Goal: Answer question/provide support: Share knowledge or assist other users

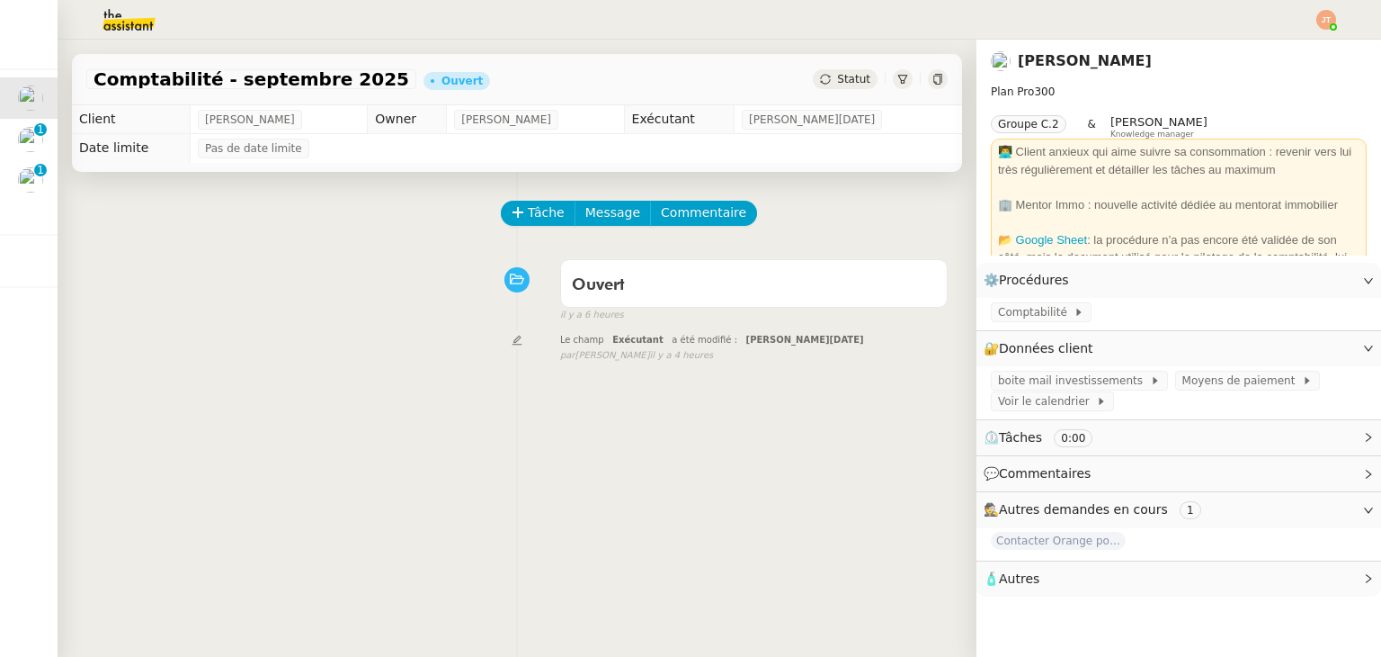
scroll to position [76, 0]
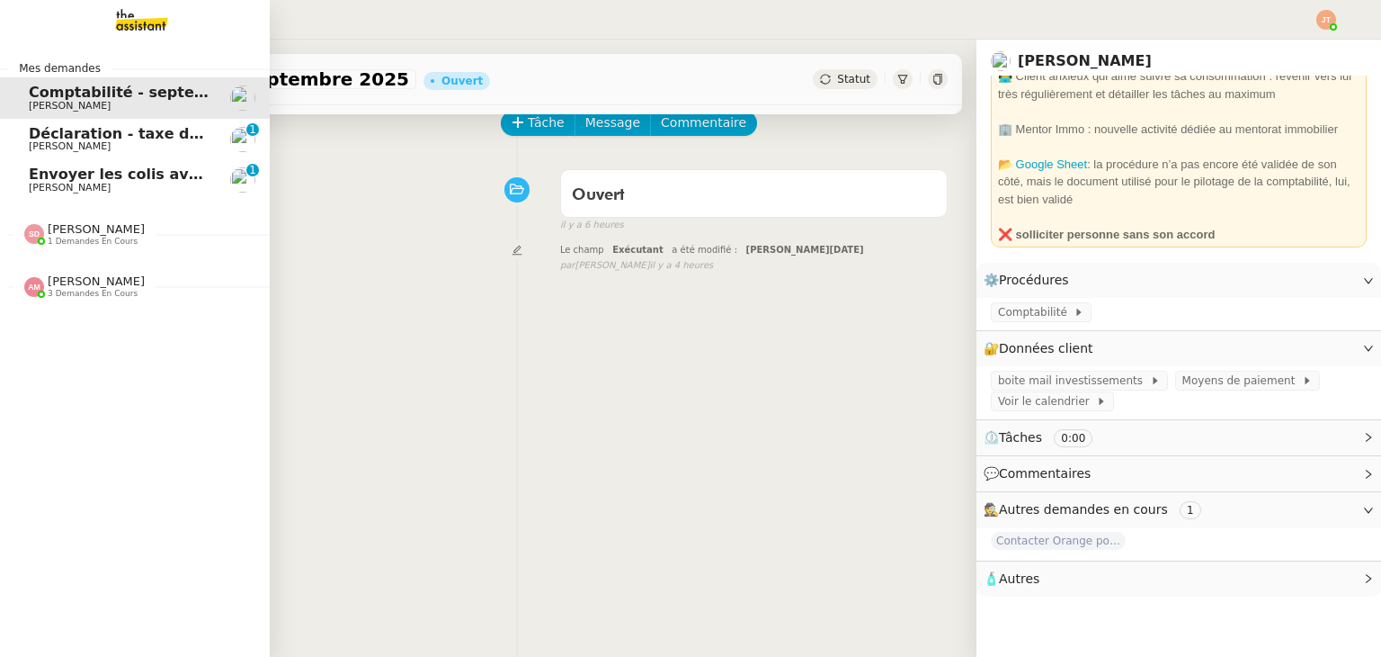
click at [80, 174] on span "Envoyer les colis avec étiquettes" at bounding box center [162, 173] width 267 height 17
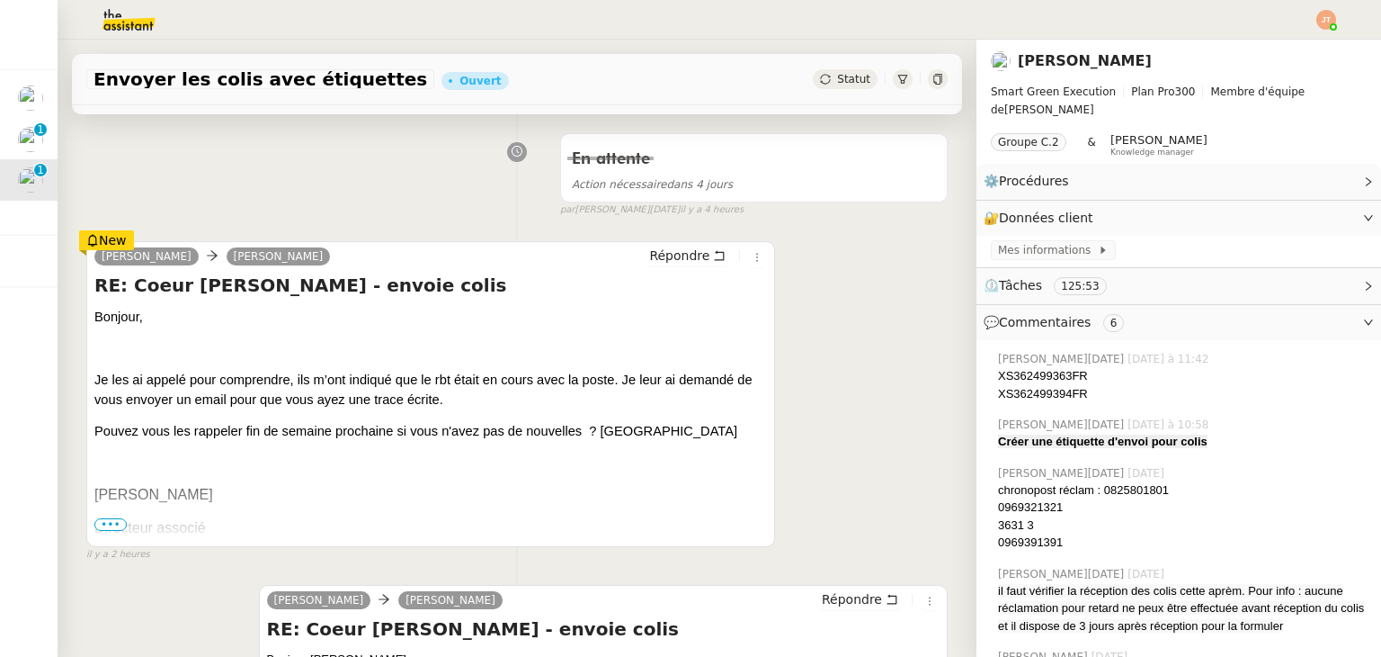
scroll to position [270, 0]
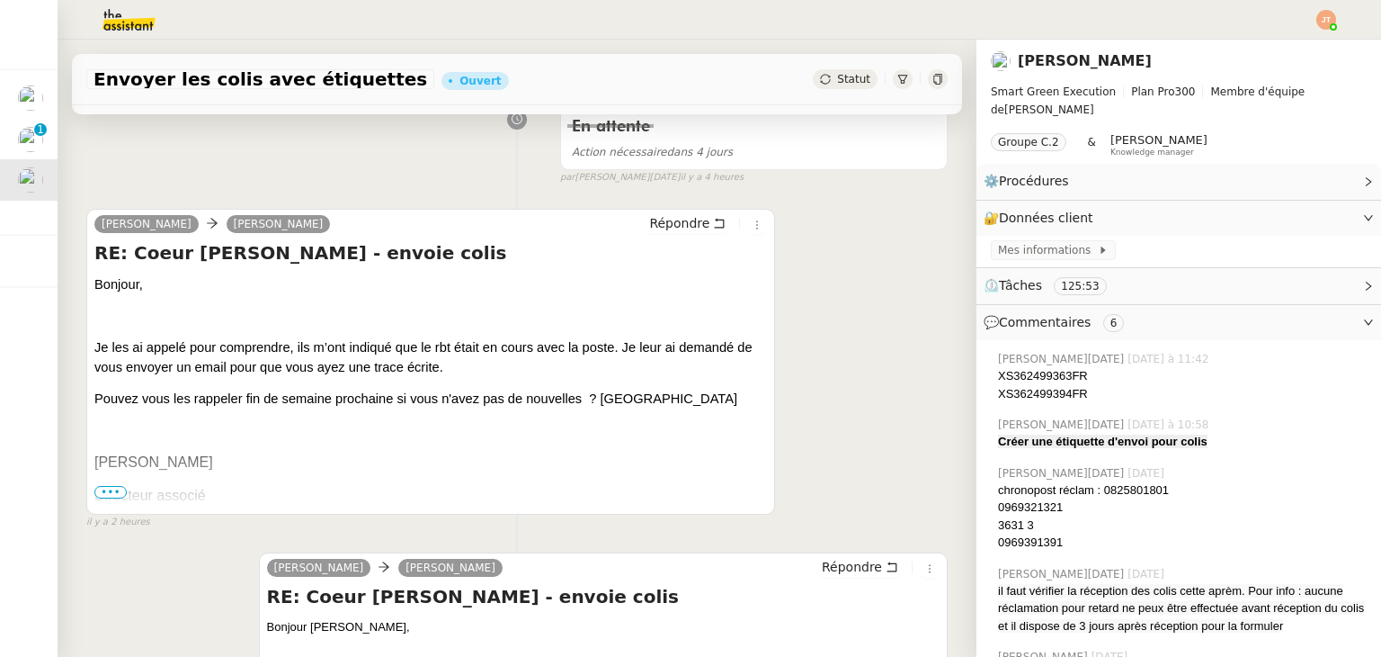
click at [120, 493] on span "•••" at bounding box center [110, 492] width 32 height 13
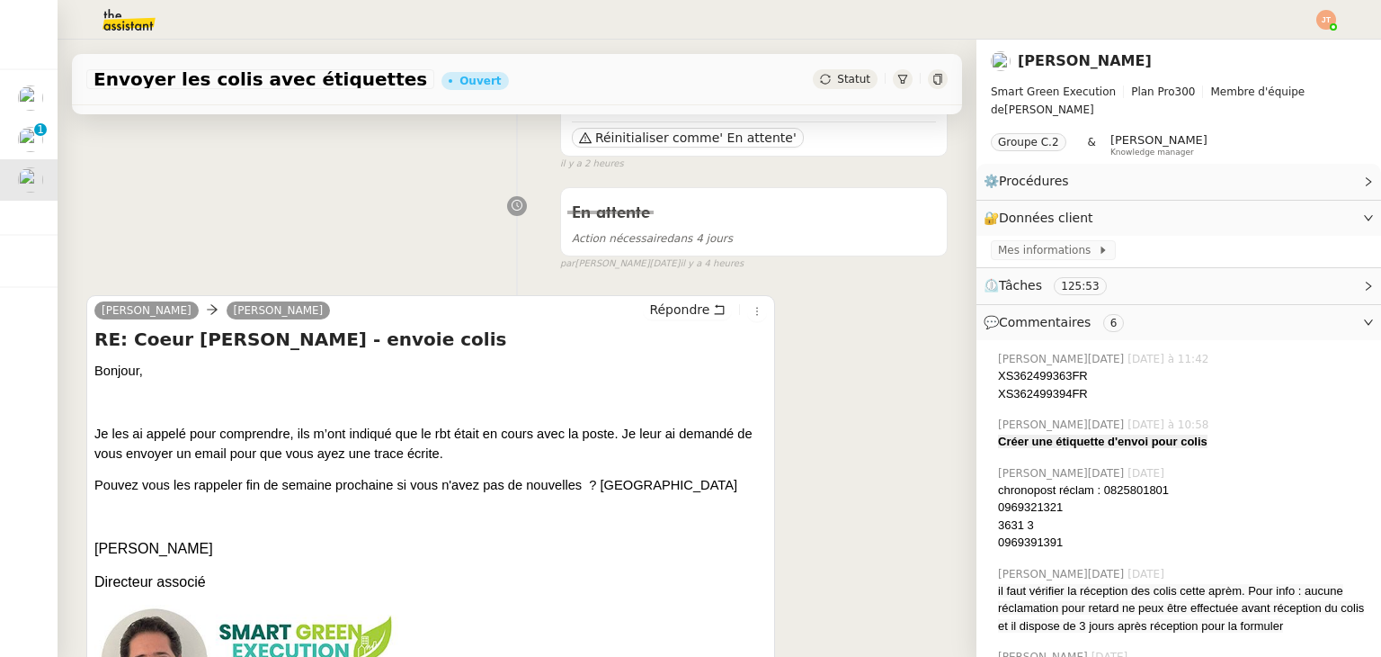
scroll to position [180, 0]
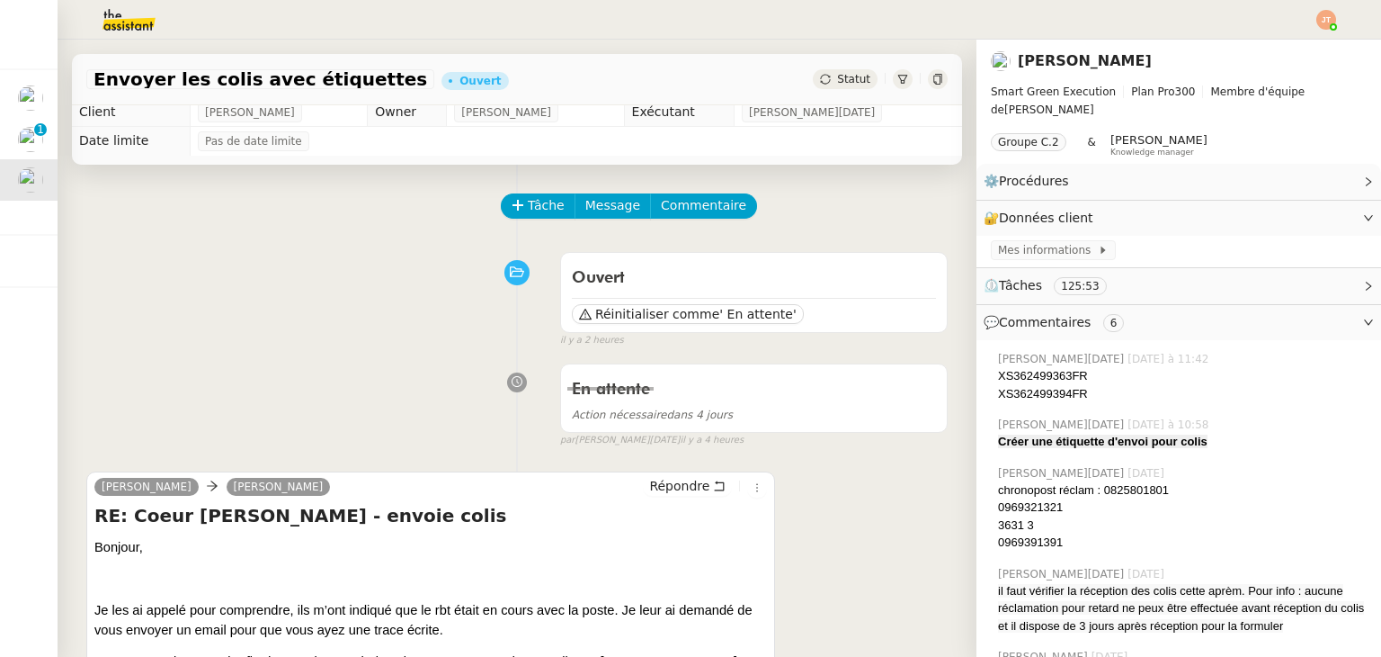
scroll to position [0, 0]
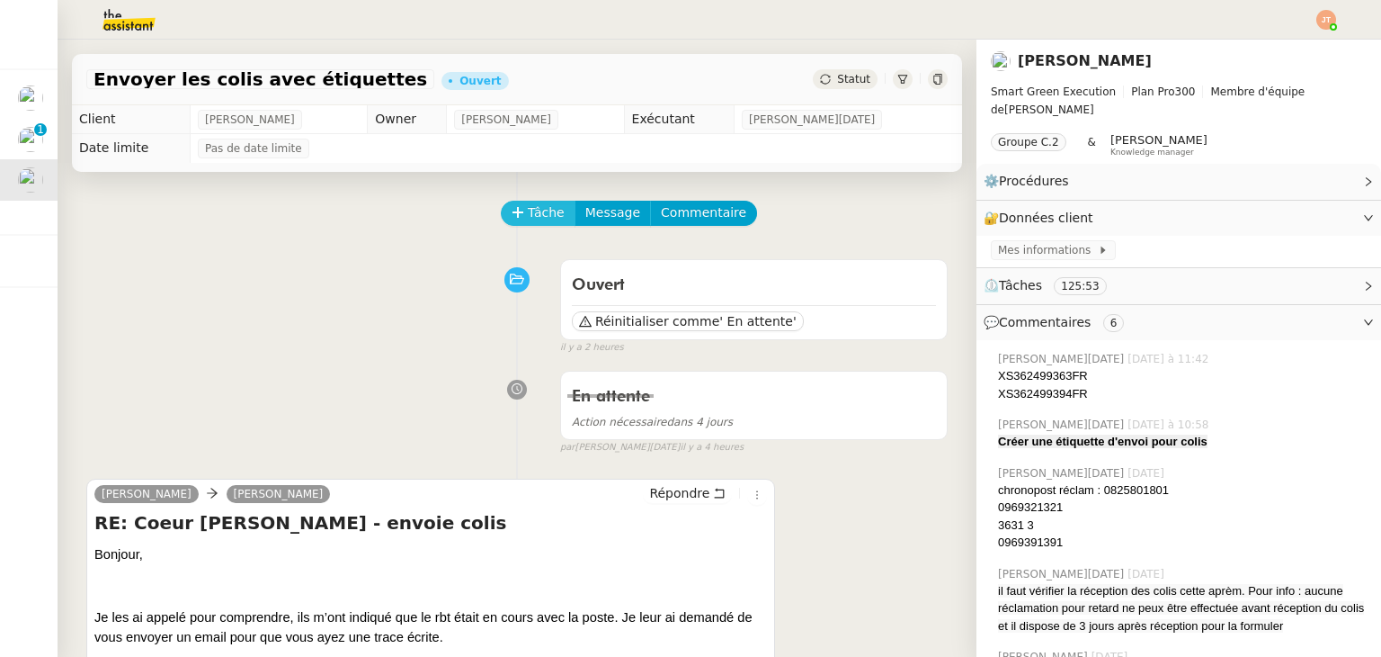
click at [535, 220] on span "Tâche" at bounding box center [546, 212] width 37 height 21
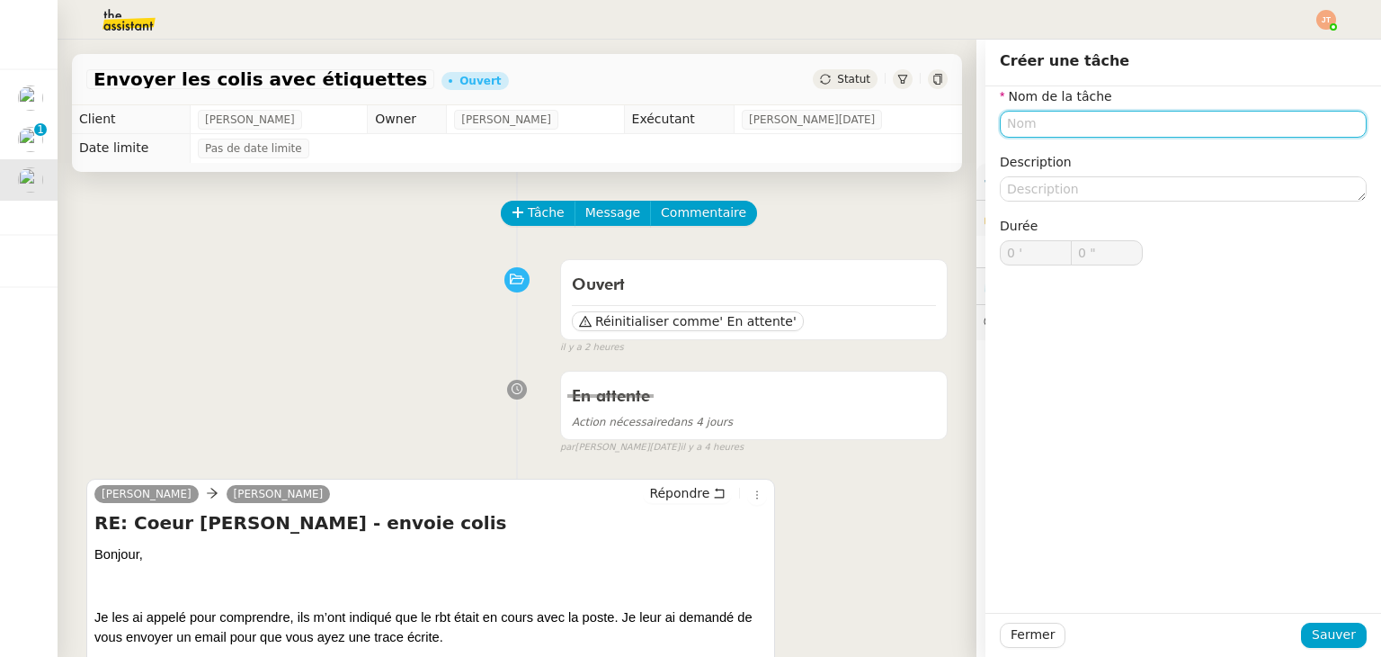
click at [1007, 130] on input "text" at bounding box center [1183, 124] width 367 height 26
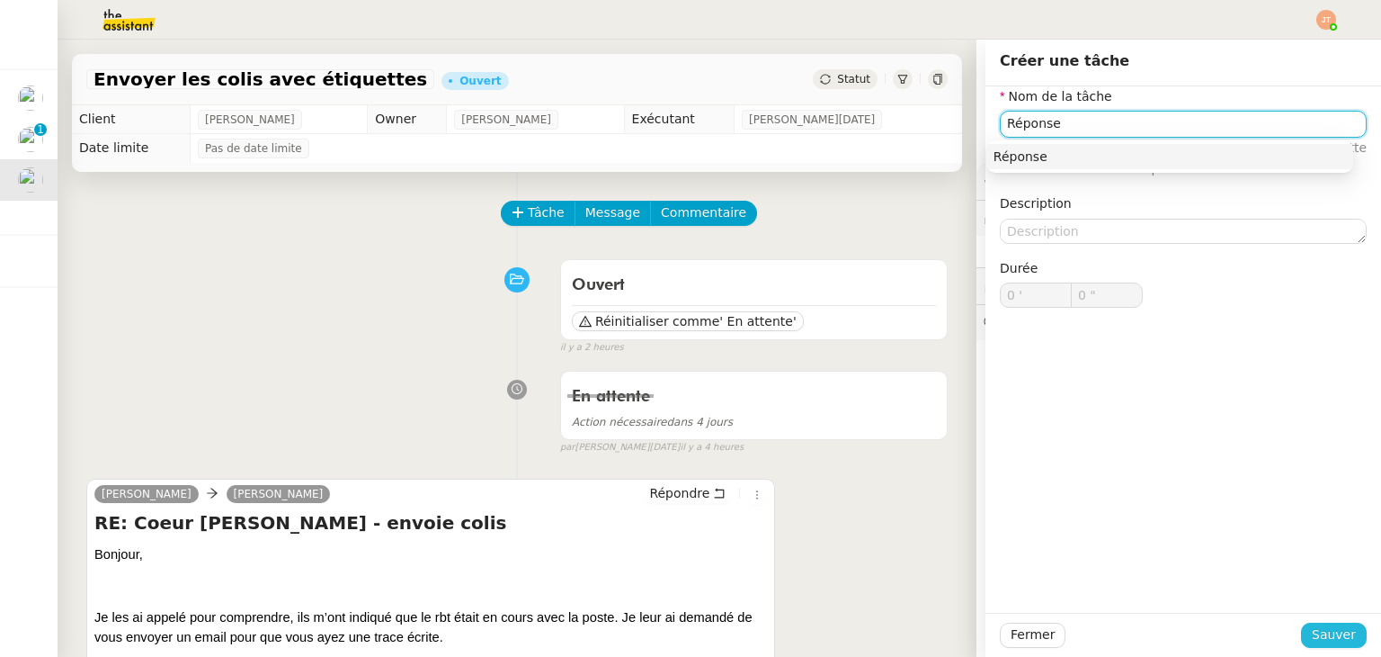
type input "Réponse"
click at [1312, 633] on span "Sauver" at bounding box center [1334, 634] width 44 height 21
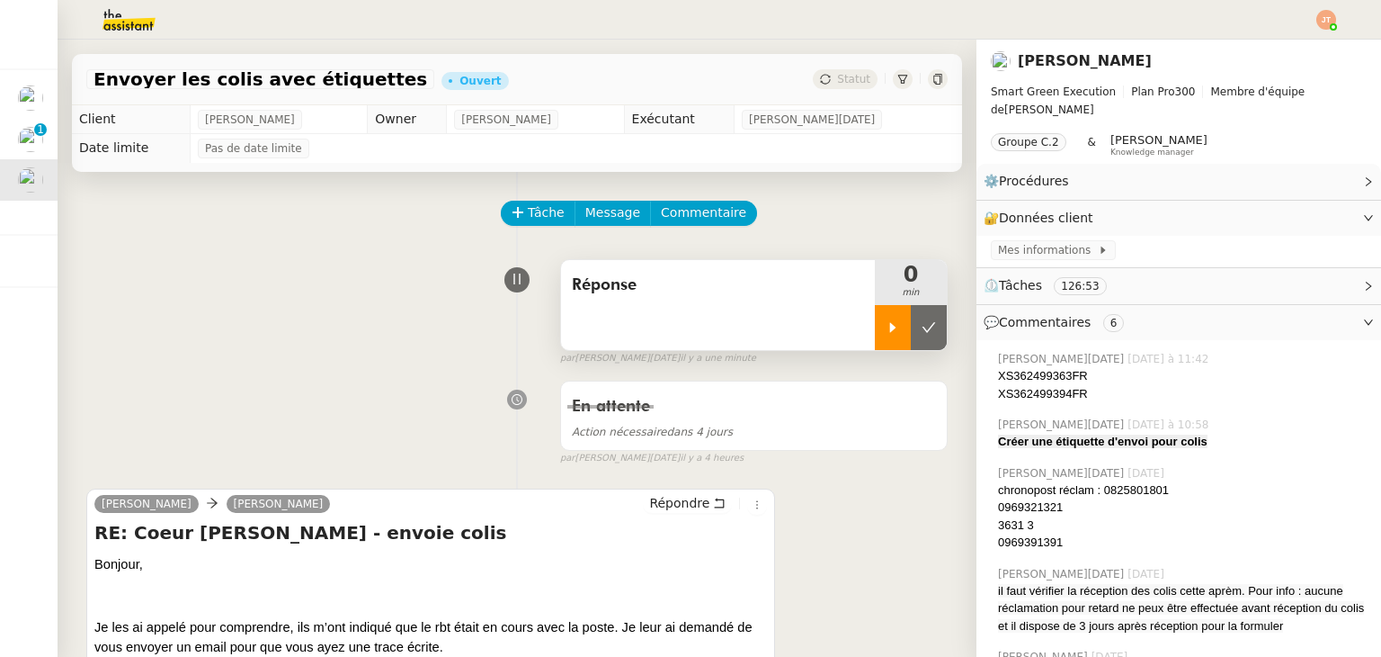
click at [875, 338] on div at bounding box center [893, 327] width 36 height 45
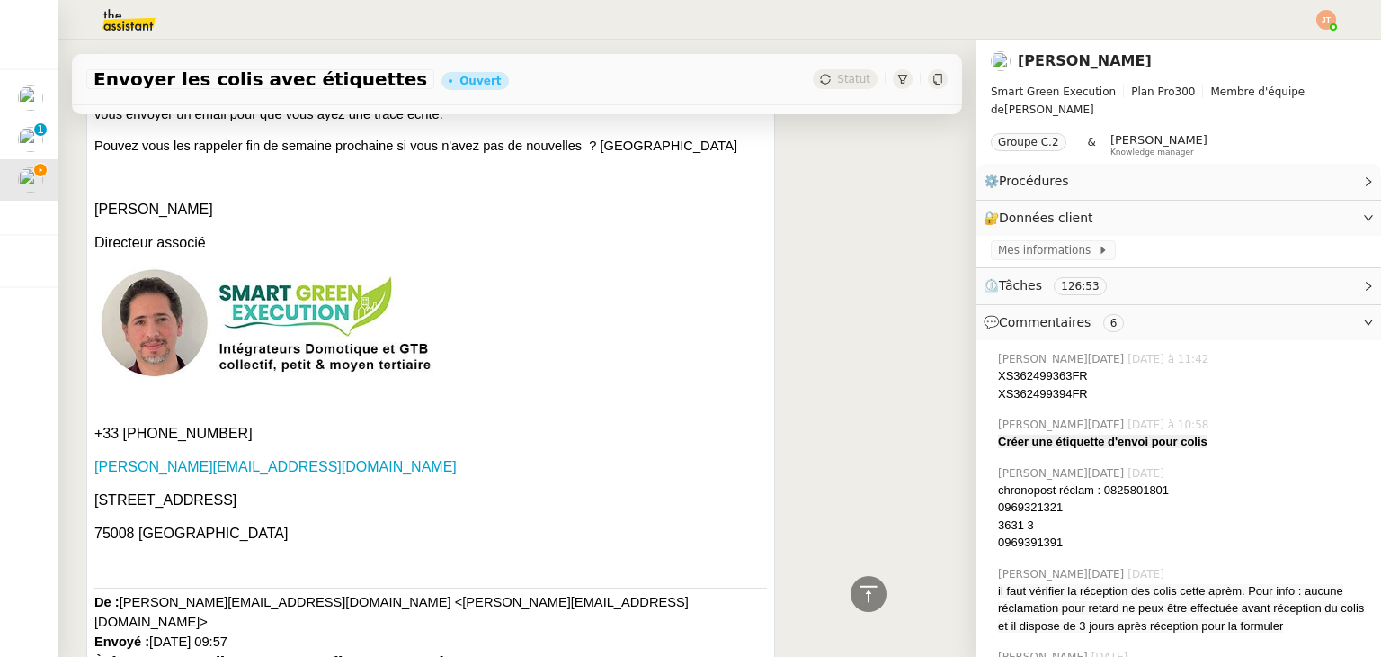
scroll to position [270, 0]
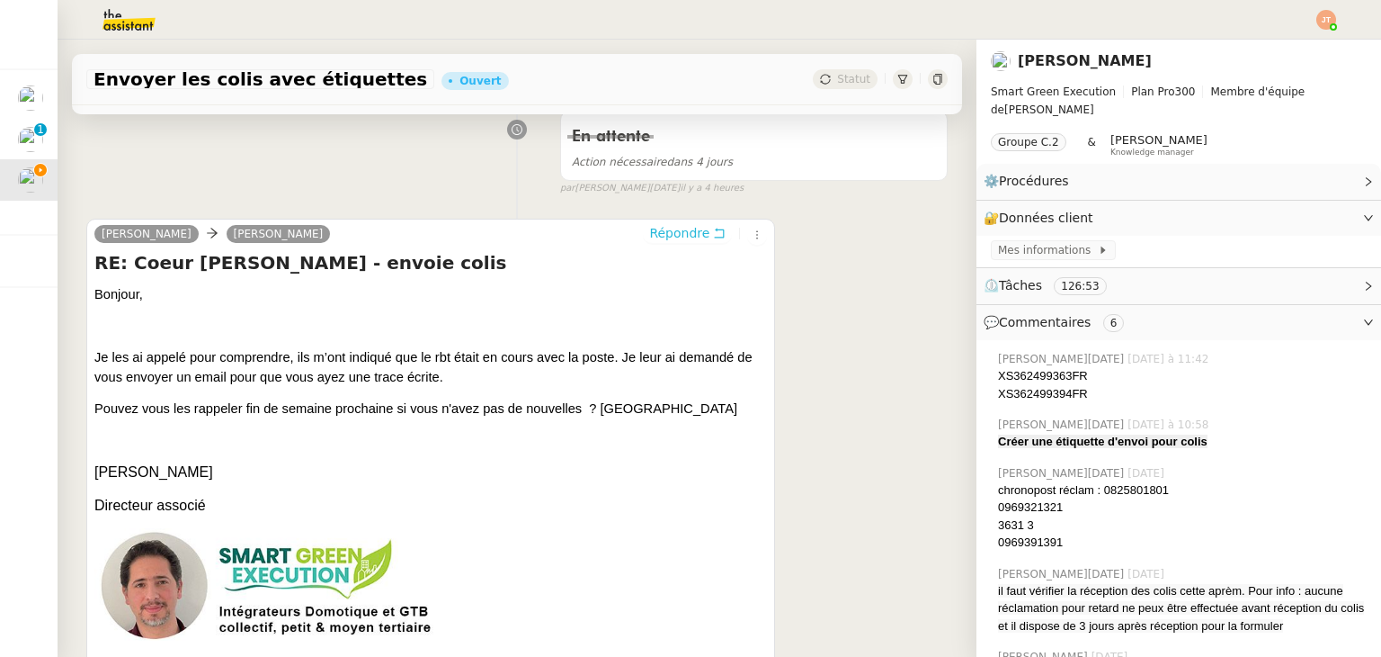
click at [672, 237] on span "Répondre" at bounding box center [679, 233] width 60 height 18
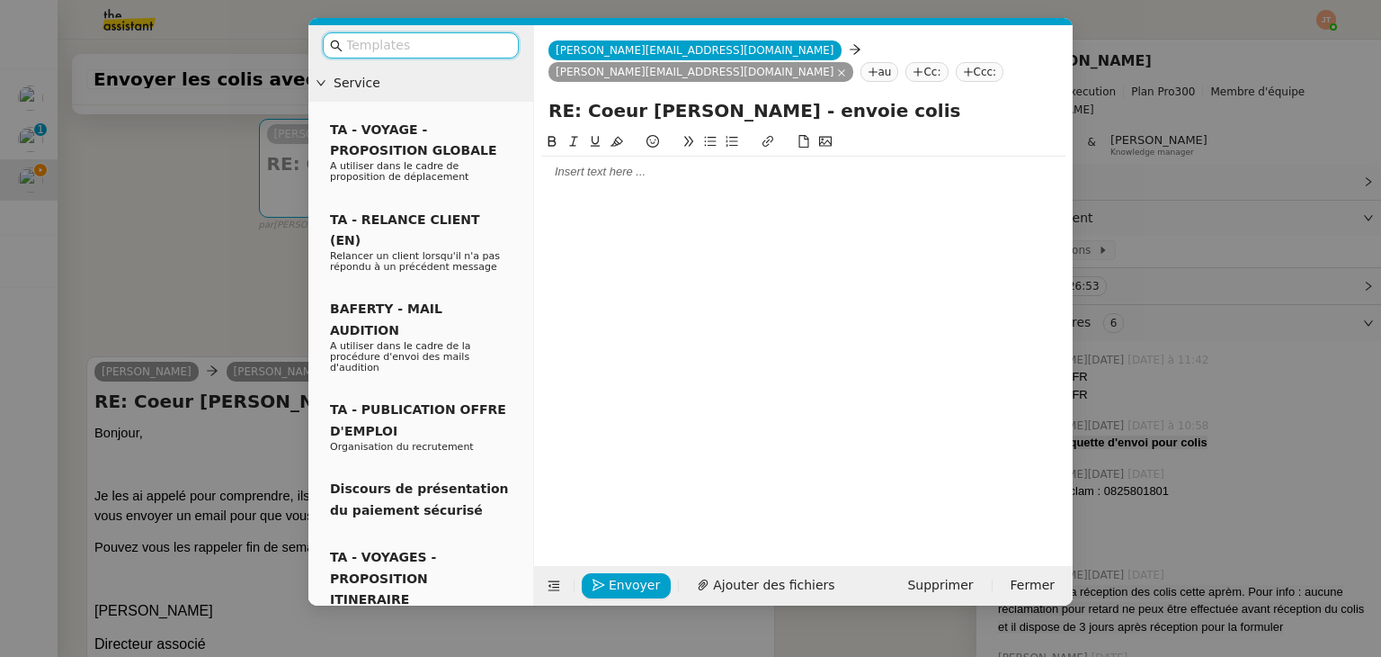
click at [597, 177] on div at bounding box center [803, 172] width 524 height 16
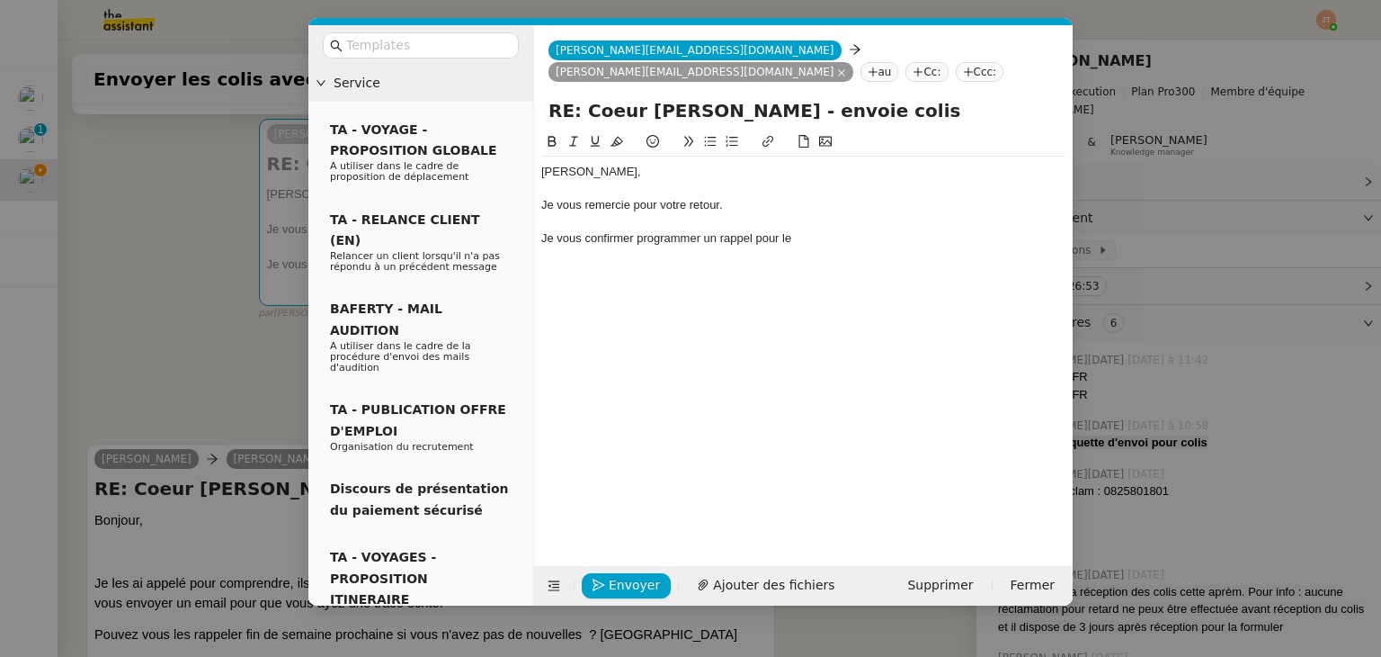
click at [826, 231] on div "Je vous confirmer programmer un rappel pour le" at bounding box center [803, 238] width 524 height 16
click at [608, 246] on div "Je vous confirmer programmer un rappel pour le [DATE] si toutefois je n'ai pas" at bounding box center [803, 238] width 524 height 16
click at [634, 238] on div "Je vous confirmer programmer un rappel pour le [DATE] si toutefois je n'ai pas" at bounding box center [803, 238] width 524 height 16
click at [1029, 238] on div "Je vous confirme programmer un rappel pour le [DATE] si toutefois je n'ai pas" at bounding box center [803, 238] width 524 height 16
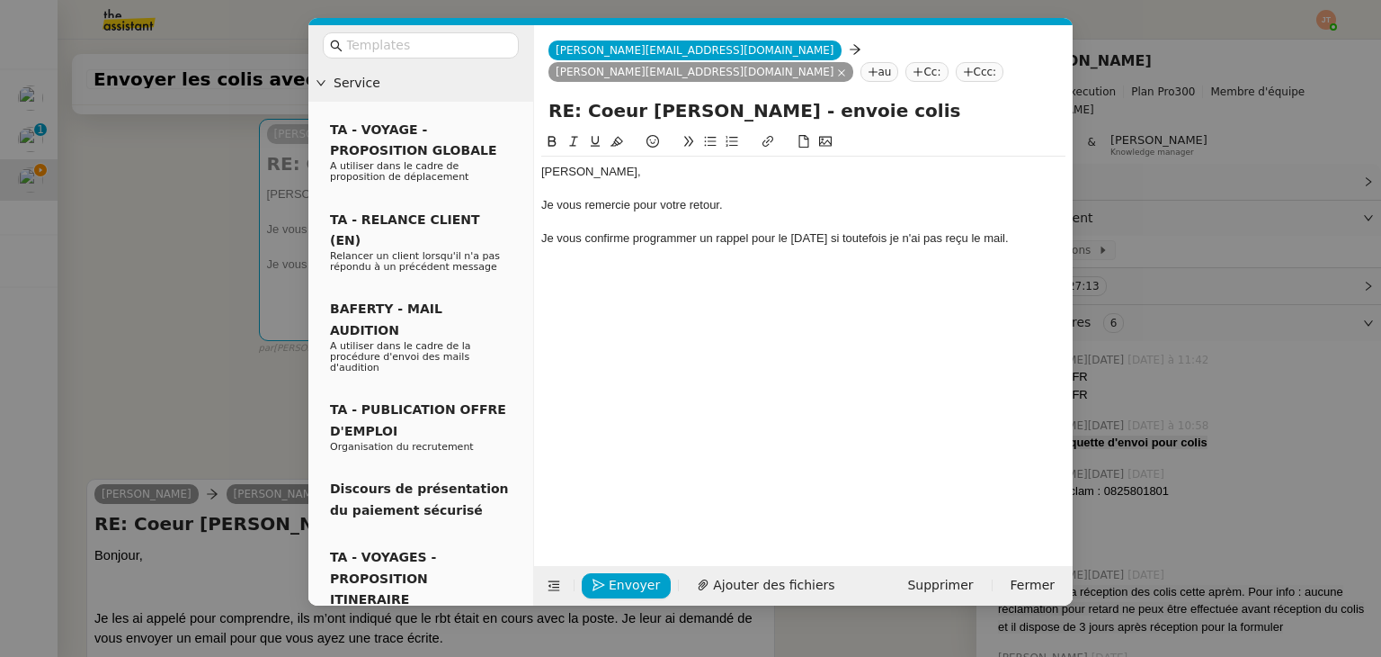
click at [710, 142] on icon at bounding box center [710, 141] width 13 height 13
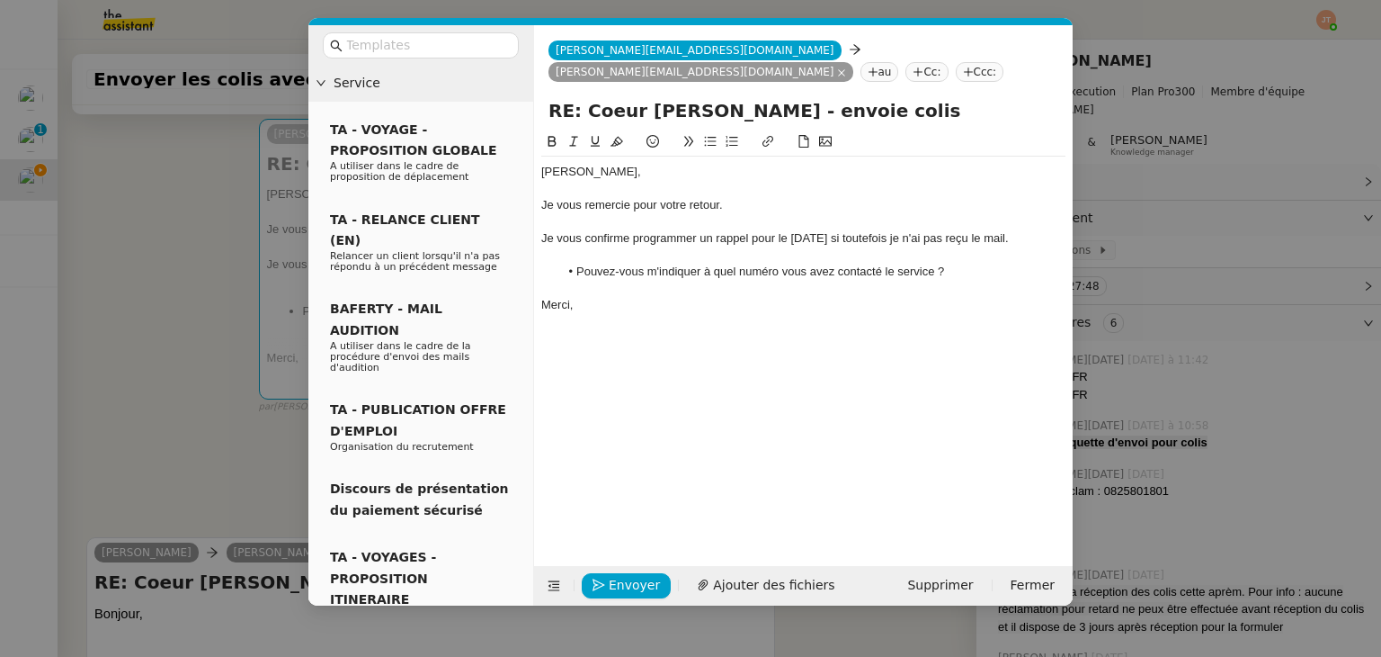
click at [629, 238] on div "Je vous confirme programmer un rappel pour le [DATE] si toutefois je n'ai pas r…" at bounding box center [803, 238] width 524 height 16
click at [726, 238] on div "Je vous confirme avoir programmer un rappel pour le [DATE] si toutefois je n'ai…" at bounding box center [803, 238] width 524 height 16
click at [669, 280] on li "Pouvez-vous m'indiquer à quel numéro vous avez contacté le service ?" at bounding box center [812, 272] width 507 height 16
click at [622, 313] on div "Merci," at bounding box center [803, 305] width 524 height 16
click at [627, 584] on span "Envoyer" at bounding box center [634, 585] width 51 height 21
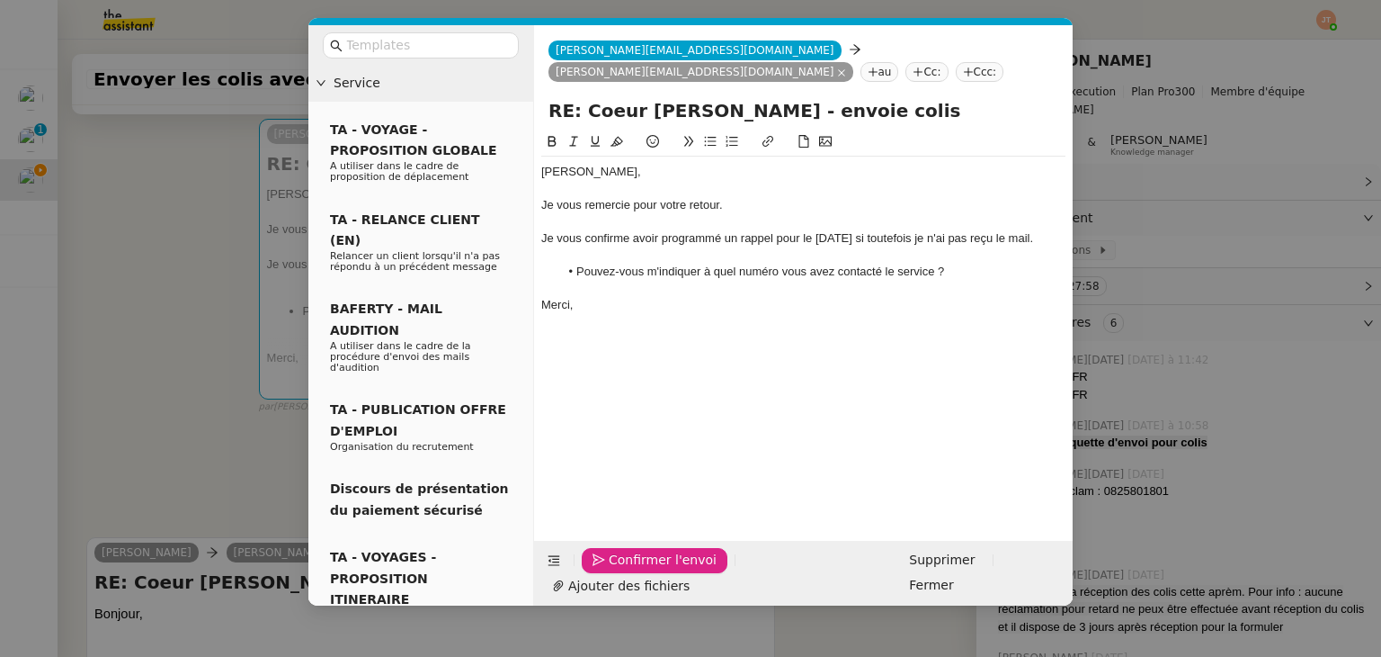
click at [627, 570] on span "Confirmer l'envoi" at bounding box center [663, 559] width 108 height 21
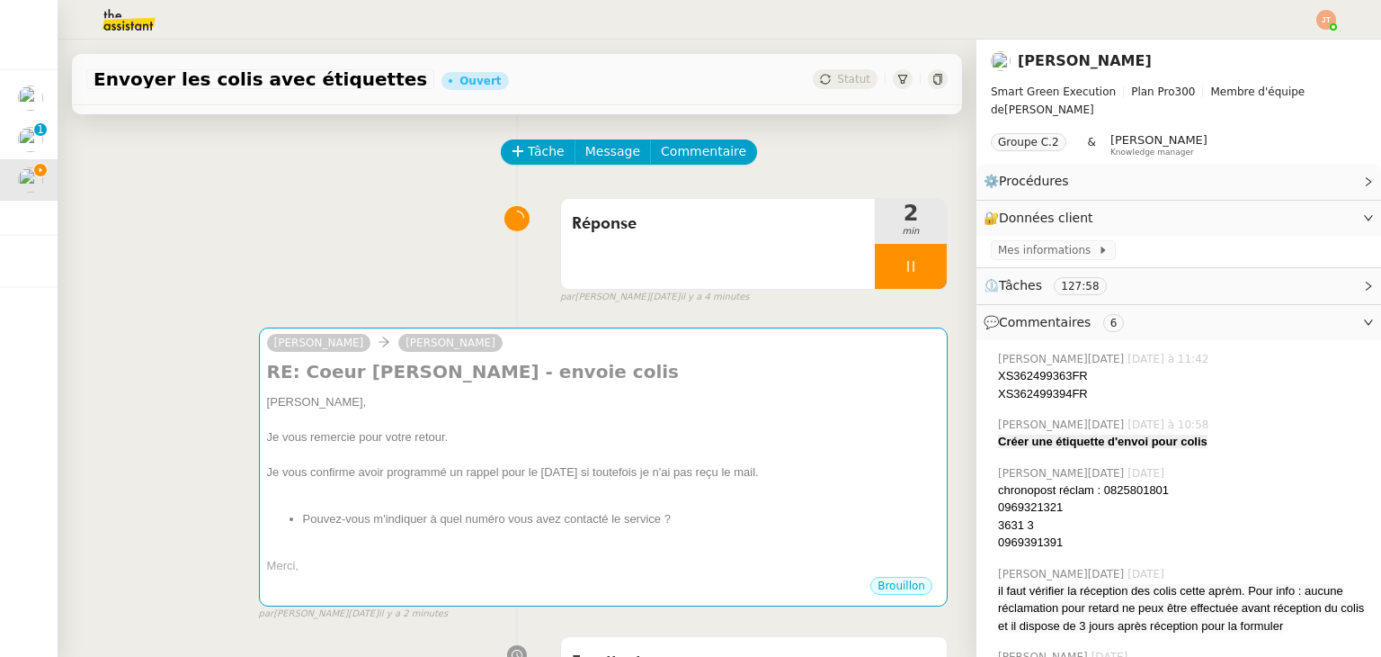
scroll to position [0, 0]
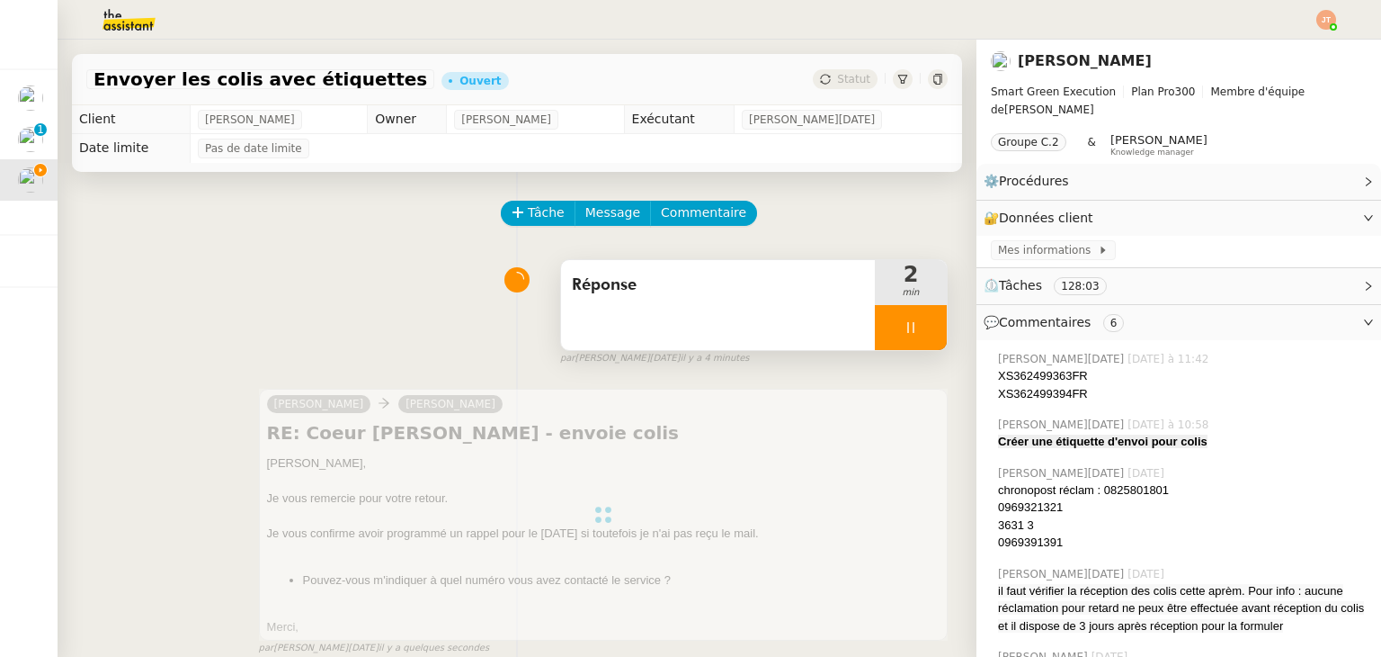
click at [875, 341] on div at bounding box center [911, 327] width 72 height 45
click at [922, 329] on icon at bounding box center [929, 327] width 14 height 14
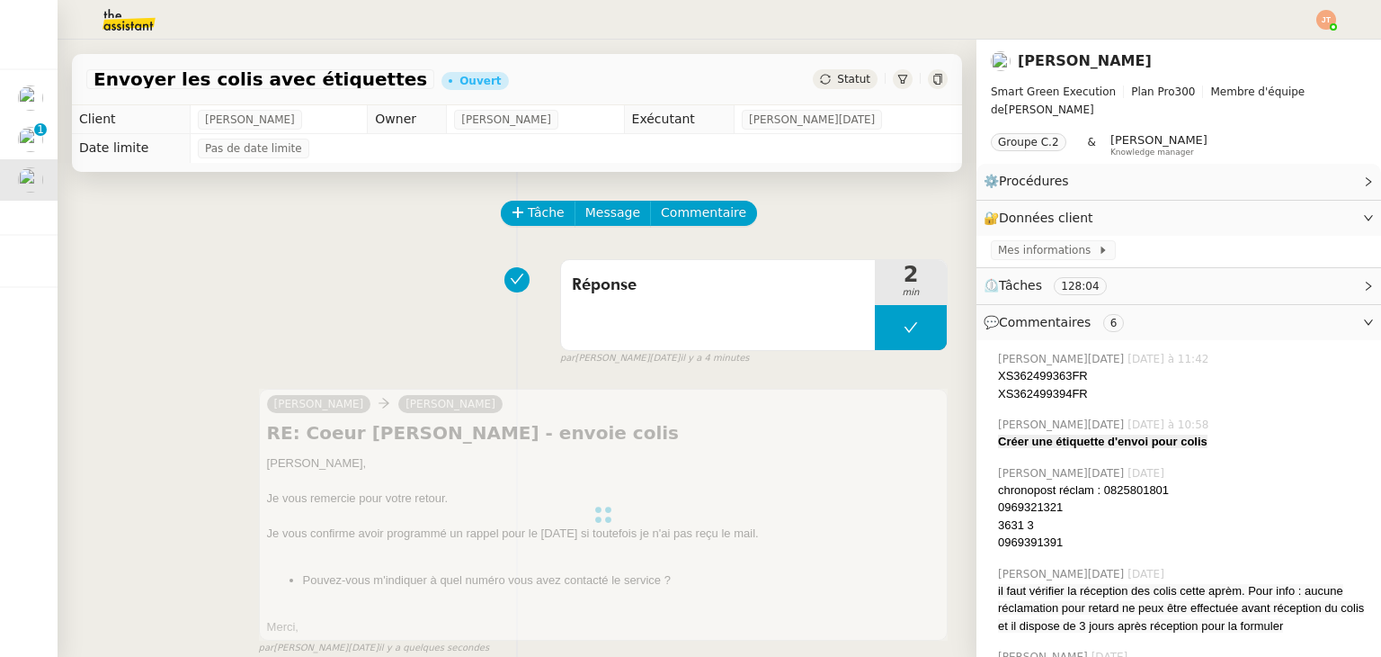
click at [837, 85] on span "Statut" at bounding box center [853, 79] width 33 height 13
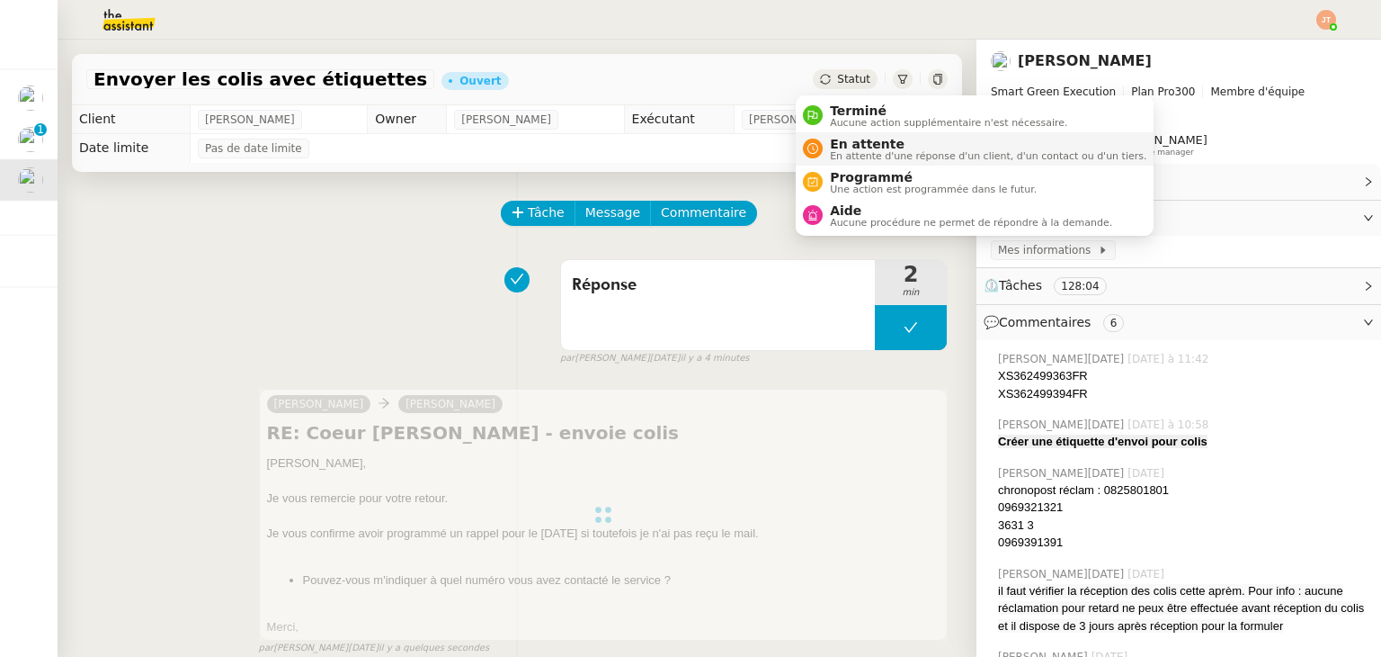
click at [845, 147] on span "En attente" at bounding box center [988, 144] width 317 height 14
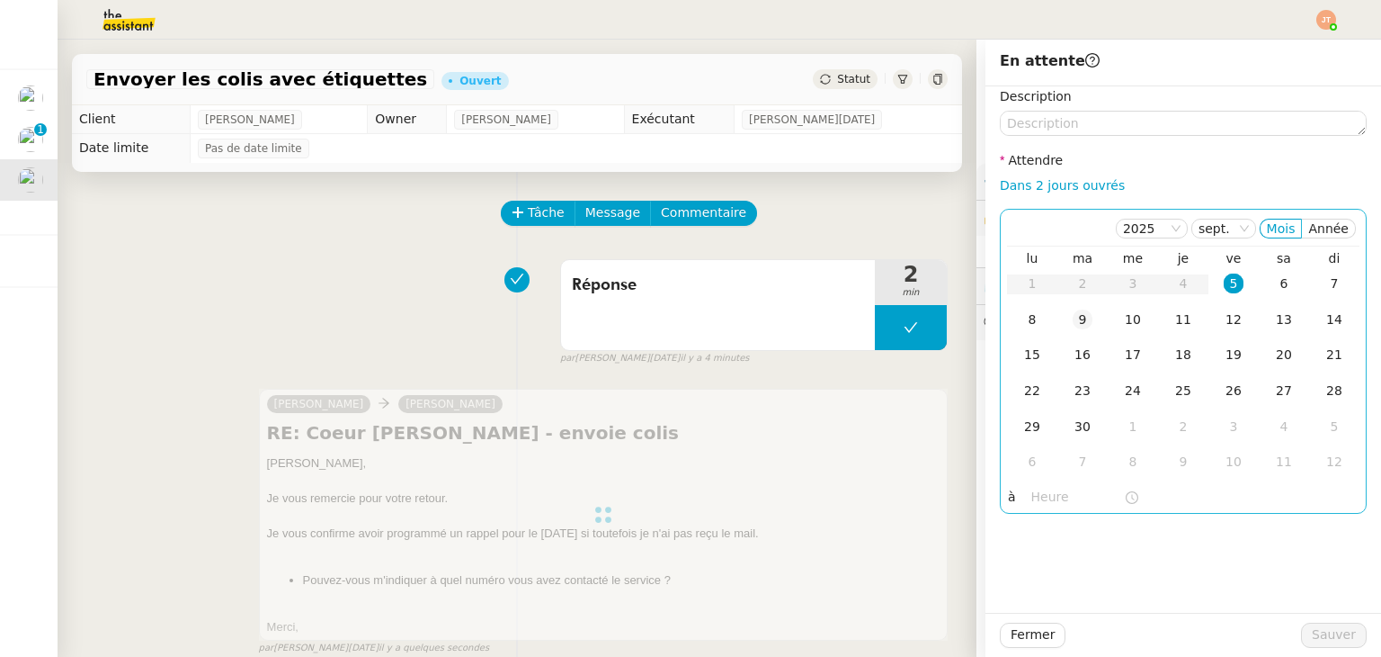
click at [1073, 317] on div "9" at bounding box center [1083, 319] width 20 height 20
click at [1041, 497] on input "text" at bounding box center [1078, 497] width 93 height 21
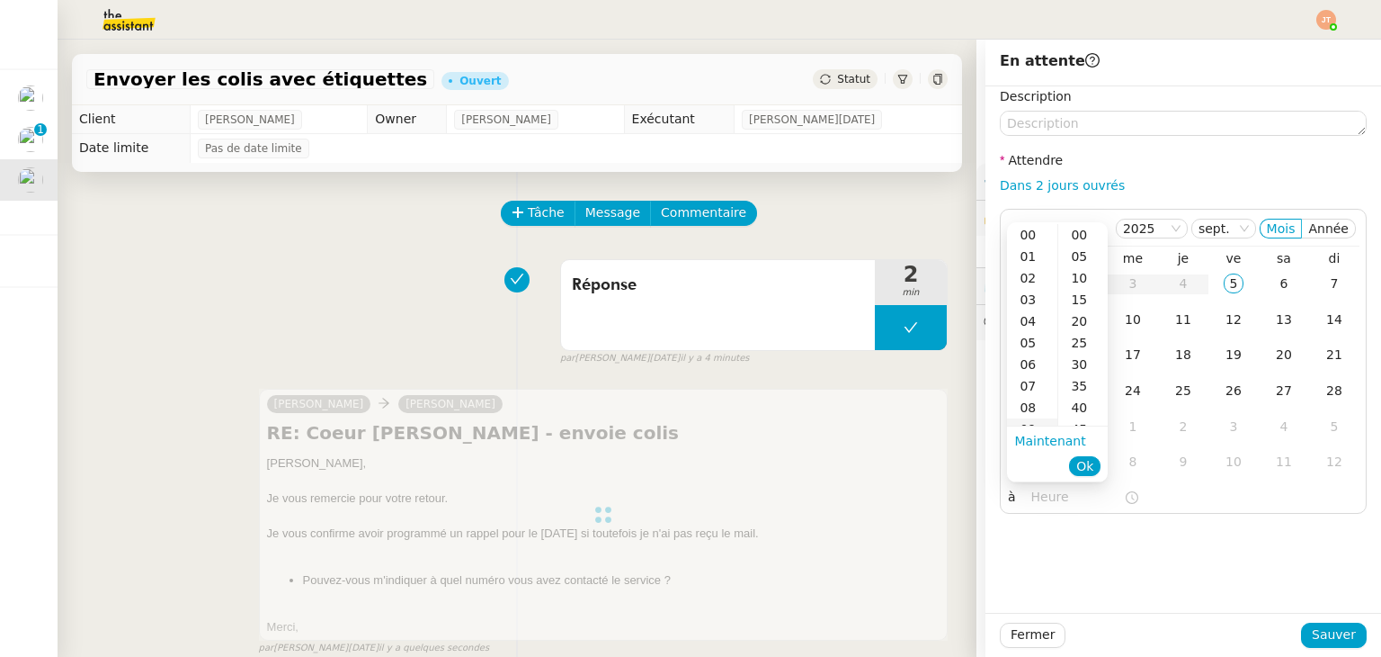
click at [1040, 418] on div "09" at bounding box center [1032, 429] width 50 height 22
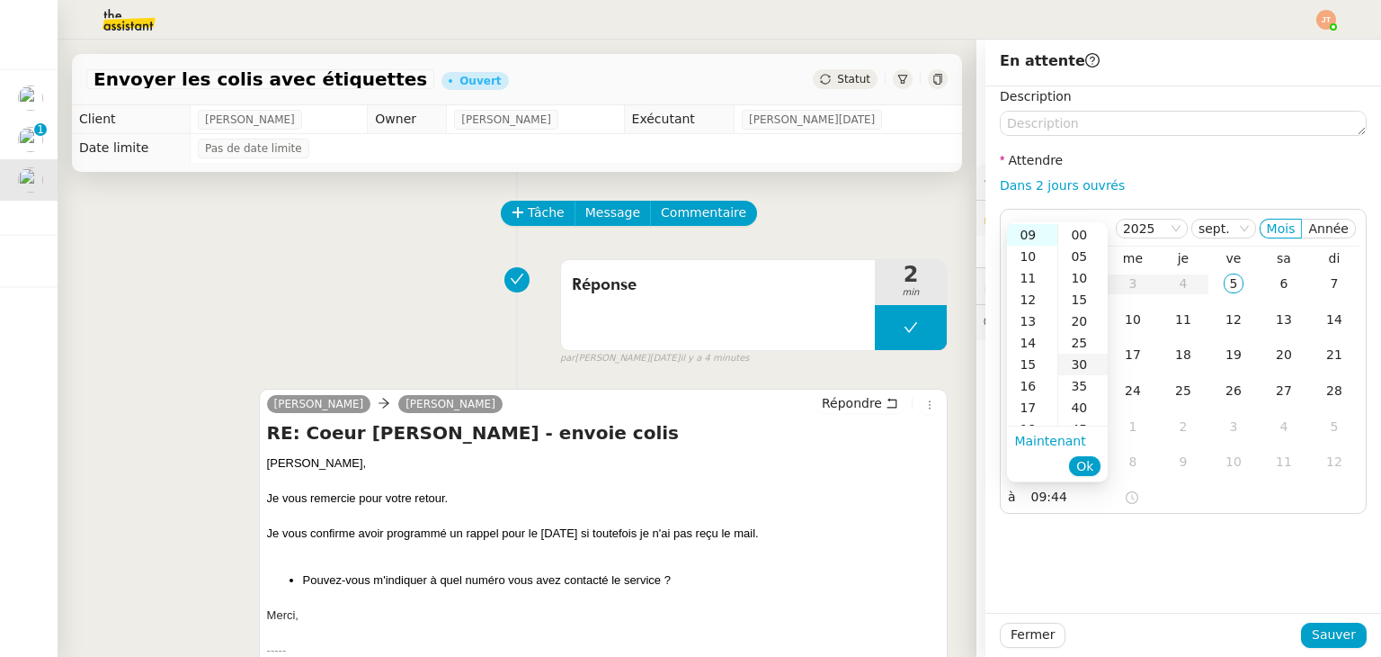
click at [1082, 366] on div "30" at bounding box center [1083, 364] width 49 height 22
type input "09:30"
click at [1096, 455] on li "Ok" at bounding box center [1084, 465] width 31 height 25
click at [1090, 460] on span "Ok" at bounding box center [1085, 466] width 17 height 18
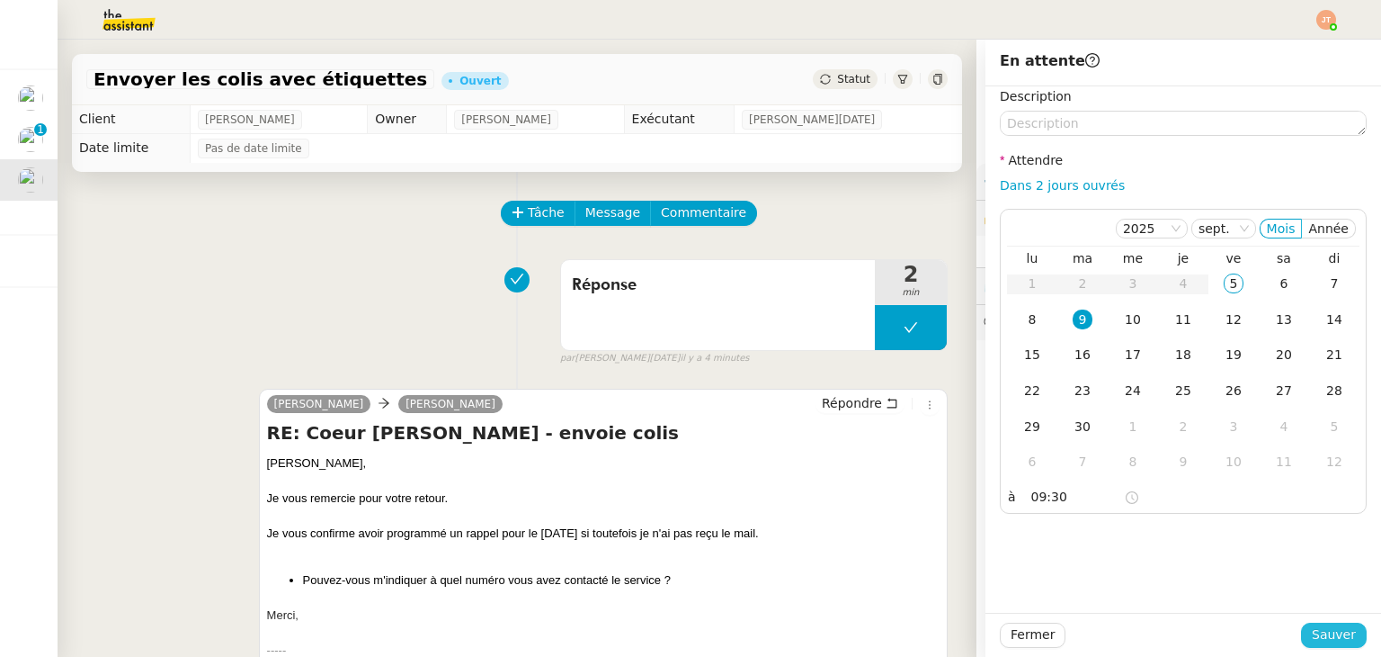
click at [1301, 630] on button "Sauver" at bounding box center [1334, 634] width 66 height 25
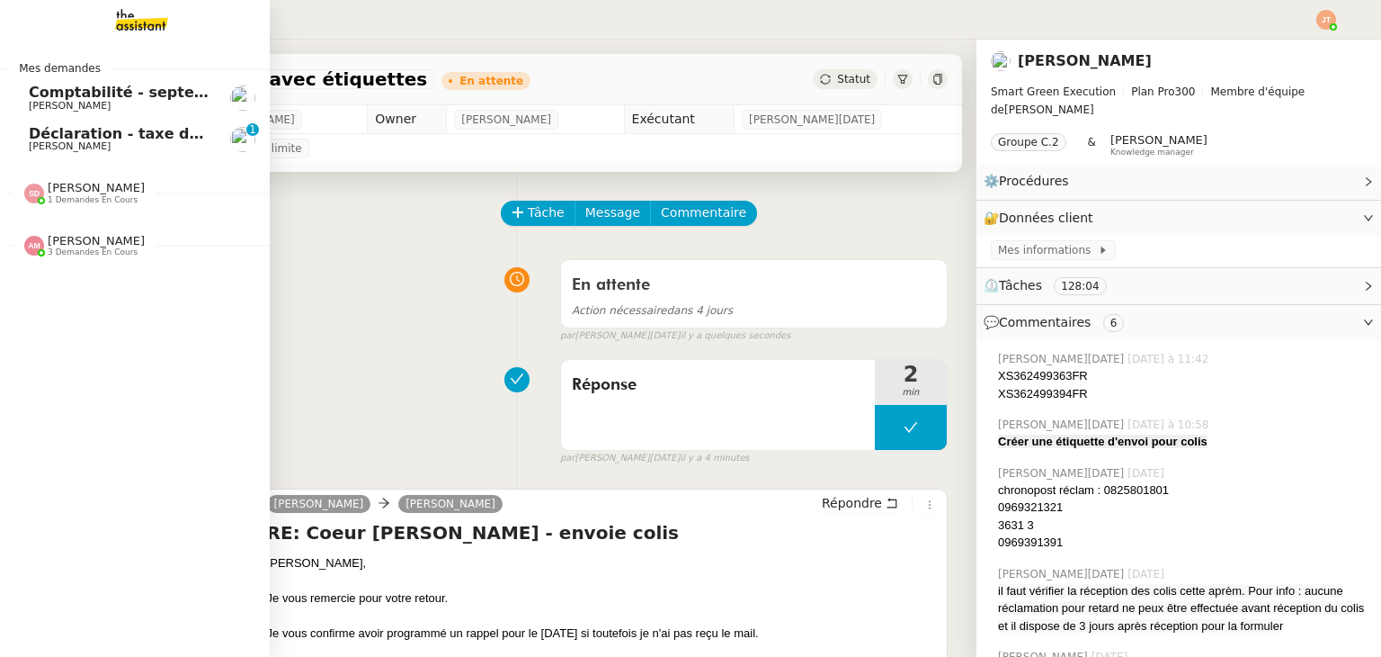
click at [112, 91] on span "Comptabilité - septembre 2025" at bounding box center [155, 92] width 253 height 17
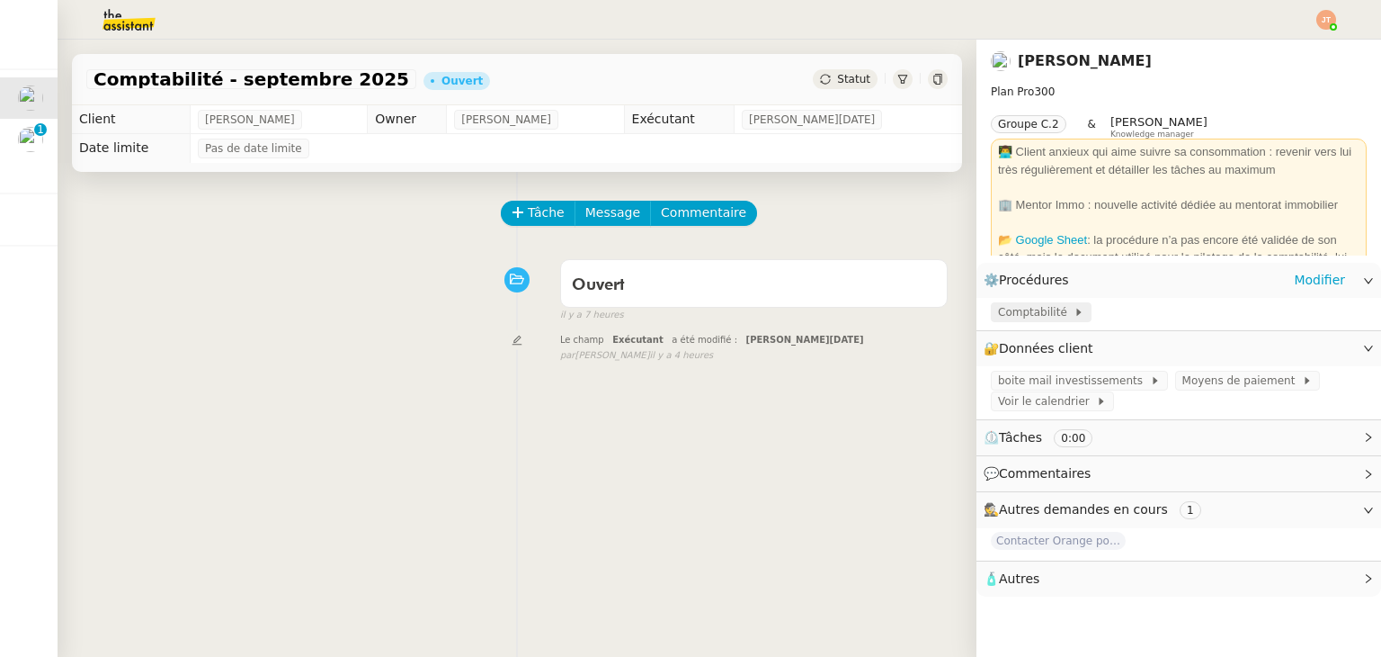
click at [998, 321] on span "Comptabilité" at bounding box center [1036, 312] width 76 height 18
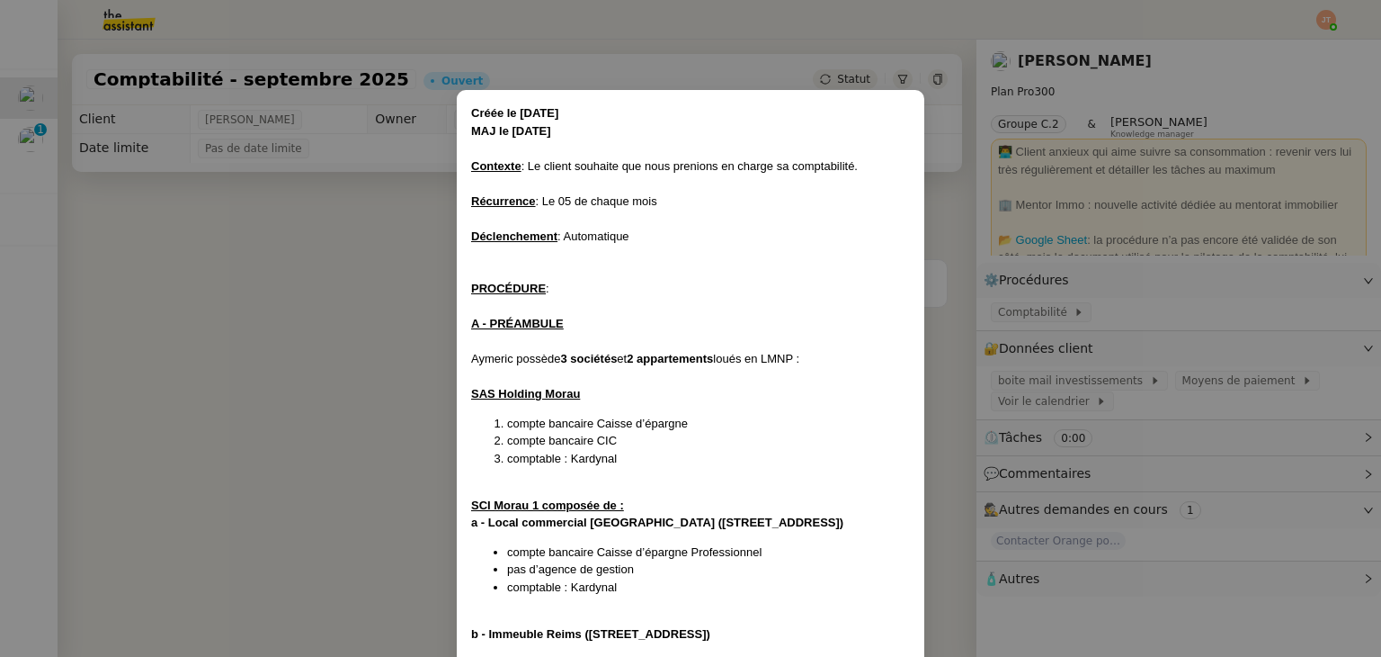
click at [303, 299] on nz-modal-container "Créée le [DATE] MAJ le [DATE] Contexte : Le client souhaite que nous prenions e…" at bounding box center [690, 328] width 1381 height 657
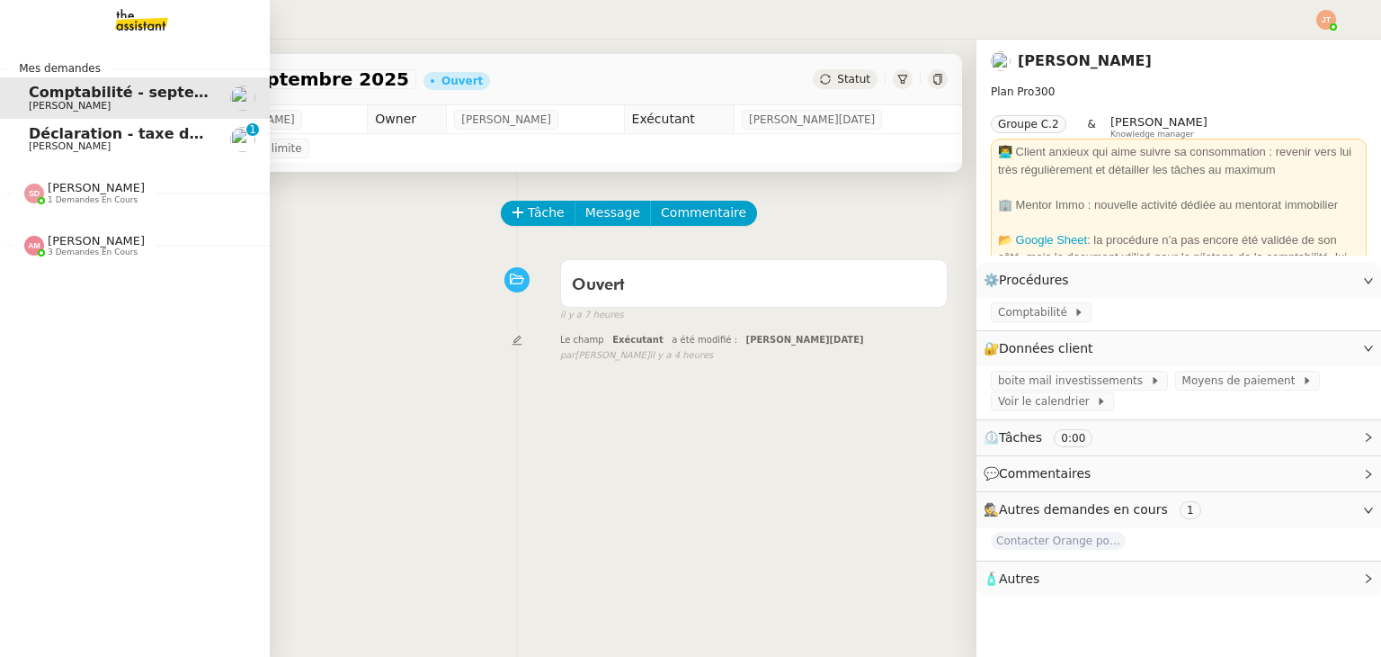
click at [67, 142] on span "[PERSON_NAME]" at bounding box center [70, 146] width 82 height 12
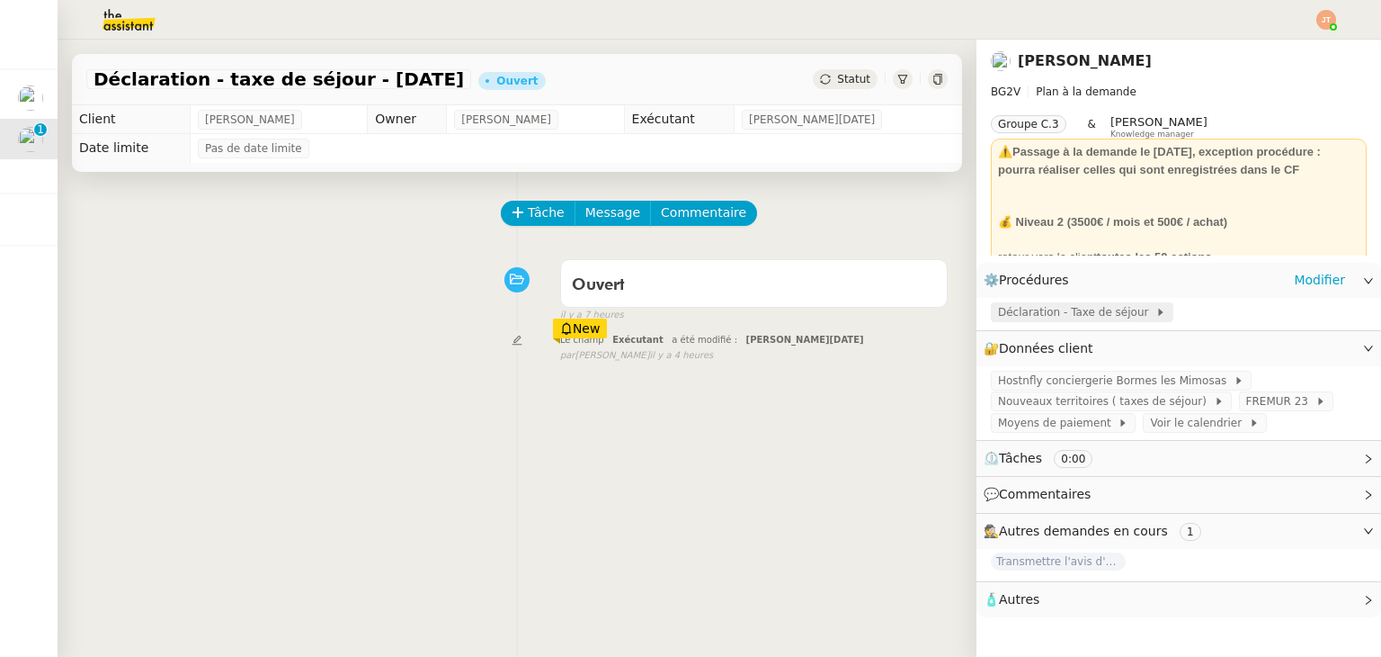
click at [1040, 310] on span "Déclaration - Taxe de séjour" at bounding box center [1076, 312] width 157 height 18
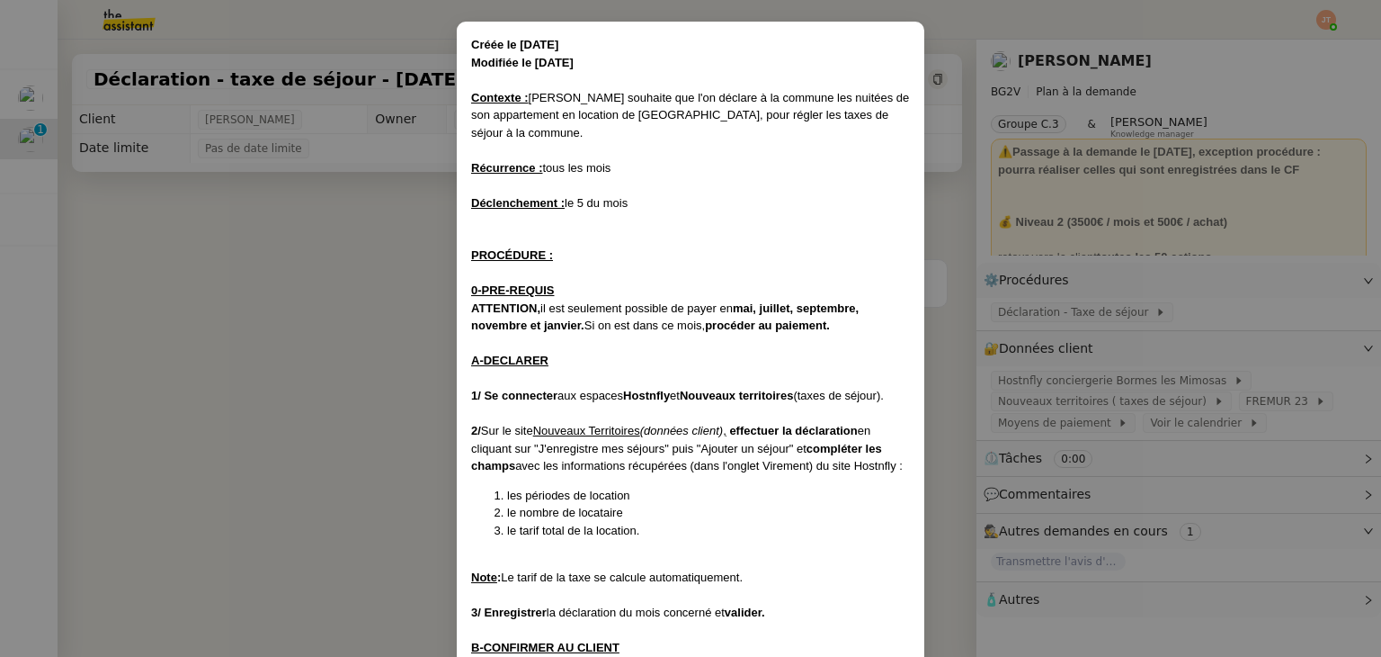
scroll to position [67, 0]
click at [309, 259] on nz-modal-container "Créée le [DATE] Modifiée le [DATE] Contexte : [PERSON_NAME] souhaite que l'on d…" at bounding box center [690, 328] width 1381 height 657
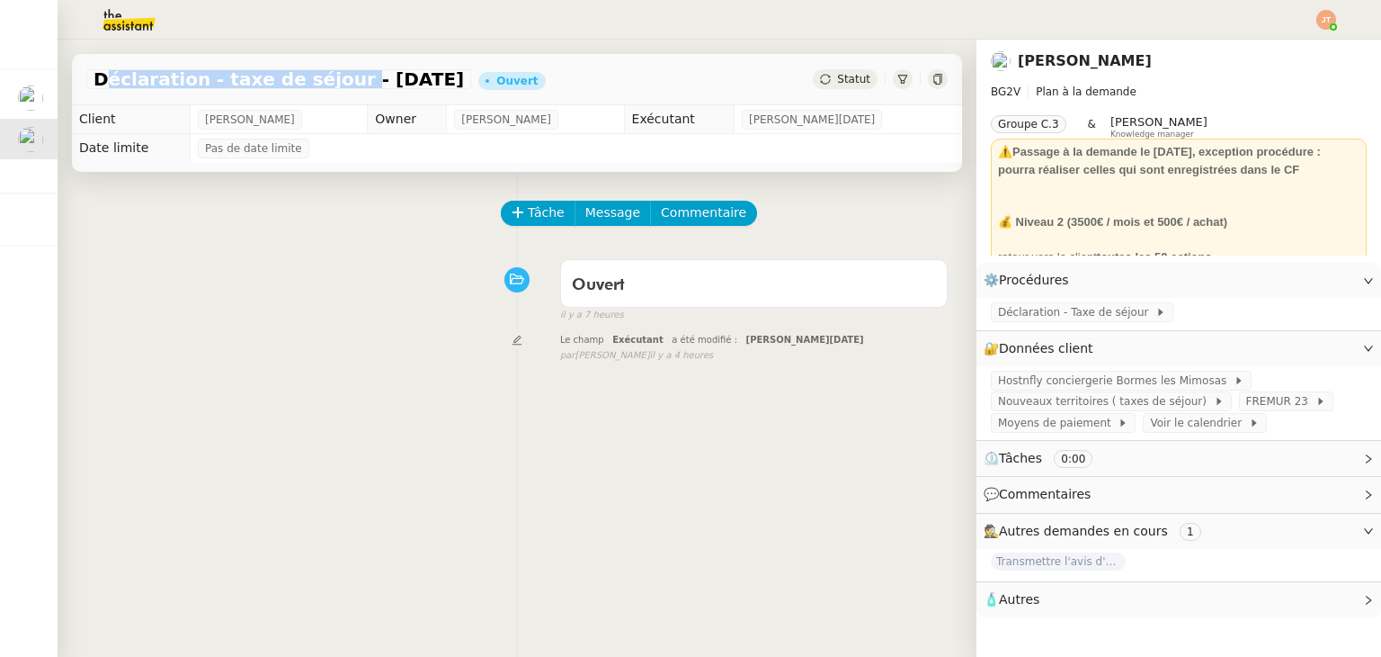
drag, startPoint x: 94, startPoint y: 78, endPoint x: 317, endPoint y: 79, distance: 223.0
click at [317, 79] on span "Déclaration - taxe de séjour - [DATE]" at bounding box center [279, 79] width 371 height 18
copy span "Déclaration - taxe de séjour"
click at [538, 220] on span "Tâche" at bounding box center [546, 212] width 37 height 21
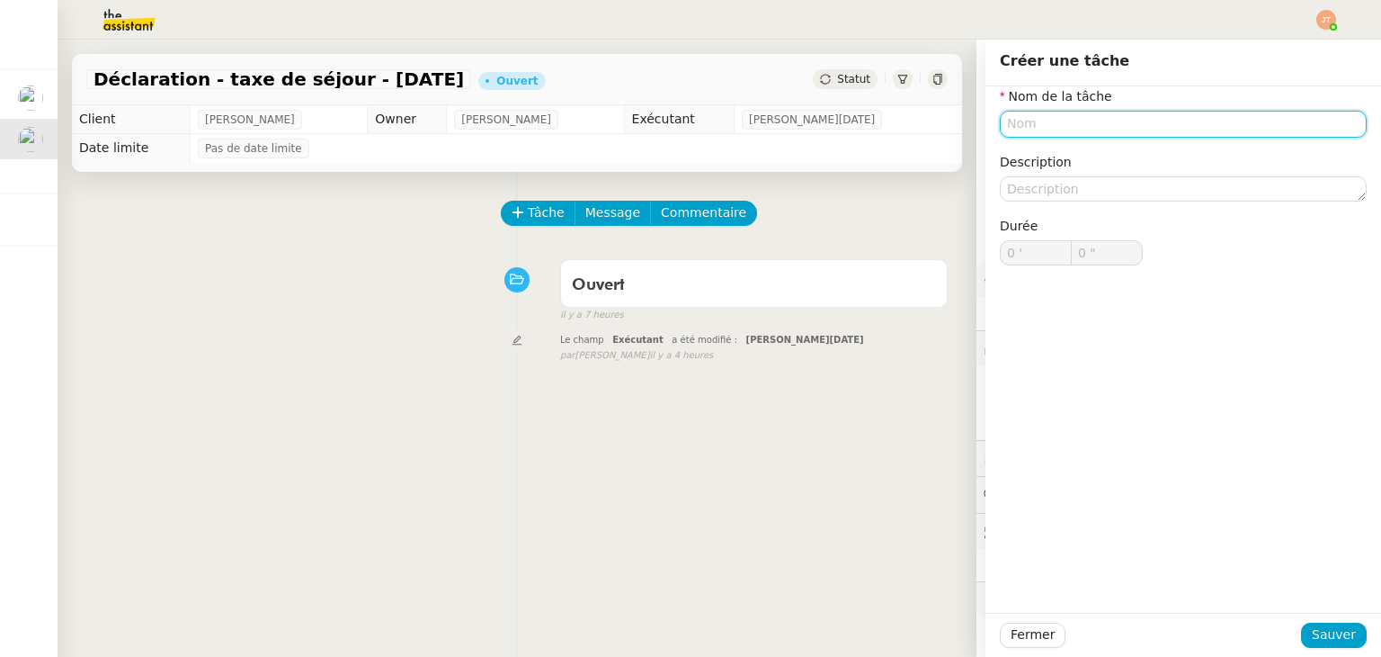
click at [1082, 134] on input "text" at bounding box center [1183, 124] width 367 height 26
click at [1077, 130] on input "text" at bounding box center [1183, 124] width 367 height 26
paste input "Déclaration - taxe de séjour"
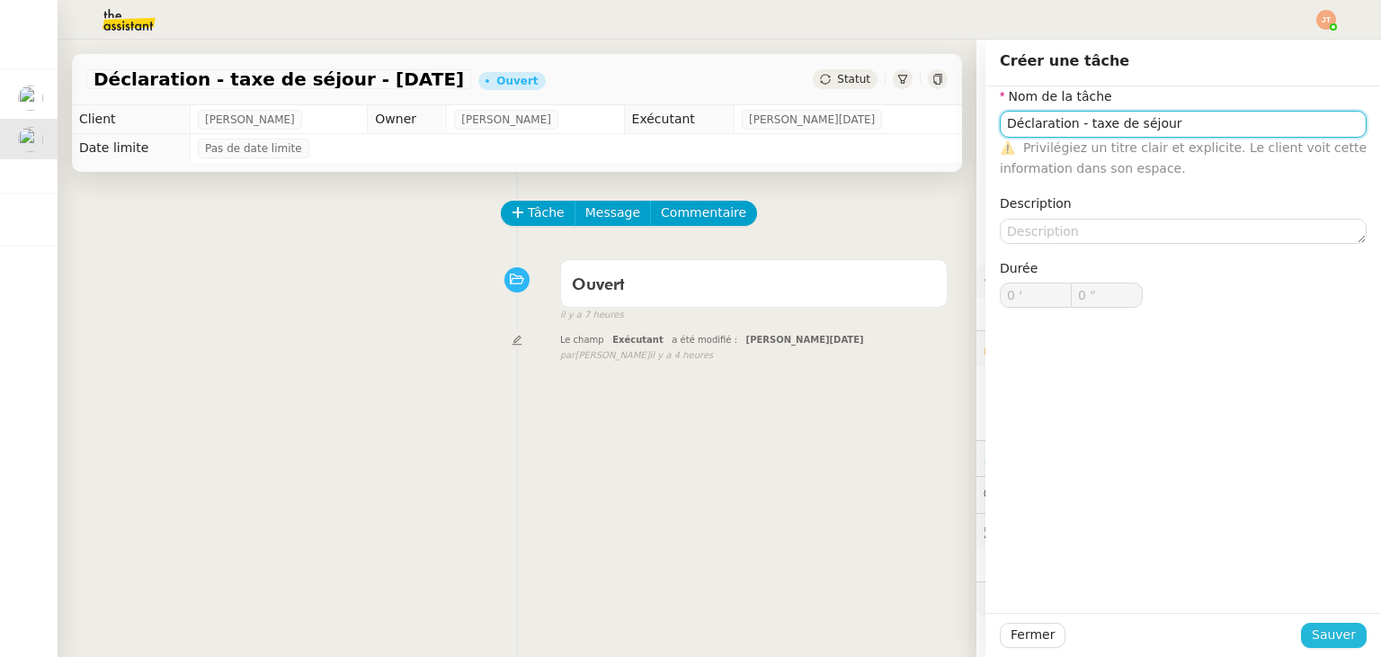
type input "Déclaration - taxe de séjour"
click at [1317, 634] on span "Sauver" at bounding box center [1334, 634] width 44 height 21
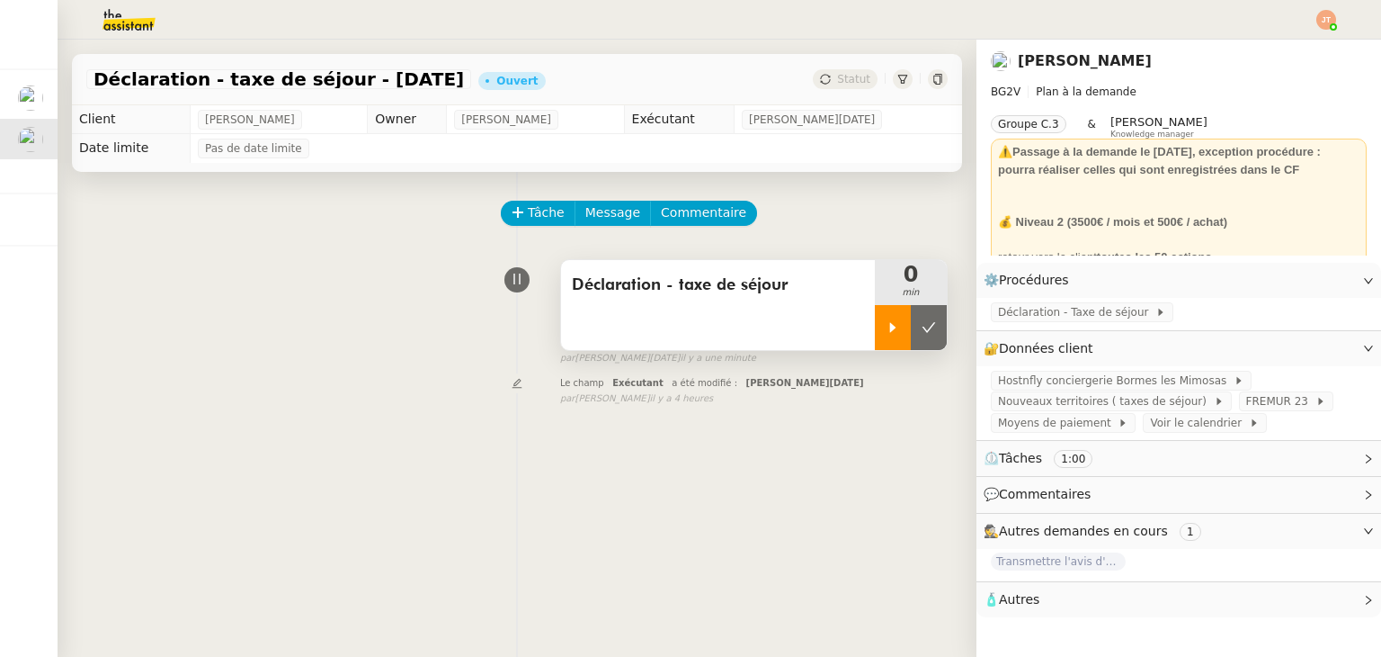
click at [883, 311] on div at bounding box center [893, 327] width 36 height 45
click at [1018, 324] on div "Déclaration - Taxe de séjour" at bounding box center [1179, 313] width 405 height 31
click at [1020, 318] on span "Déclaration - Taxe de séjour" at bounding box center [1076, 312] width 157 height 18
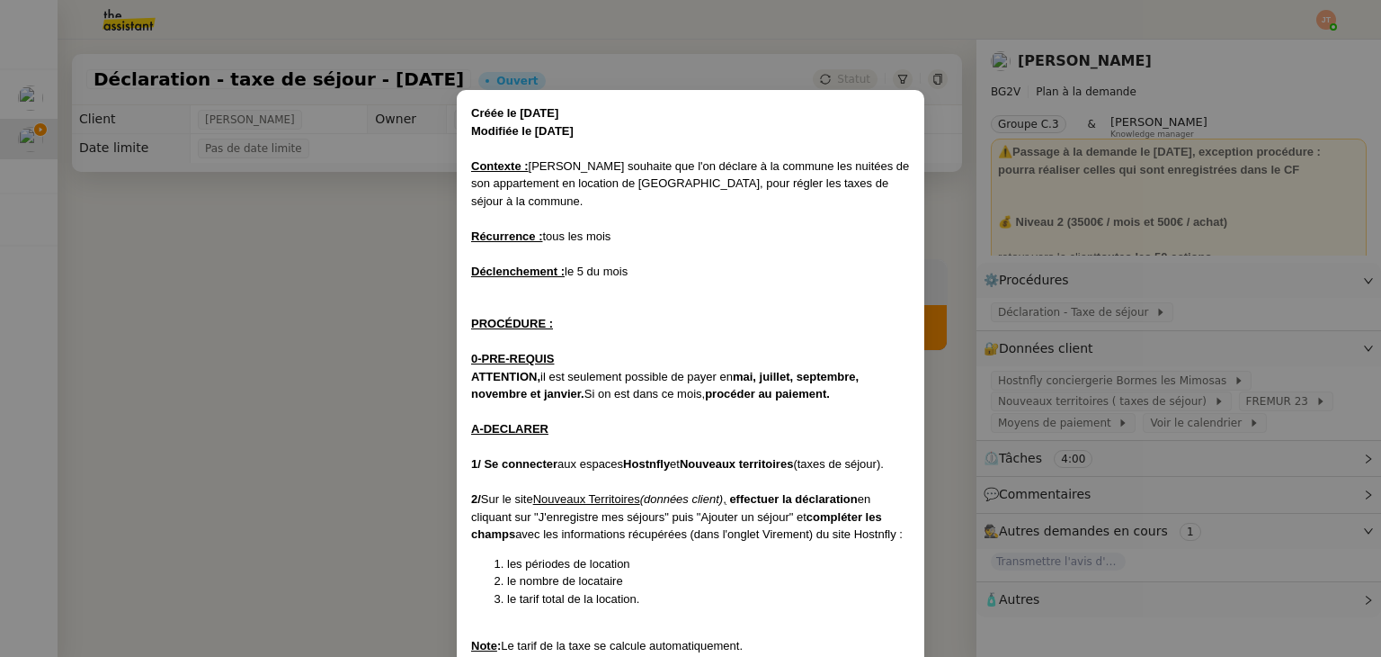
click at [129, 236] on nz-modal-container "Créée le [DATE] Modifiée le [DATE] Contexte : [PERSON_NAME] souhaite que l'on d…" at bounding box center [690, 328] width 1381 height 657
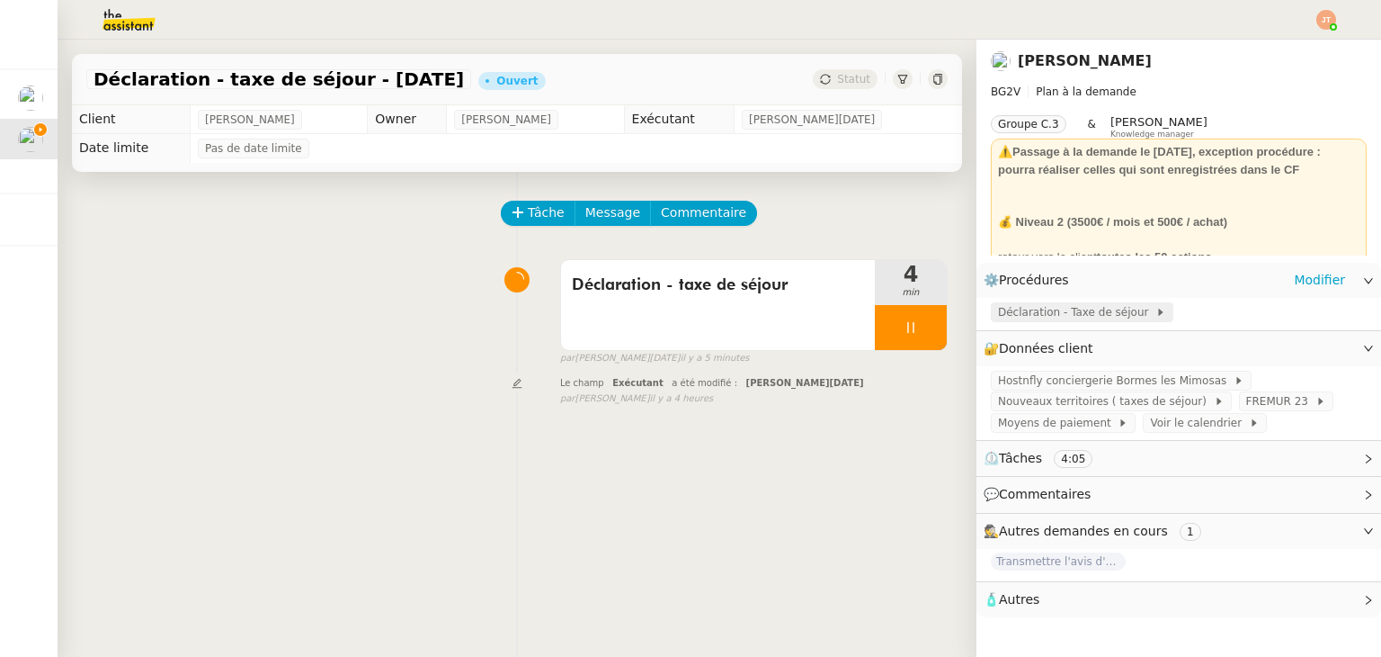
click at [1026, 307] on span "Déclaration - Taxe de séjour" at bounding box center [1076, 312] width 157 height 18
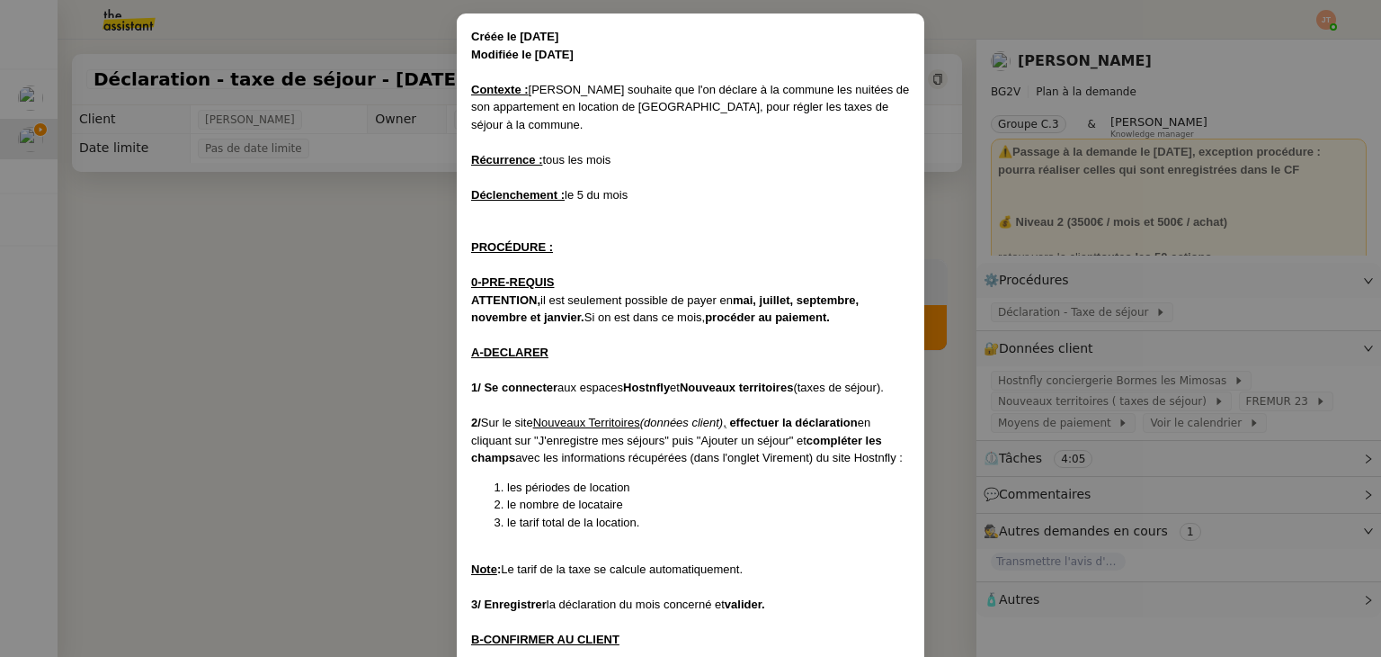
scroll to position [67, 0]
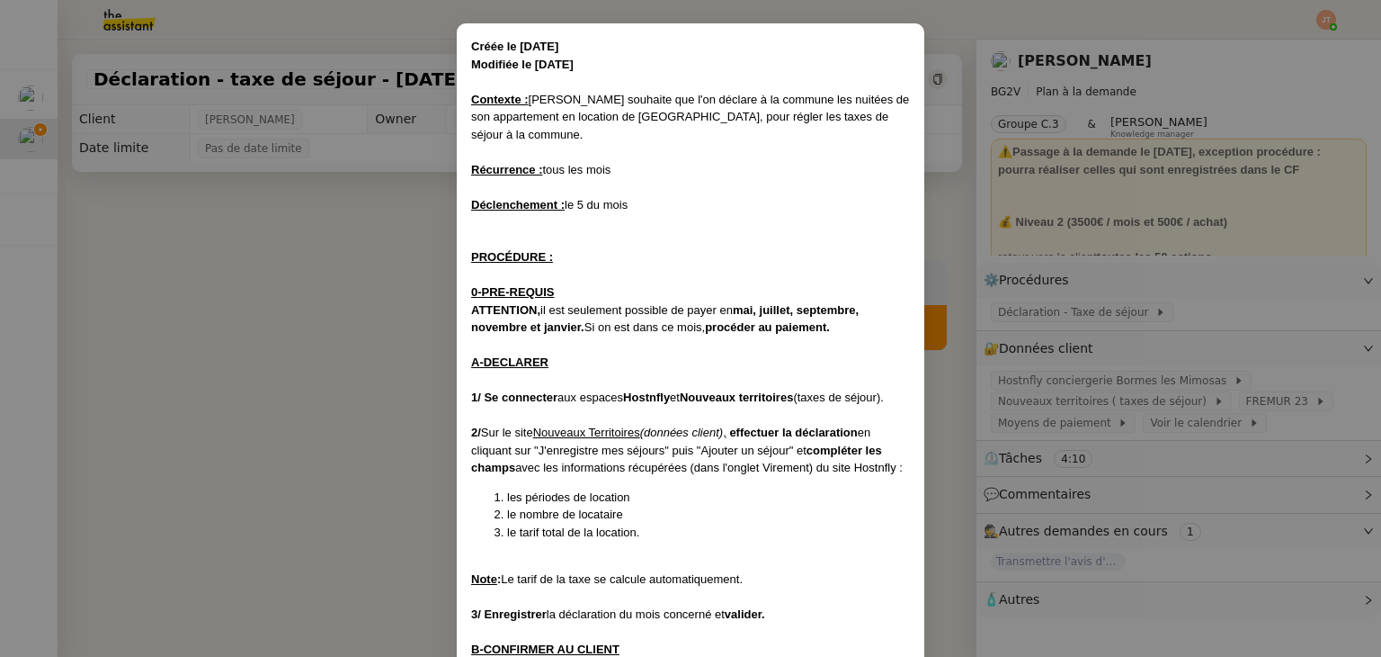
click at [356, 319] on nz-modal-container "Créée le [DATE] Modifiée le [DATE] Contexte : [PERSON_NAME] souhaite que l'on d…" at bounding box center [690, 328] width 1381 height 657
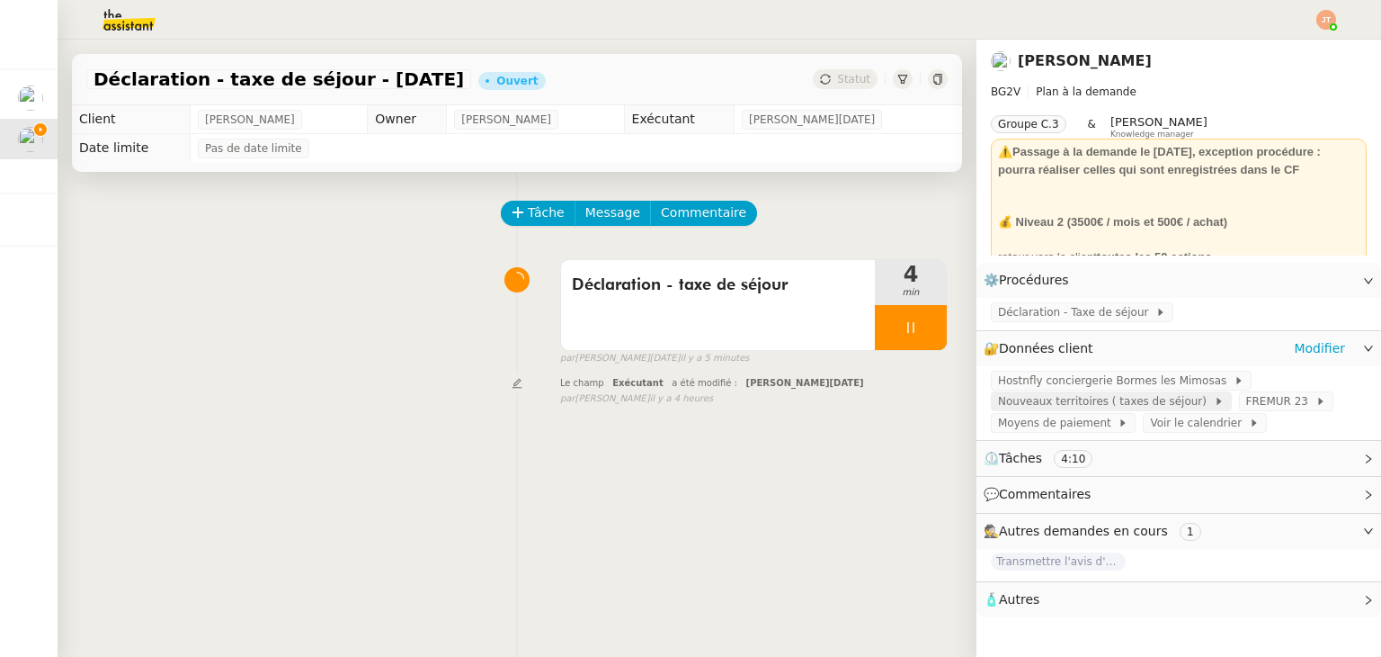
click at [1047, 400] on span "Nouveaux territoires ( taxes de séjour)" at bounding box center [1106, 401] width 216 height 18
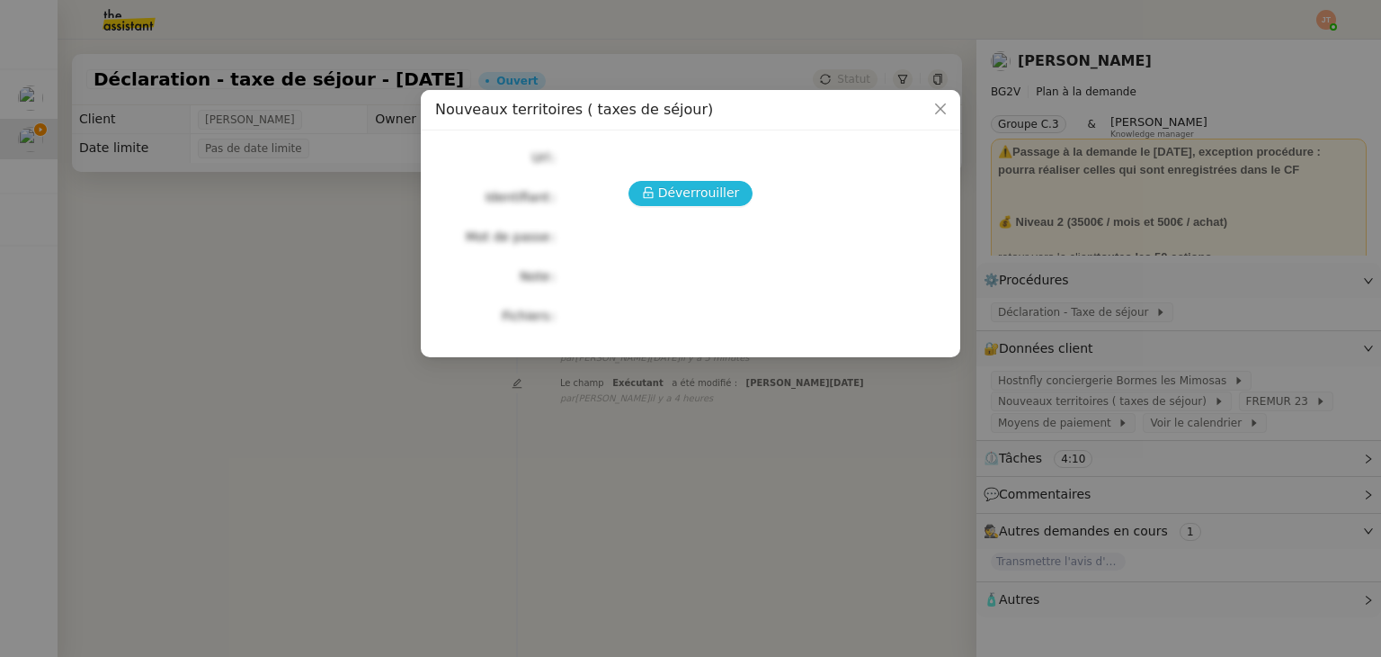
click at [716, 183] on span "Déverrouiller" at bounding box center [699, 193] width 82 height 21
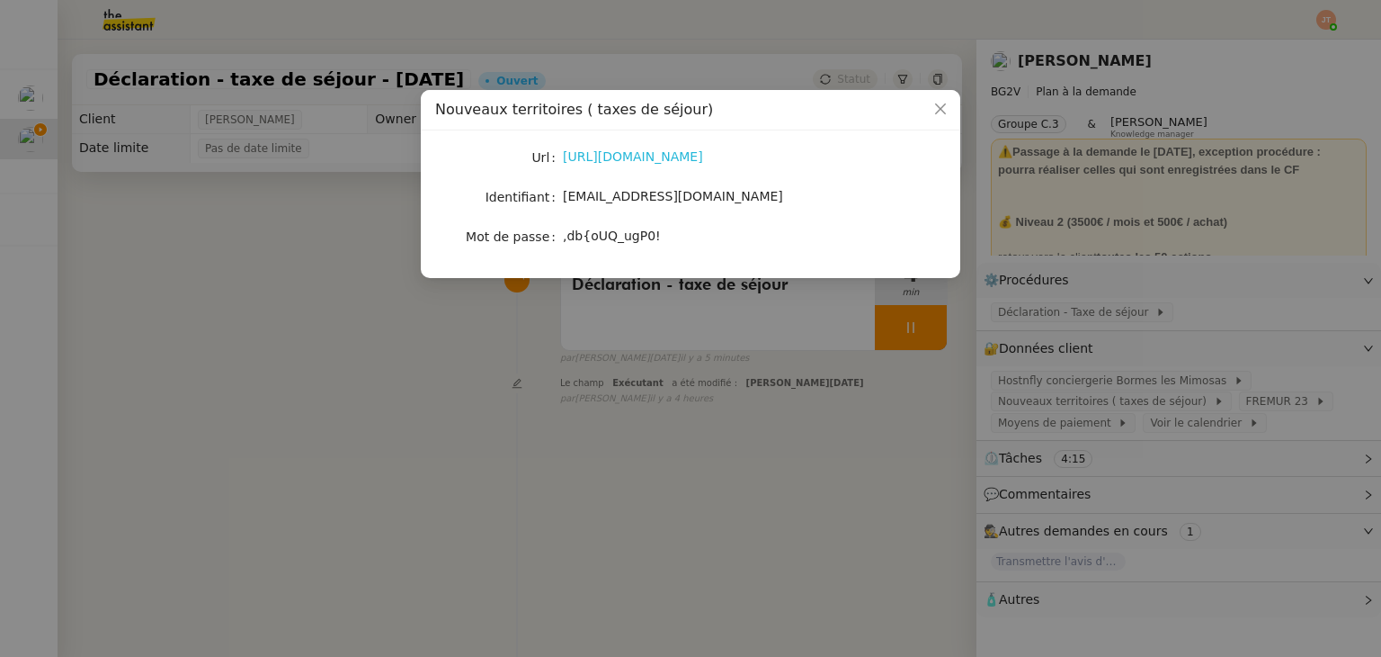
click at [613, 159] on link "[URL][DOMAIN_NAME]" at bounding box center [633, 156] width 140 height 14
drag, startPoint x: 729, startPoint y: 197, endPoint x: 563, endPoint y: 208, distance: 166.7
click at [563, 208] on div "[EMAIL_ADDRESS][DOMAIN_NAME]" at bounding box center [712, 196] width 298 height 25
copy span "[EMAIL_ADDRESS][DOMAIN_NAME]"
drag, startPoint x: 662, startPoint y: 238, endPoint x: 557, endPoint y: 239, distance: 105.2
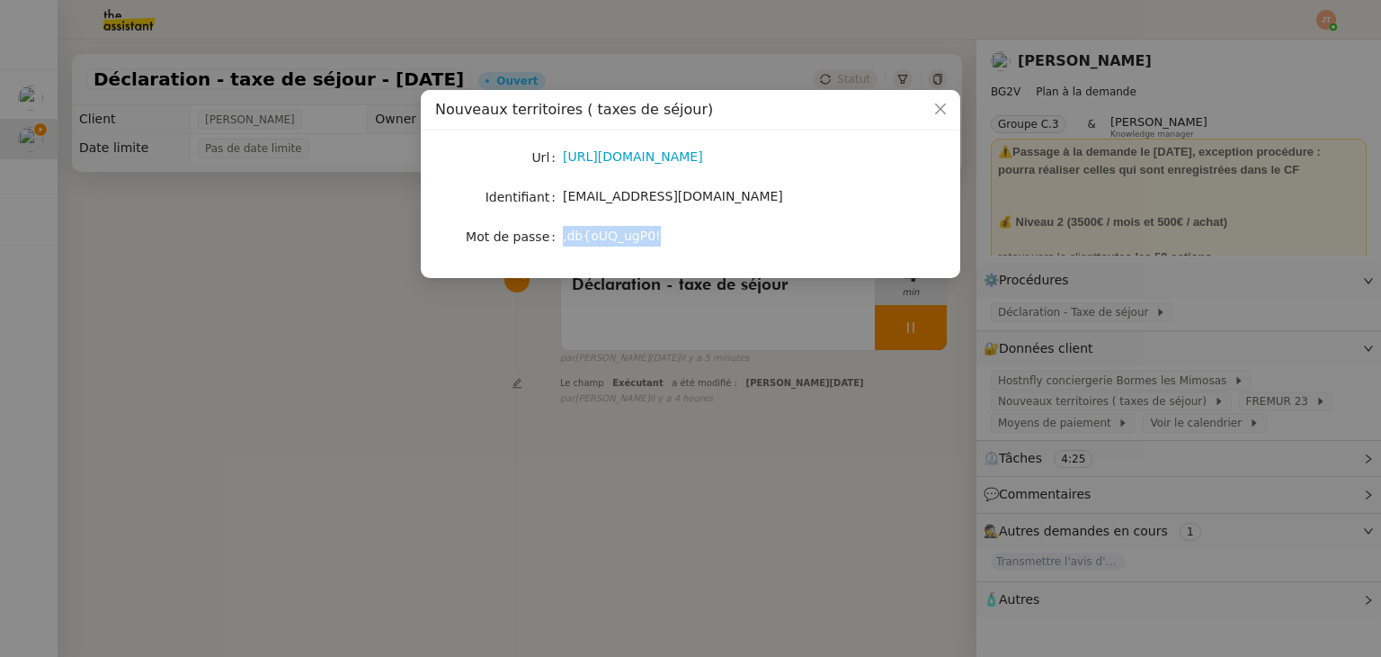
click at [557, 239] on nz-form-item "Mot de passe ,db{oUQ_ugP0!" at bounding box center [690, 236] width 511 height 25
copy nz-form-item ",db{oUQ_ugP0!"
drag, startPoint x: 402, startPoint y: 378, endPoint x: 792, endPoint y: 349, distance: 391.4
click at [403, 378] on nz-modal-container "Nouveaux territoires ( taxes de séjour) Url [URL][DOMAIN_NAME] Identifiant [EMA…" at bounding box center [690, 328] width 1381 height 657
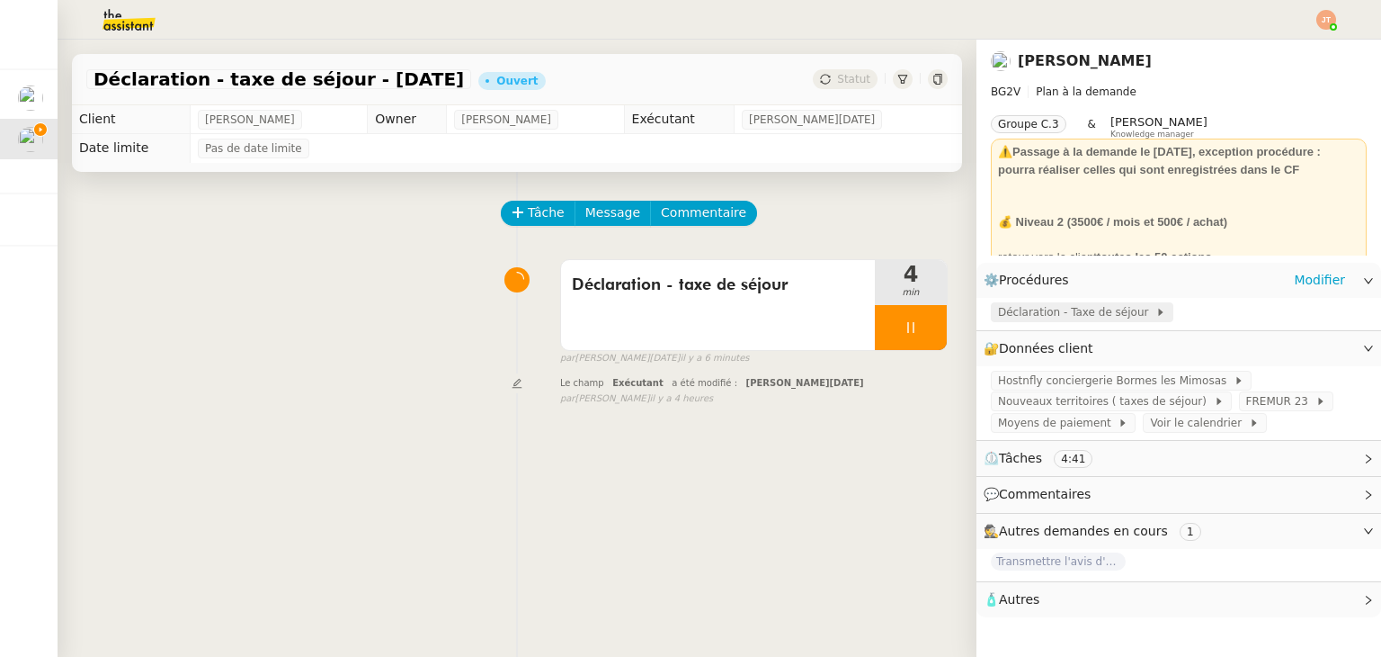
click at [1044, 311] on span "Déclaration - Taxe de séjour" at bounding box center [1076, 312] width 157 height 18
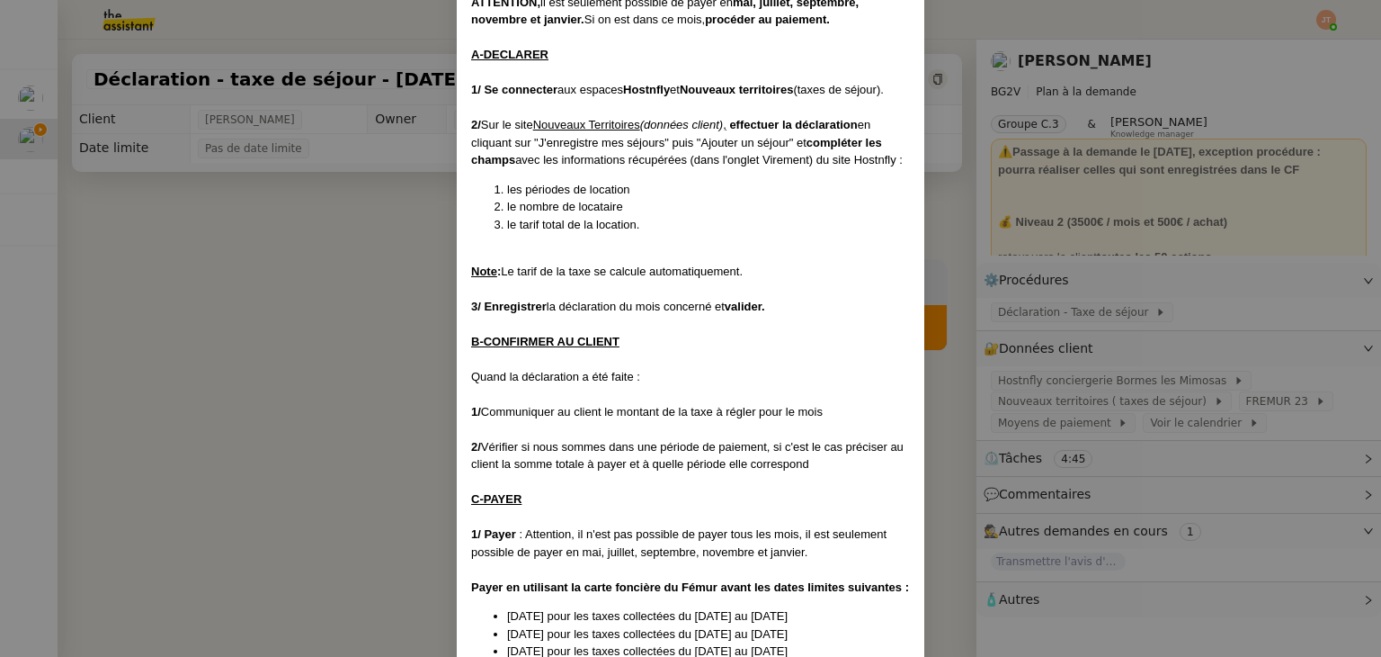
scroll to position [246, 0]
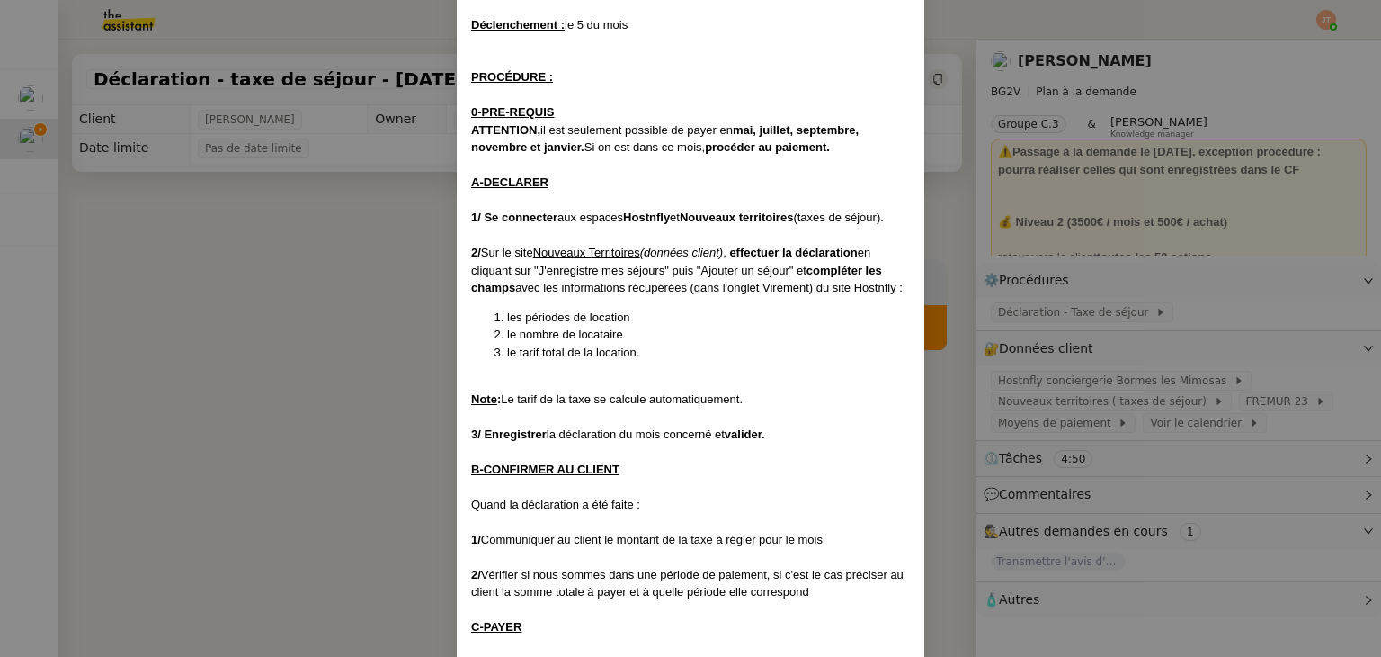
click at [1020, 372] on nz-modal-container "Créée le [DATE] Modifiée le [DATE] Contexte : [PERSON_NAME] souhaite que l'on d…" at bounding box center [690, 328] width 1381 height 657
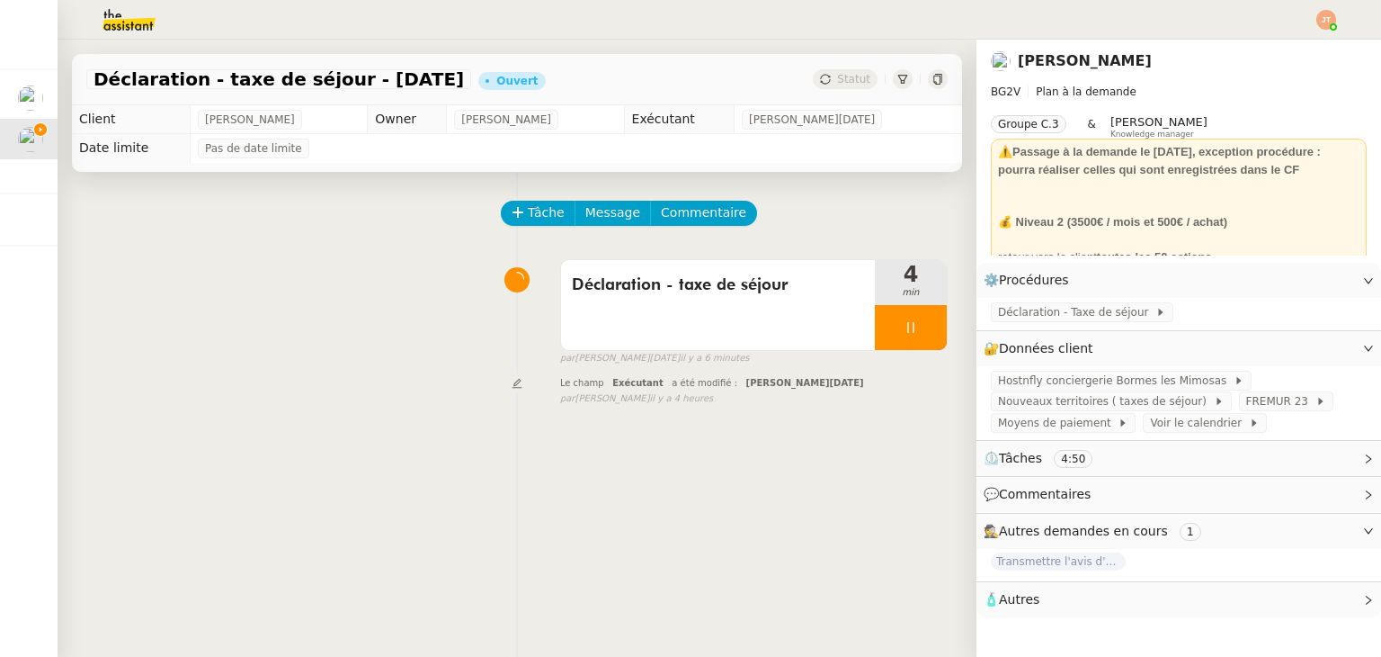
click at [1021, 386] on span "Hostnfly conciergerie Bormes les Mimosas" at bounding box center [1116, 380] width 236 height 18
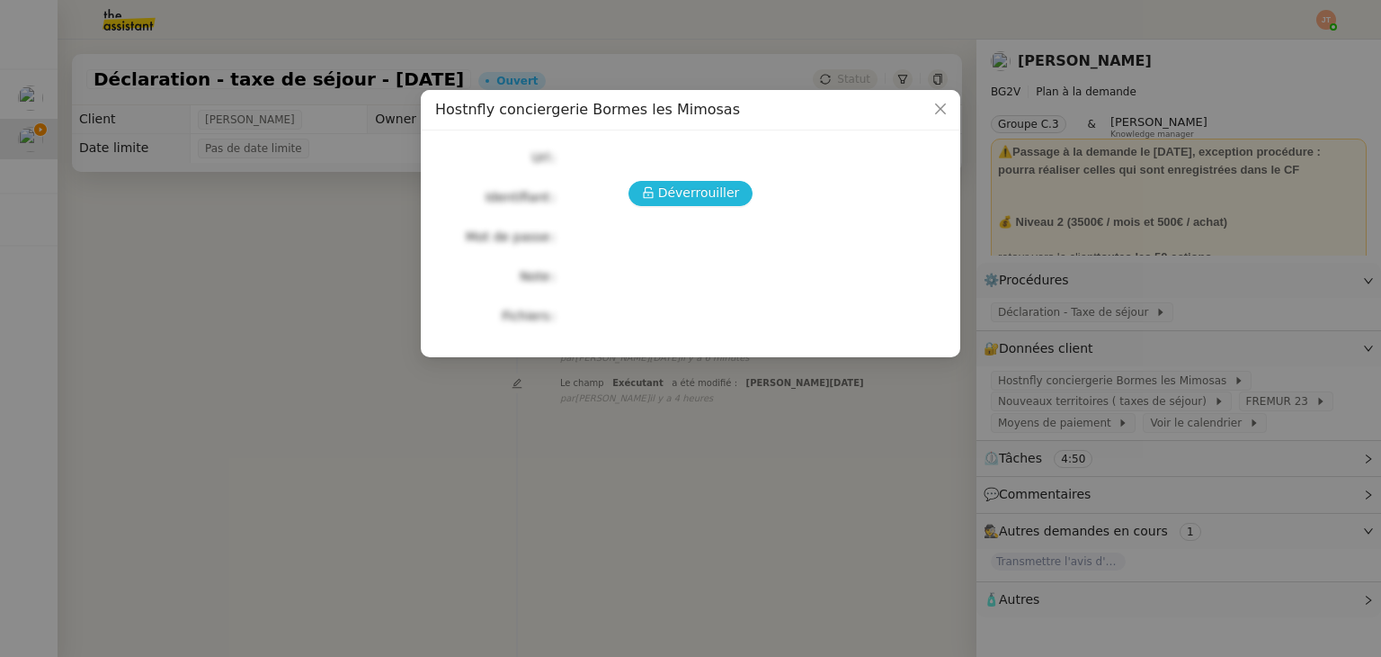
click at [709, 183] on span "Déverrouiller" at bounding box center [699, 193] width 82 height 21
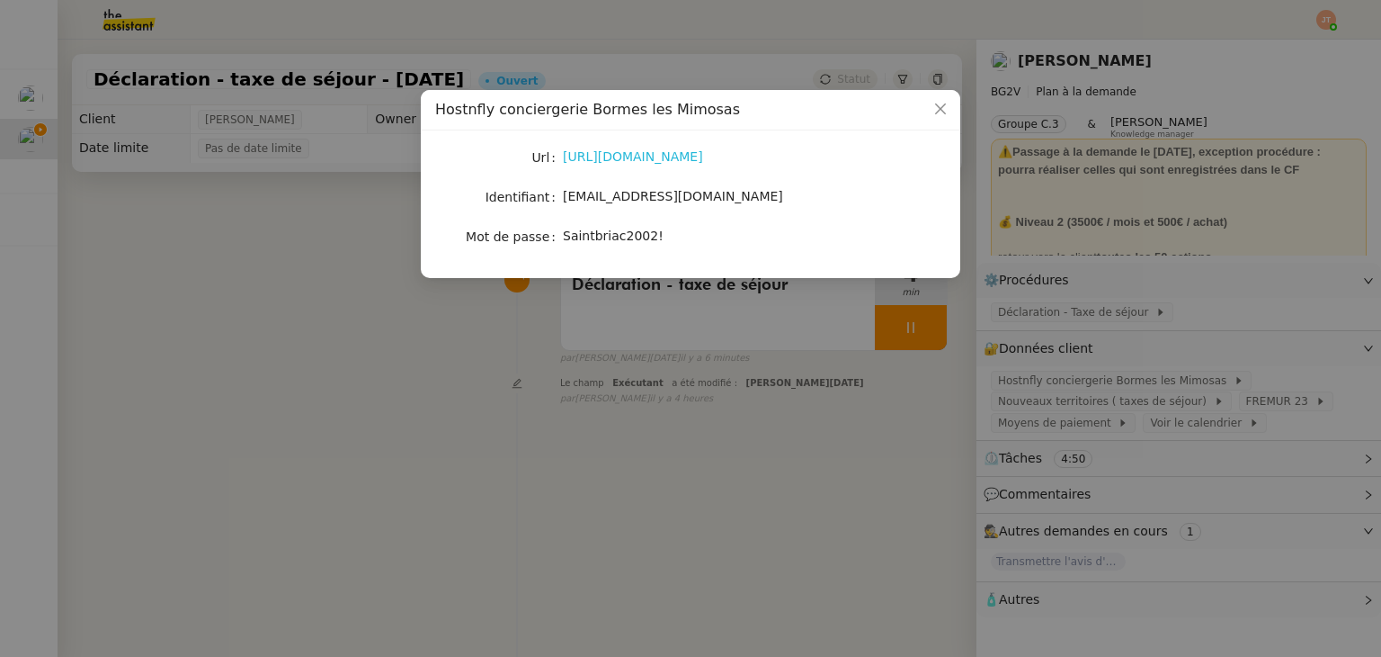
click at [634, 152] on link "[URL][DOMAIN_NAME]" at bounding box center [633, 156] width 140 height 14
click at [276, 328] on nz-modal-container "Hostnfly conciergerie Bormes les Mimosas Url [URL][DOMAIN_NAME] Identifiant [EM…" at bounding box center [690, 328] width 1381 height 657
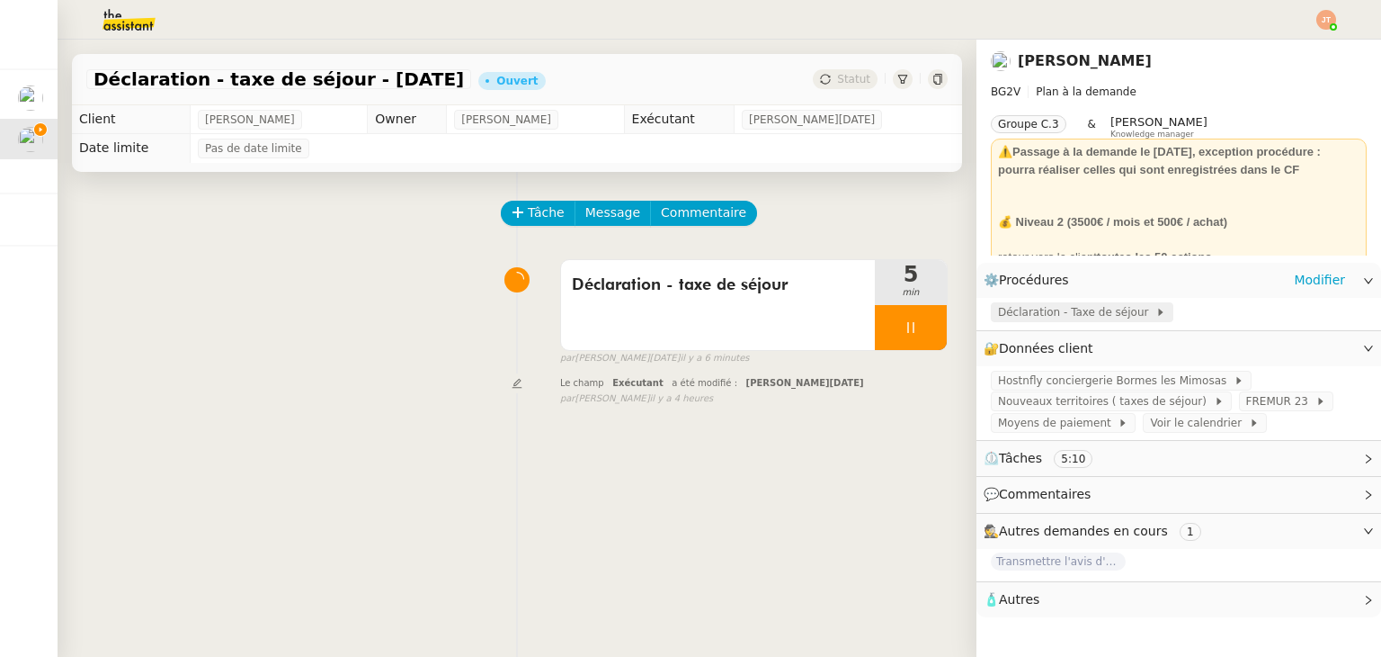
click at [1015, 320] on span "Déclaration - Taxe de séjour" at bounding box center [1076, 312] width 157 height 18
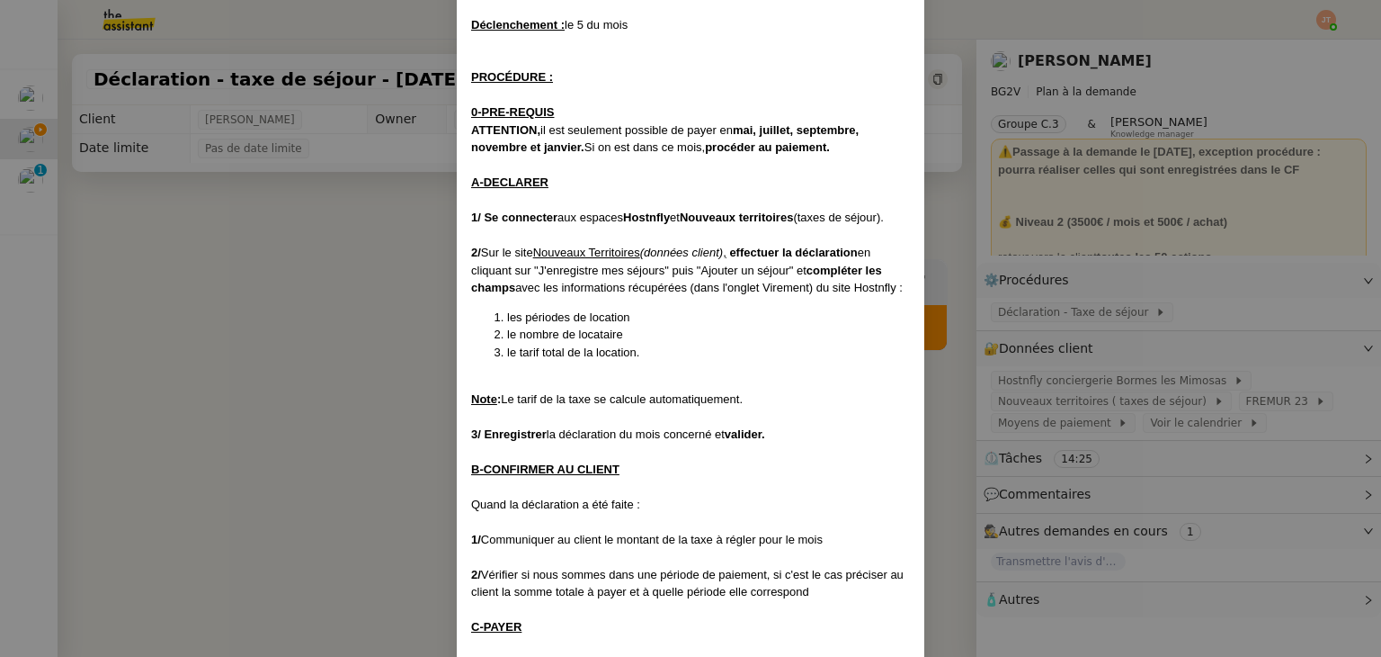
click at [363, 309] on nz-modal-container "Créée le [DATE] Modifiée le [DATE] Contexte : [PERSON_NAME] souhaite que l'on d…" at bounding box center [690, 328] width 1381 height 657
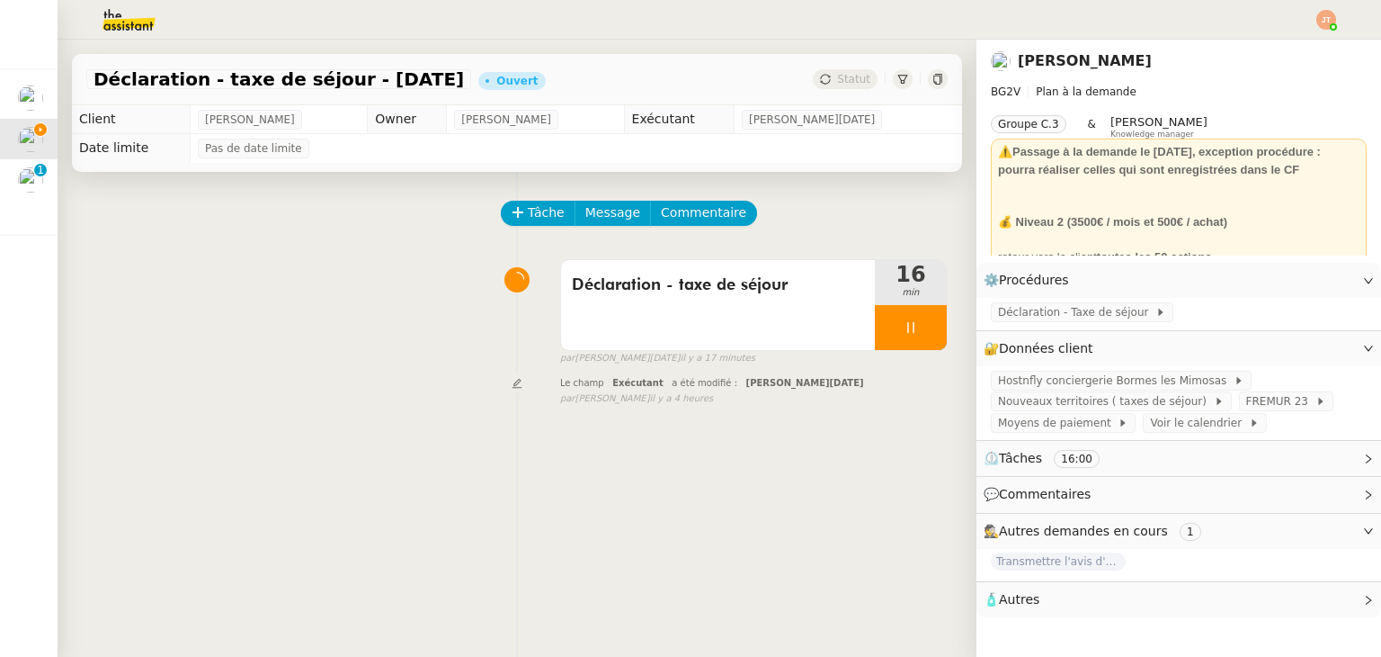
click at [371, 304] on div "Déclaration - taxe de séjour 16 min false par [PERSON_NAME][DATE]. il y a 17 mi…" at bounding box center [517, 308] width 862 height 115
click at [904, 330] on icon at bounding box center [911, 327] width 14 height 14
click at [790, 220] on div "Tâche Message Commentaire" at bounding box center [725, 222] width 445 height 43
click at [875, 320] on div at bounding box center [893, 327] width 36 height 45
click at [262, 256] on div "Déclaration - taxe de séjour 19 min false par [PERSON_NAME][DATE]. il y a 23 mi…" at bounding box center [517, 308] width 862 height 115
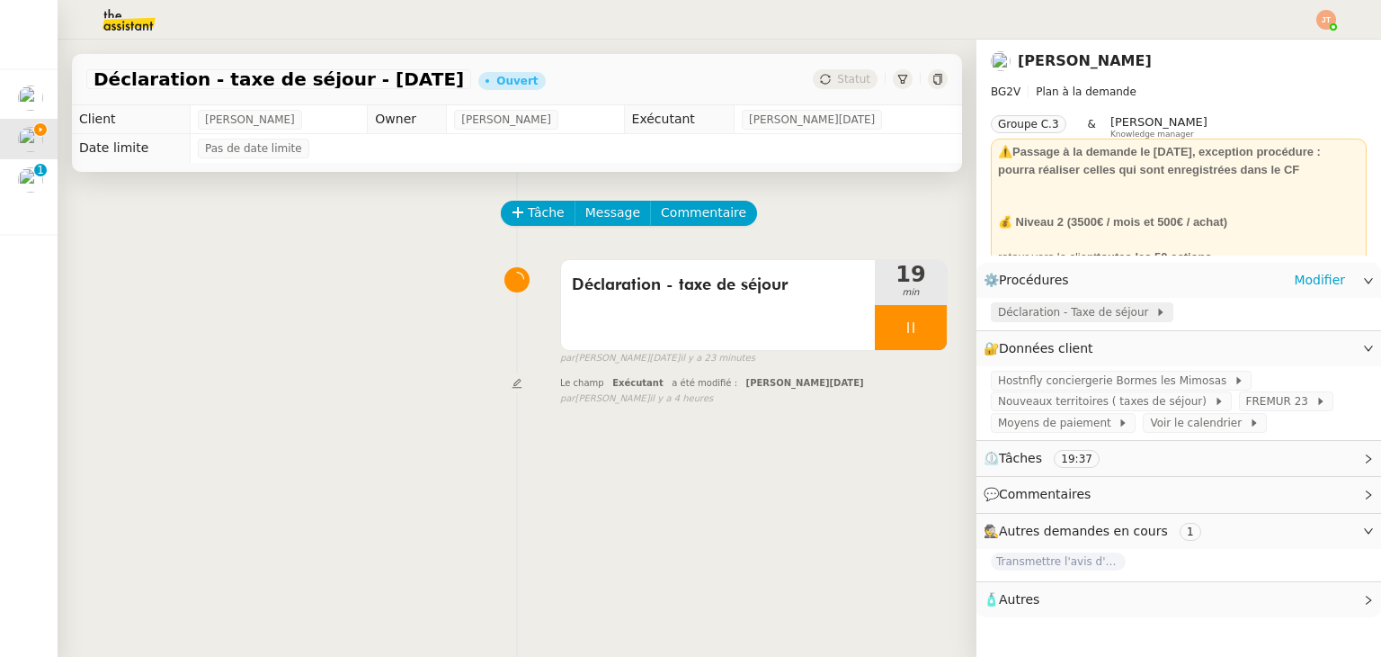
click at [999, 314] on span "Déclaration - Taxe de séjour" at bounding box center [1076, 312] width 157 height 18
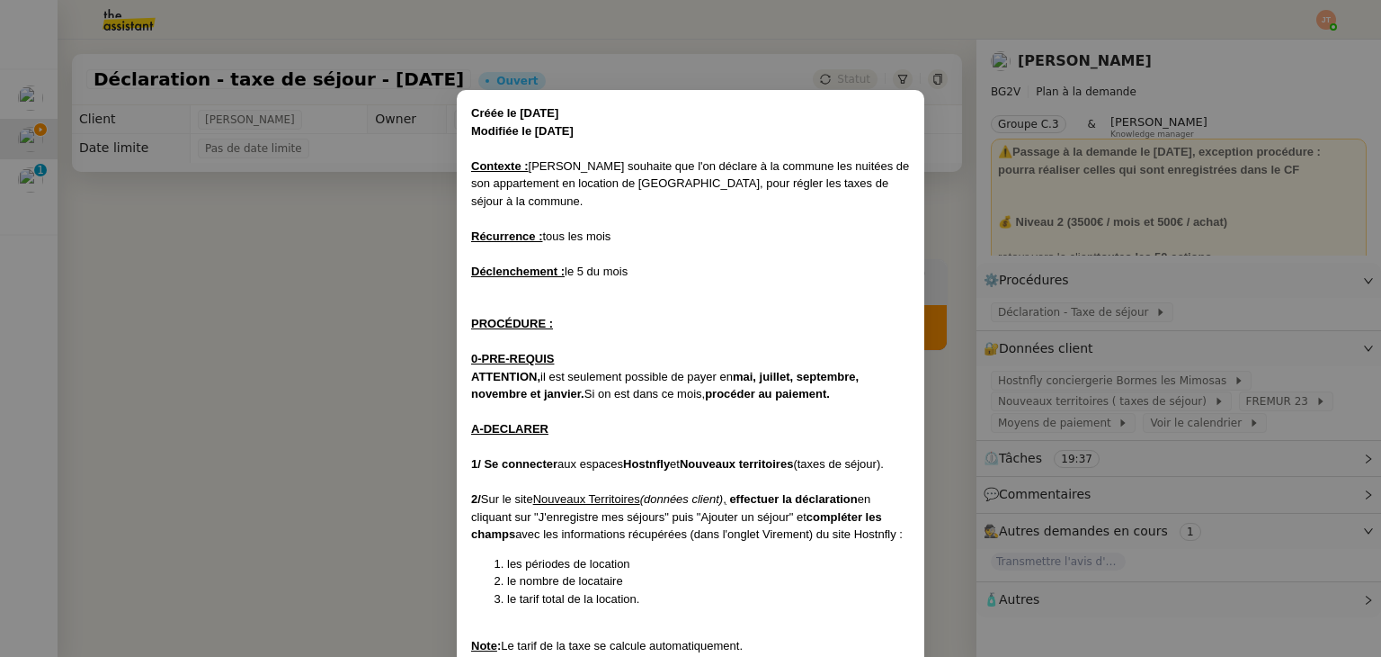
scroll to position [606, 0]
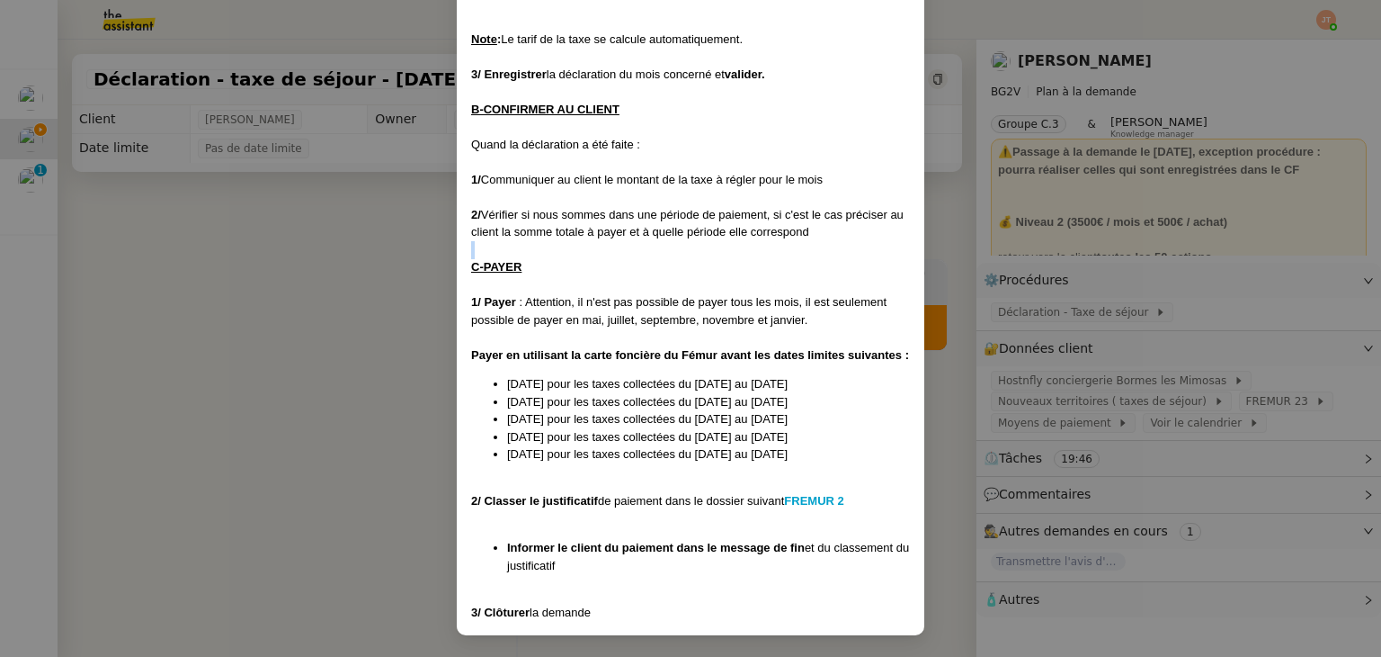
drag, startPoint x: 335, startPoint y: 262, endPoint x: 360, endPoint y: 210, distance: 57.5
click at [350, 241] on nz-modal-container "Créée le [DATE] Modifiée le [DATE] Contexte : [PERSON_NAME] souhaite que l'on d…" at bounding box center [690, 328] width 1381 height 657
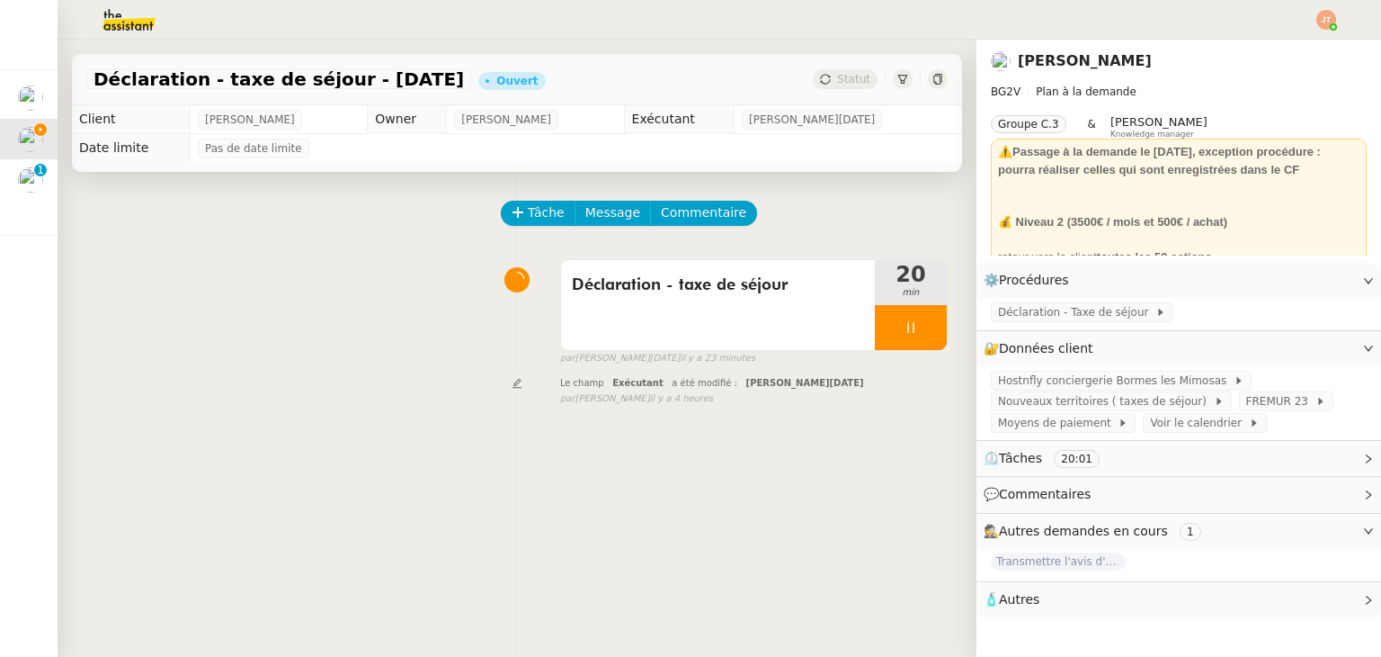
click at [130, 14] on img at bounding box center [114, 20] width 139 height 40
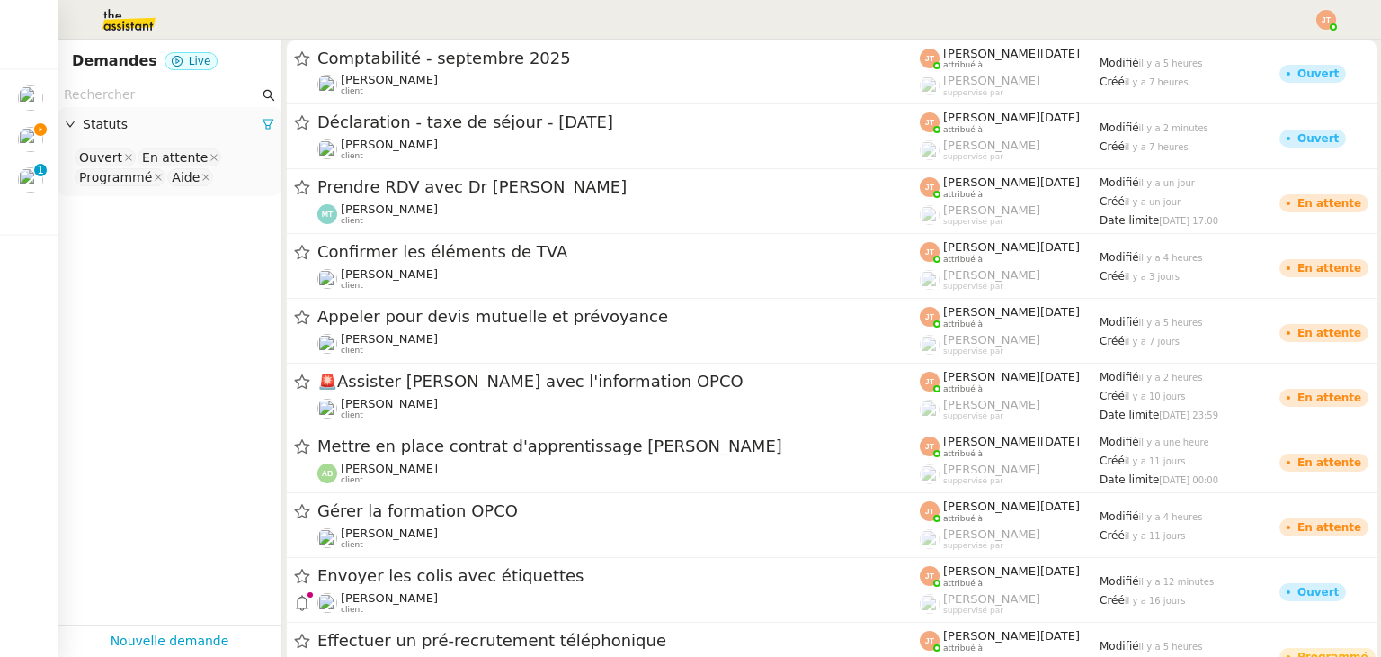
click at [162, 84] on nz-input-group at bounding box center [170, 95] width 224 height 24
click at [163, 102] on input "text" at bounding box center [161, 95] width 195 height 21
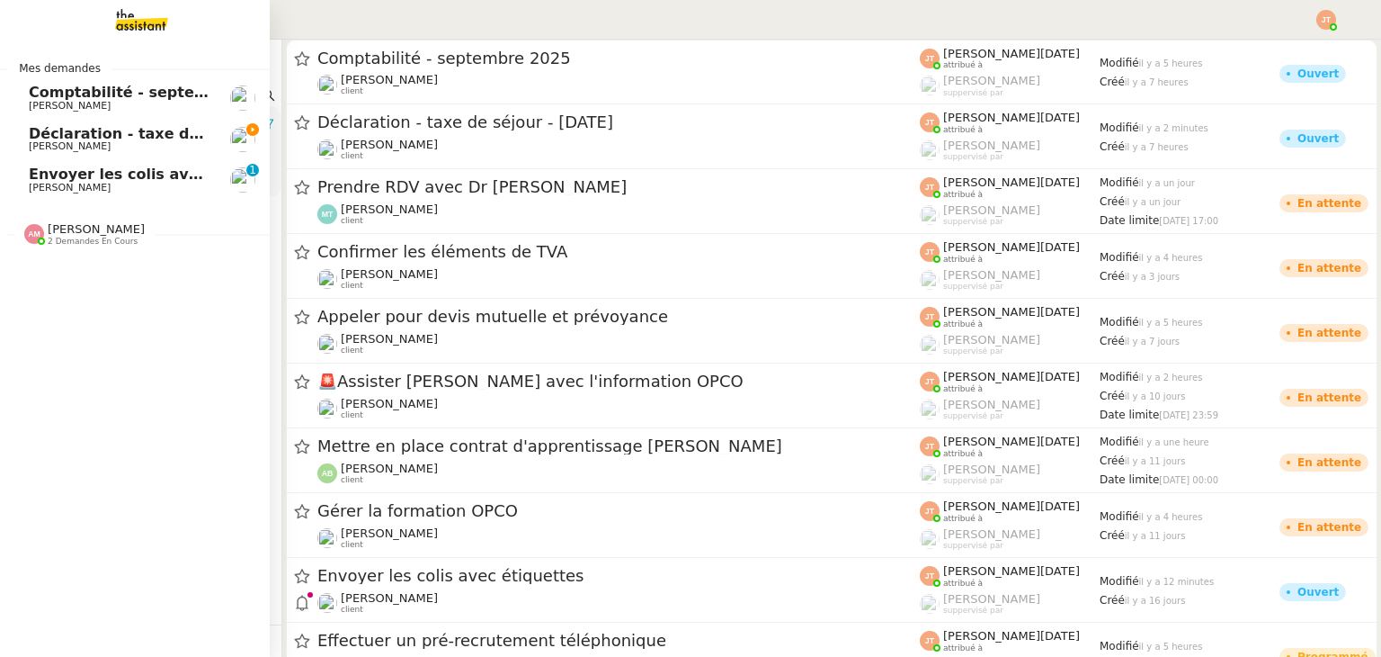
click at [14, 135] on link "Déclaration - taxe de séjour - [DATE] [PERSON_NAME]" at bounding box center [135, 139] width 270 height 41
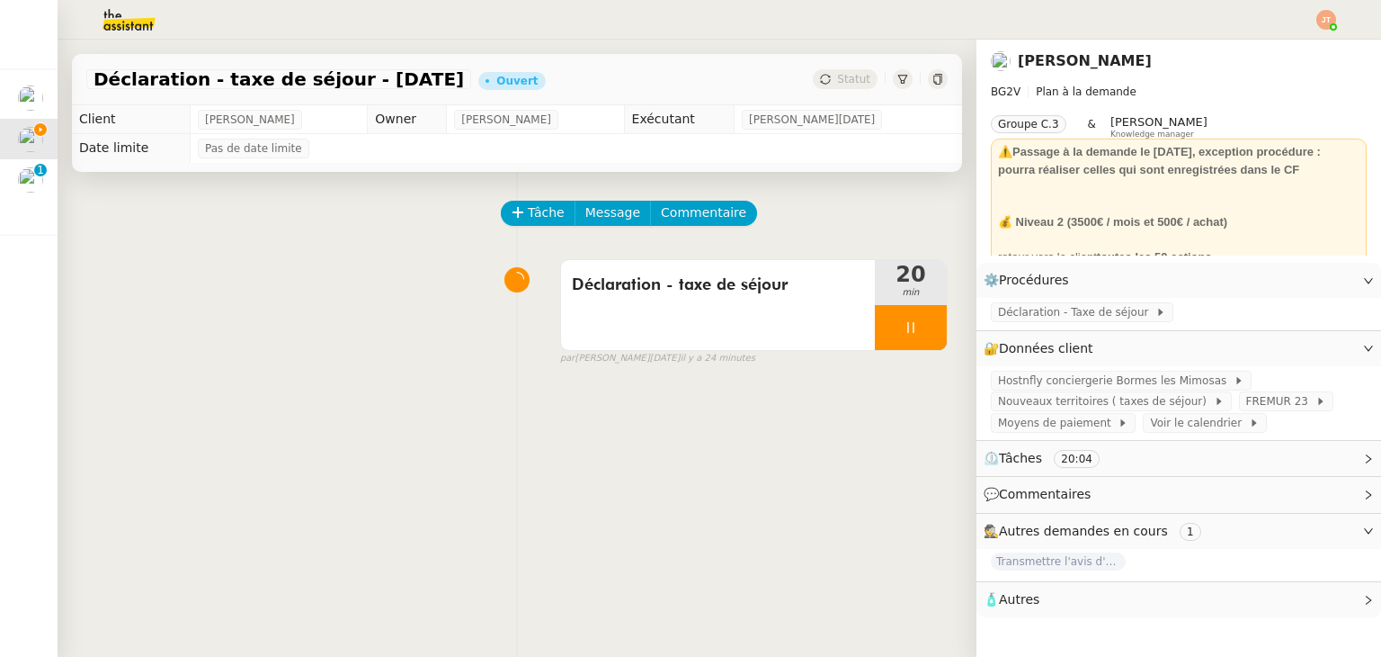
click at [141, 24] on img at bounding box center [114, 20] width 139 height 40
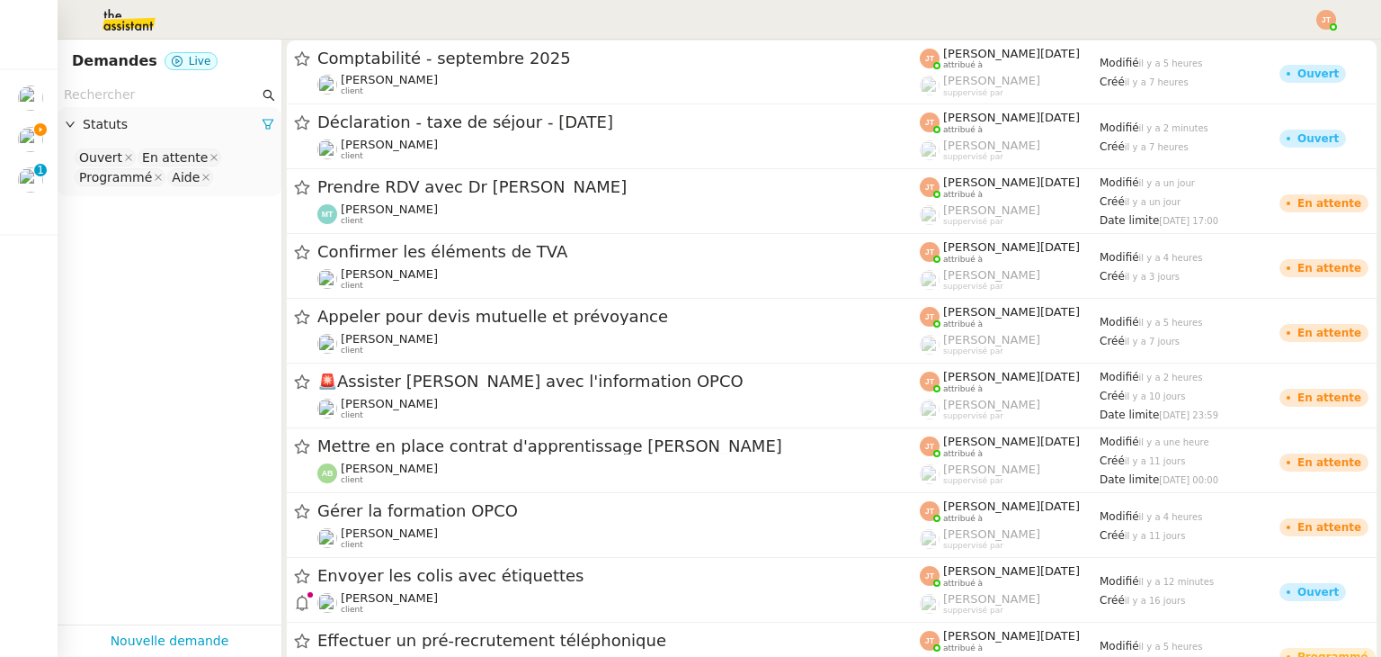
click at [133, 96] on input "text" at bounding box center [161, 95] width 195 height 21
click at [187, 86] on input "text" at bounding box center [161, 95] width 195 height 21
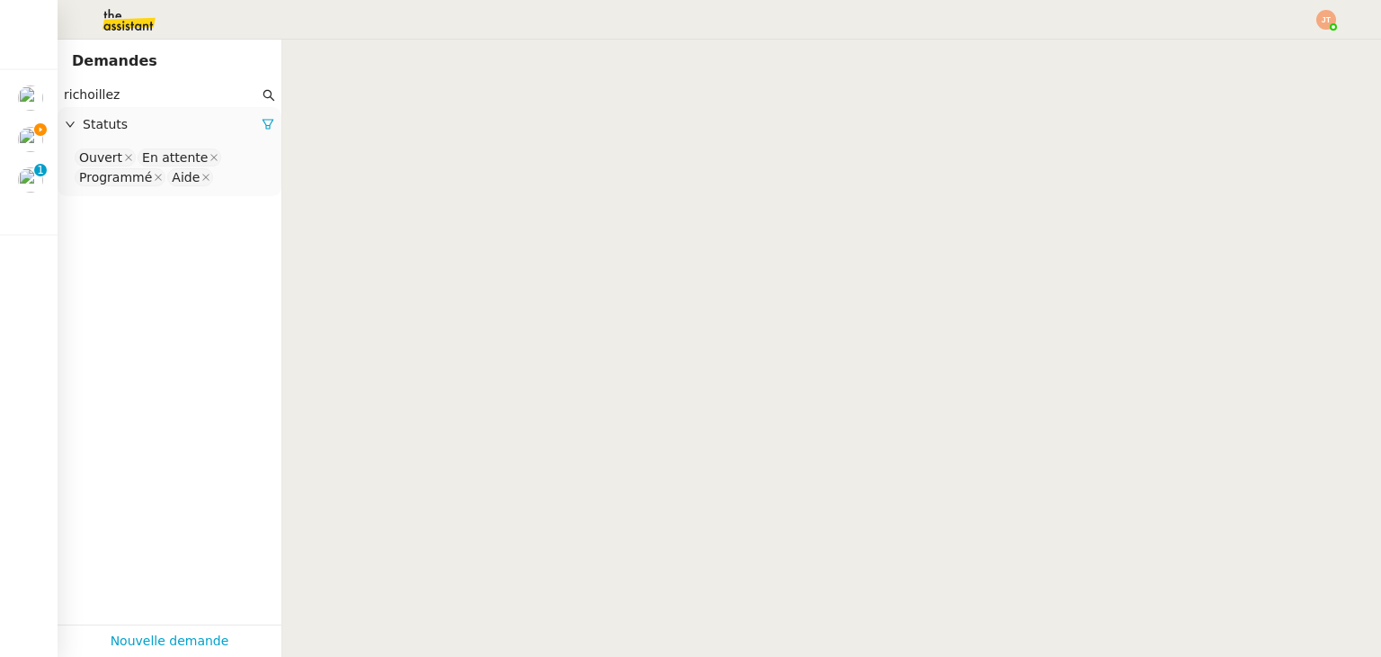
type input "richoillez"
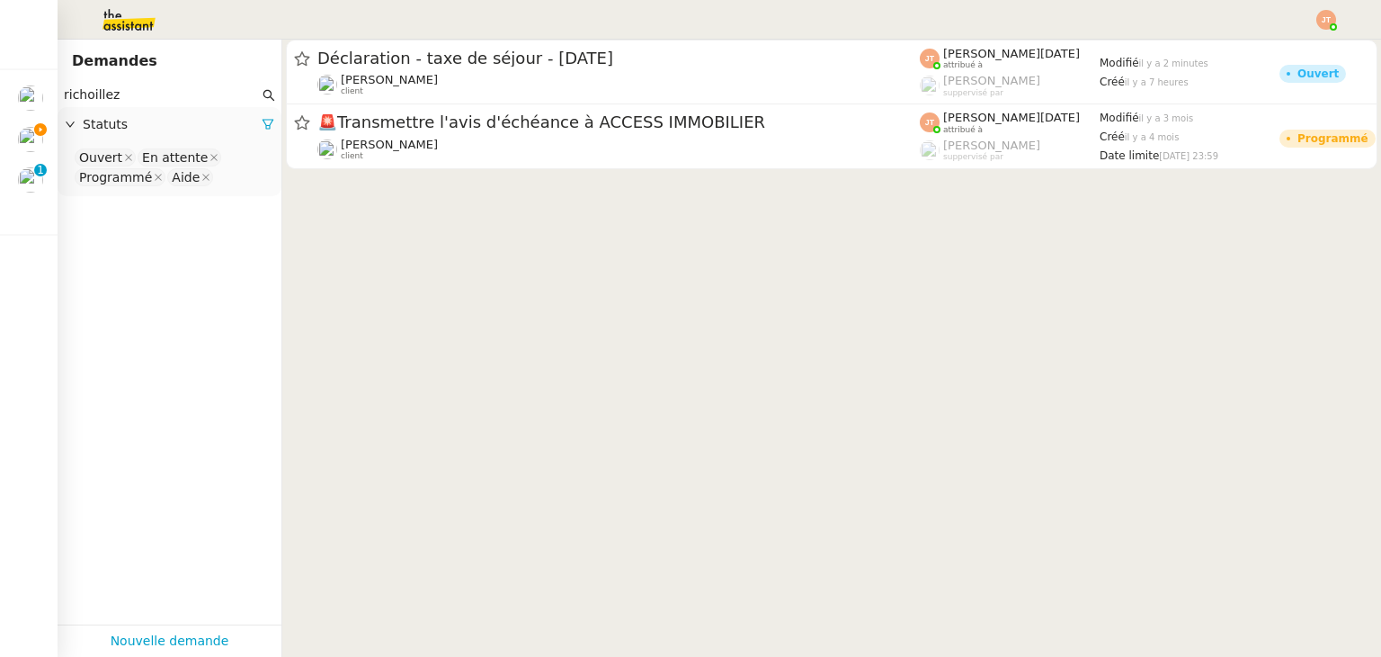
click at [246, 126] on span "Statuts" at bounding box center [172, 124] width 179 height 21
click at [186, 130] on span "Statuts" at bounding box center [172, 124] width 179 height 21
click at [242, 127] on span "Statuts" at bounding box center [172, 124] width 179 height 21
click at [193, 135] on span "Statuts" at bounding box center [172, 124] width 179 height 21
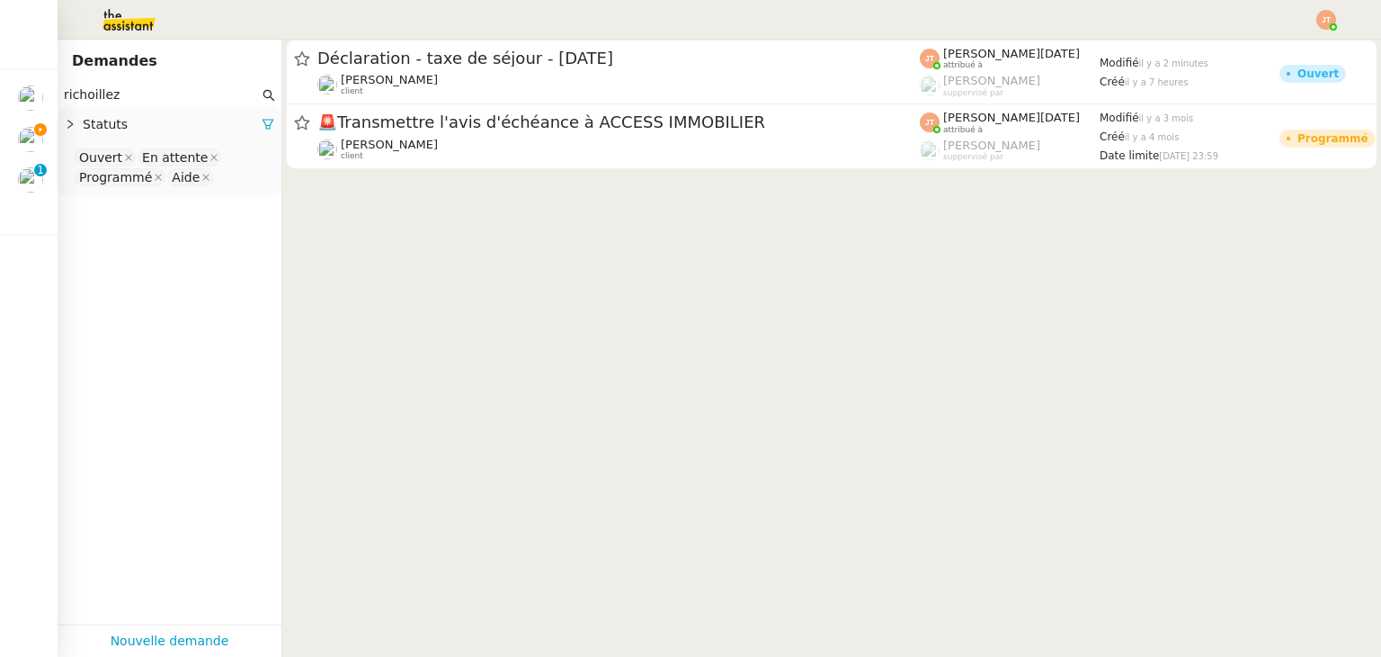
click at [190, 132] on span "Statuts" at bounding box center [172, 124] width 179 height 21
click at [262, 119] on link at bounding box center [268, 124] width 13 height 14
click at [255, 117] on span "Statuts" at bounding box center [179, 124] width 192 height 21
click at [175, 156] on nz-select-top-control "Please select" at bounding box center [169, 158] width 195 height 22
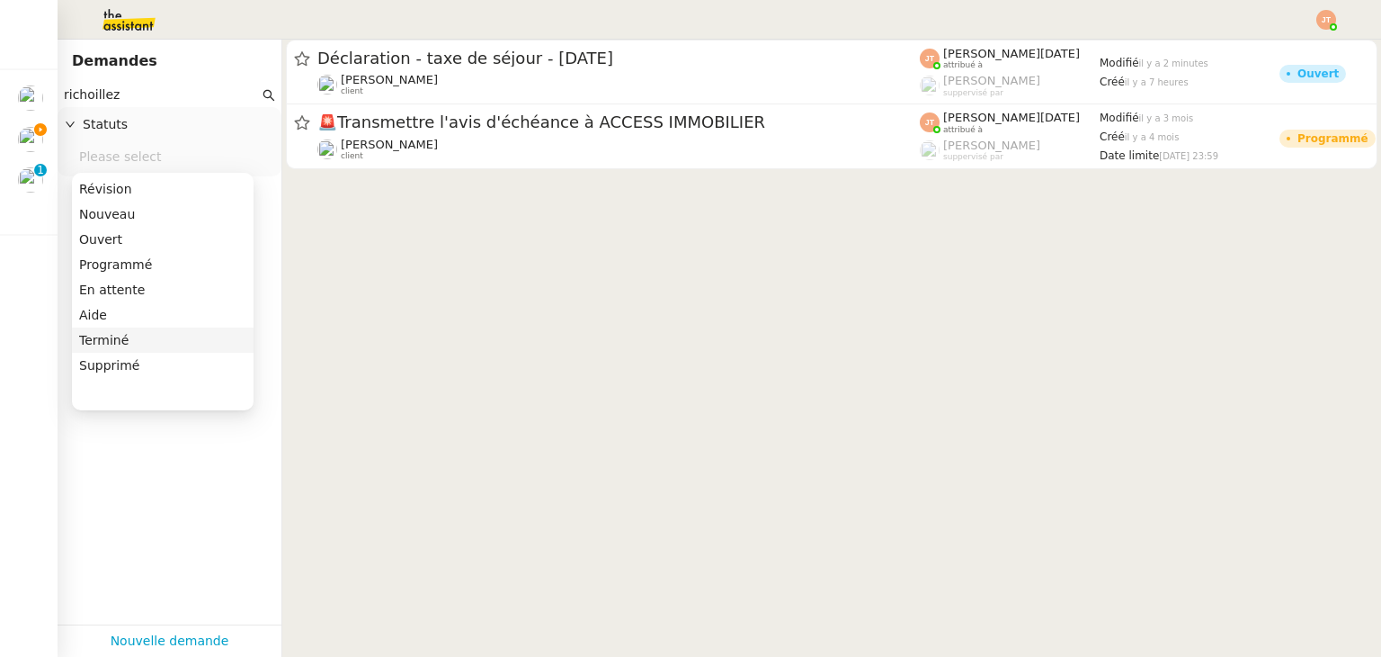
click at [122, 343] on div "Terminé" at bounding box center [162, 340] width 167 height 16
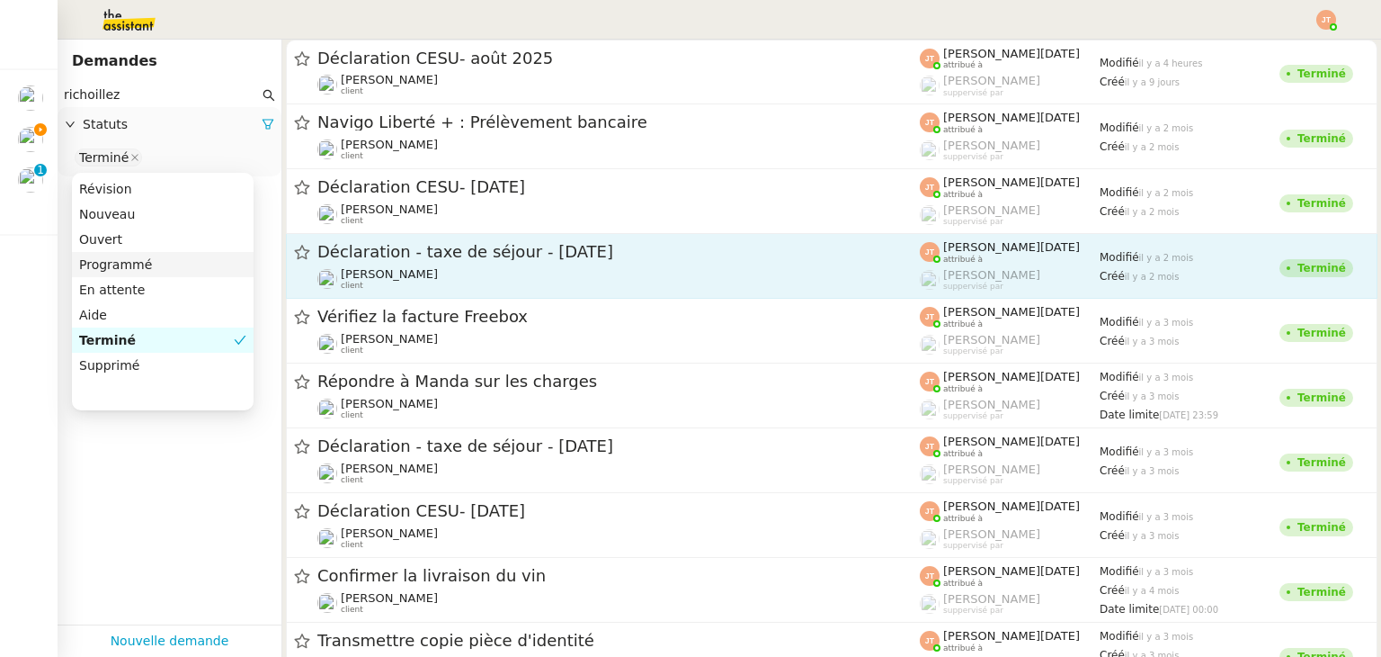
click at [464, 249] on span "Déclaration - taxe de séjour - [DATE]" at bounding box center [618, 252] width 603 height 16
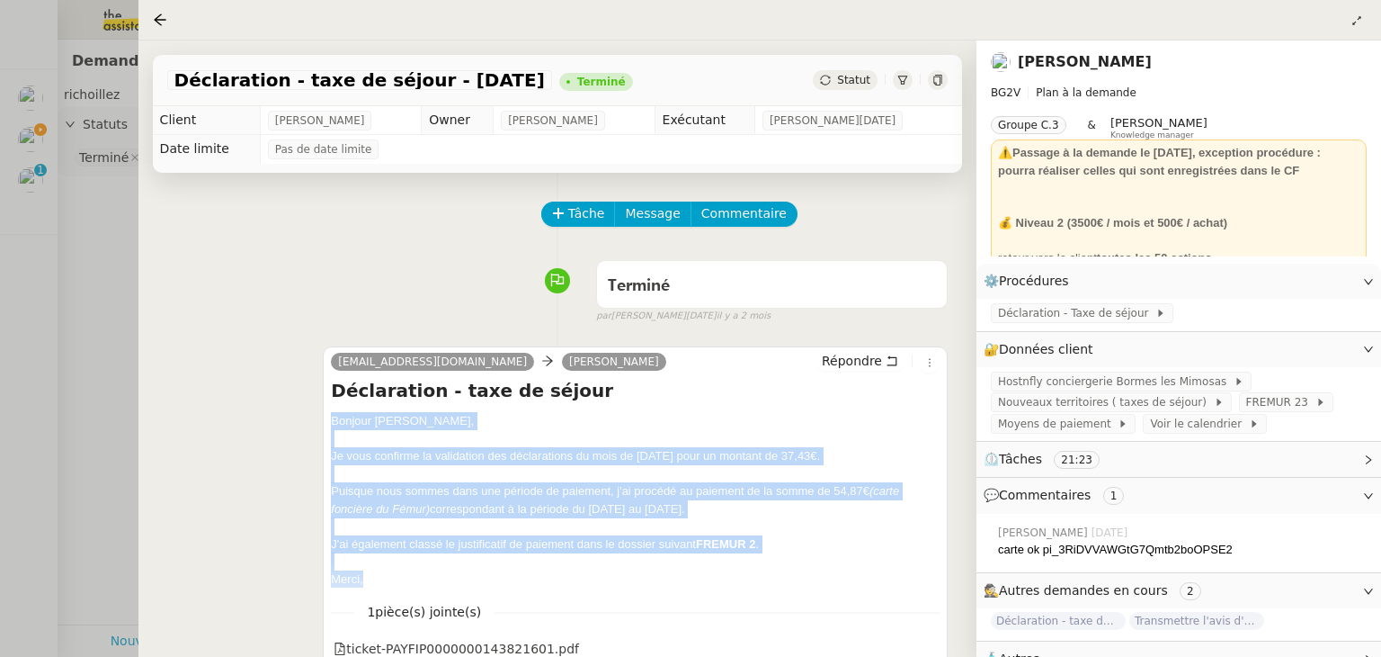
drag, startPoint x: 335, startPoint y: 420, endPoint x: 385, endPoint y: 573, distance: 161.0
click at [385, 573] on div "Bonjour [PERSON_NAME], Je vous confirme la validation des déclarations du mois …" at bounding box center [635, 499] width 609 height 175
copy div "Bonjour [PERSON_NAME], Je vous confirme la validation des déclarations du mois …"
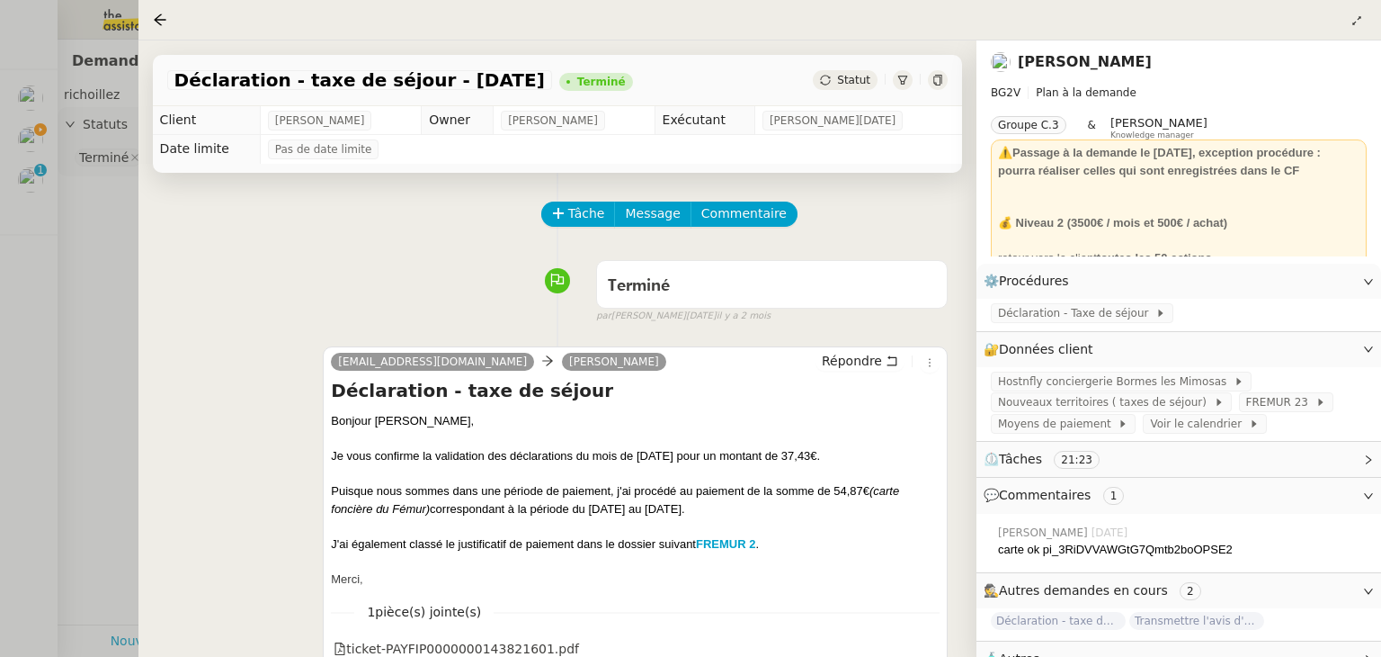
click at [118, 308] on div at bounding box center [690, 328] width 1381 height 657
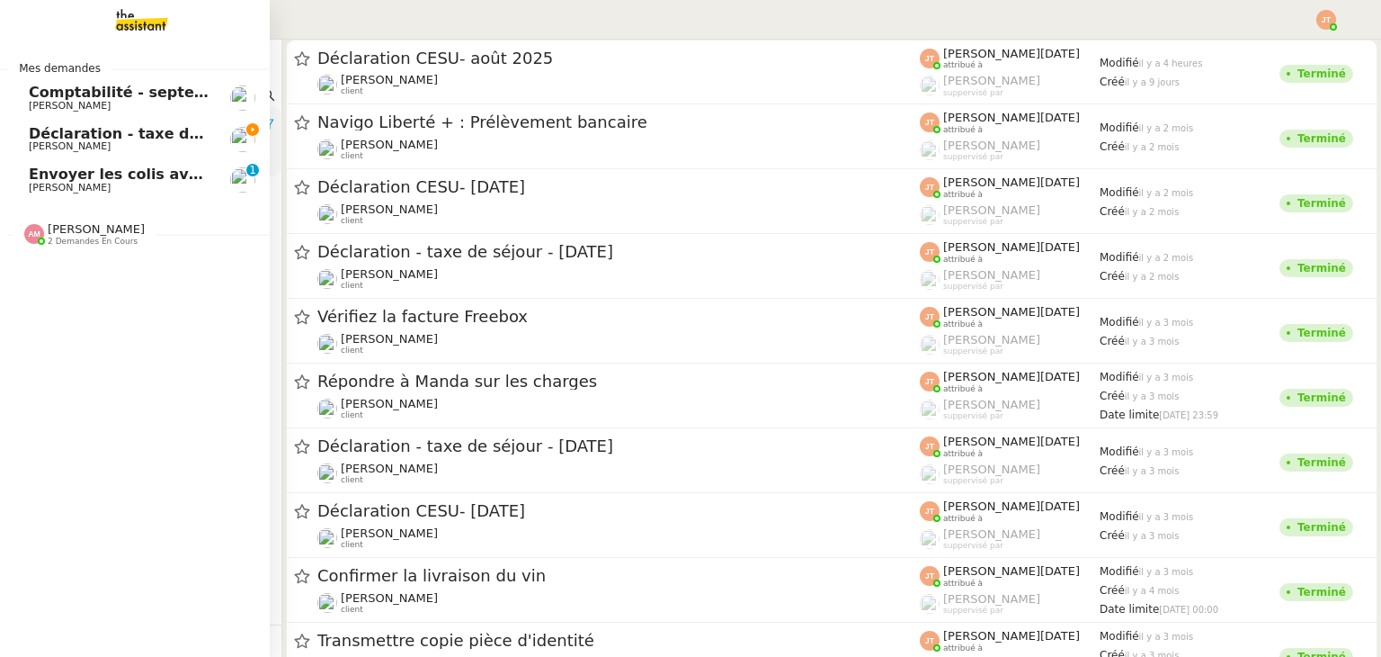
click at [44, 138] on span "Déclaration - taxe de séjour - [DATE]" at bounding box center [177, 133] width 297 height 17
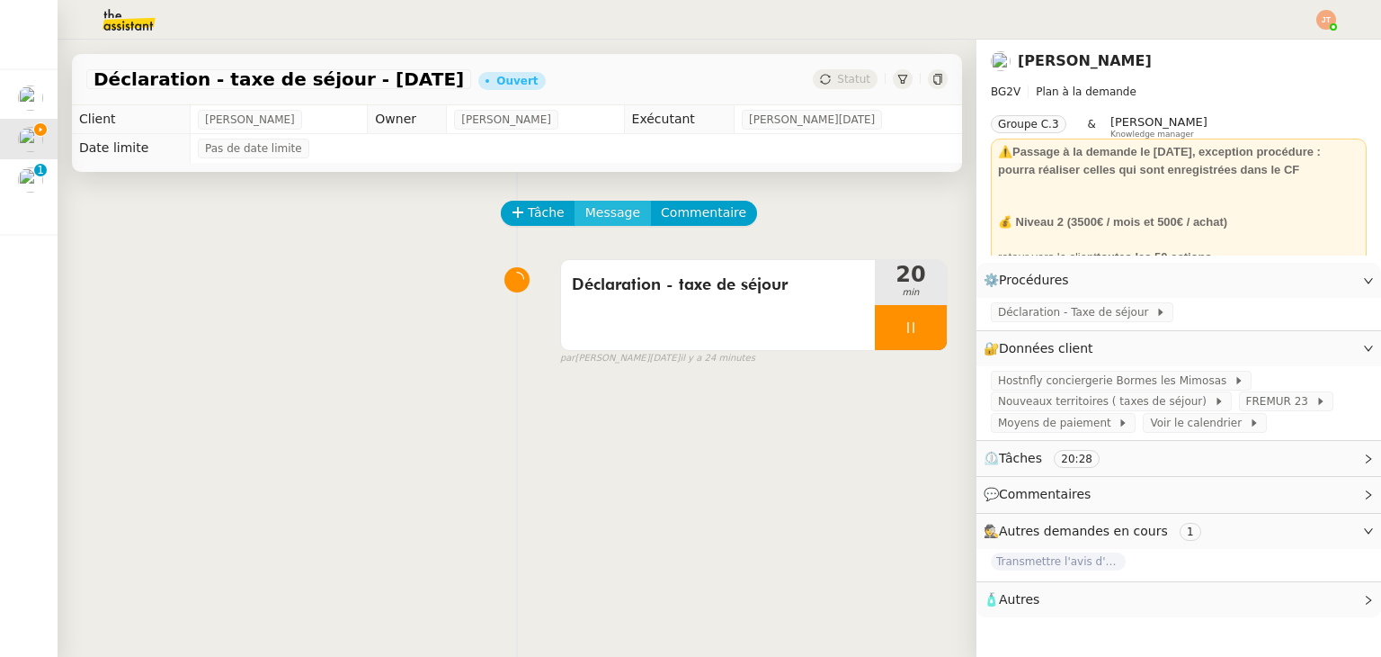
click at [587, 217] on span "Message" at bounding box center [612, 212] width 55 height 21
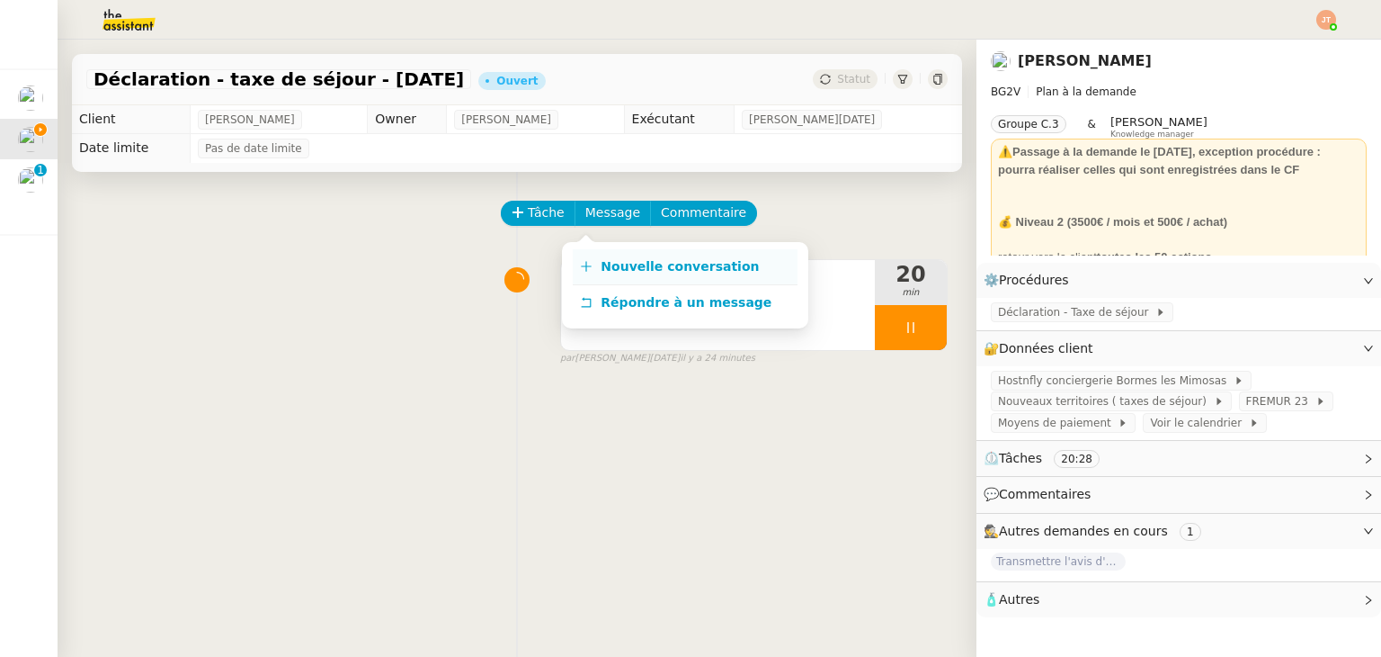
click at [619, 267] on span "Nouvelle conversation" at bounding box center [680, 266] width 158 height 14
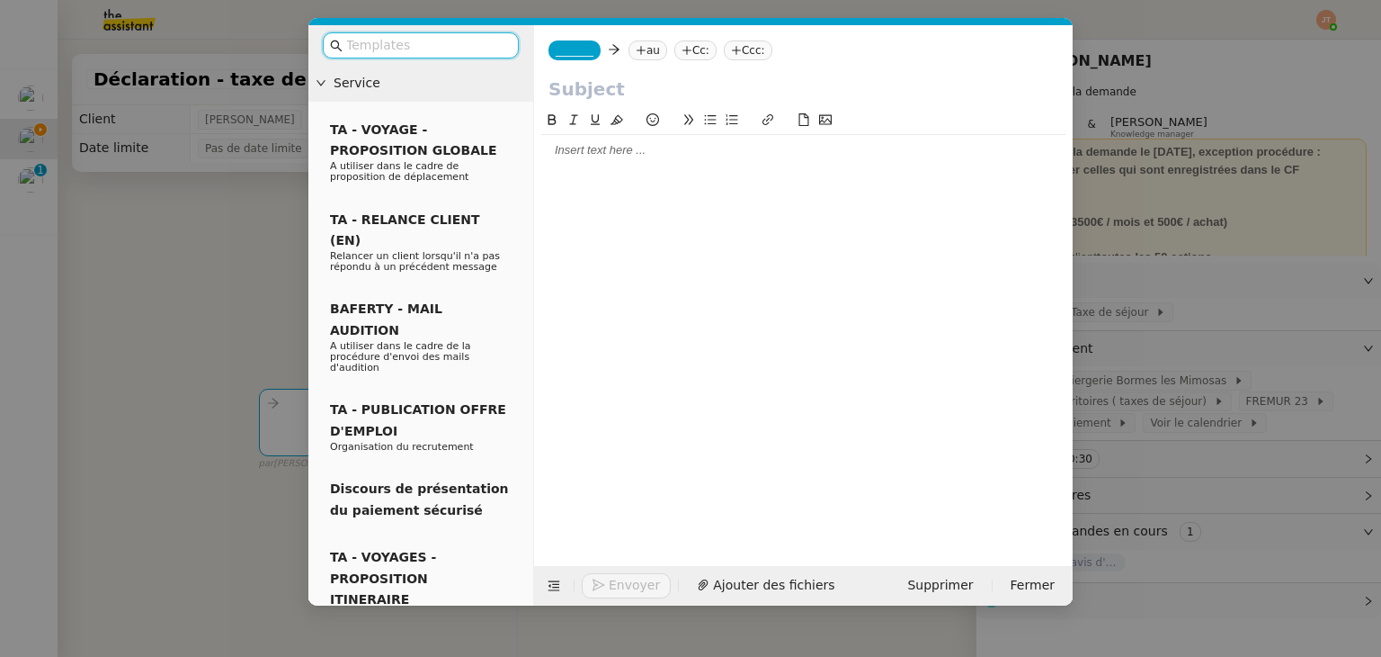
click at [621, 170] on div at bounding box center [803, 324] width 524 height 428
click at [610, 158] on div at bounding box center [803, 150] width 524 height 16
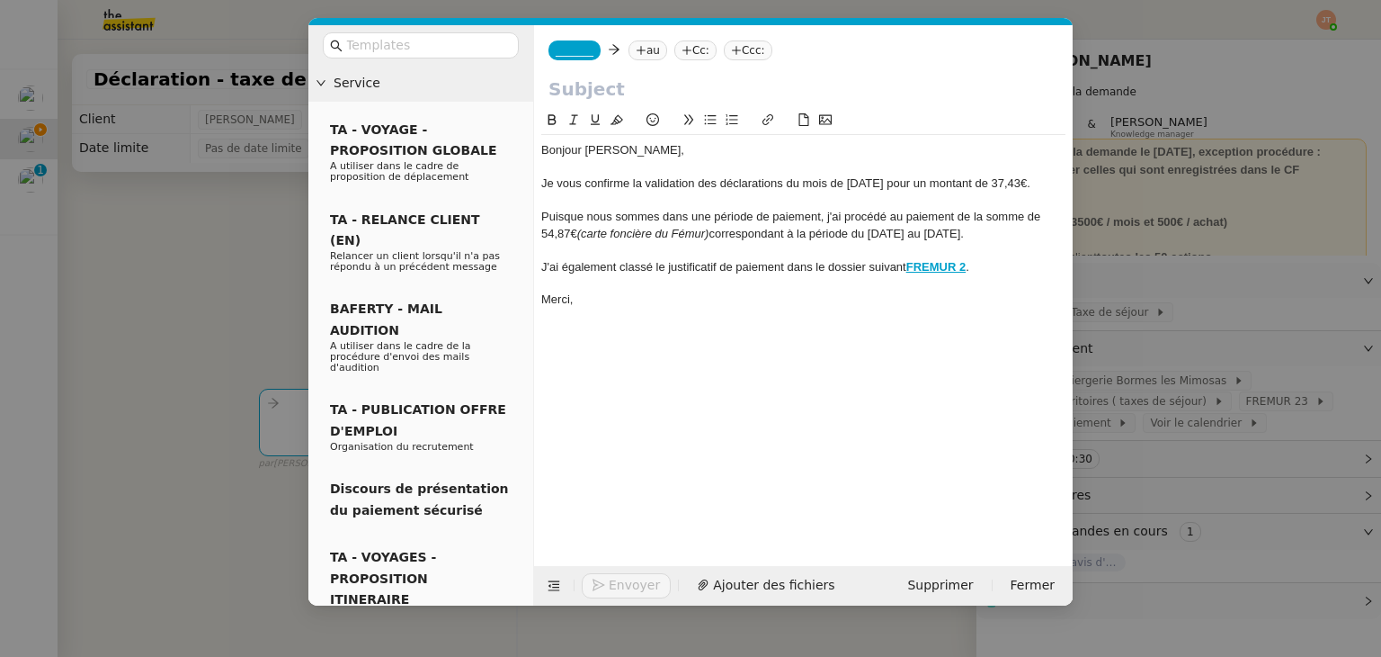
click at [245, 192] on nz-modal-container "Service TA - VOYAGE - PROPOSITION GLOBALE A utiliser dans le cadre de propositi…" at bounding box center [690, 328] width 1381 height 657
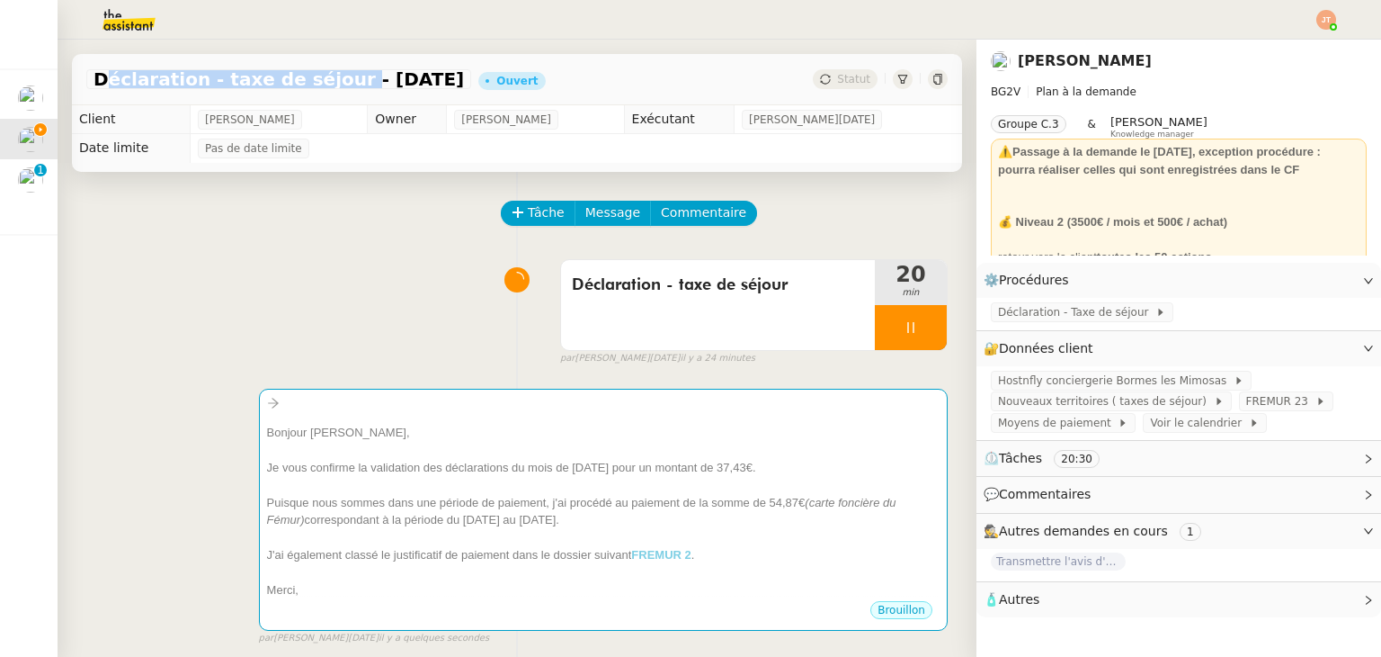
drag, startPoint x: 94, startPoint y: 80, endPoint x: 317, endPoint y: 84, distance: 223.1
click at [317, 84] on span "Déclaration - taxe de séjour - [DATE]" at bounding box center [279, 79] width 371 height 18
copy span "Déclaration - taxe de séjour"
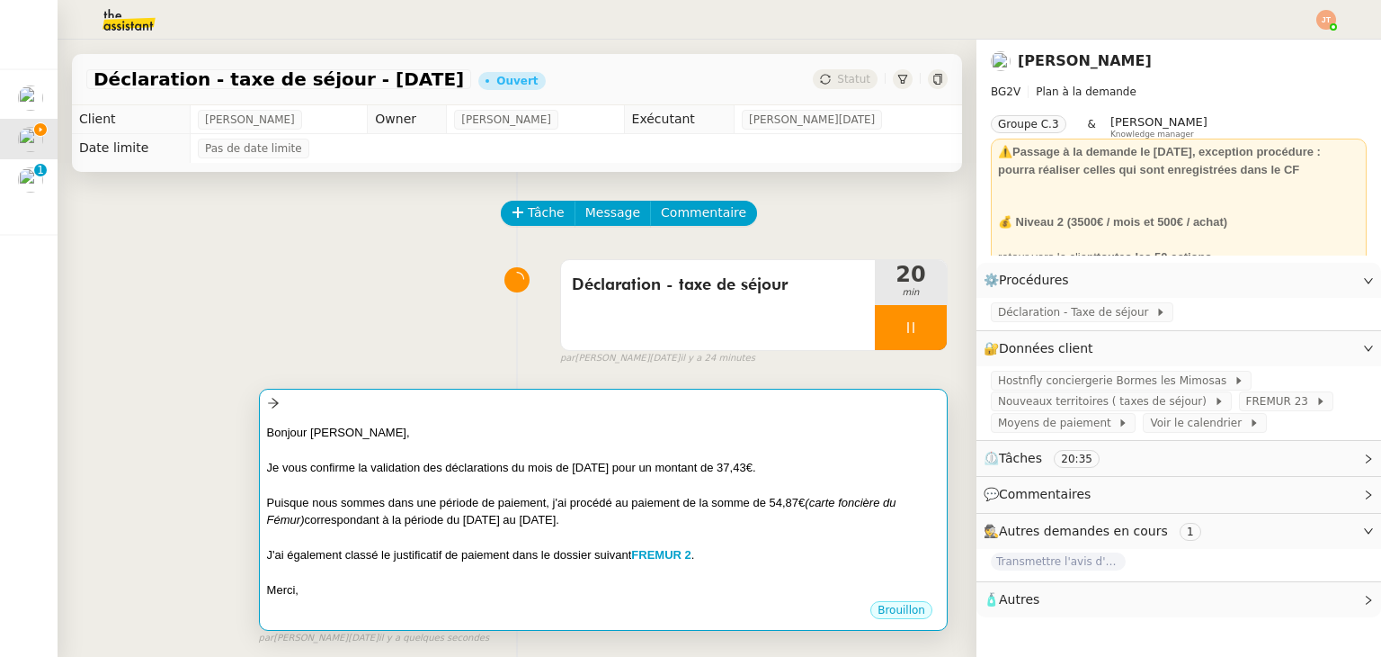
click at [449, 433] on div "Bonjour [PERSON_NAME]," at bounding box center [603, 433] width 673 height 18
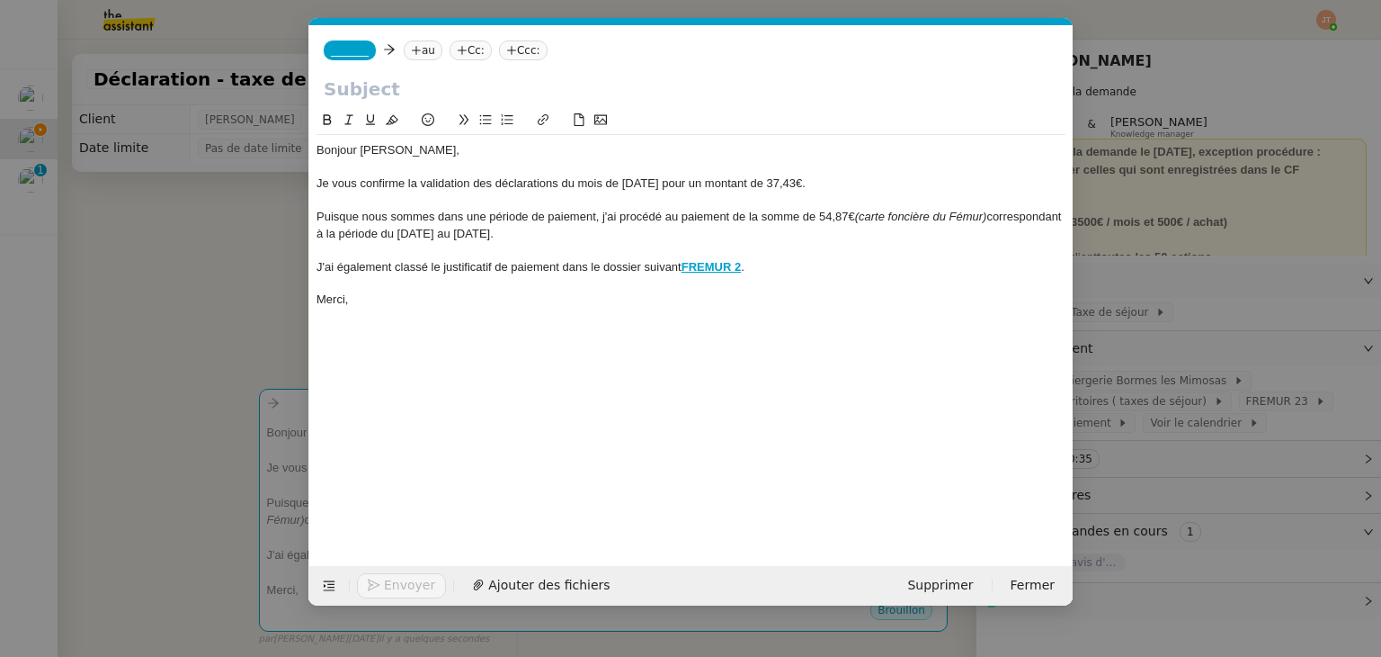
scroll to position [0, 38]
click at [380, 98] on input "text" at bounding box center [691, 89] width 735 height 27
paste input "Déclaration - taxe de séjour"
type input "Déclaration - taxe de séjour"
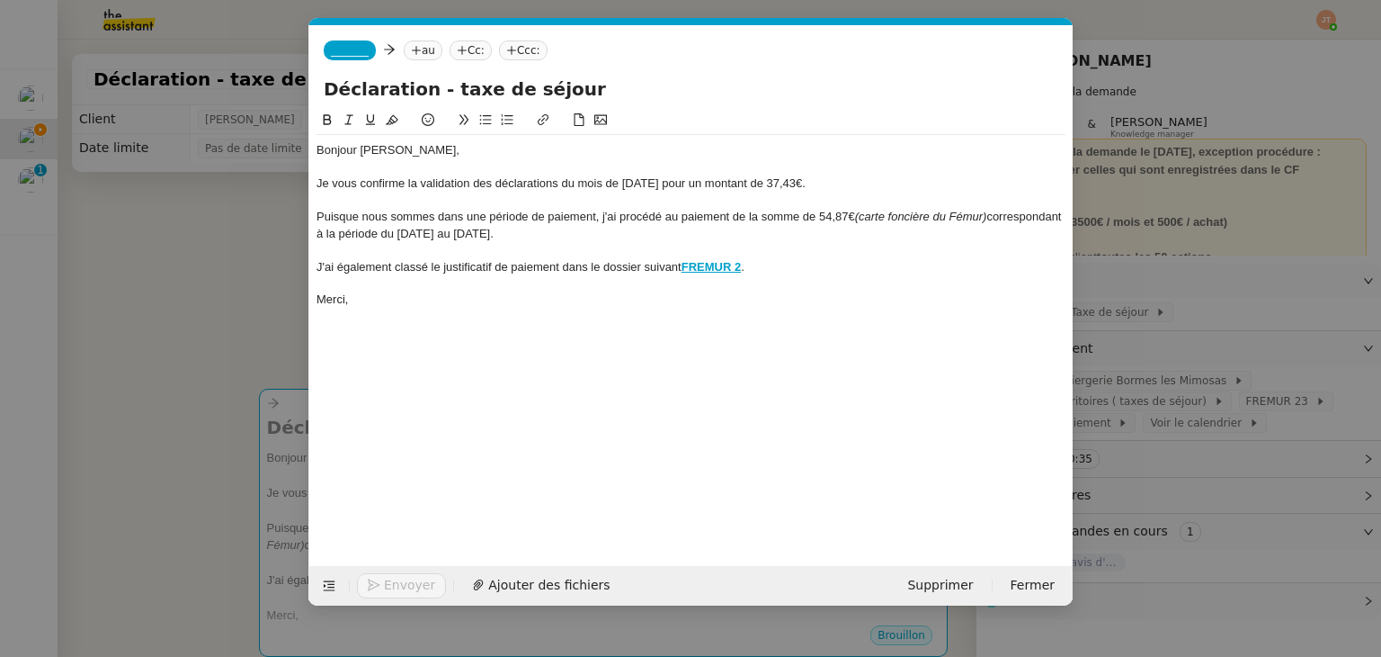
click at [347, 48] on span "_______" at bounding box center [350, 50] width 38 height 13
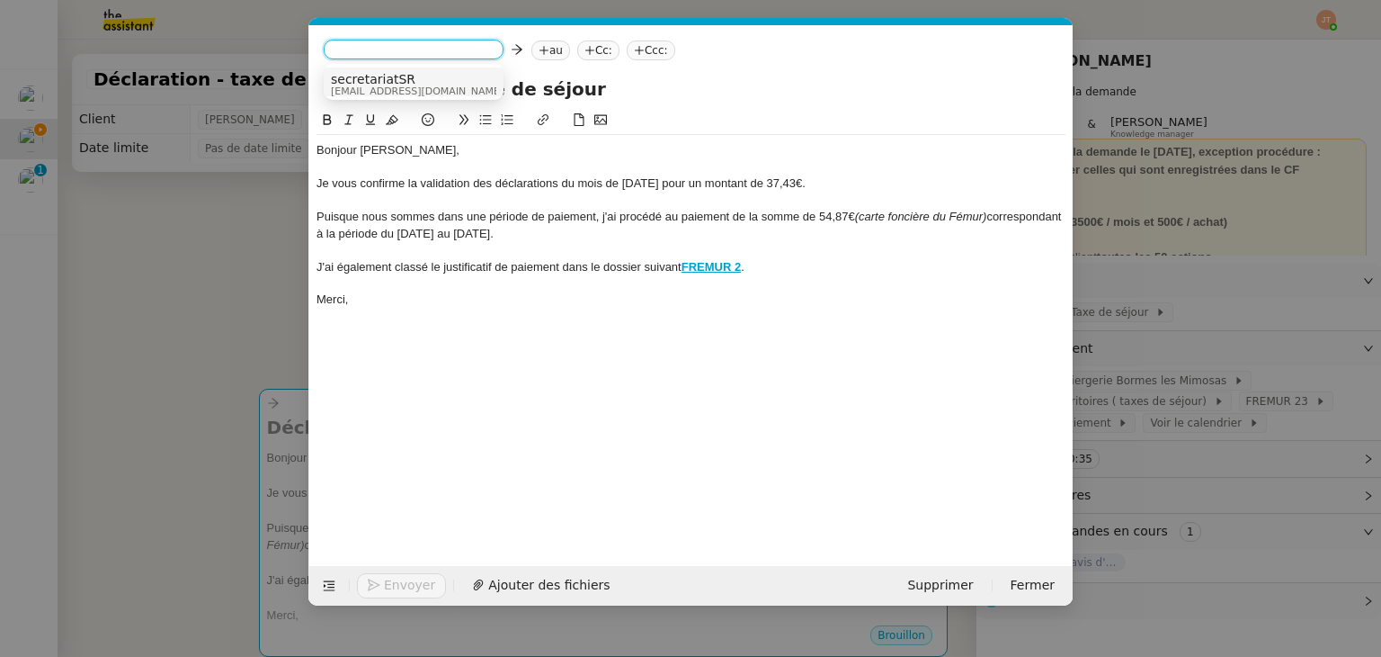
click at [353, 76] on span "secretariatSR" at bounding box center [417, 79] width 173 height 14
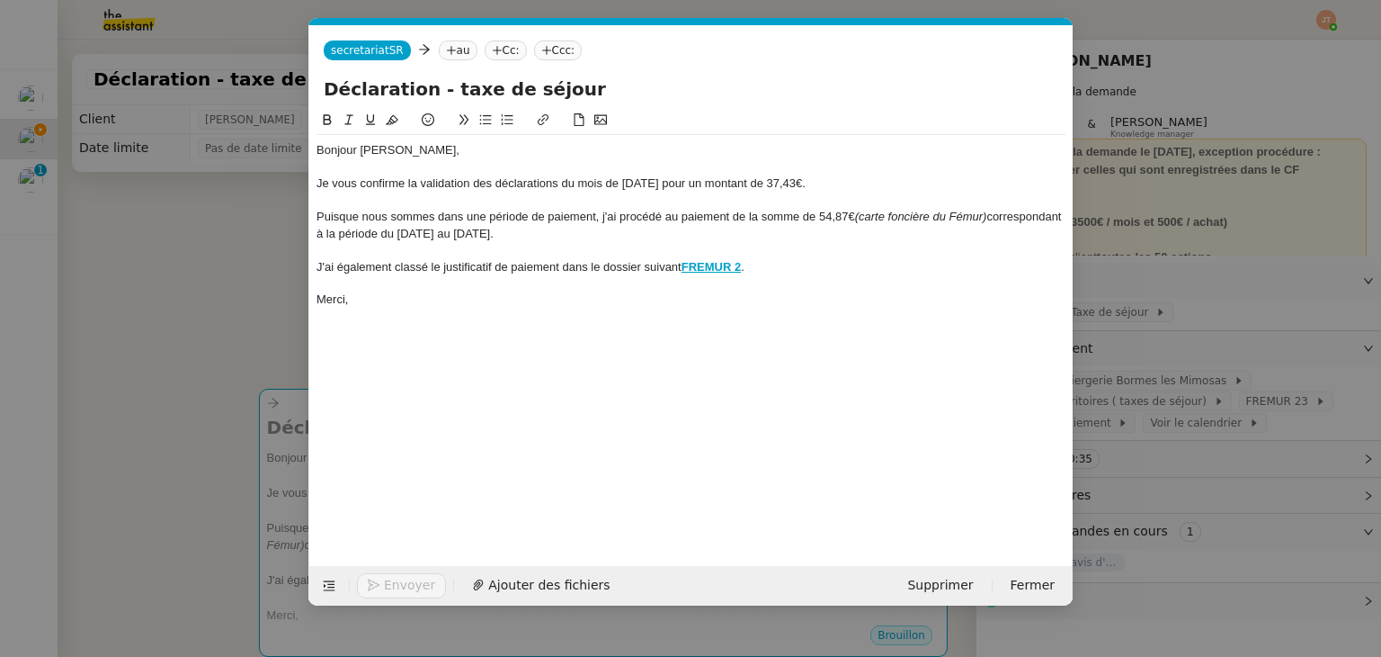
click at [445, 49] on nz-tag "au" at bounding box center [458, 50] width 39 height 20
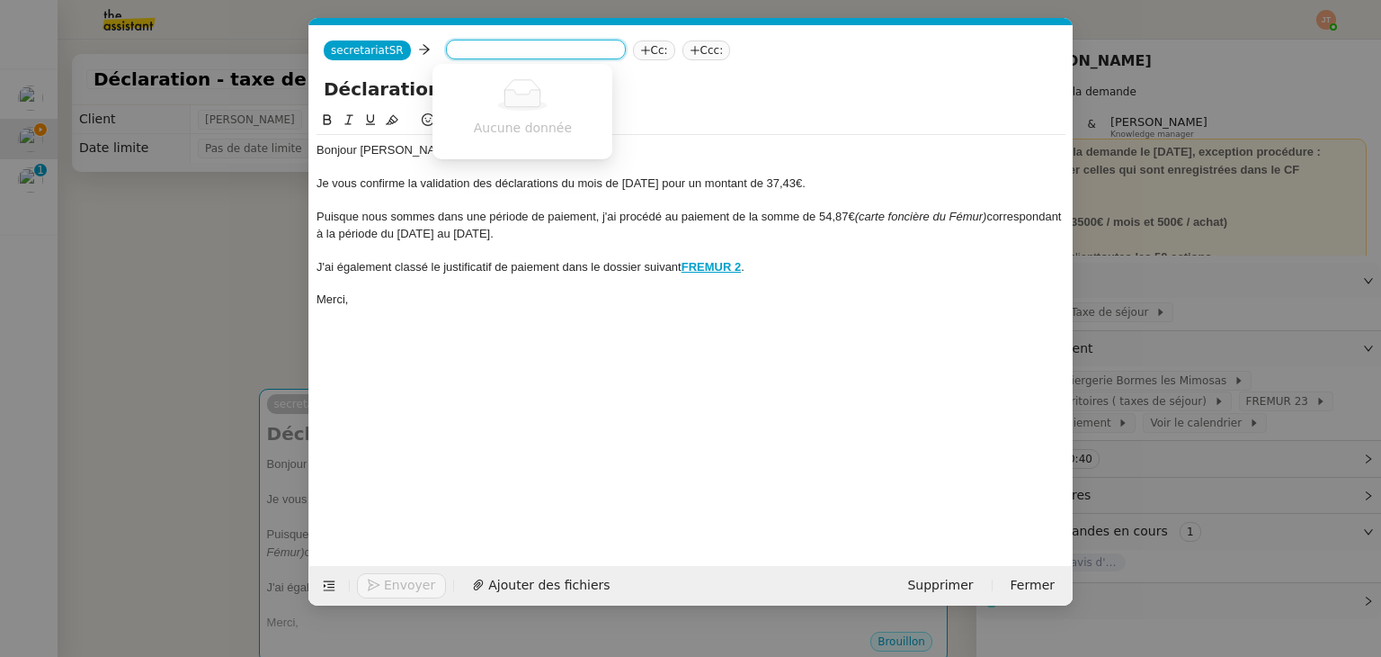
click at [193, 228] on nz-modal-container "Service TA - VOYAGE - PROPOSITION GLOBALE A utiliser dans le cadre de propositi…" at bounding box center [690, 328] width 1381 height 657
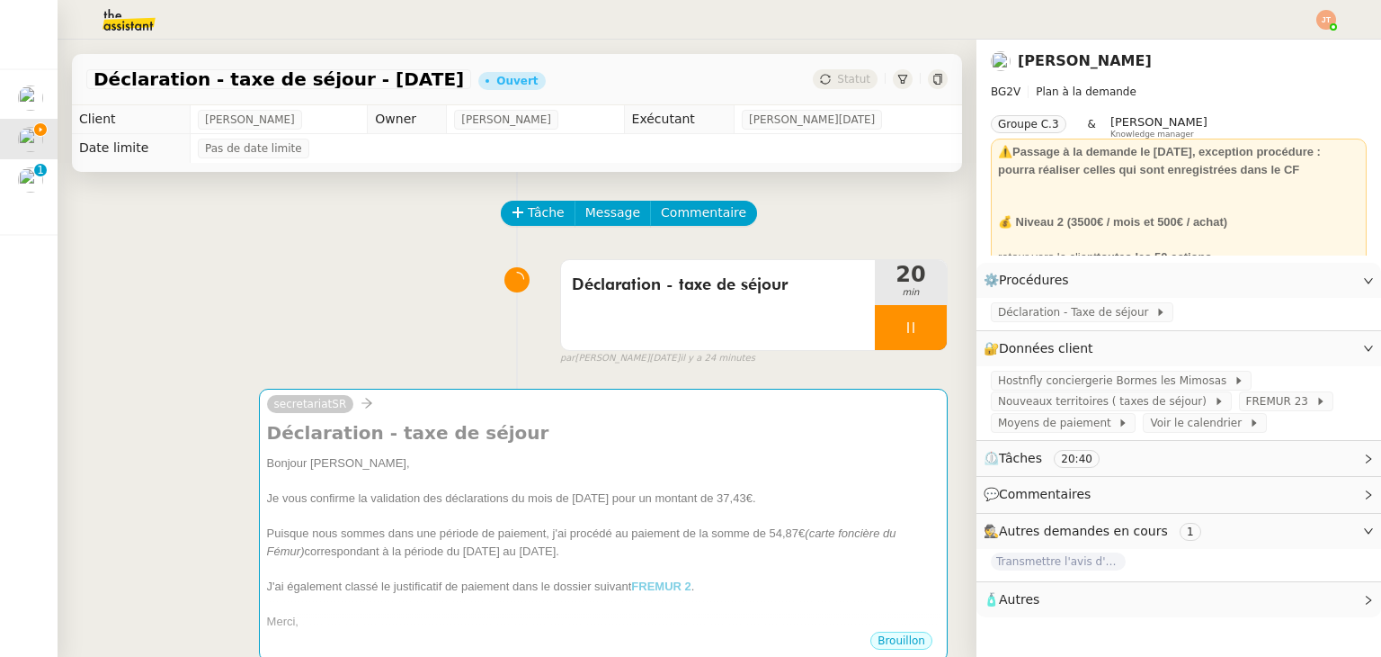
click at [112, 25] on img at bounding box center [114, 20] width 139 height 40
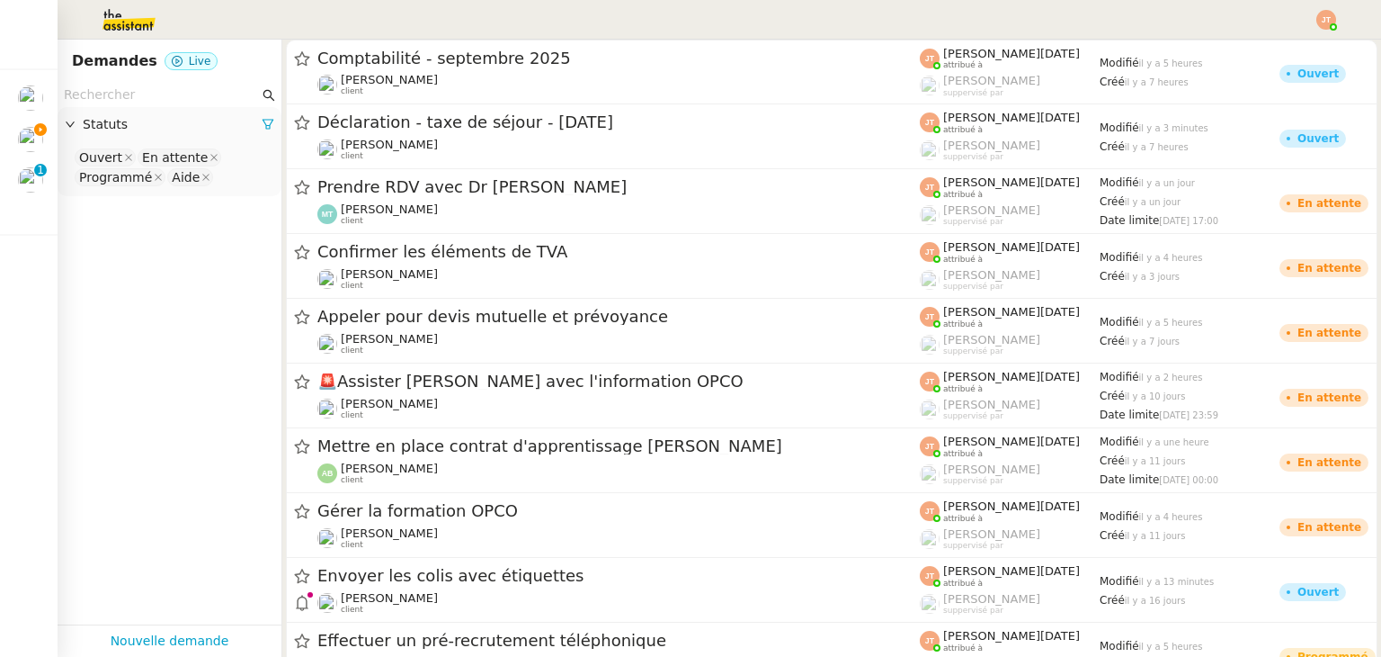
click at [137, 95] on input "text" at bounding box center [161, 95] width 195 height 21
click at [143, 93] on input "text" at bounding box center [161, 95] width 195 height 21
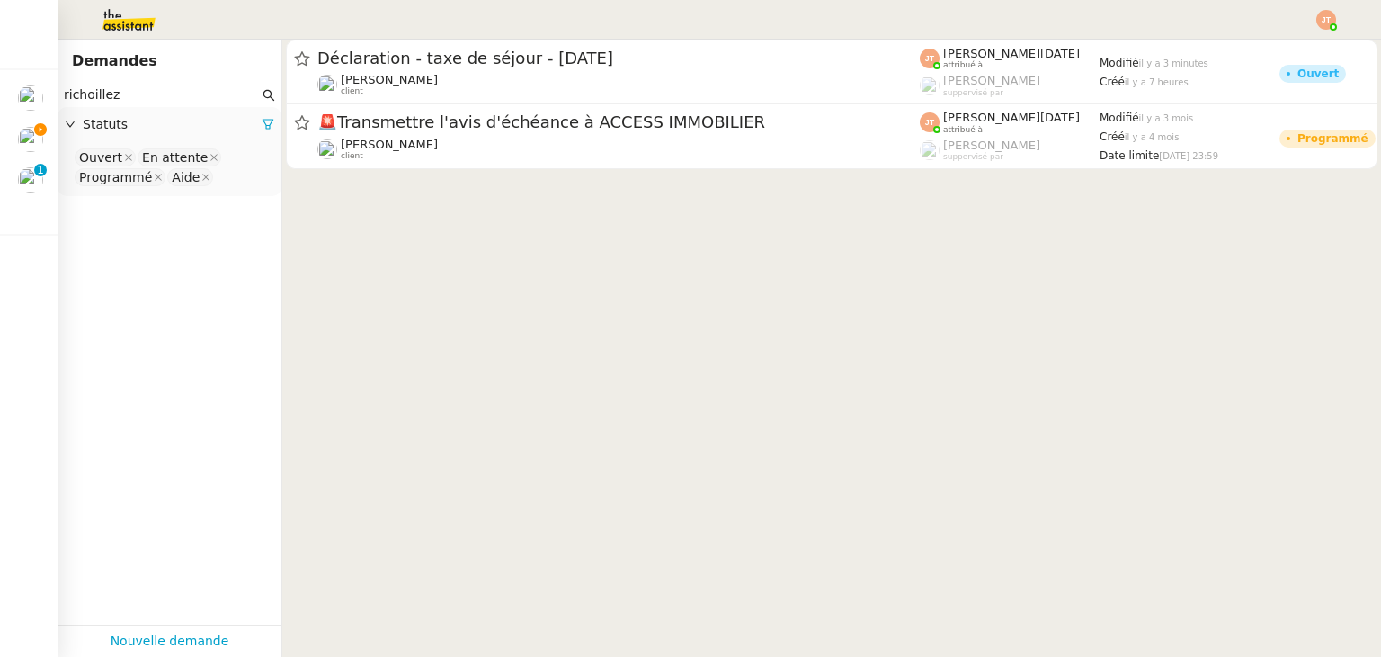
type input "richoillez"
click at [245, 121] on span "Statuts" at bounding box center [172, 124] width 179 height 21
click at [246, 122] on span "Statuts" at bounding box center [172, 124] width 179 height 21
click at [165, 124] on span "Statuts" at bounding box center [172, 124] width 179 height 21
click at [262, 123] on icon at bounding box center [268, 124] width 13 height 13
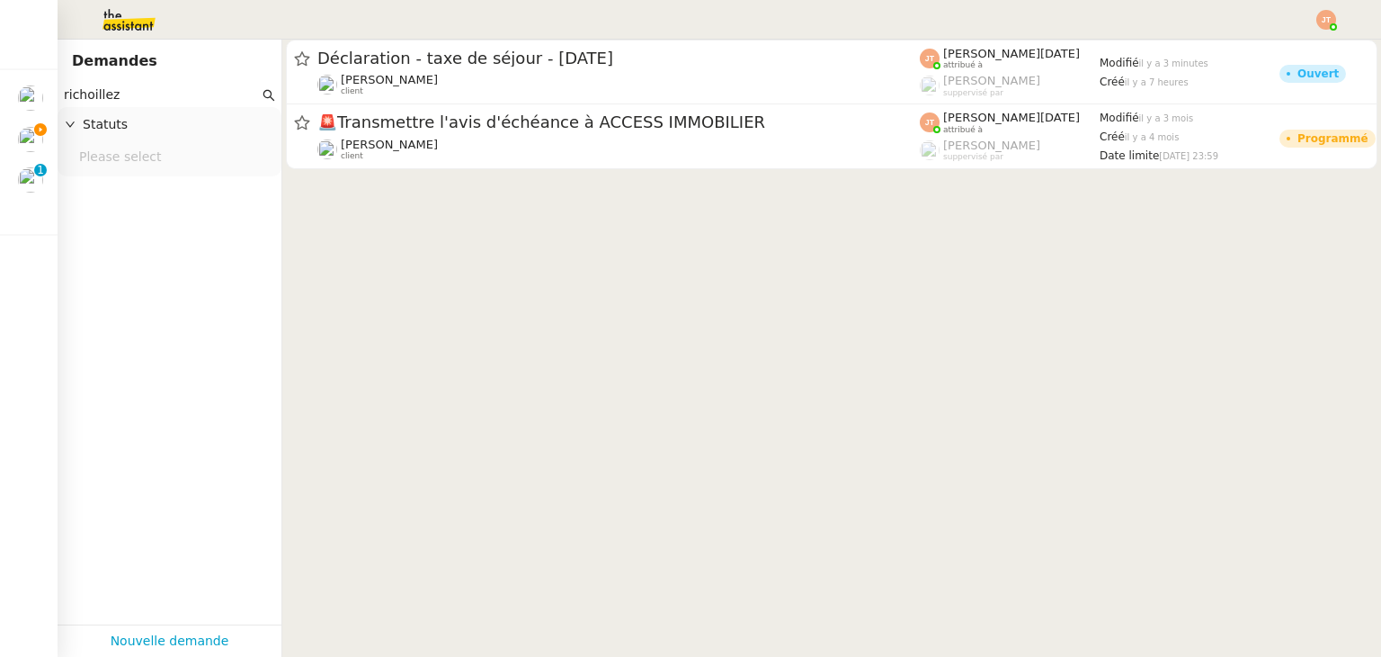
click at [184, 151] on nz-select-top-control "Please select" at bounding box center [169, 158] width 195 height 22
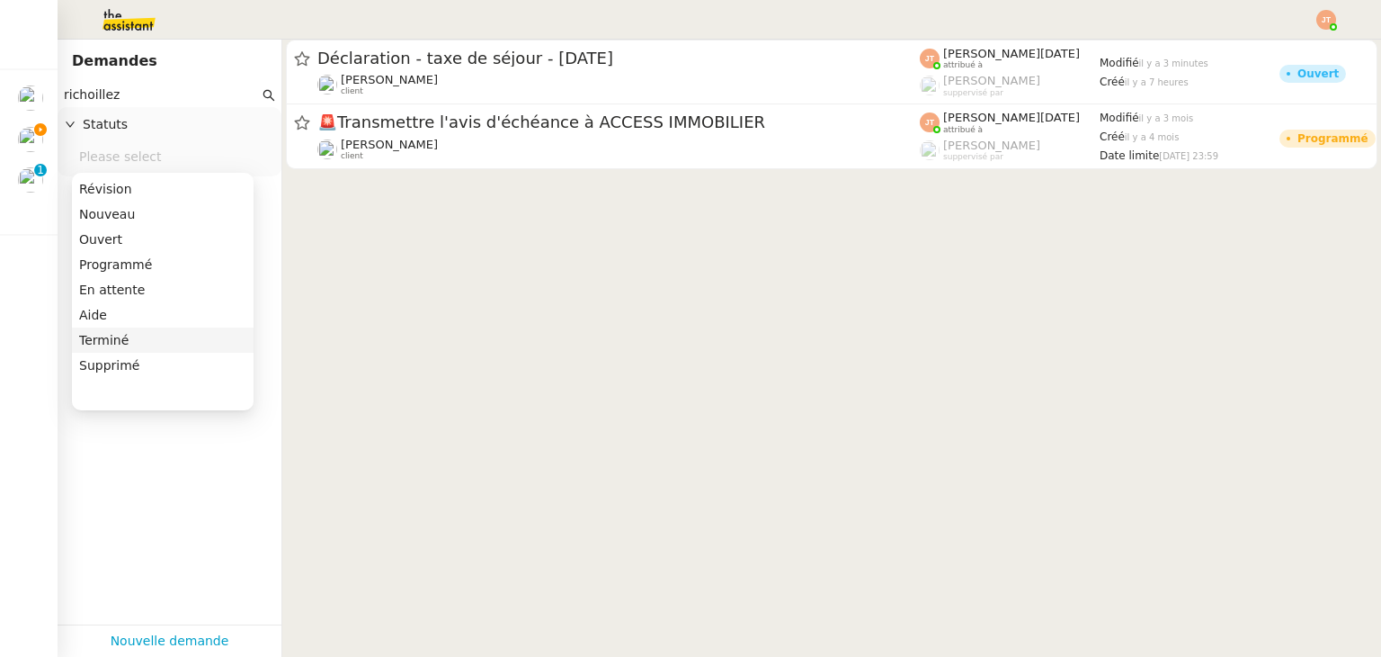
drag, startPoint x: 127, startPoint y: 340, endPoint x: 140, endPoint y: 330, distance: 16.7
click at [129, 340] on div "Terminé" at bounding box center [162, 340] width 167 height 16
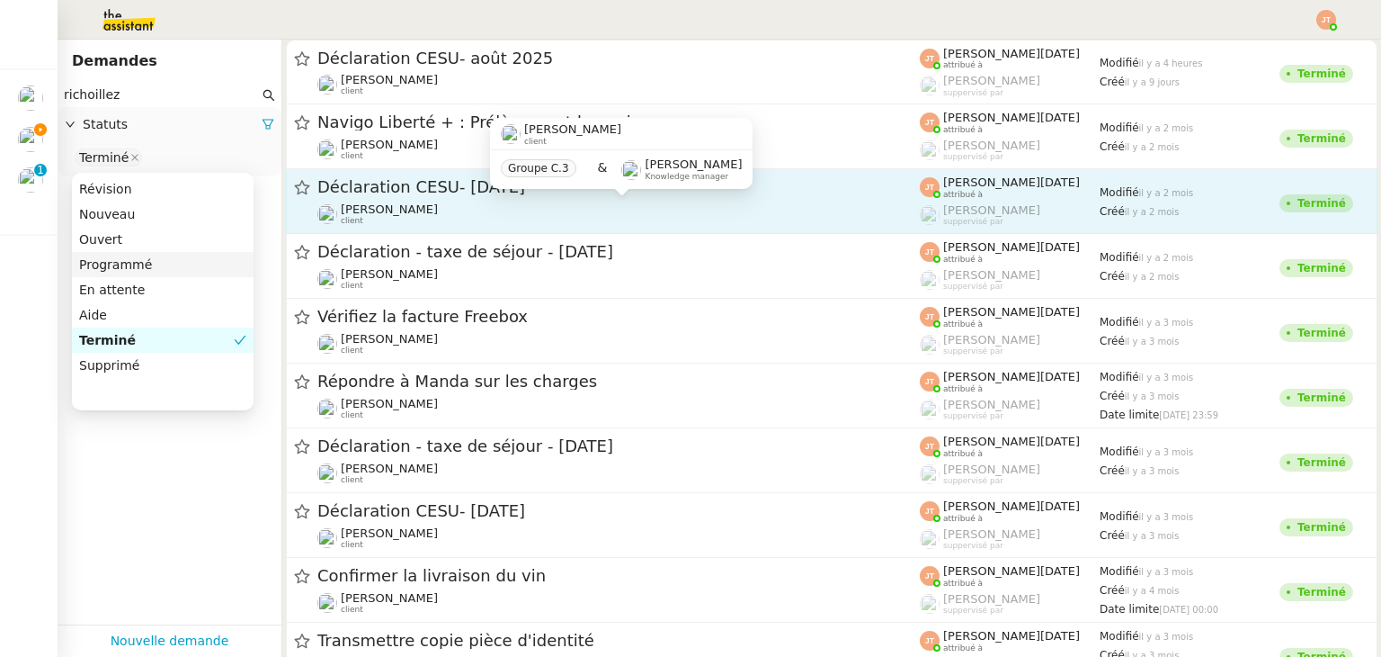
click at [425, 208] on span "[PERSON_NAME]" at bounding box center [389, 208] width 97 height 13
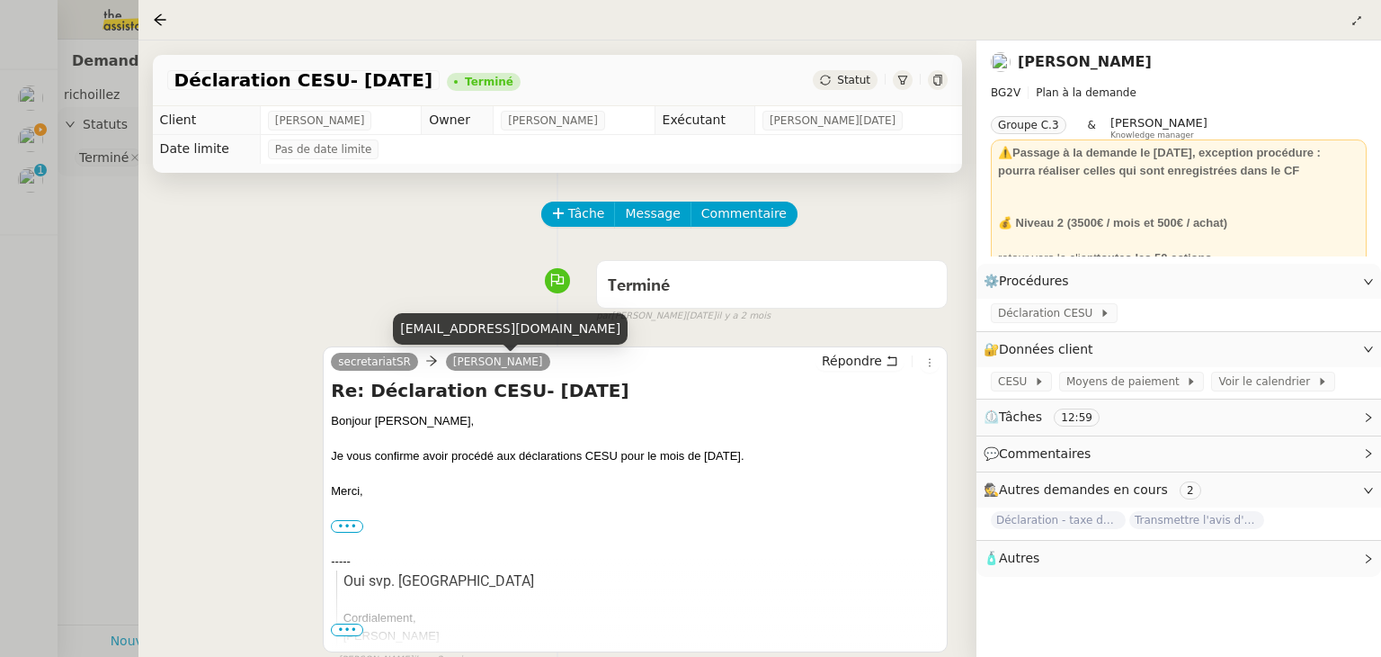
drag, startPoint x: 399, startPoint y: 328, endPoint x: 565, endPoint y: 326, distance: 165.5
click at [565, 326] on div "[EMAIL_ADDRESS][DOMAIN_NAME]" at bounding box center [510, 328] width 235 height 31
copy div "[EMAIL_ADDRESS][DOMAIN_NAME]"
click at [62, 213] on div at bounding box center [690, 328] width 1381 height 657
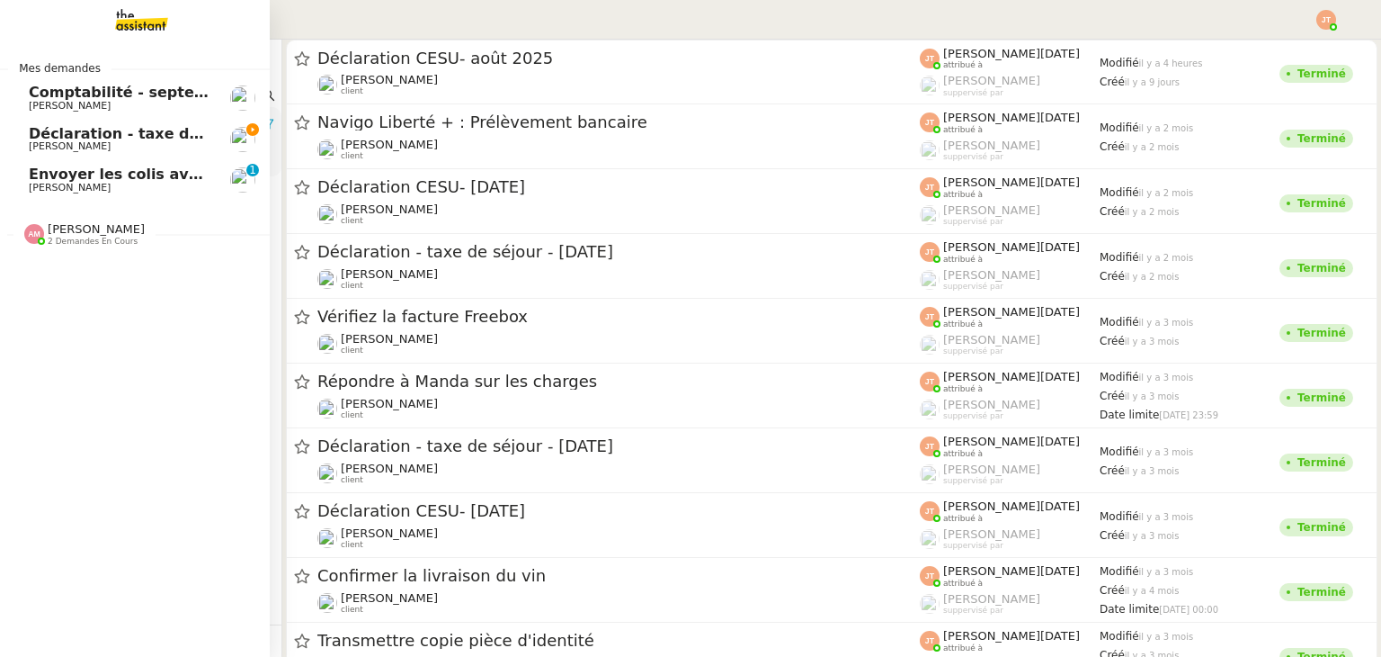
click at [40, 143] on span "[PERSON_NAME]" at bounding box center [70, 146] width 82 height 12
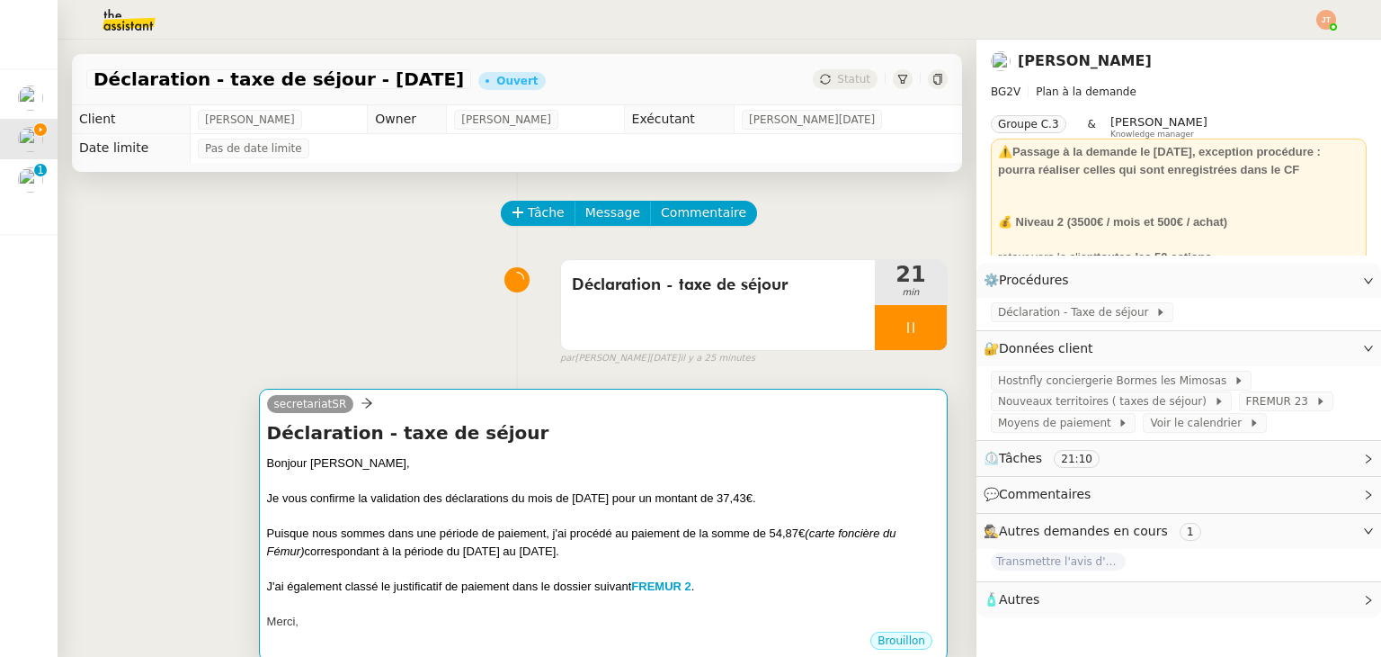
click at [502, 427] on h4 "Déclaration - taxe de séjour" at bounding box center [603, 432] width 673 height 25
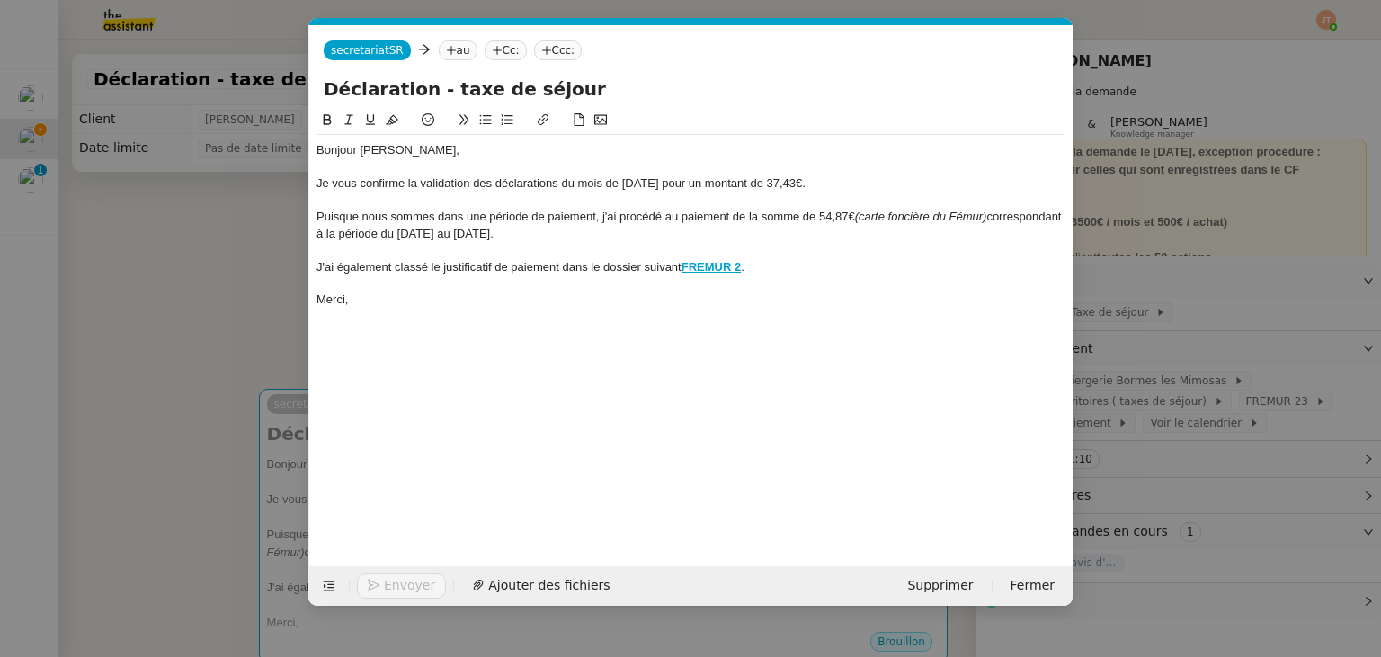
scroll to position [0, 38]
click at [446, 54] on icon at bounding box center [451, 50] width 11 height 11
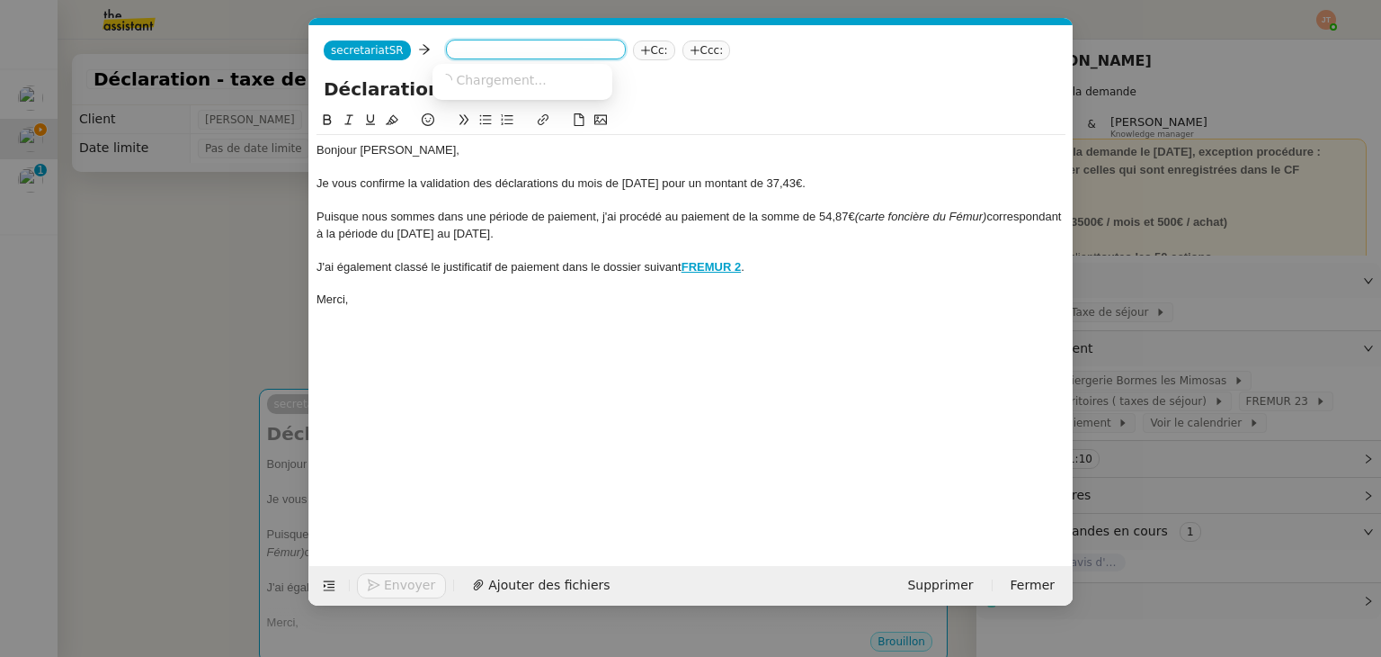
paste input "[EMAIL_ADDRESS][DOMAIN_NAME]"
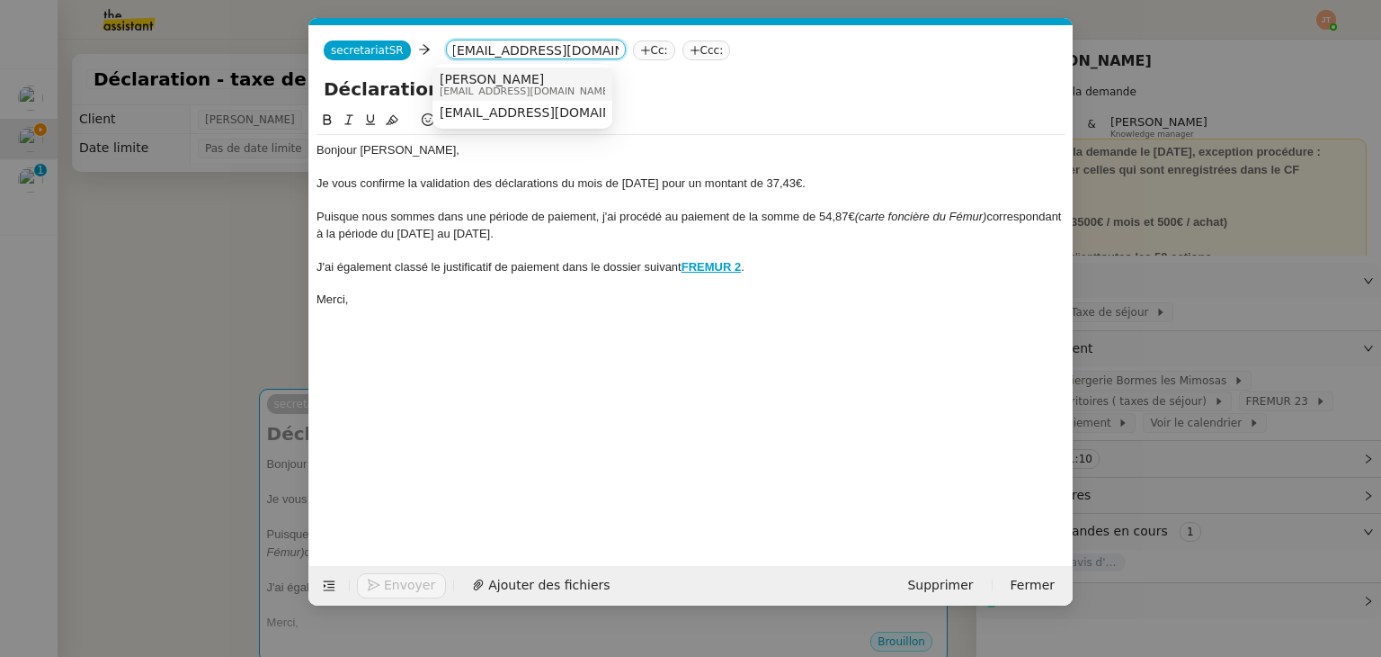
type input "[EMAIL_ADDRESS][DOMAIN_NAME]"
click at [490, 86] on span "[EMAIL_ADDRESS][DOMAIN_NAME]" at bounding box center [526, 91] width 173 height 10
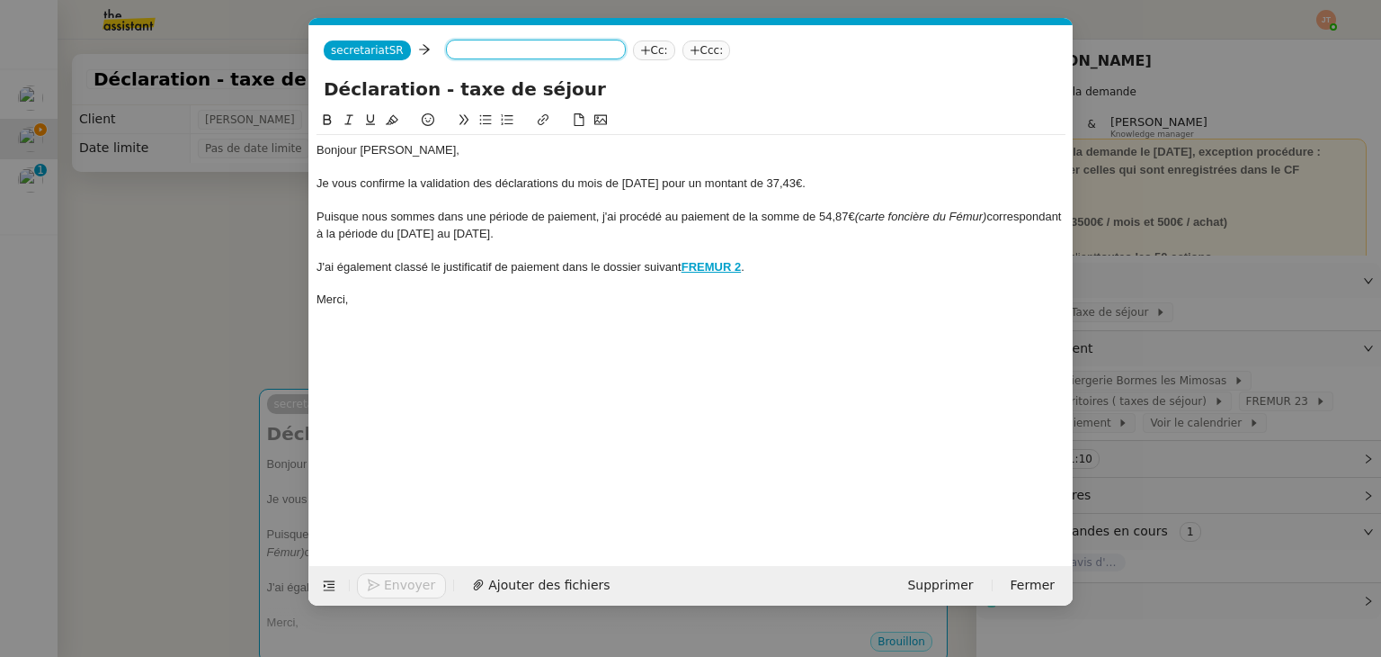
scroll to position [0, 0]
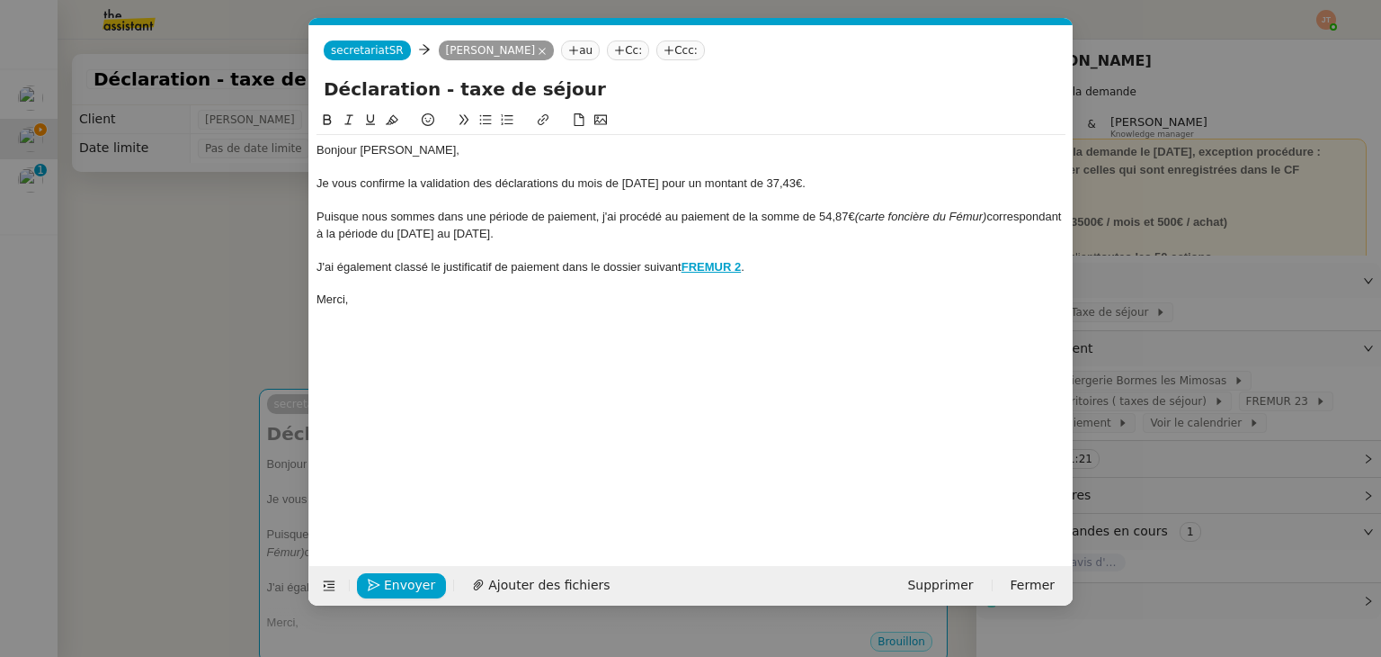
click at [543, 229] on div "Puisque nous sommes dans une période de paiement, j'ai procédé au paiement de l…" at bounding box center [691, 225] width 749 height 33
click at [604, 231] on div "Puisque nous sommes dans une période de paiement, j'ai procédé au paiement de l…" at bounding box center [691, 225] width 749 height 33
click at [621, 235] on div "Puisque nous sommes dans une période de paiement, j'ai procédé au paiement de l…" at bounding box center [691, 225] width 749 height 33
click at [787, 184] on div "Je vous confirme la validation des déclarations du mois de [DATE] pour un monta…" at bounding box center [691, 183] width 749 height 16
click at [812, 182] on div "Je vous confirme la validation des déclarations du mois de [DATE] pour un monta…" at bounding box center [691, 183] width 749 height 16
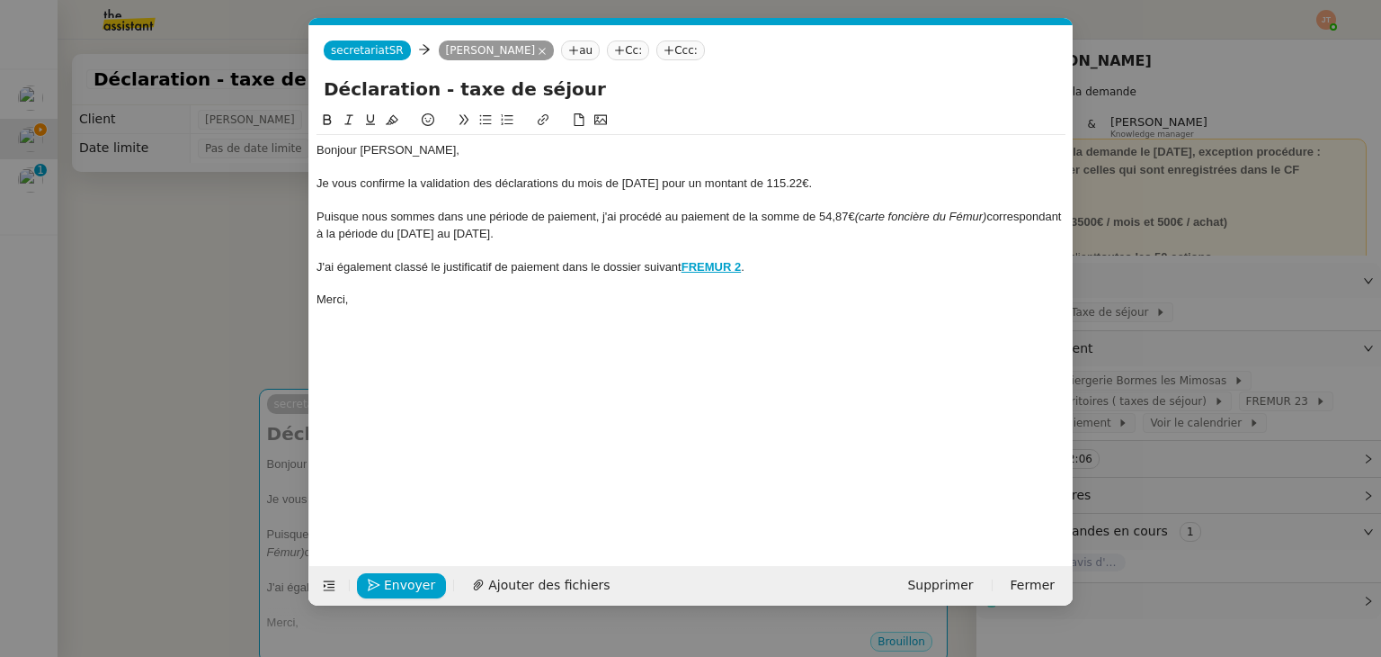
click at [848, 210] on div "Puisque nous sommes dans une période de paiement, j'ai procédé au paiement de l…" at bounding box center [691, 225] width 749 height 33
click at [696, 237] on div "Puisque nous sommes dans une période de paiement, j'ai procédé au paiement de l…" at bounding box center [691, 225] width 749 height 33
click at [719, 267] on strong "FREMUR 2" at bounding box center [711, 266] width 59 height 13
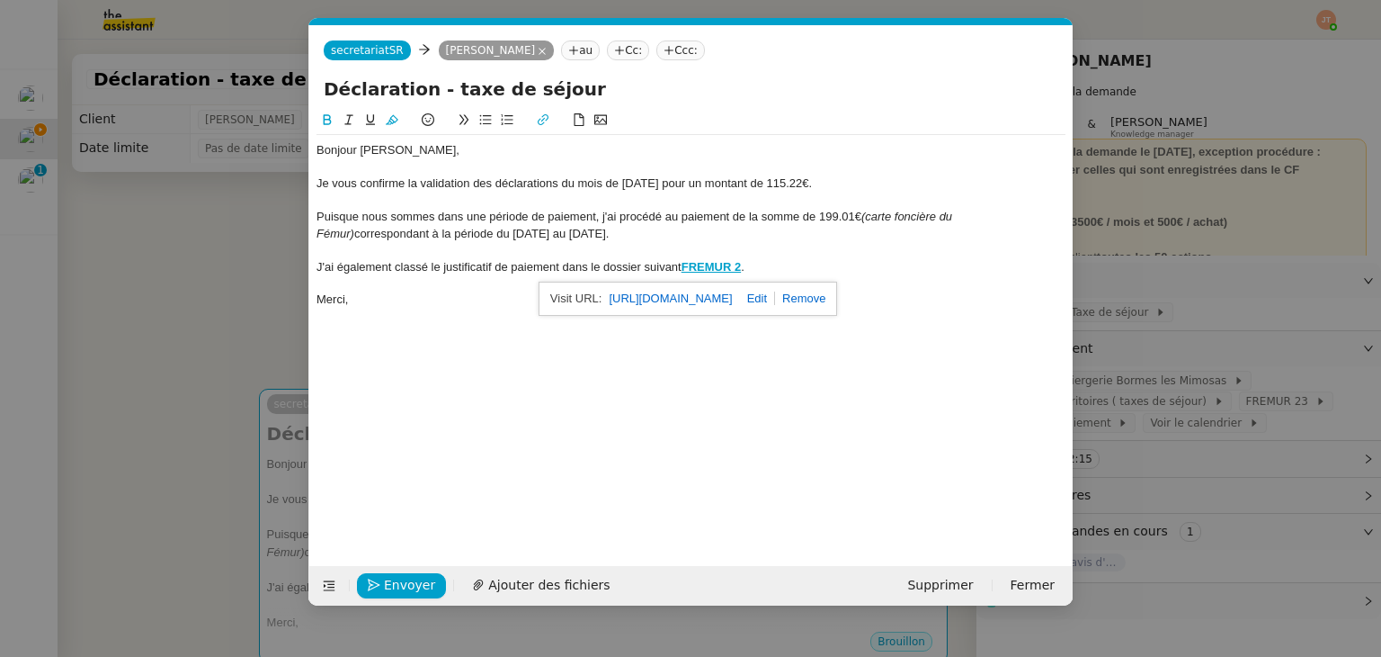
click at [677, 300] on link "[URL][DOMAIN_NAME]" at bounding box center [670, 298] width 123 height 23
click at [380, 256] on div at bounding box center [691, 250] width 749 height 16
click at [683, 261] on div "J'ai également classé le justificatif de paiement dans le dossier suivant FREMU…" at bounding box center [691, 267] width 749 height 16
click at [549, 395] on div "Bonjour [PERSON_NAME], Je vous confirme la validation des déclarations du mois …" at bounding box center [691, 324] width 749 height 428
click at [171, 255] on nz-modal-container "Service TA - VOYAGE - PROPOSITION GLOBALE A utiliser dans le cadre de propositi…" at bounding box center [690, 328] width 1381 height 657
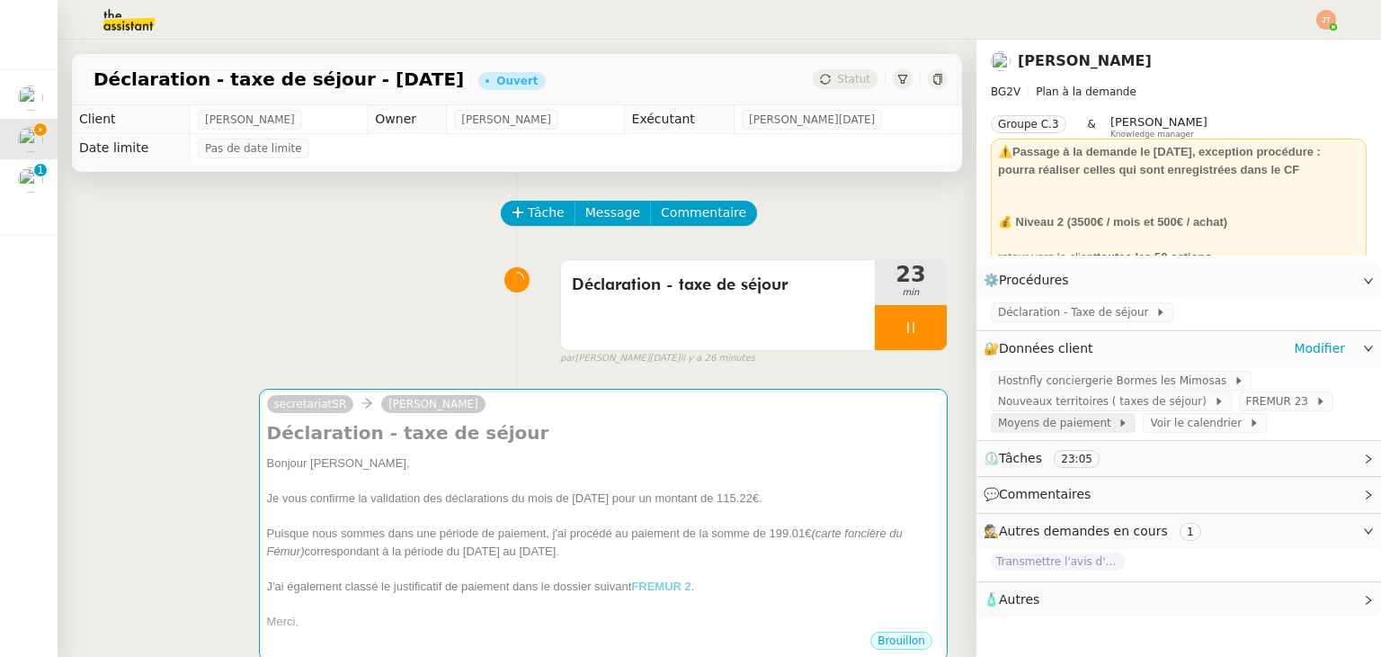
click at [1059, 432] on span "Moyens de paiement" at bounding box center [1058, 423] width 120 height 18
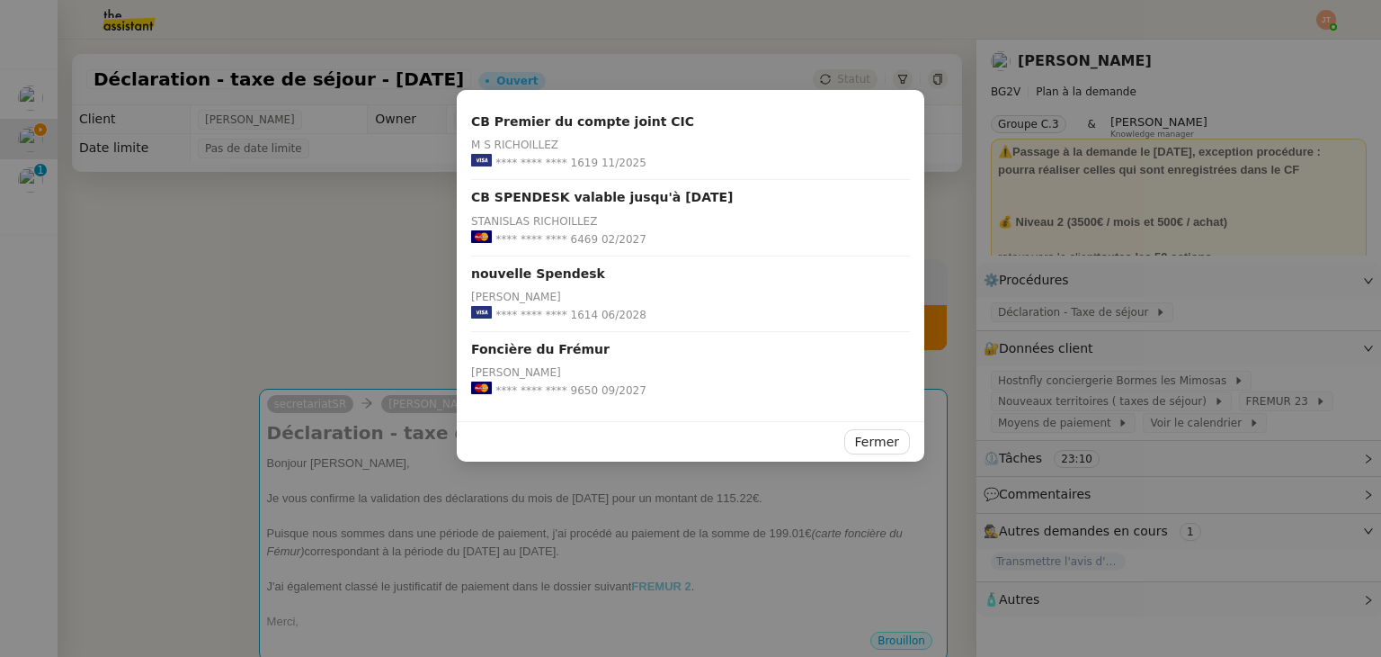
click at [302, 202] on nz-modal-container "CB Premier du compte joint CIC M S RICHOILLEZ **** **** **** 1619 11/2025 CB SP…" at bounding box center [690, 328] width 1381 height 657
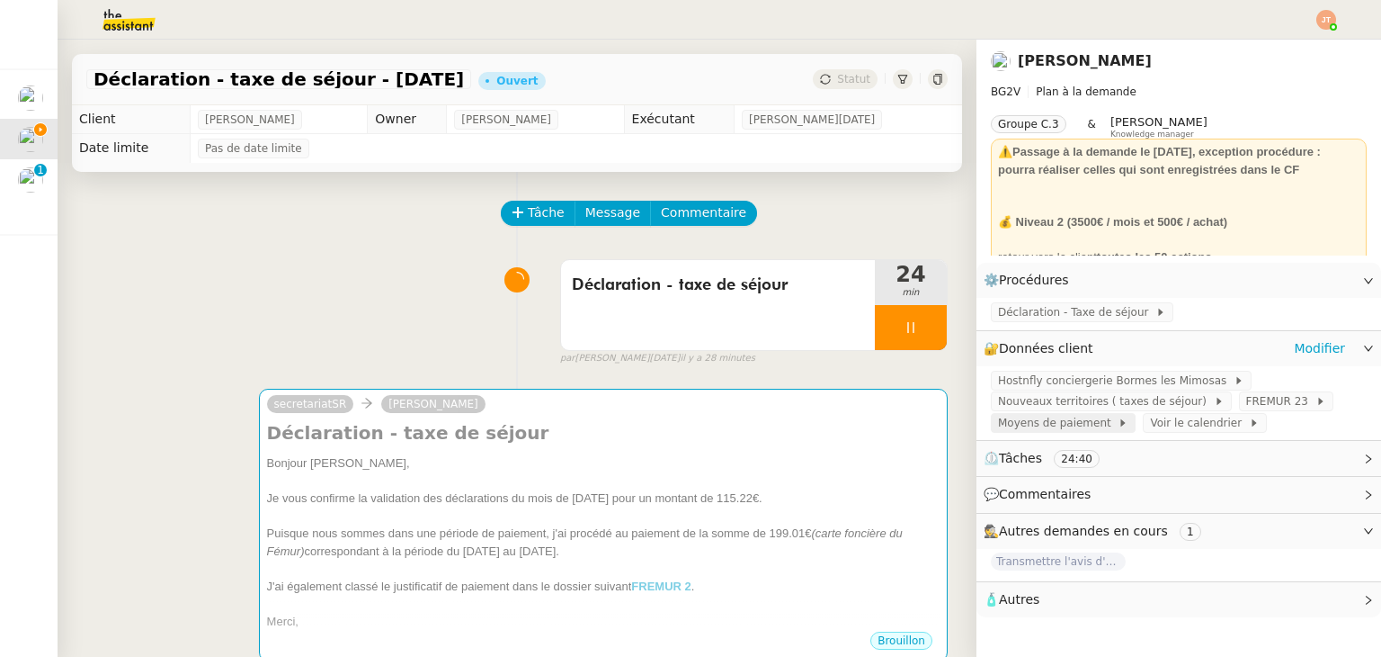
click at [1038, 432] on span "Moyens de paiement" at bounding box center [1058, 423] width 120 height 18
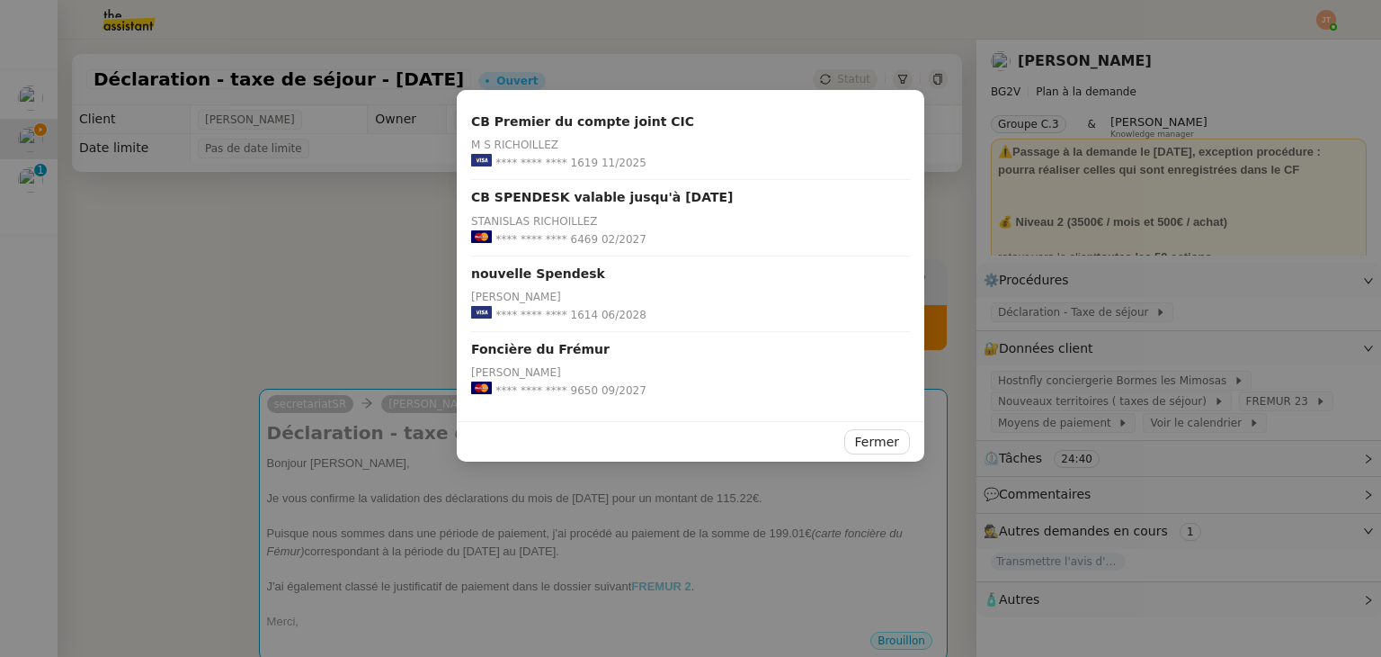
click at [309, 210] on nz-modal-container "CB Premier du compte joint CIC M S RICHOILLEZ **** **** **** 1619 11/2025 CB SP…" at bounding box center [690, 328] width 1381 height 657
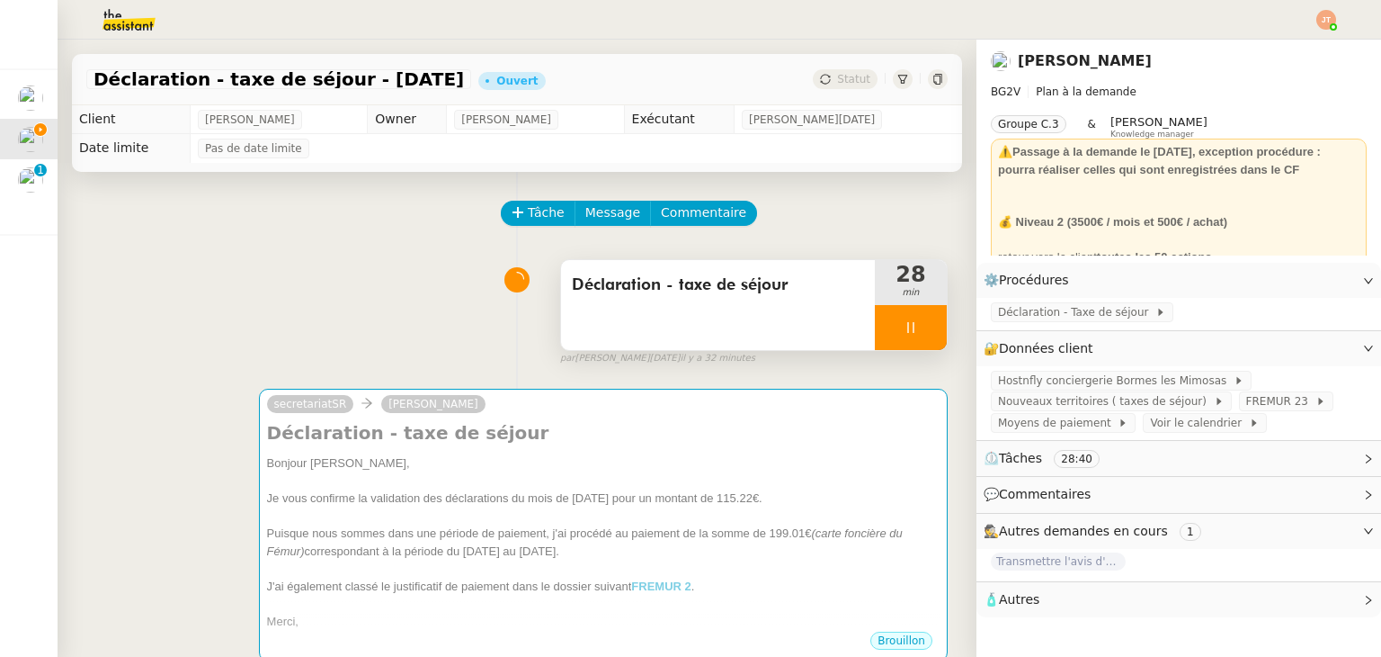
click at [921, 323] on div at bounding box center [911, 327] width 72 height 45
click at [924, 323] on button at bounding box center [929, 327] width 36 height 45
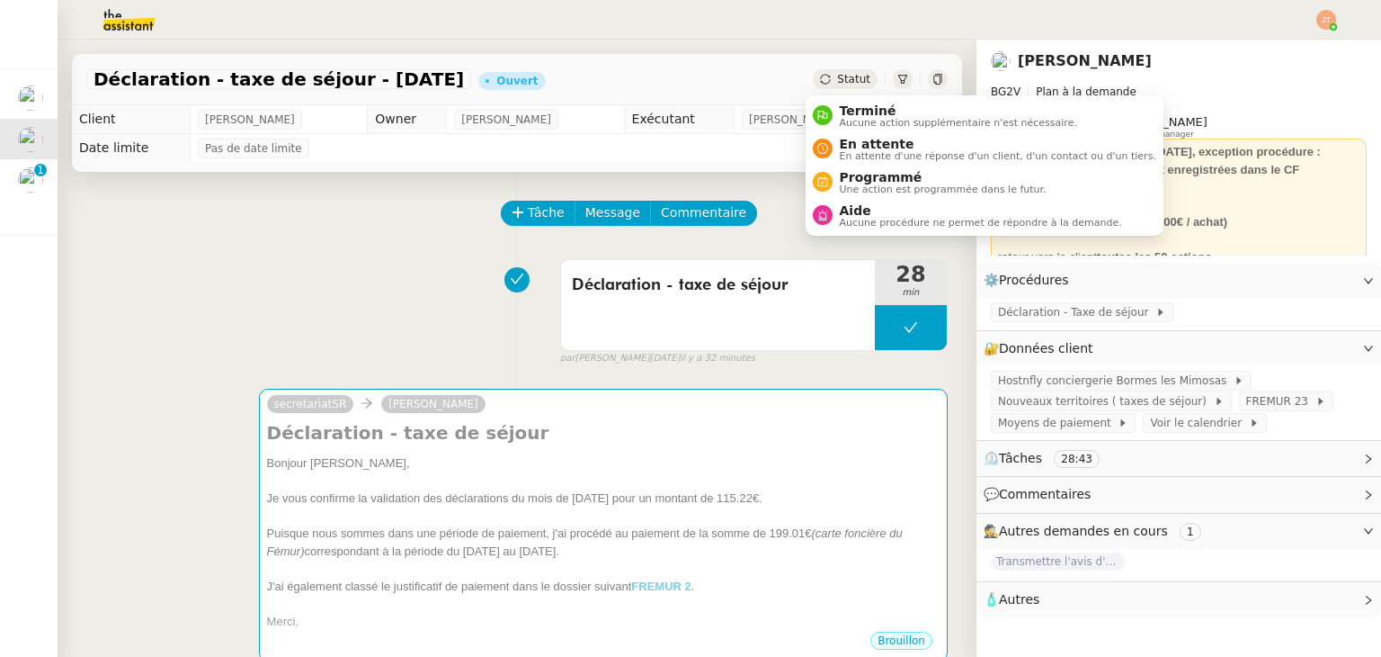
click at [856, 76] on span "Statut" at bounding box center [853, 79] width 33 height 13
click at [856, 210] on span "Aide" at bounding box center [981, 210] width 282 height 14
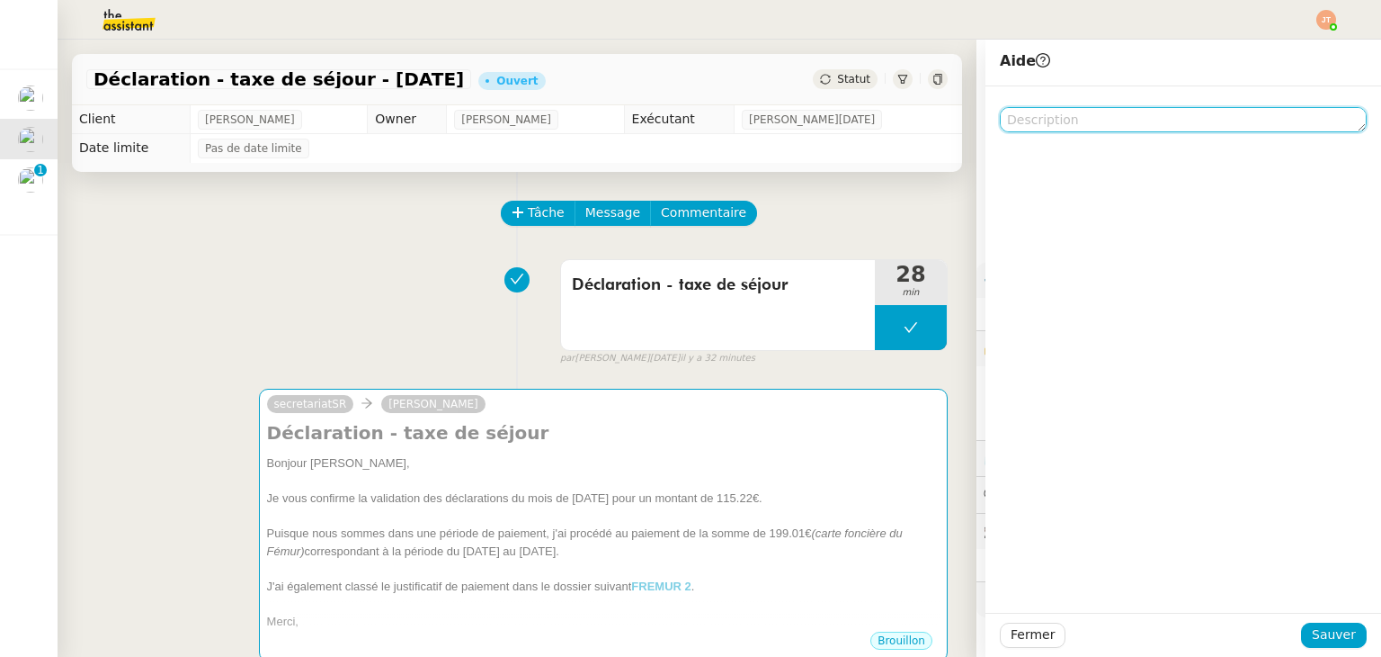
click at [1085, 128] on textarea at bounding box center [1183, 119] width 367 height 25
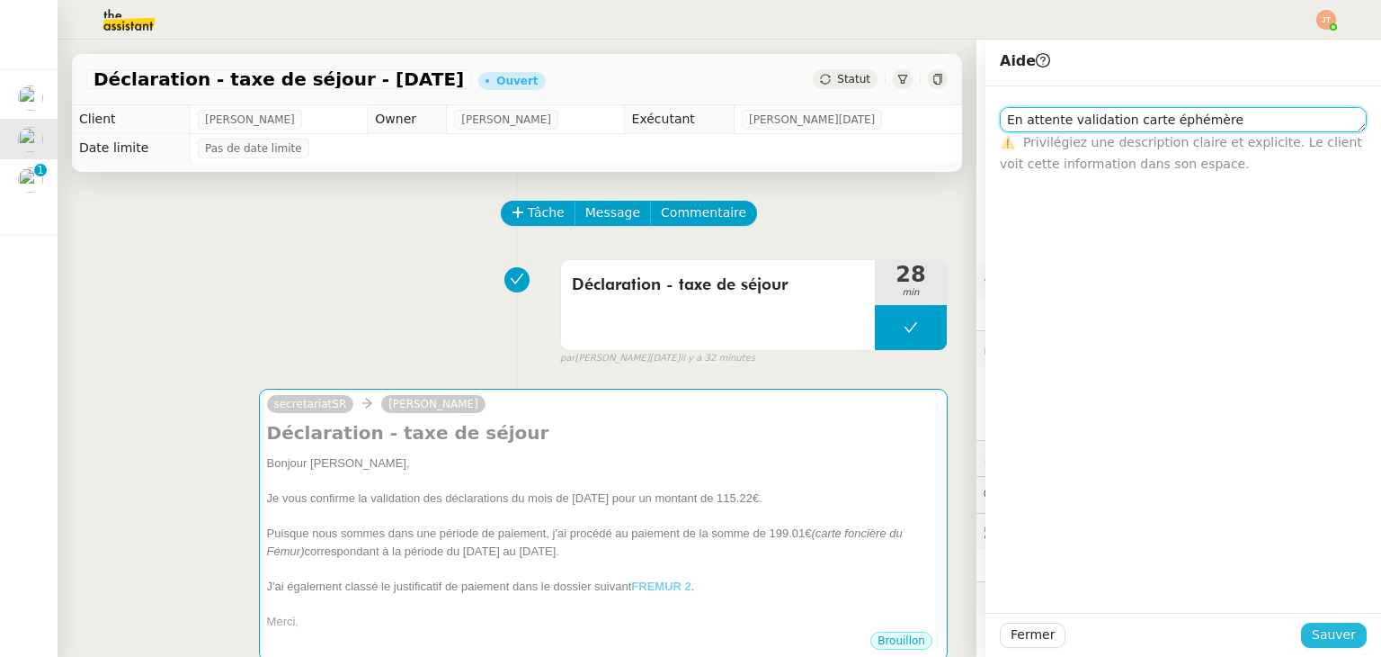
type textarea "En attente validation carte éphémère"
click at [1317, 634] on span "Sauver" at bounding box center [1334, 634] width 44 height 21
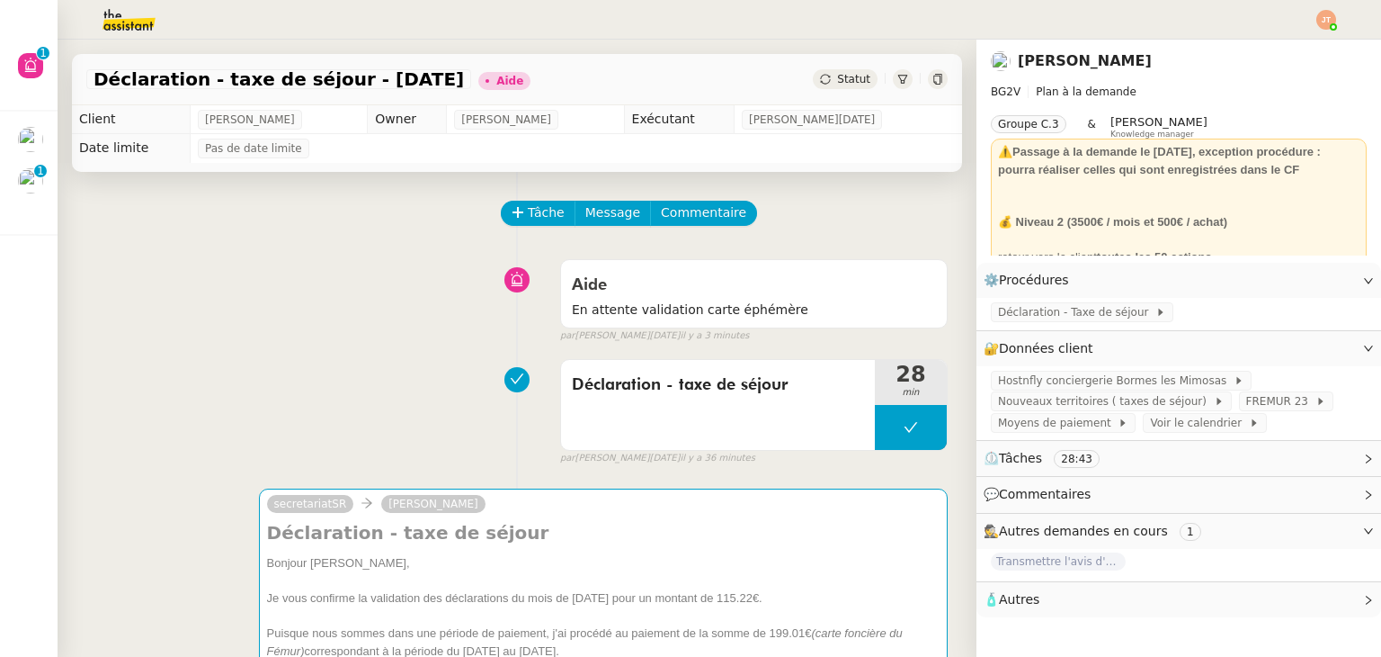
click at [302, 375] on div "Déclaration - taxe de séjour 28 min false par [PERSON_NAME][DATE]. il y a 36 mi…" at bounding box center [517, 408] width 862 height 115
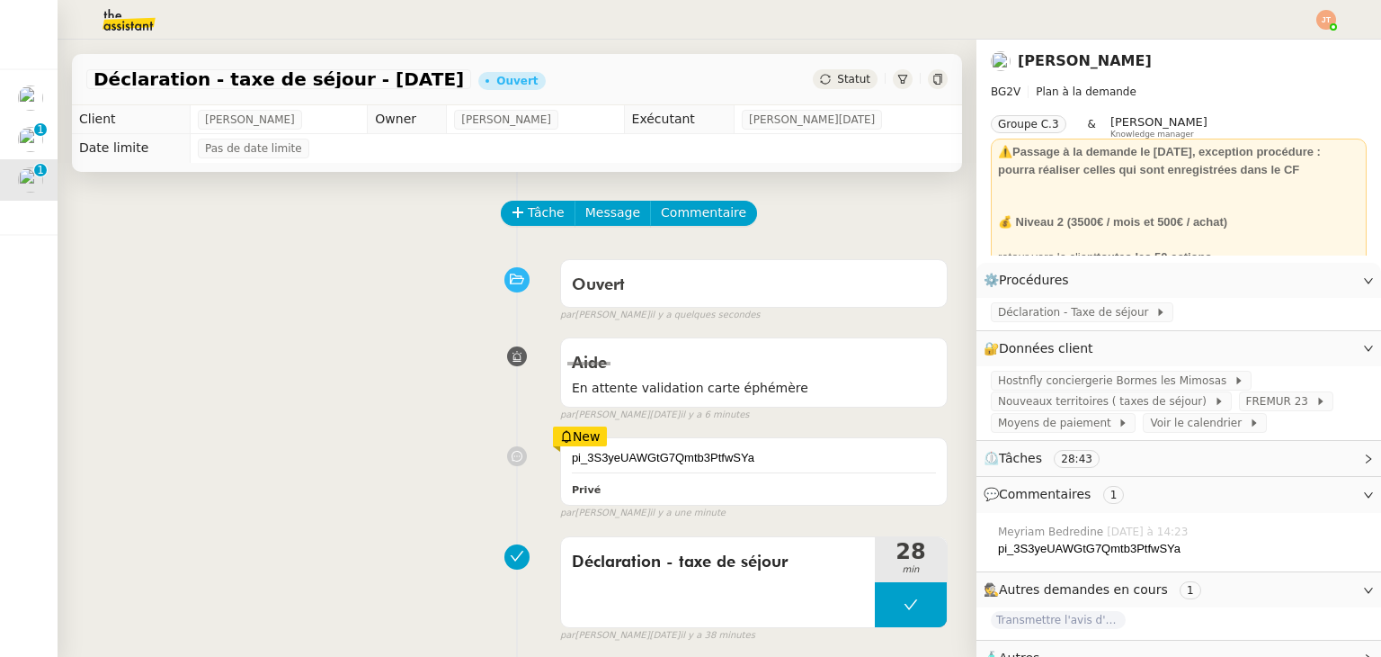
click at [325, 353] on div "Aide En attente validation carte éphémère false par [PERSON_NAME][DATE] il y a …" at bounding box center [517, 375] width 862 height 93
click at [895, 615] on button at bounding box center [911, 604] width 72 height 45
click at [886, 611] on icon at bounding box center [893, 604] width 14 height 14
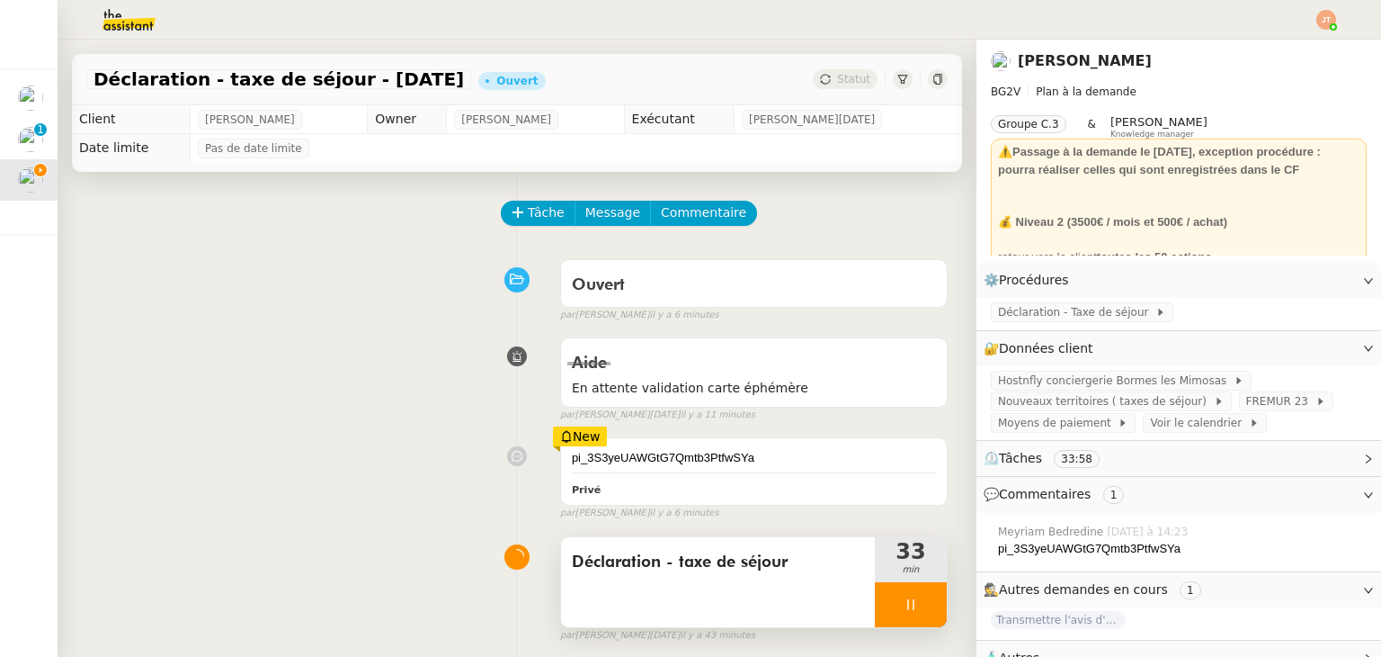
click at [227, 351] on div "Aide En attente validation carte éphémère false par [PERSON_NAME][DATE] il y a …" at bounding box center [517, 375] width 862 height 93
click at [904, 611] on icon at bounding box center [911, 604] width 14 height 14
click at [911, 607] on button at bounding box center [929, 604] width 36 height 45
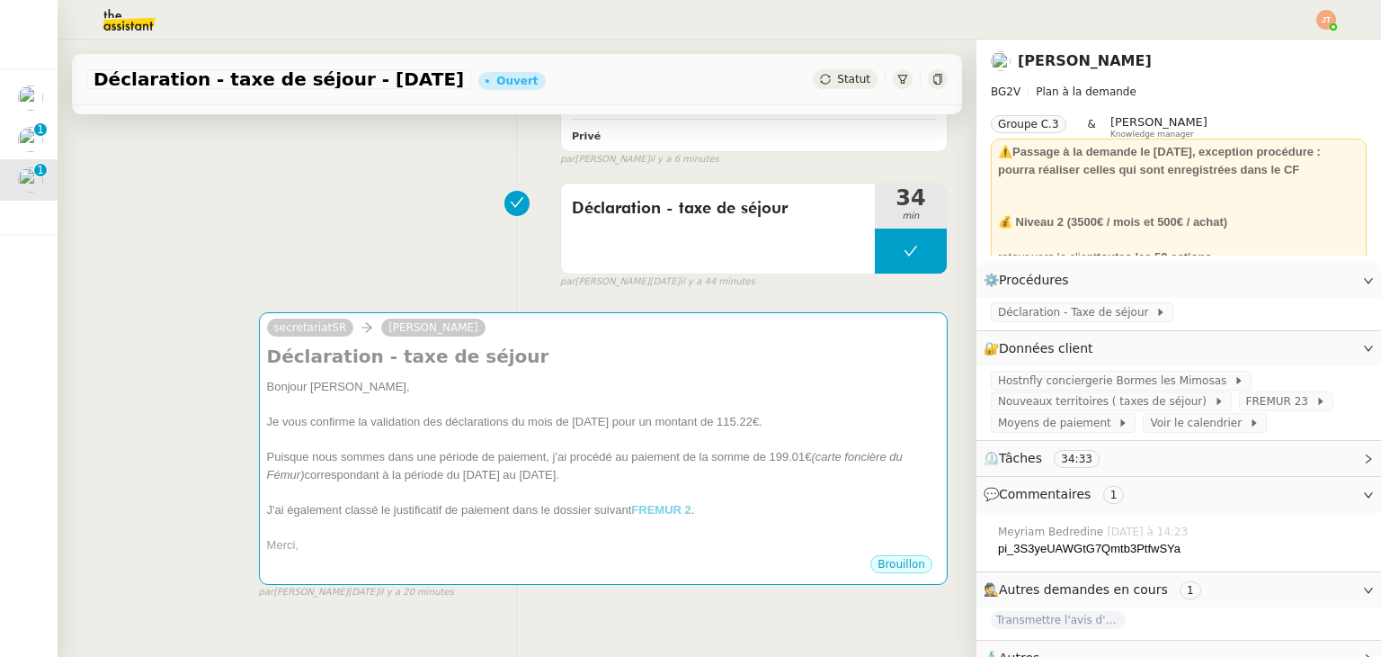
scroll to position [360, 0]
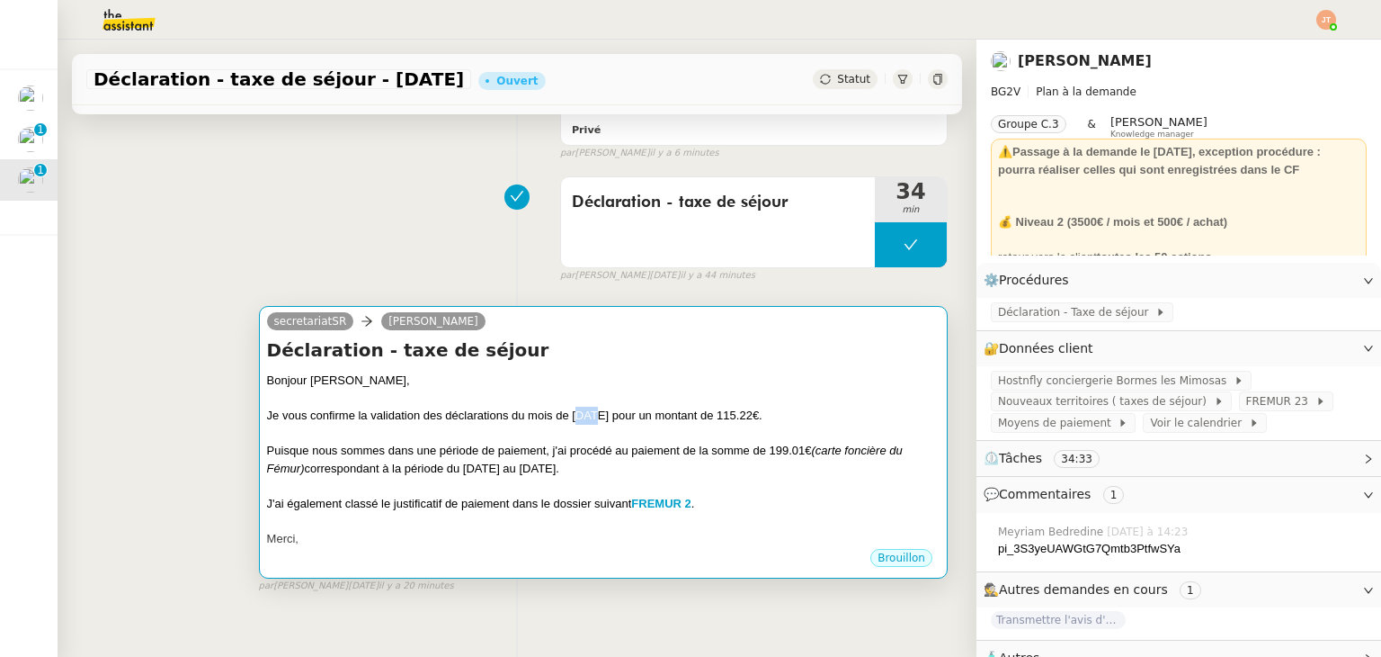
drag, startPoint x: 583, startPoint y: 417, endPoint x: 568, endPoint y: 417, distance: 14.4
click at [568, 417] on div "Je vous confirme la validation des déclarations du mois de [DATE] pour un monta…" at bounding box center [603, 416] width 673 height 18
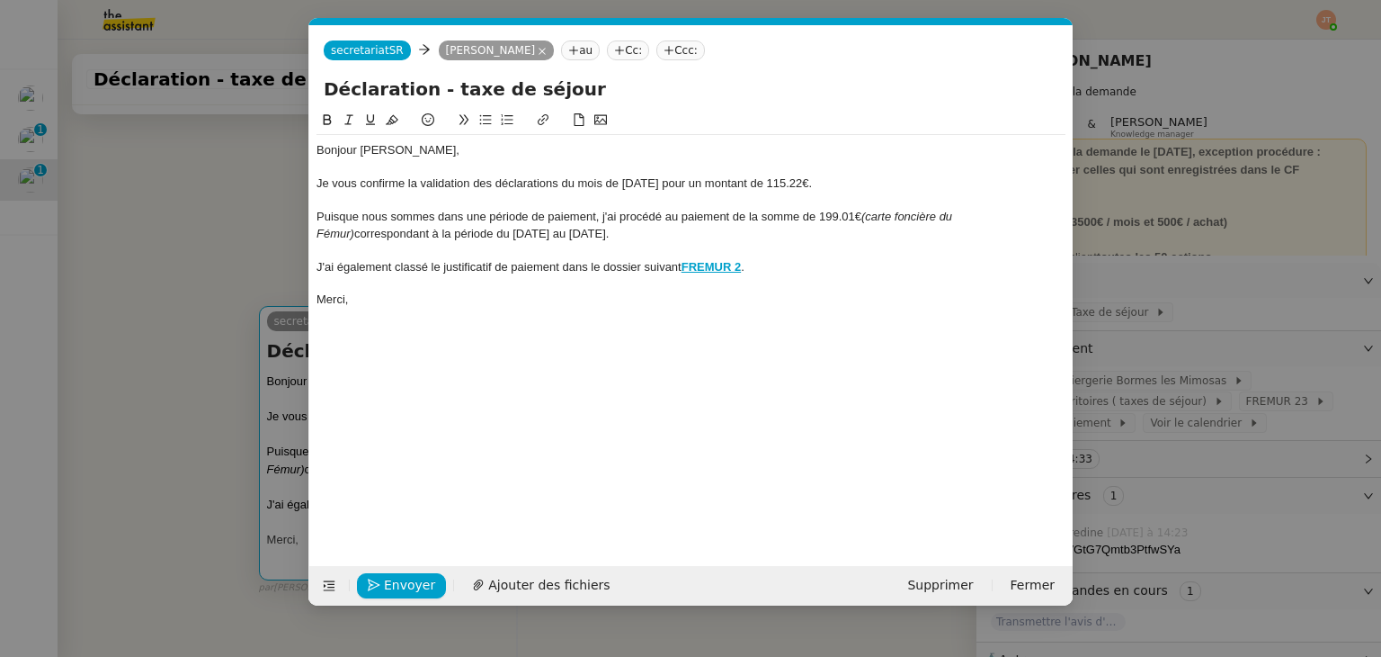
scroll to position [0, 38]
drag, startPoint x: 639, startPoint y: 183, endPoint x: 611, endPoint y: 184, distance: 28.8
click at [611, 184] on div "Je vous confirme la validation des déclarations du mois de [DATE] pour un monta…" at bounding box center [691, 183] width 749 height 16
click at [406, 578] on span "Envoyer" at bounding box center [409, 585] width 51 height 21
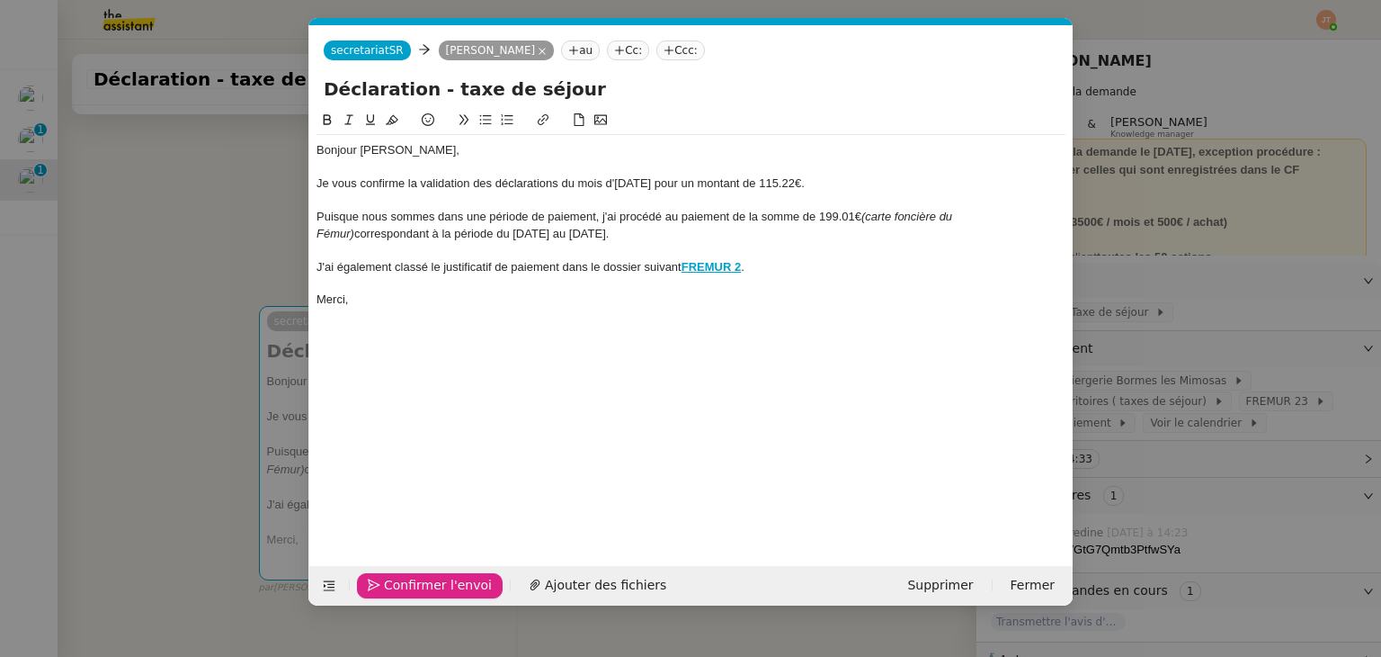
click at [406, 578] on span "Confirmer l'envoi" at bounding box center [438, 585] width 108 height 21
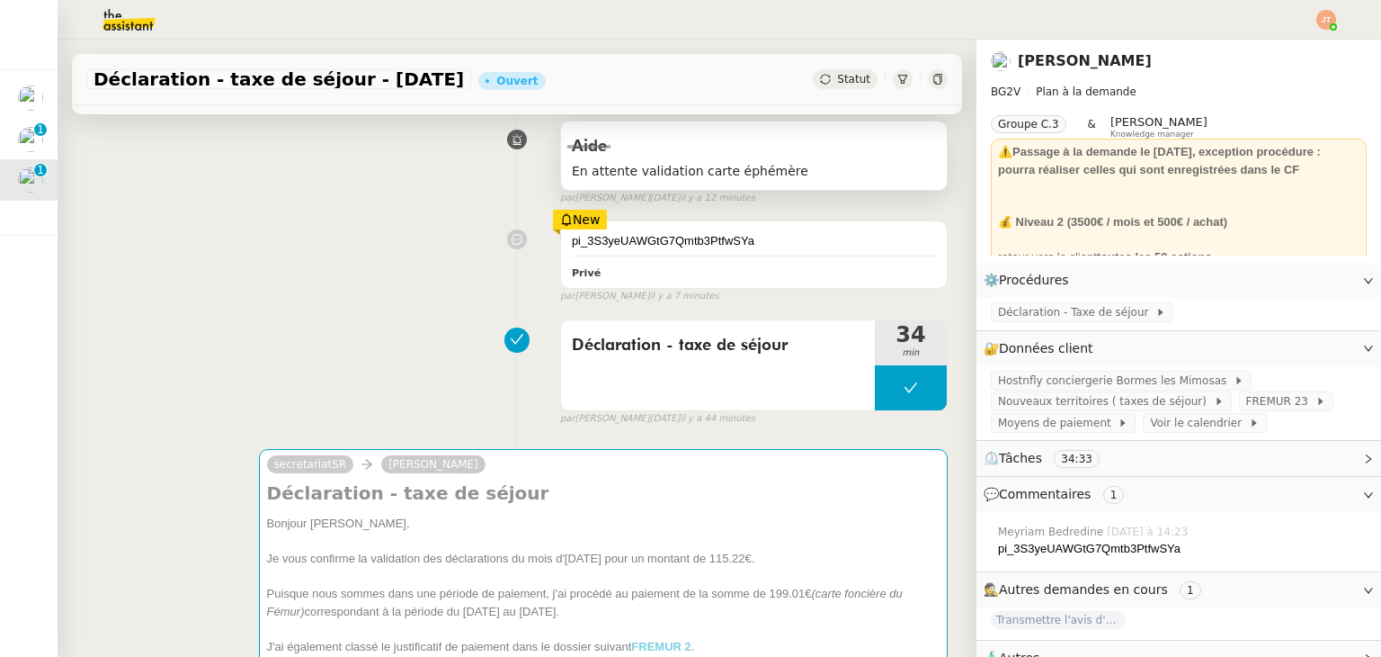
scroll to position [0, 0]
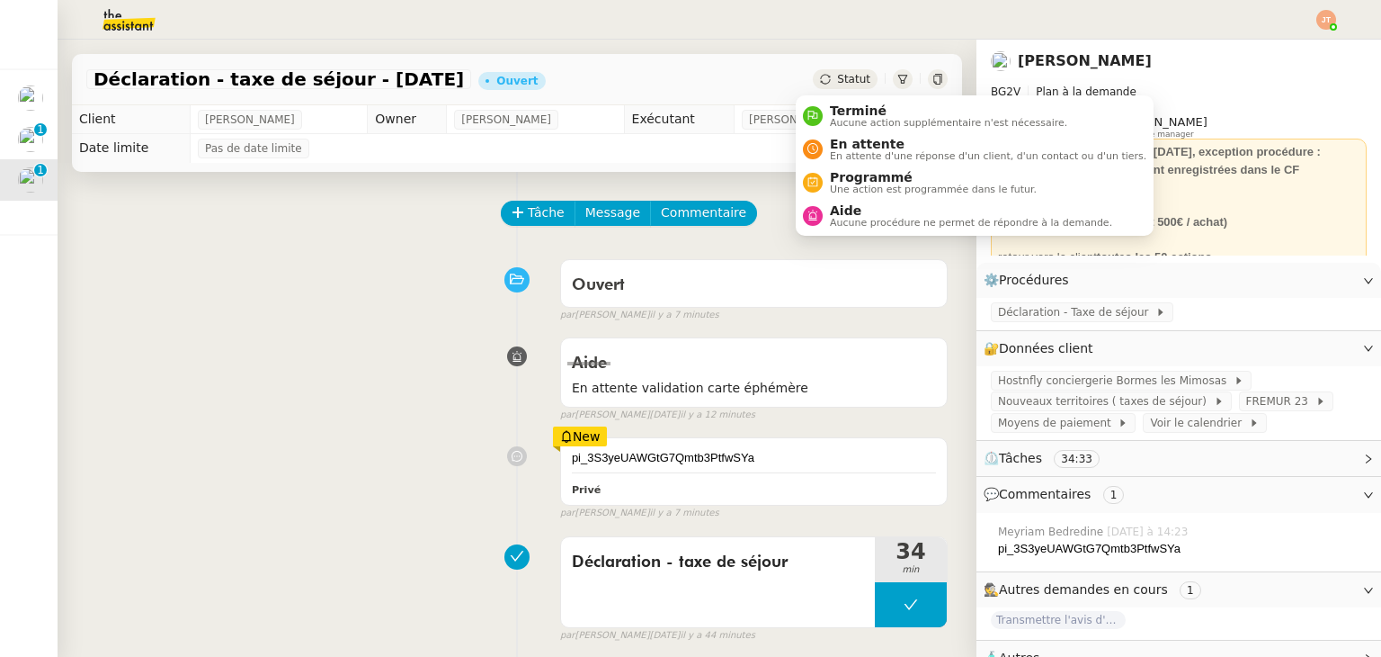
click at [817, 78] on div "Statut" at bounding box center [845, 79] width 65 height 20
click at [825, 116] on div "Terminé Aucune action supplémentaire n'est nécessaire." at bounding box center [945, 115] width 245 height 24
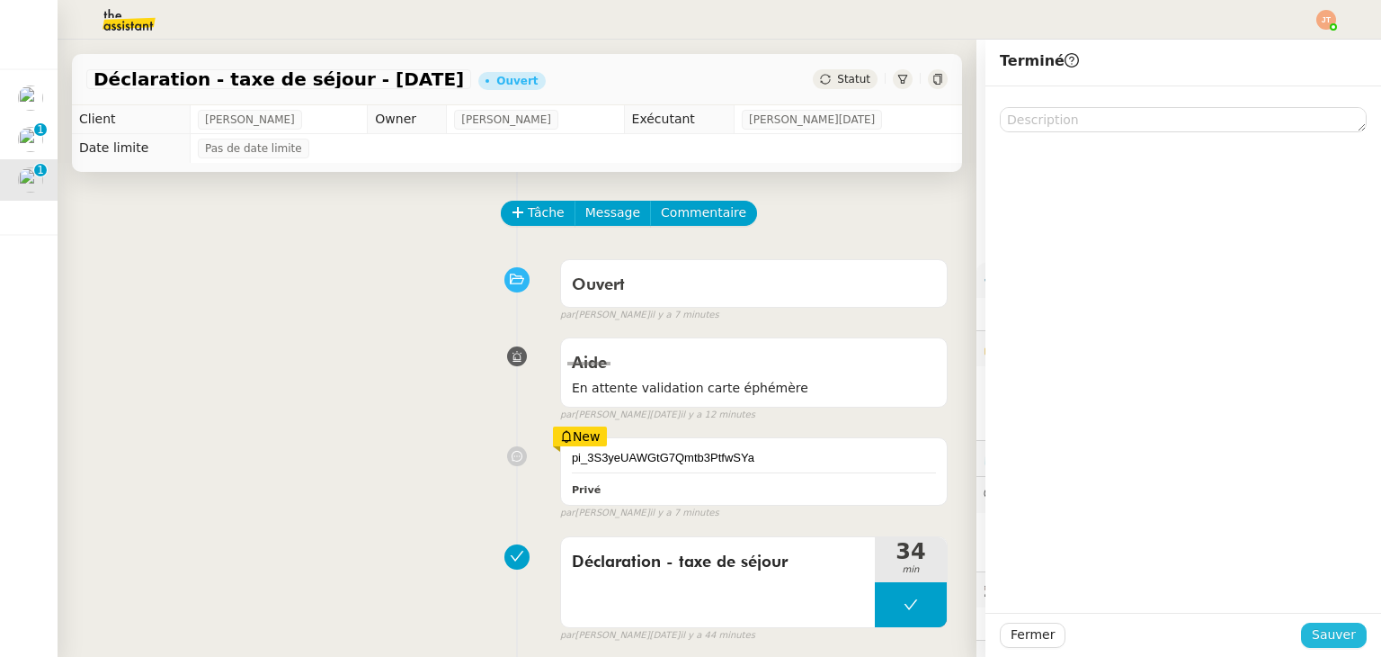
click at [1317, 627] on span "Sauver" at bounding box center [1334, 634] width 44 height 21
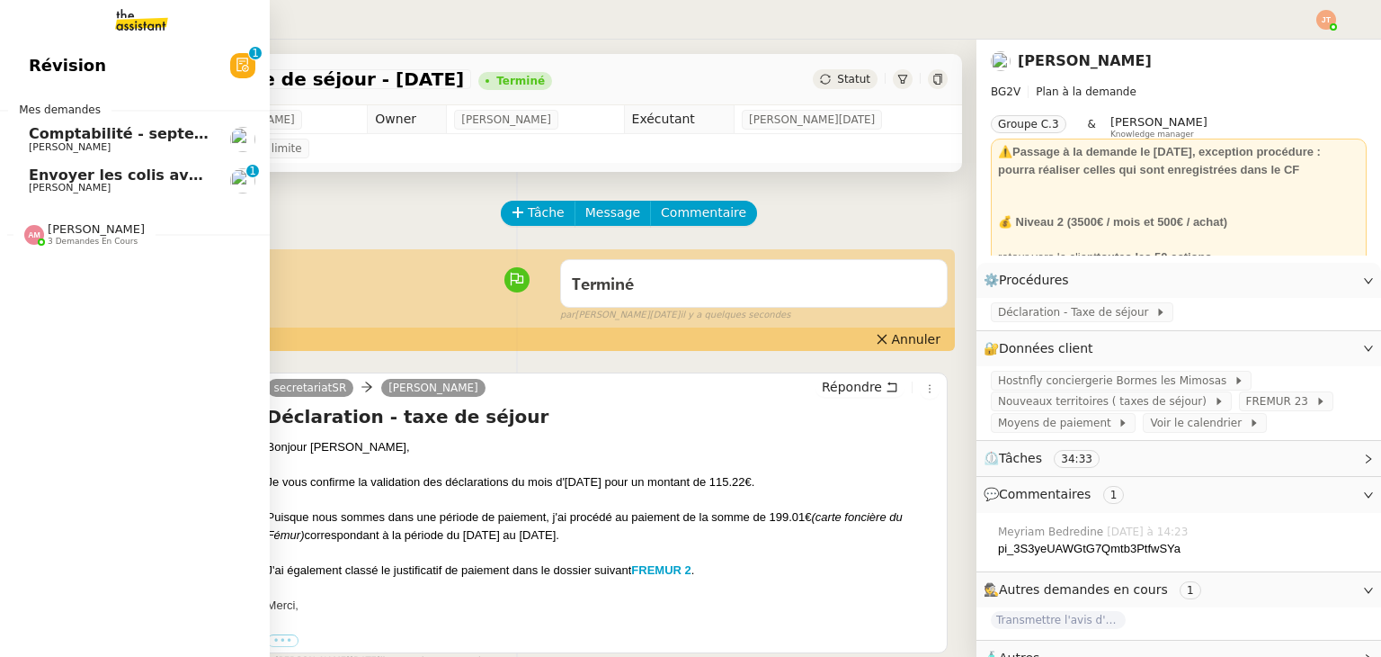
click at [68, 188] on span "[PERSON_NAME]" at bounding box center [70, 188] width 82 height 12
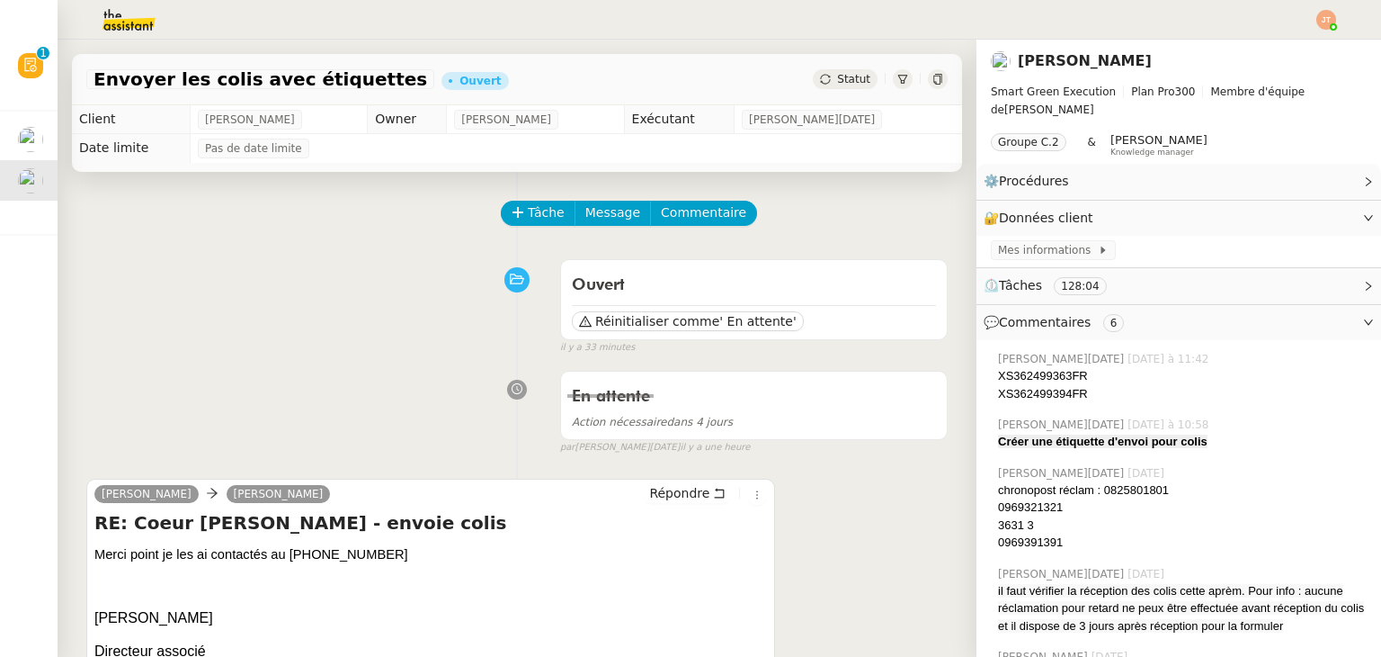
click at [837, 80] on span "Statut" at bounding box center [853, 79] width 33 height 13
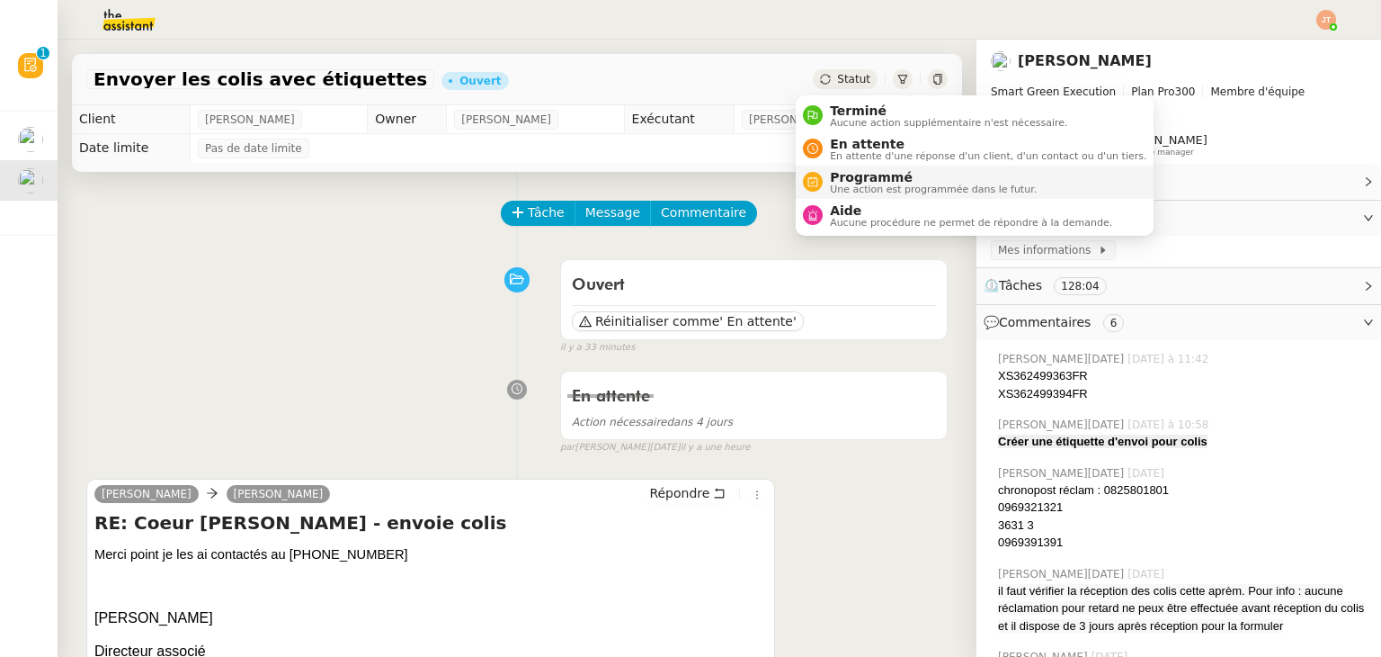
click at [856, 184] on span "Une action est programmée dans le futur." at bounding box center [933, 189] width 207 height 10
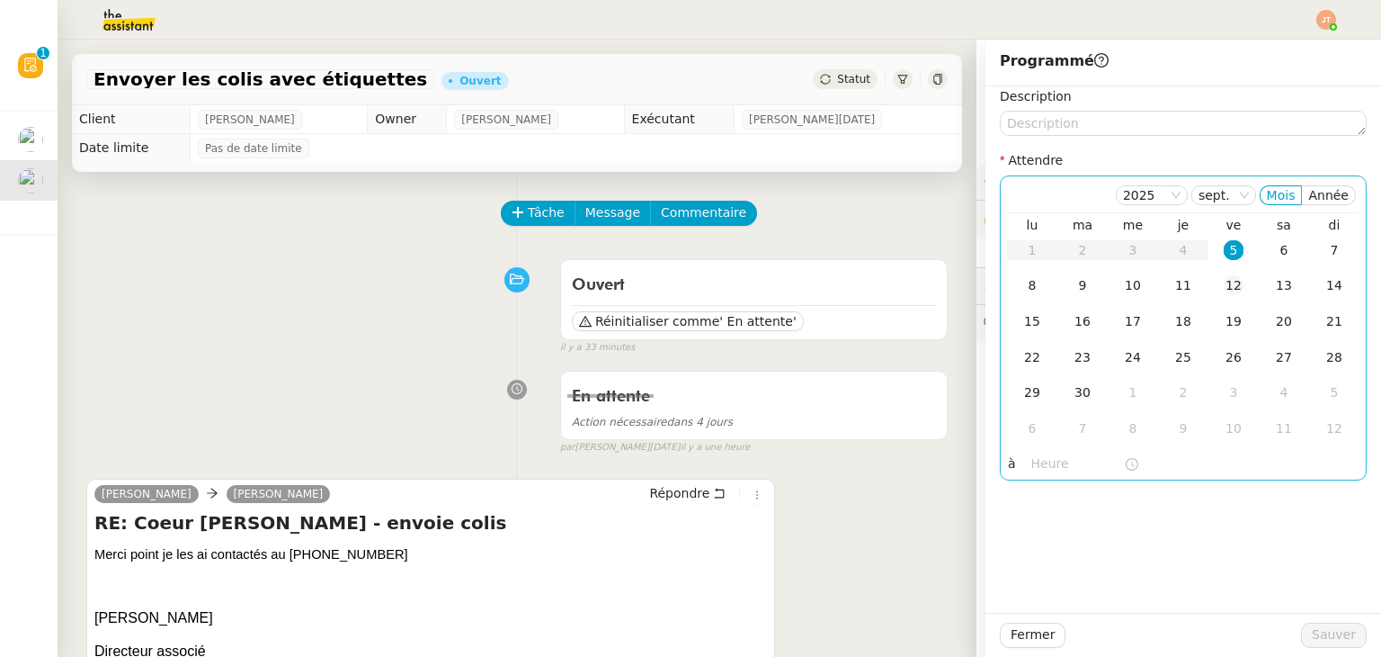
click at [1226, 289] on div "12" at bounding box center [1234, 285] width 20 height 20
click at [1050, 457] on input "text" at bounding box center [1078, 463] width 93 height 21
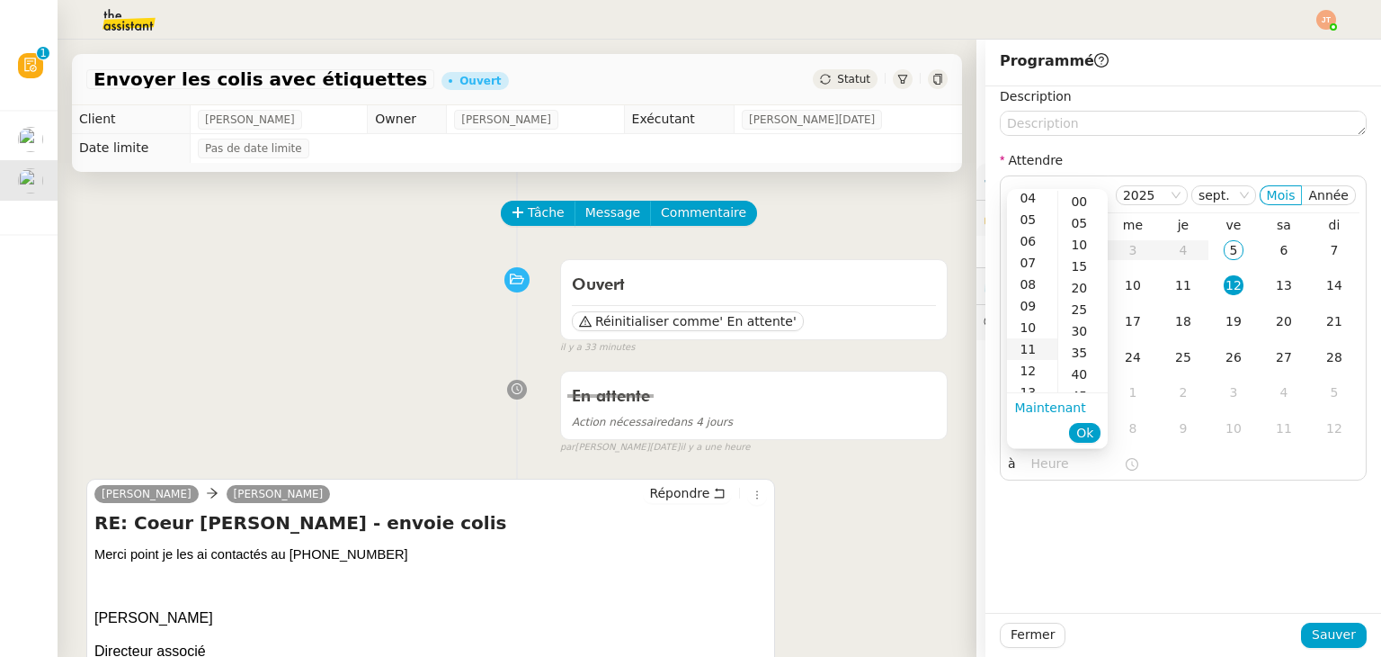
click at [1032, 350] on div "11" at bounding box center [1032, 349] width 50 height 22
click at [1080, 200] on div "00" at bounding box center [1083, 202] width 49 height 22
type input "11:00"
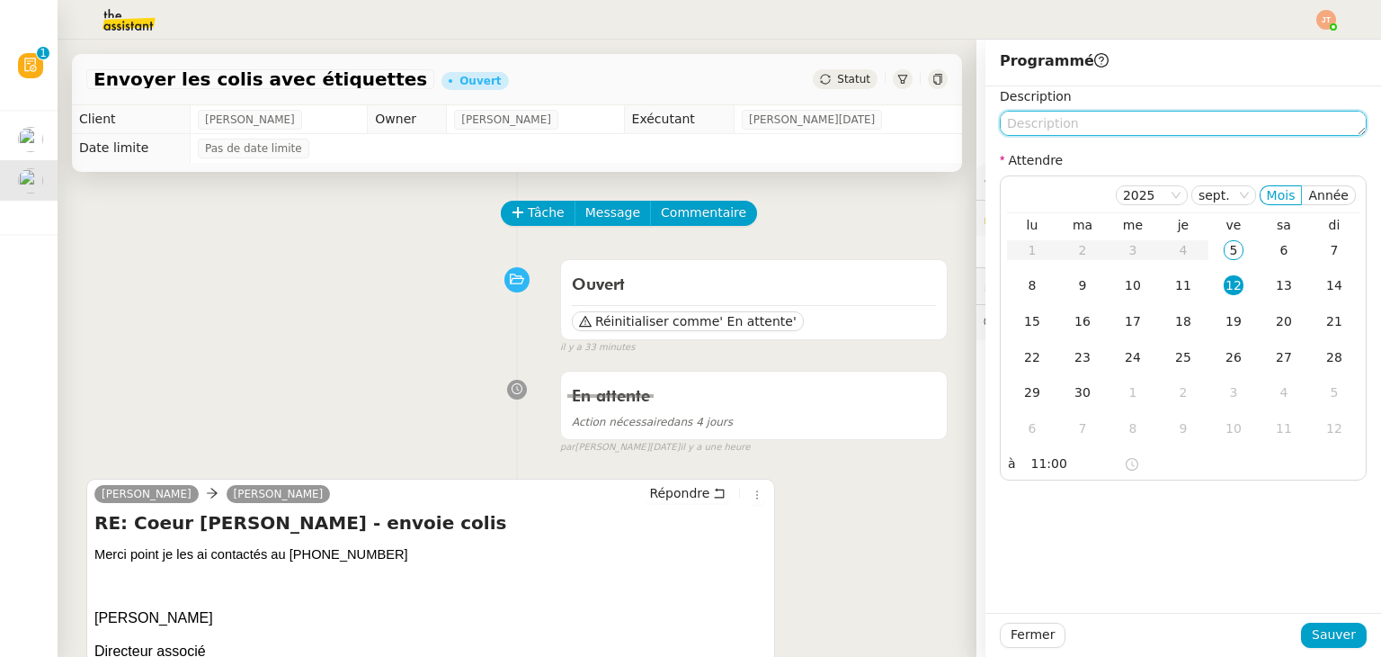
click at [1054, 125] on textarea at bounding box center [1183, 123] width 367 height 25
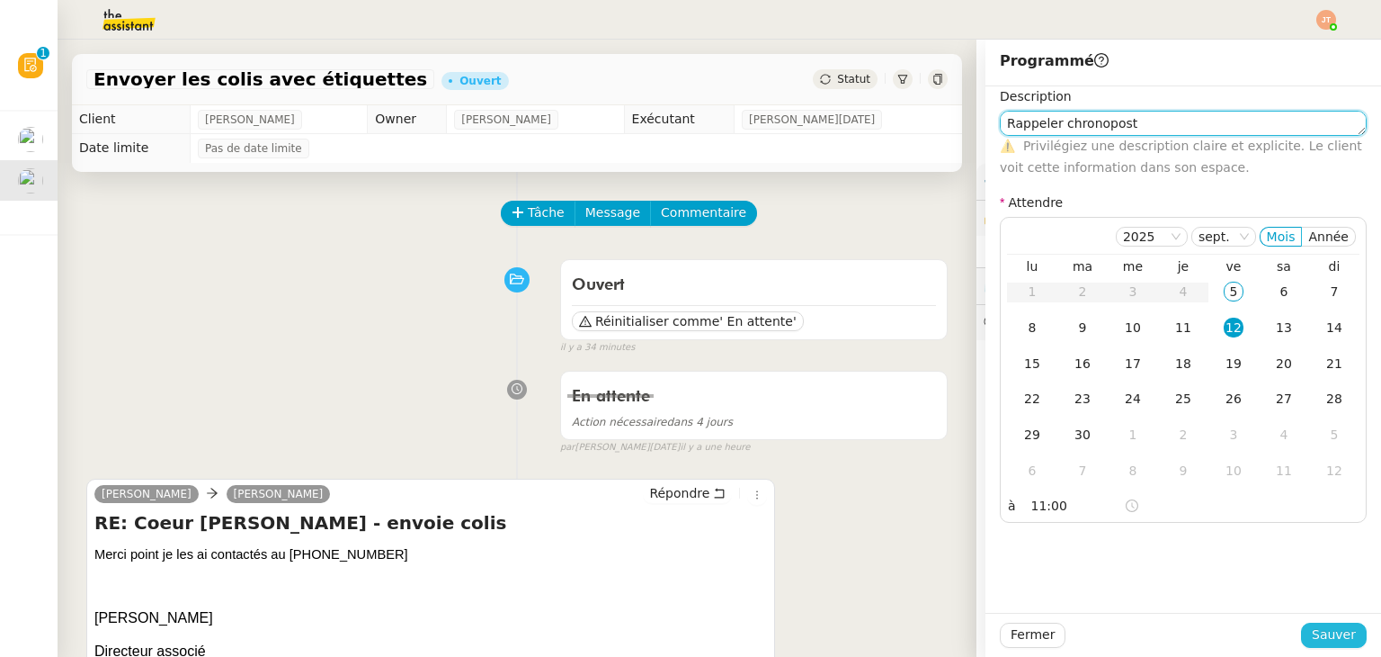
type textarea "Rappeler chronopost"
click at [1336, 634] on span "Sauver" at bounding box center [1334, 634] width 44 height 21
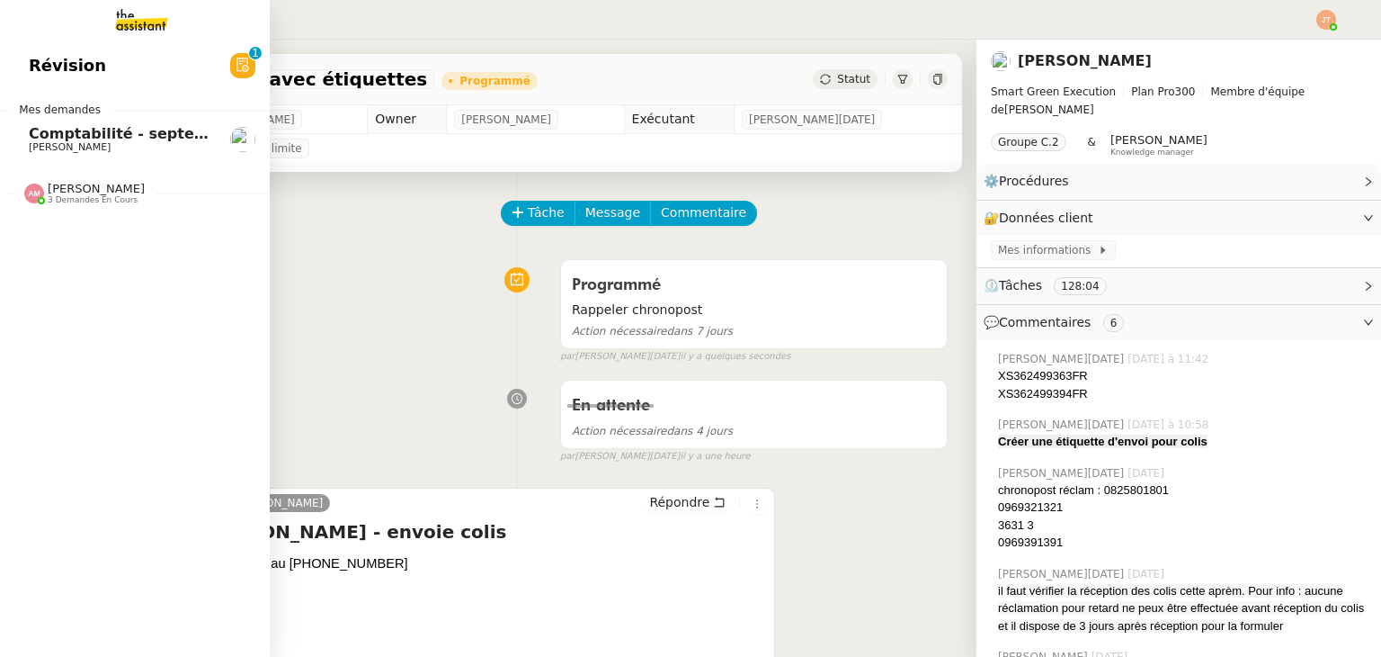
drag, startPoint x: 84, startPoint y: 136, endPoint x: 112, endPoint y: 138, distance: 28.9
click at [84, 136] on span "Comptabilité - septembre 2025" at bounding box center [155, 133] width 253 height 17
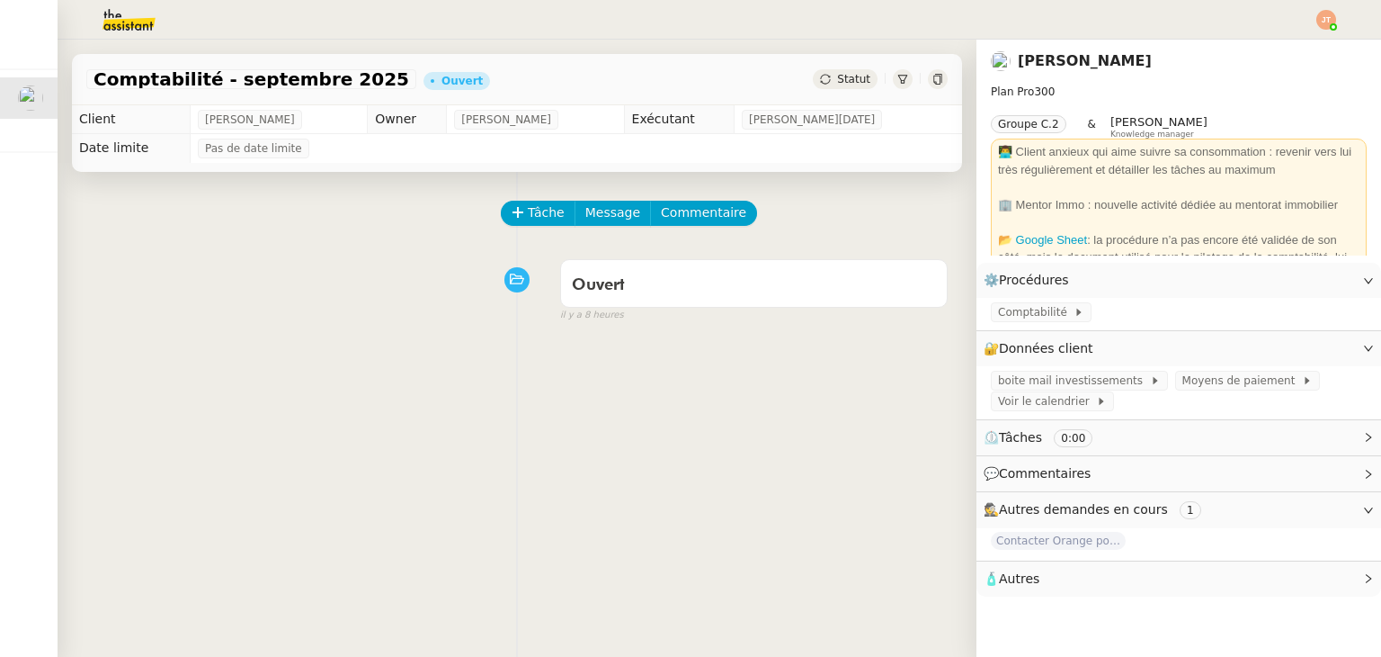
click at [433, 419] on div "Tâche Message Commentaire Veuillez patienter une erreur s'est produite 👌👌👌 mess…" at bounding box center [517, 500] width 919 height 657
click at [373, 255] on div "Ouvert false il y a 8 heures" at bounding box center [517, 287] width 862 height 72
click at [1047, 549] on span "Contacter Orange pour raccordement fibre urgent" at bounding box center [1058, 541] width 135 height 18
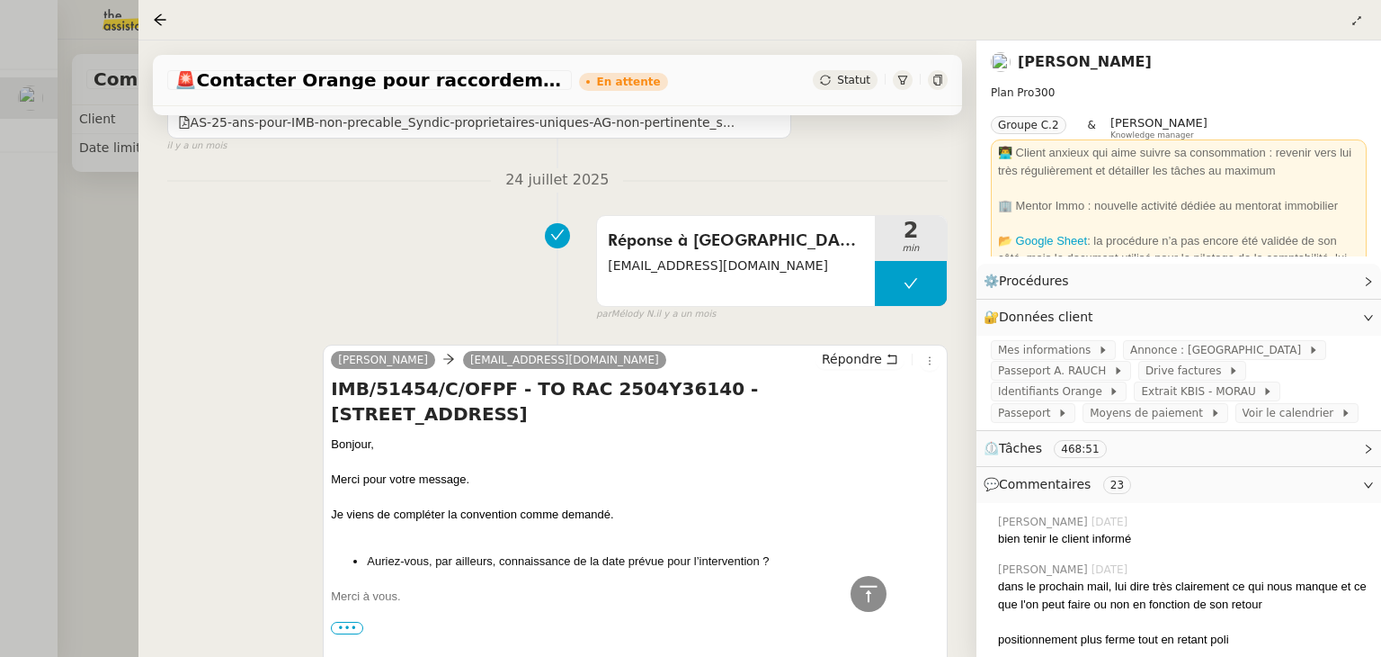
scroll to position [6026, 0]
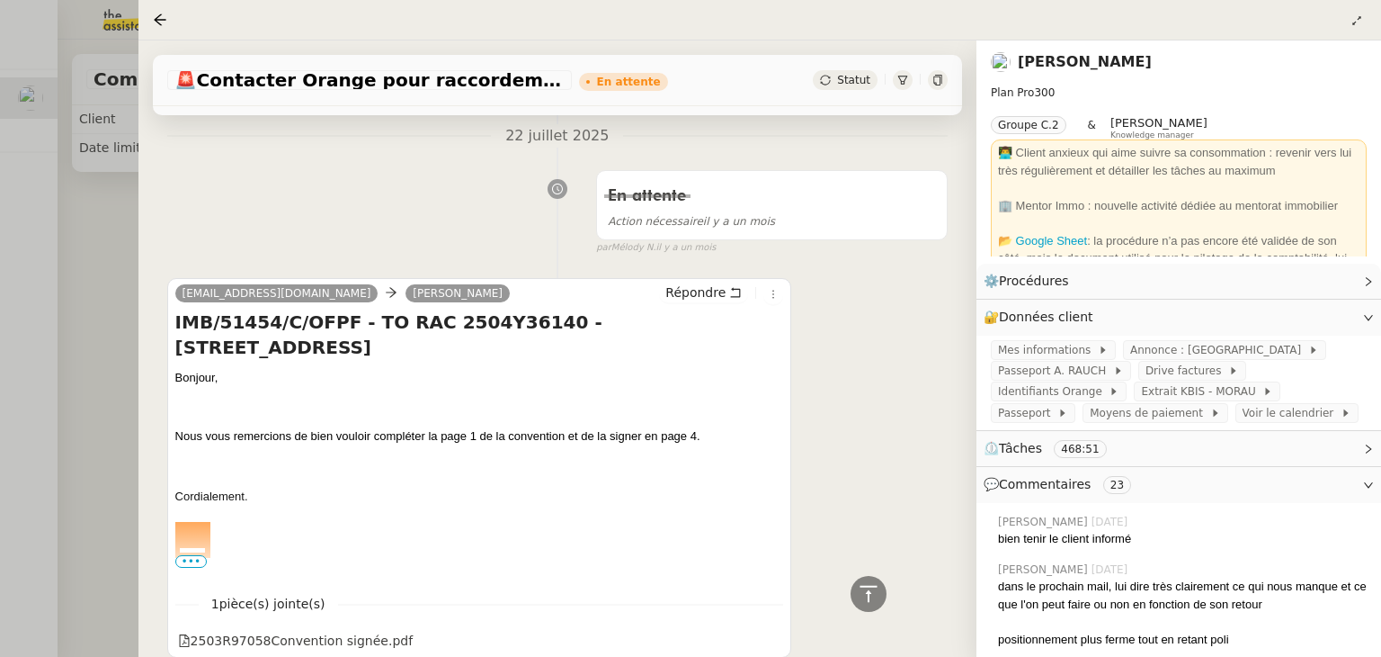
click at [81, 313] on div at bounding box center [690, 328] width 1381 height 657
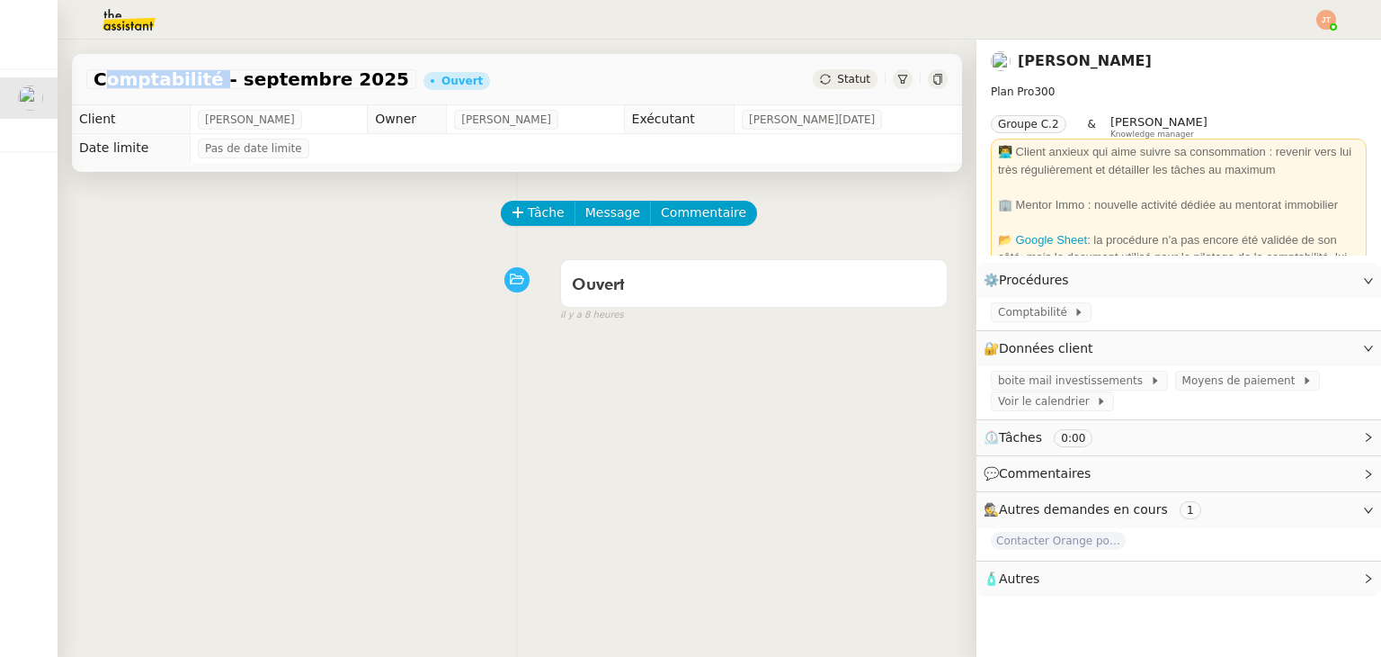
drag, startPoint x: 94, startPoint y: 73, endPoint x: 198, endPoint y: 79, distance: 103.6
click at [198, 79] on span "Comptabilité - septembre 2025" at bounding box center [252, 79] width 316 height 18
copy span "Comptabilité"
click at [535, 226] on button "Tâche" at bounding box center [538, 213] width 75 height 25
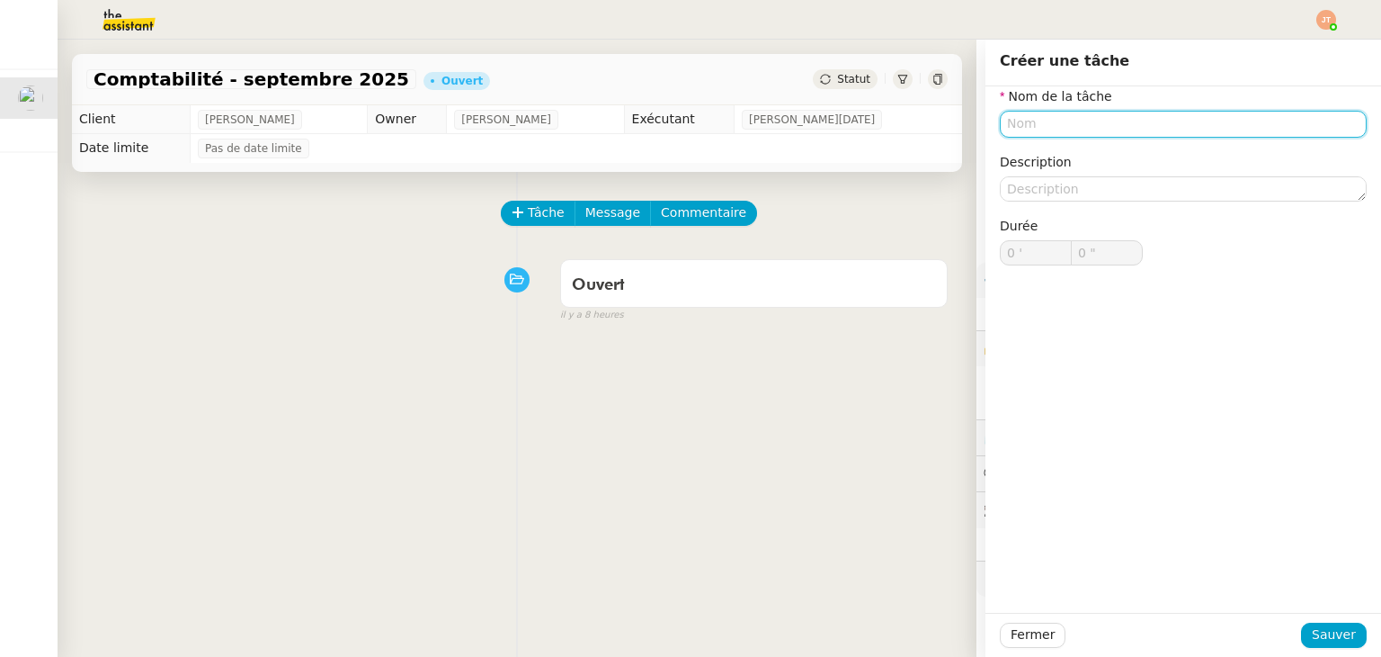
click at [1011, 134] on input "text" at bounding box center [1183, 124] width 367 height 26
click at [1011, 124] on input "text" at bounding box center [1183, 124] width 367 height 26
paste input "Comptabilité"
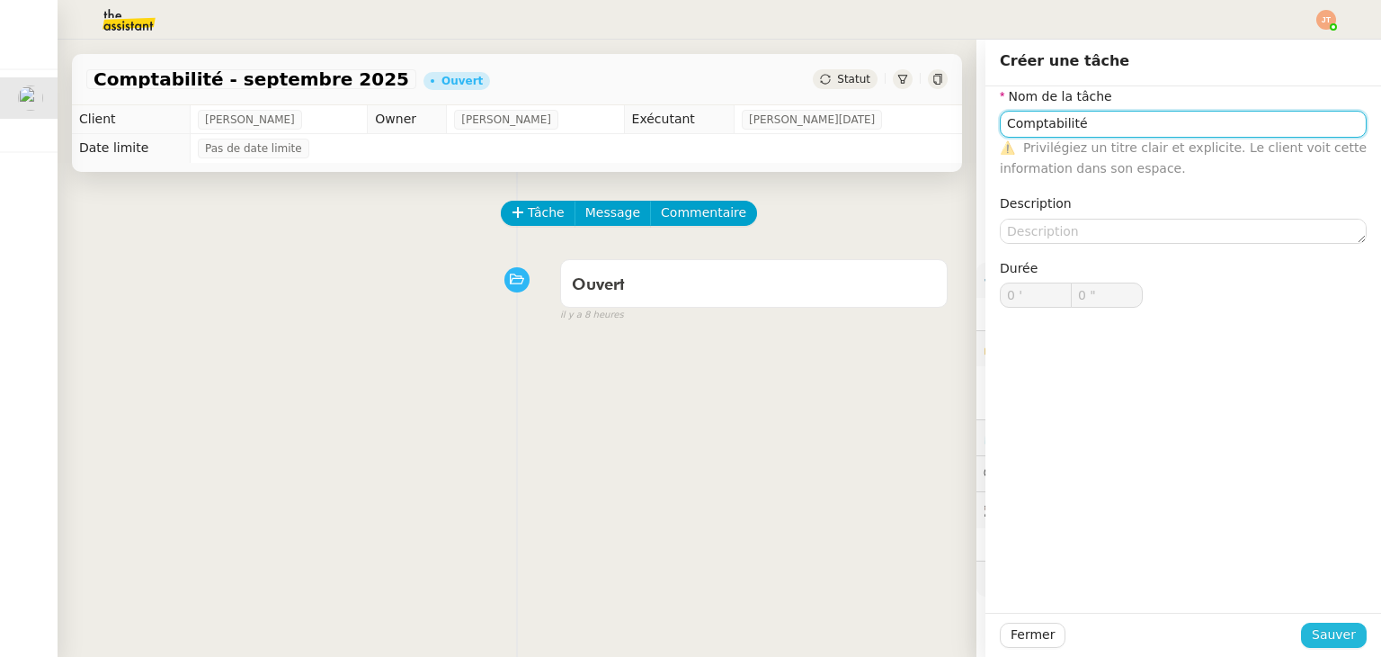
type input "Comptabilité"
click at [1324, 643] on span "Sauver" at bounding box center [1334, 634] width 44 height 21
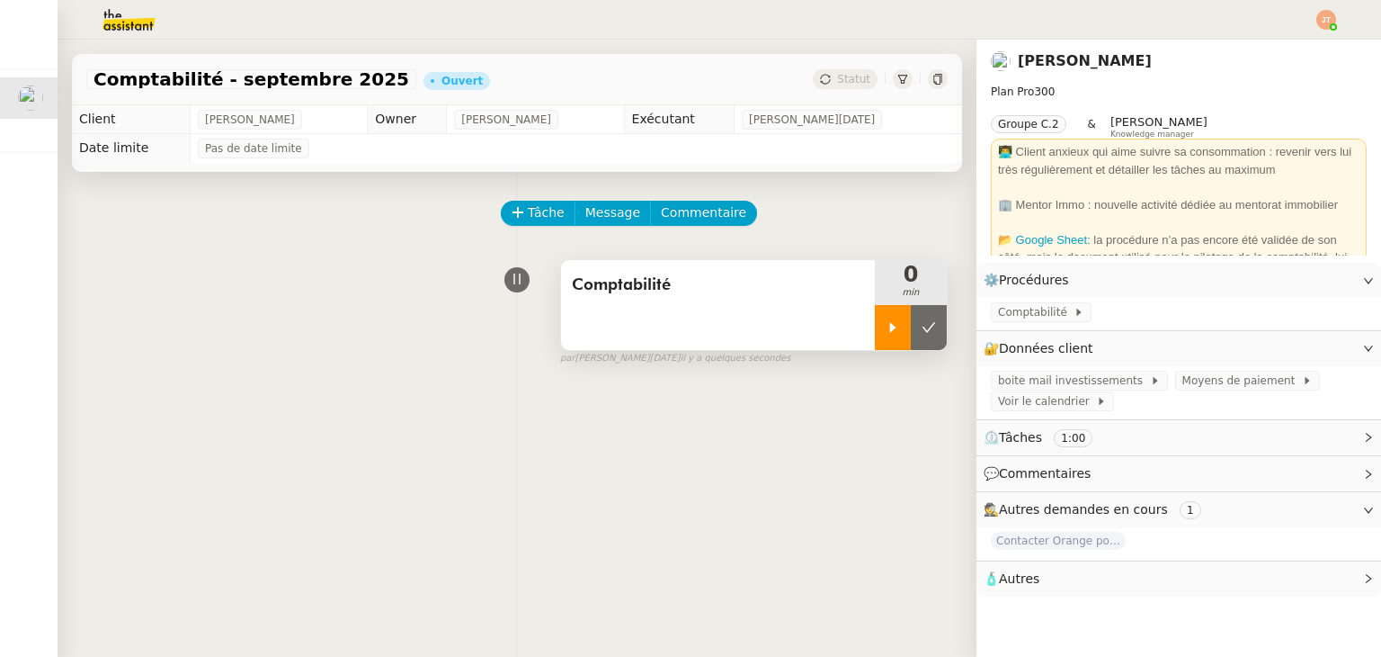
click at [875, 316] on div at bounding box center [893, 327] width 36 height 45
click at [424, 332] on div "Comptabilité 0 min false par [PERSON_NAME][DATE] il y a quelques secondes" at bounding box center [517, 308] width 862 height 115
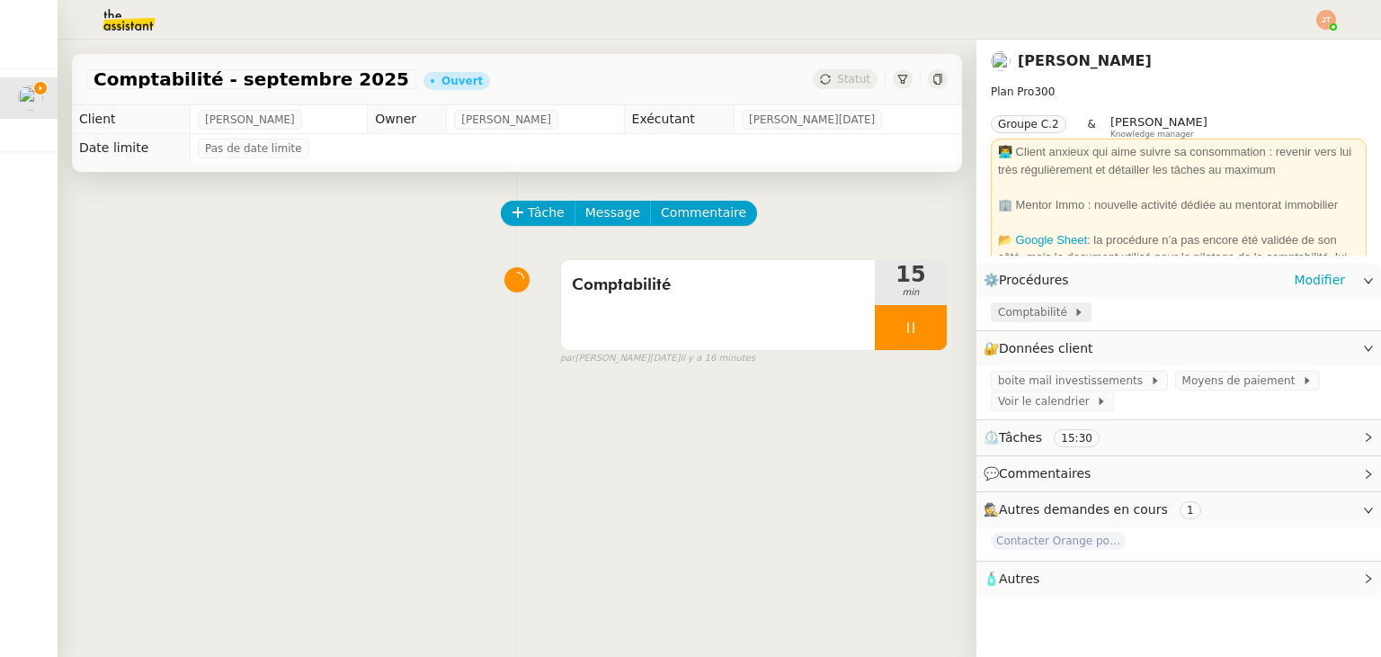
click at [1004, 317] on span "Comptabilité" at bounding box center [1036, 312] width 76 height 18
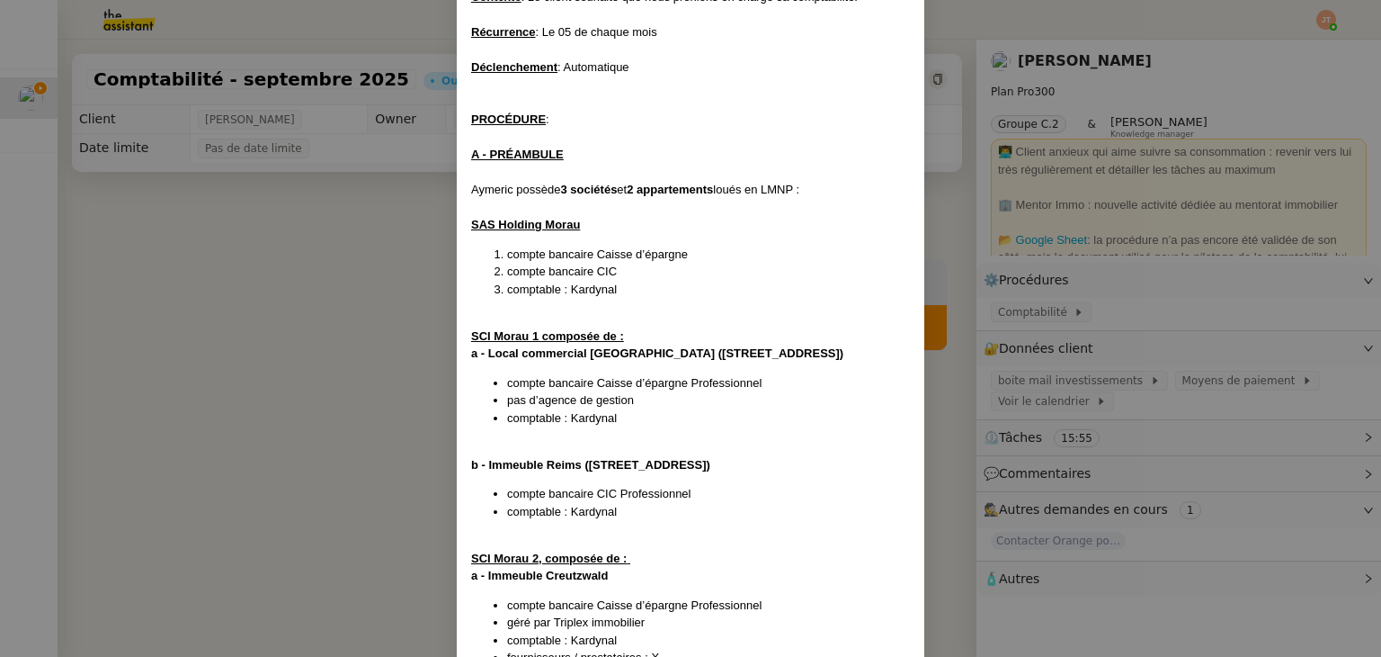
scroll to position [180, 0]
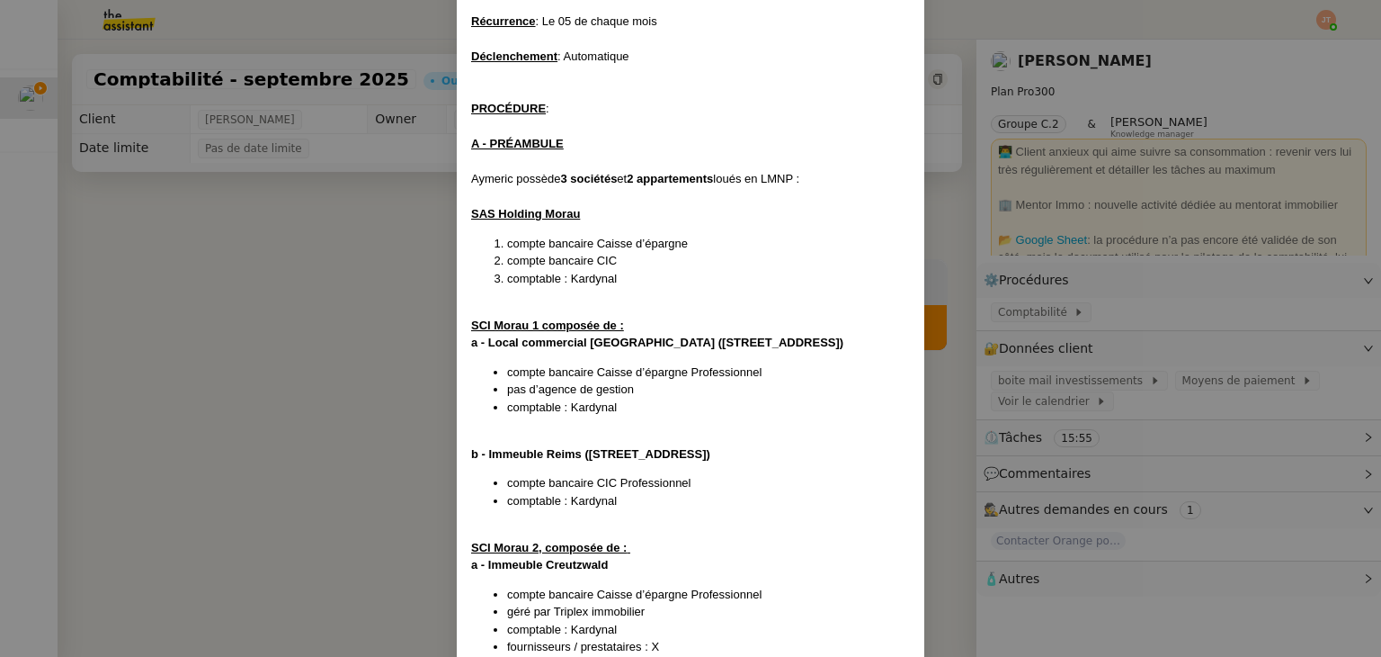
click at [364, 281] on nz-modal-container "Créée le [DATE] MAJ le [DATE] Contexte : Le client souhaite que nous prenions e…" at bounding box center [690, 328] width 1381 height 657
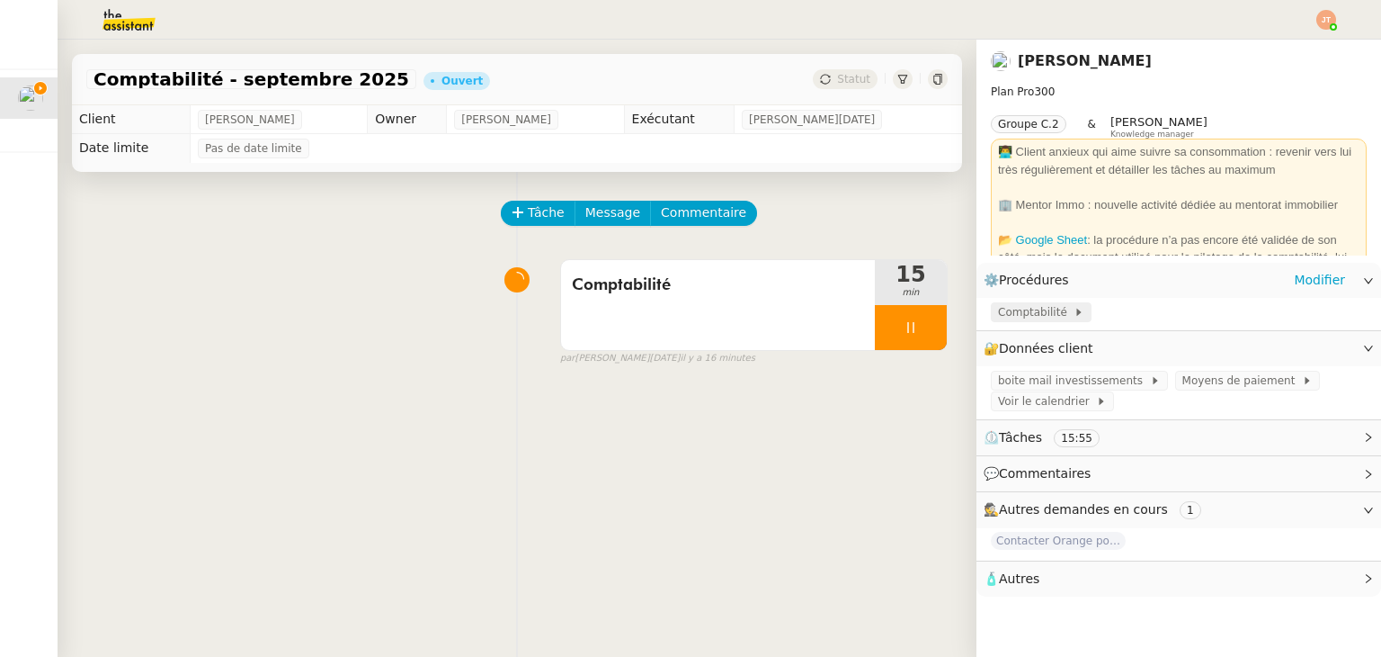
click at [1033, 305] on span "Comptabilité" at bounding box center [1036, 312] width 76 height 18
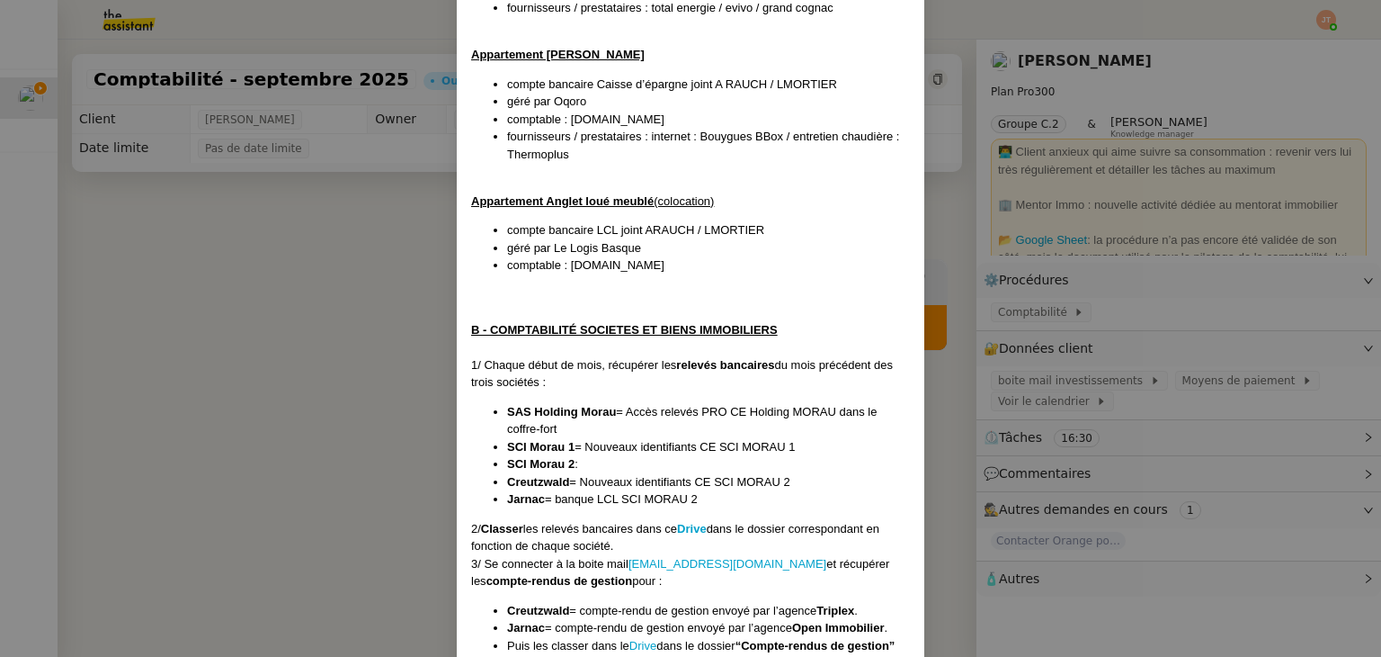
scroll to position [989, 0]
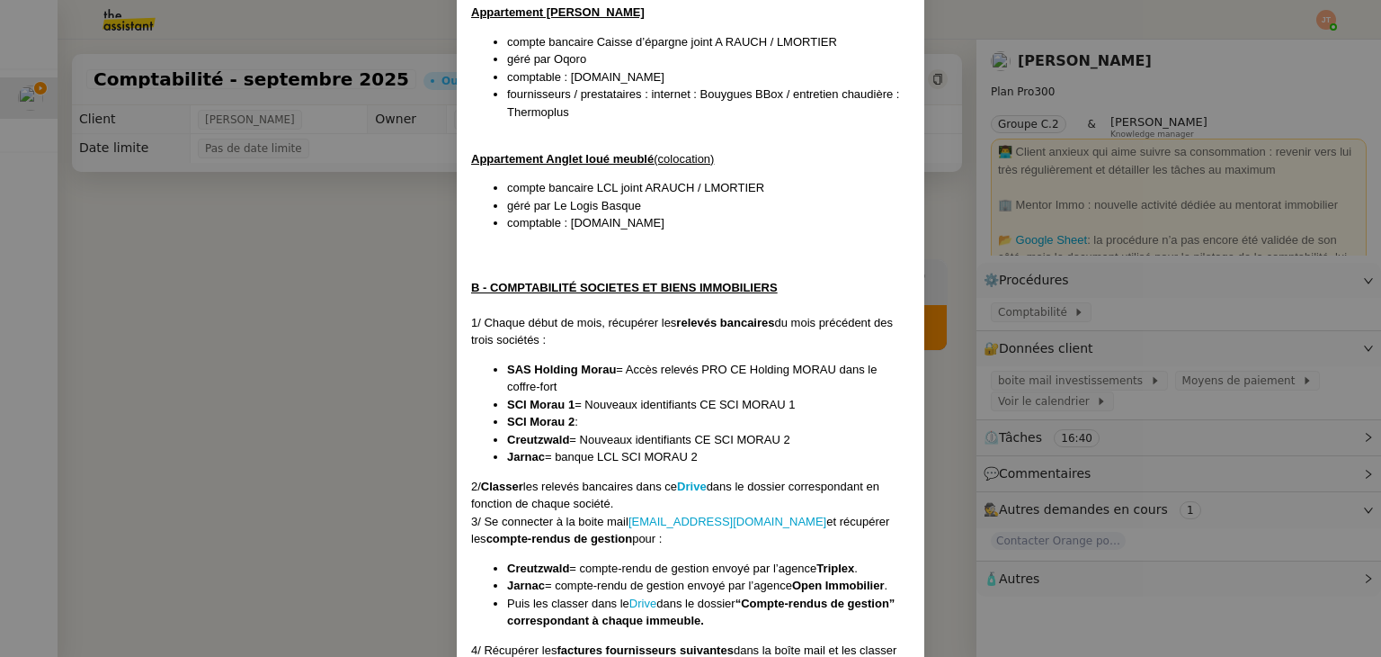
click at [369, 273] on nz-modal-container "Créée le [DATE] MAJ le [DATE] Contexte : Le client souhaite que nous prenions e…" at bounding box center [690, 328] width 1381 height 657
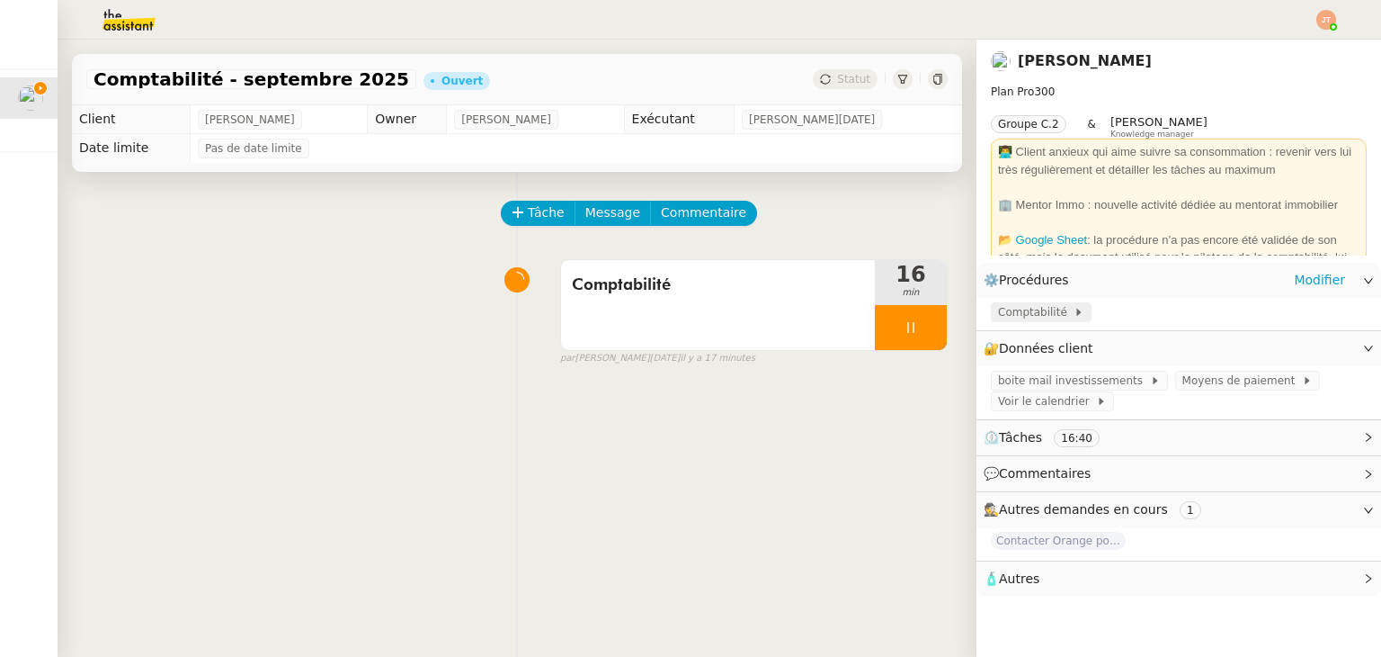
click at [1036, 317] on span "Comptabilité" at bounding box center [1036, 312] width 76 height 18
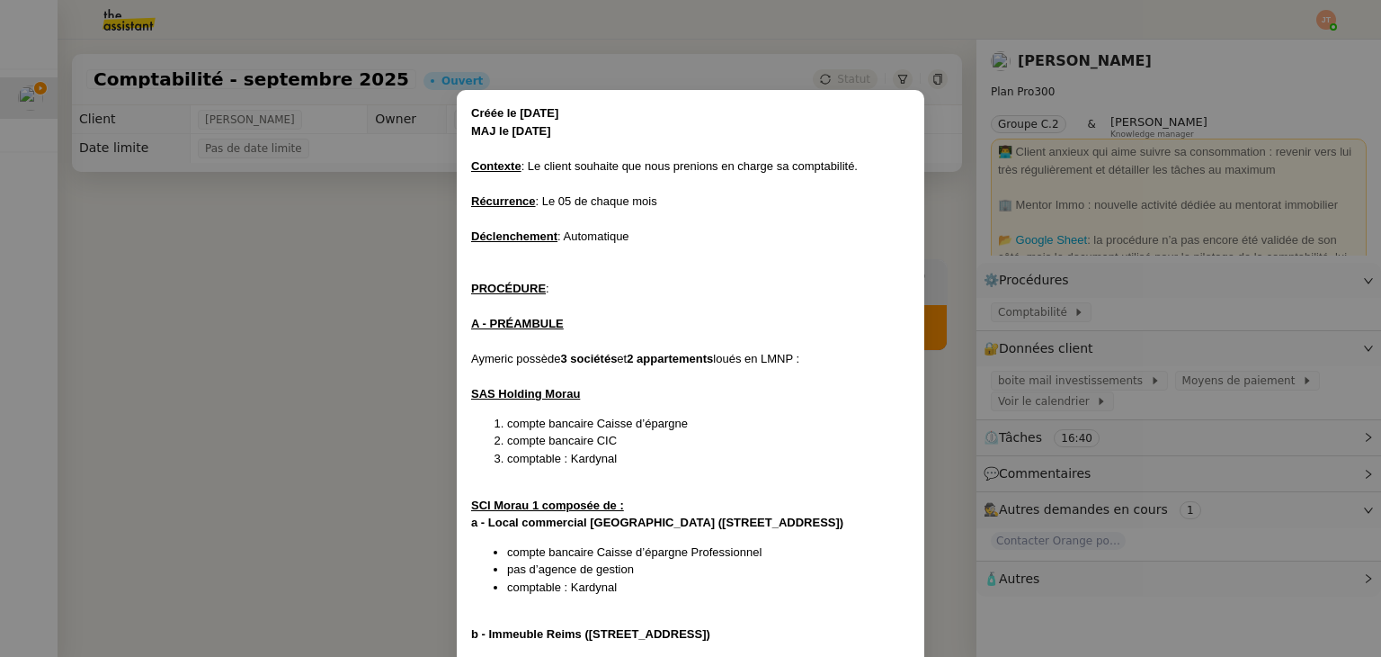
scroll to position [1147, 0]
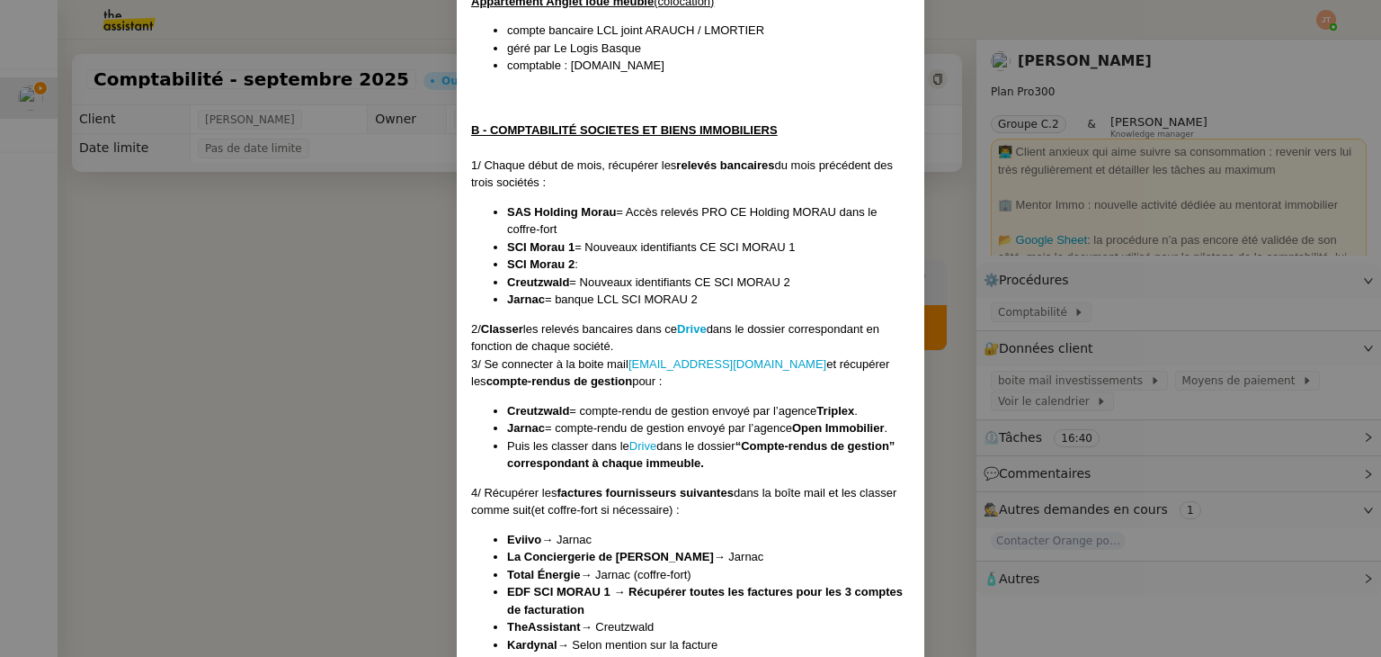
click at [314, 264] on nz-modal-container "Créée le [DATE] MAJ le [DATE] Contexte : Le client souhaite que nous prenions e…" at bounding box center [690, 328] width 1381 height 657
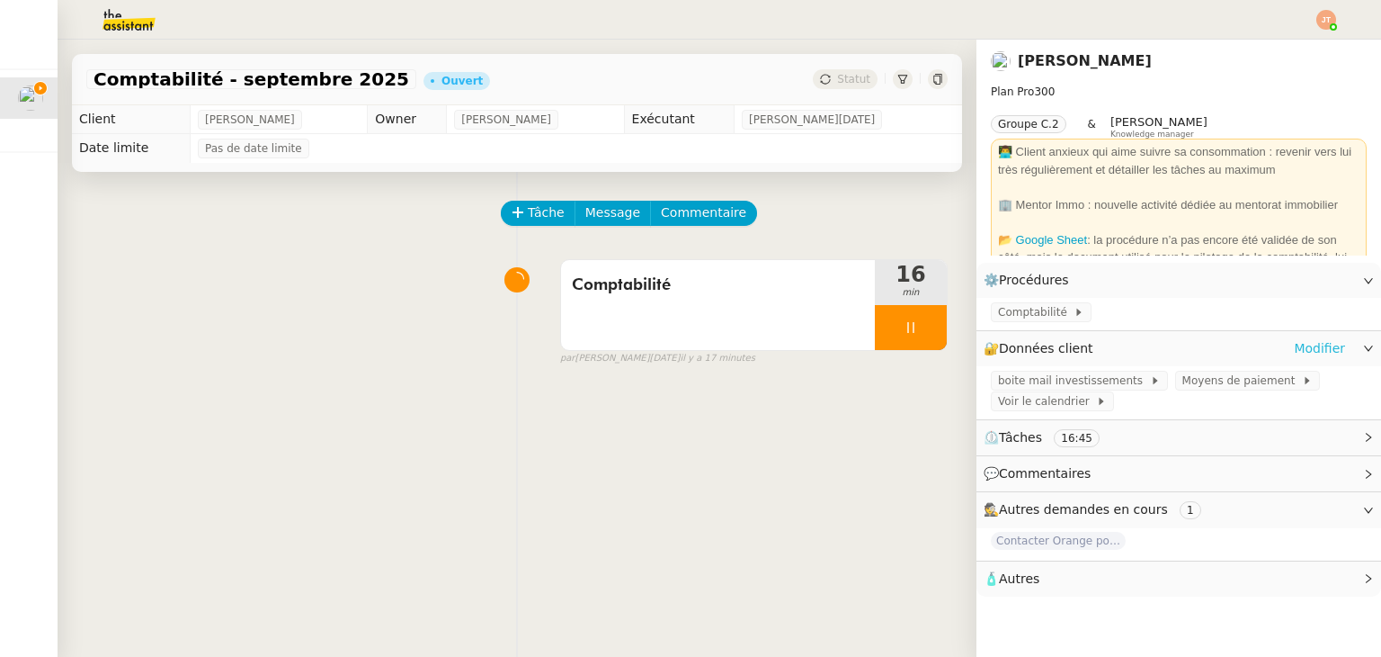
click at [1313, 346] on link "Modifier" at bounding box center [1319, 348] width 51 height 21
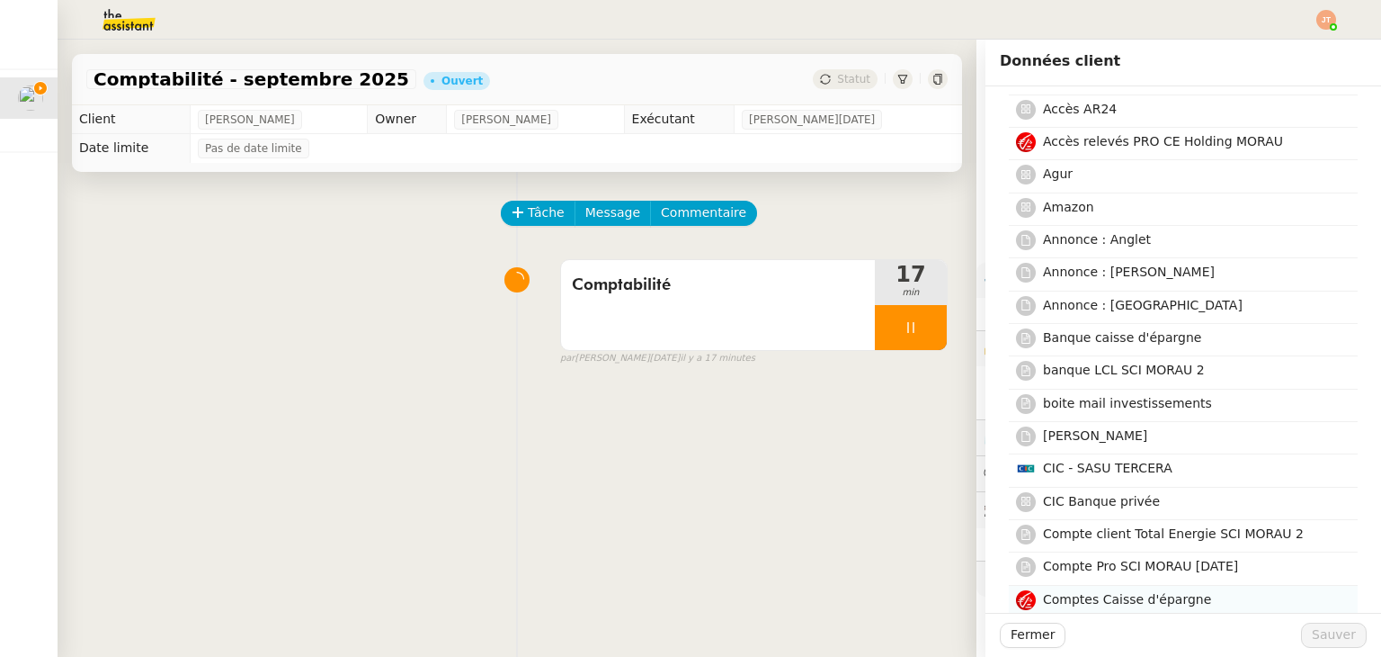
scroll to position [90, 0]
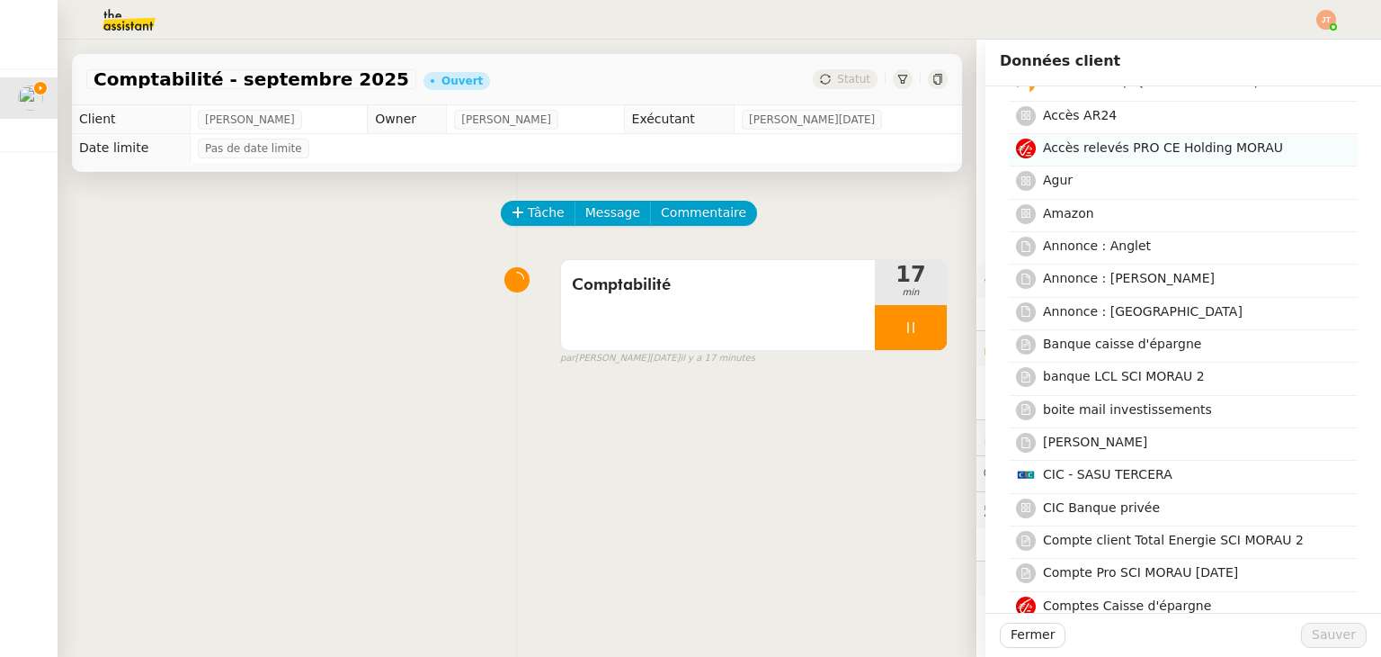
click at [1129, 157] on h4 "Accès relevés PRO CE Holding MORAU" at bounding box center [1195, 148] width 304 height 21
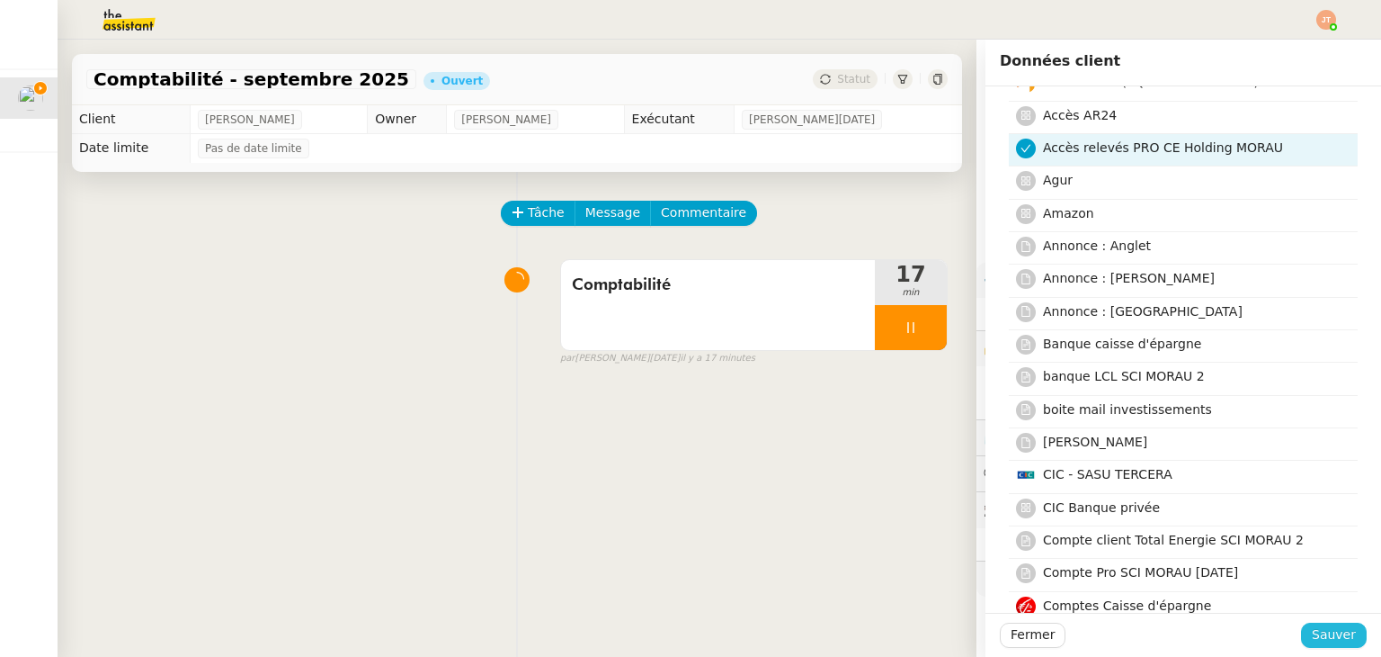
click at [1318, 638] on span "Sauver" at bounding box center [1334, 634] width 44 height 21
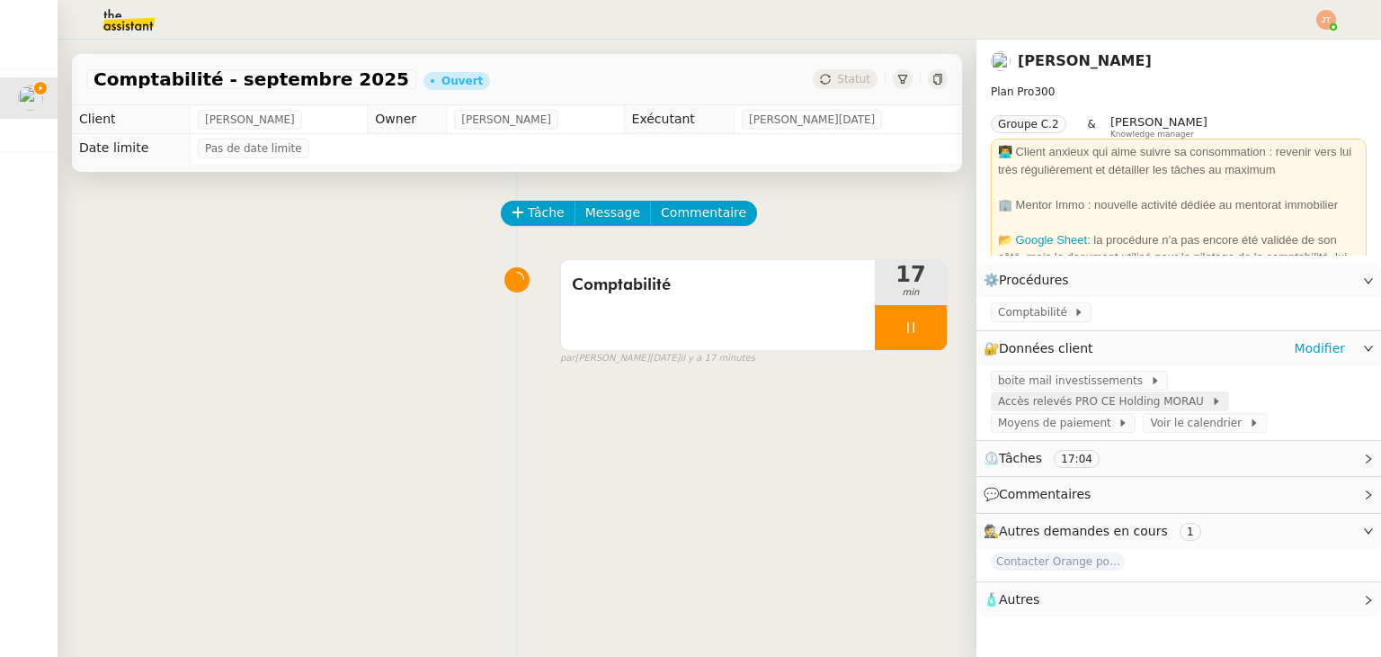
click at [1040, 410] on span "Accès relevés PRO CE Holding MORAU" at bounding box center [1104, 401] width 213 height 18
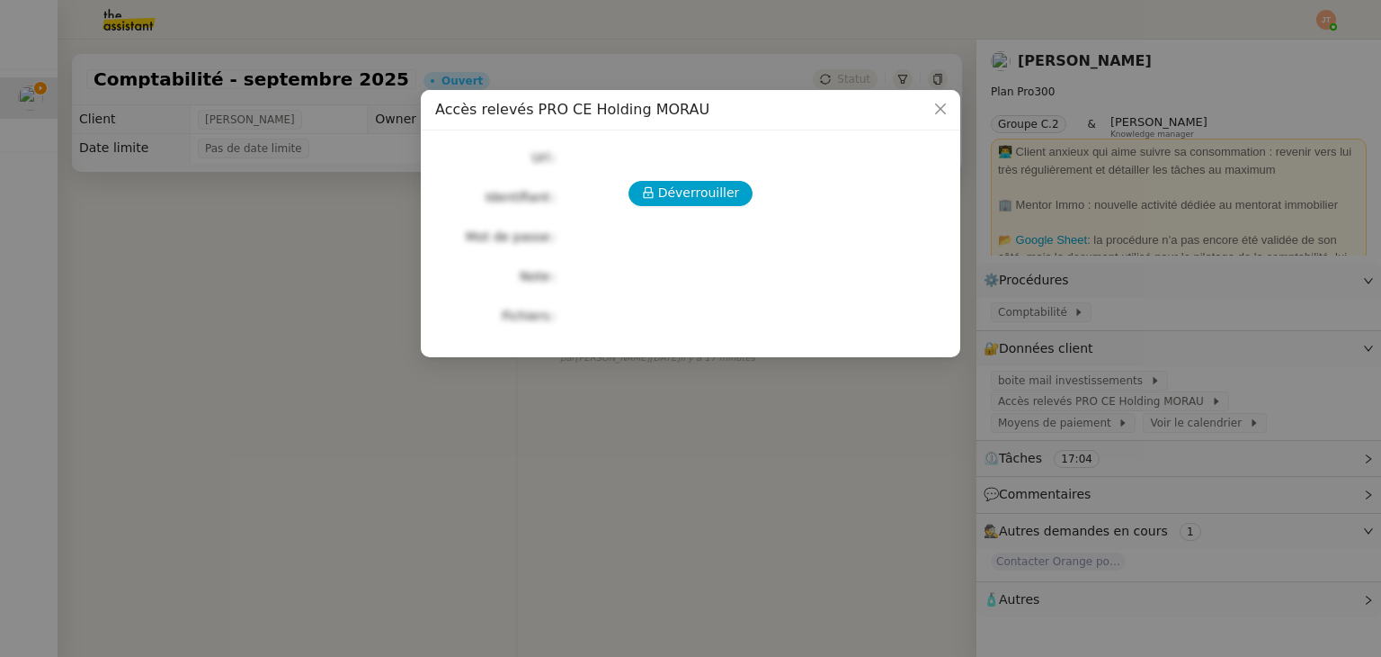
click at [698, 210] on div "Déverrouiller Url Identifiant Mot de passe Note Fichiers Upload" at bounding box center [690, 236] width 511 height 183
click at [696, 193] on span "Déverrouiller" at bounding box center [699, 193] width 82 height 21
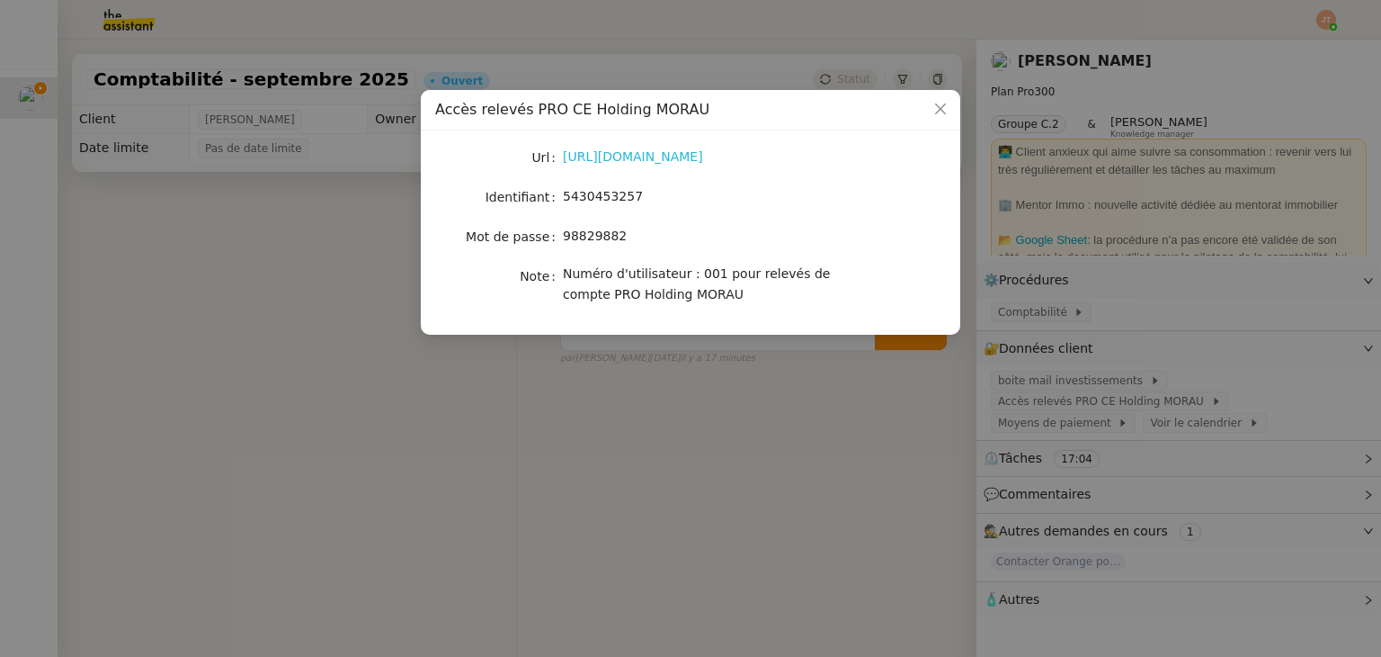
click at [612, 162] on link "[URL][DOMAIN_NAME]" at bounding box center [633, 156] width 140 height 14
drag, startPoint x: 634, startPoint y: 194, endPoint x: 562, endPoint y: 204, distance: 72.6
click at [563, 204] on div "5430453257" at bounding box center [712, 196] width 298 height 21
copy span "5430453257"
click at [691, 277] on span "Numéro d'utilisateur : 001 pour relevés de compte PRO Holding MORAU" at bounding box center [696, 283] width 267 height 35
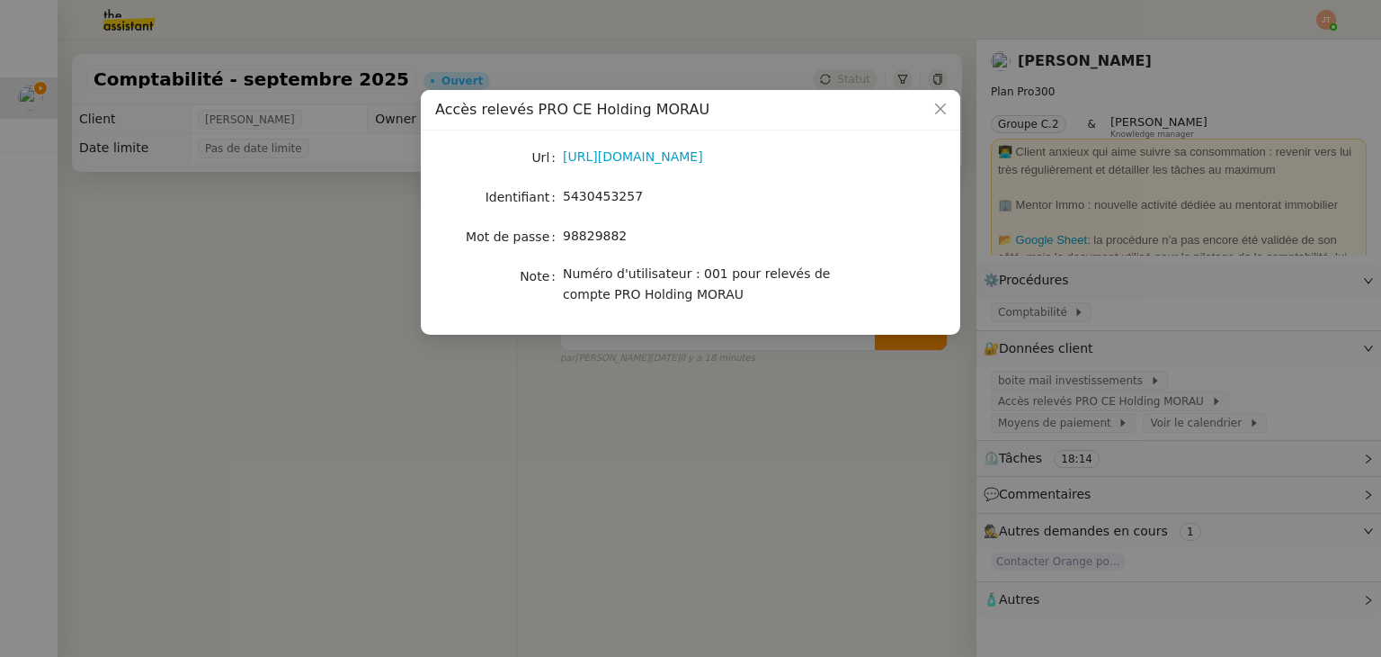
click at [742, 500] on nz-modal-container "Accès relevés PRO CE Holding MORAU Url [URL][DOMAIN_NAME] Identifiant 543045325…" at bounding box center [690, 328] width 1381 height 657
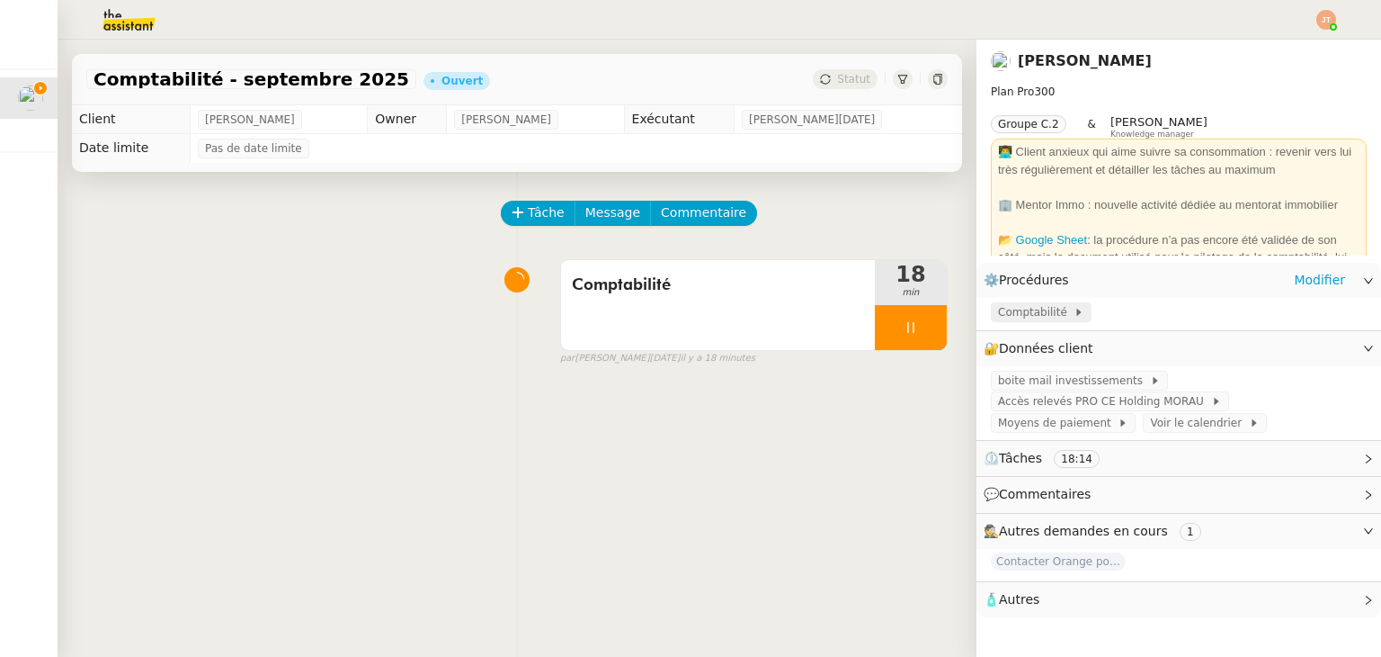
click at [1031, 317] on span "Comptabilité" at bounding box center [1036, 312] width 76 height 18
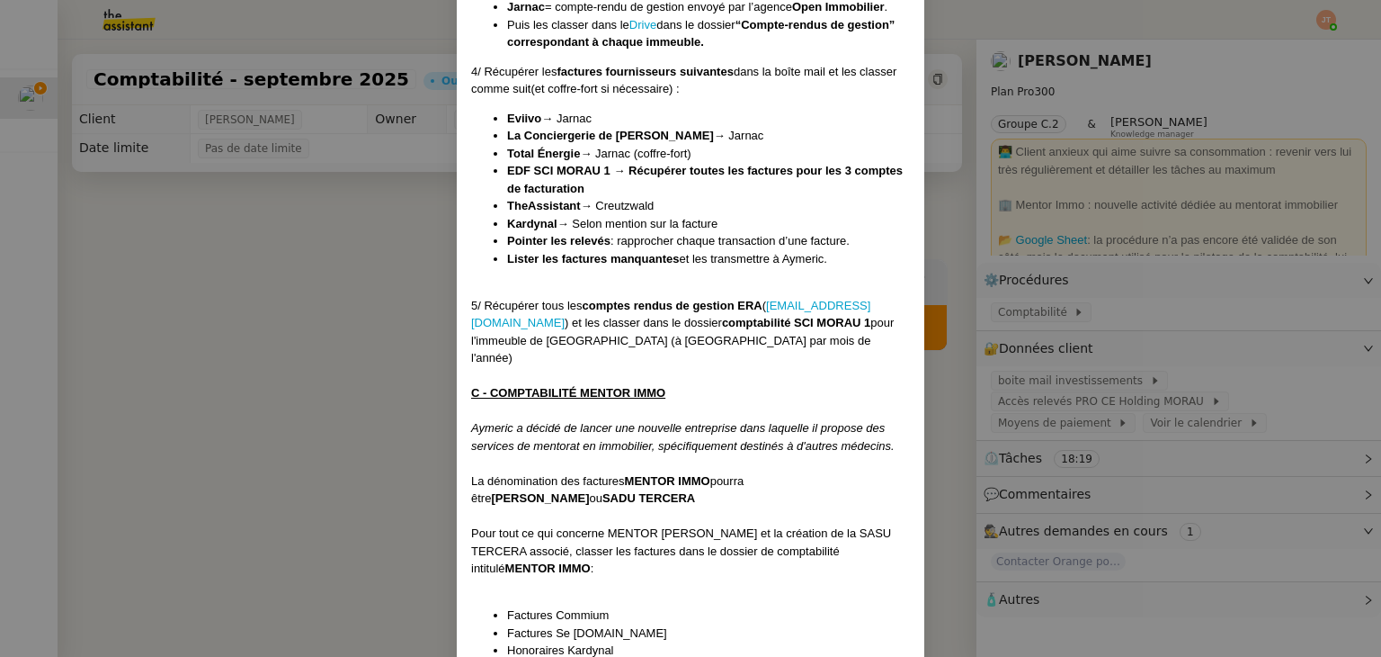
scroll to position [1118, 0]
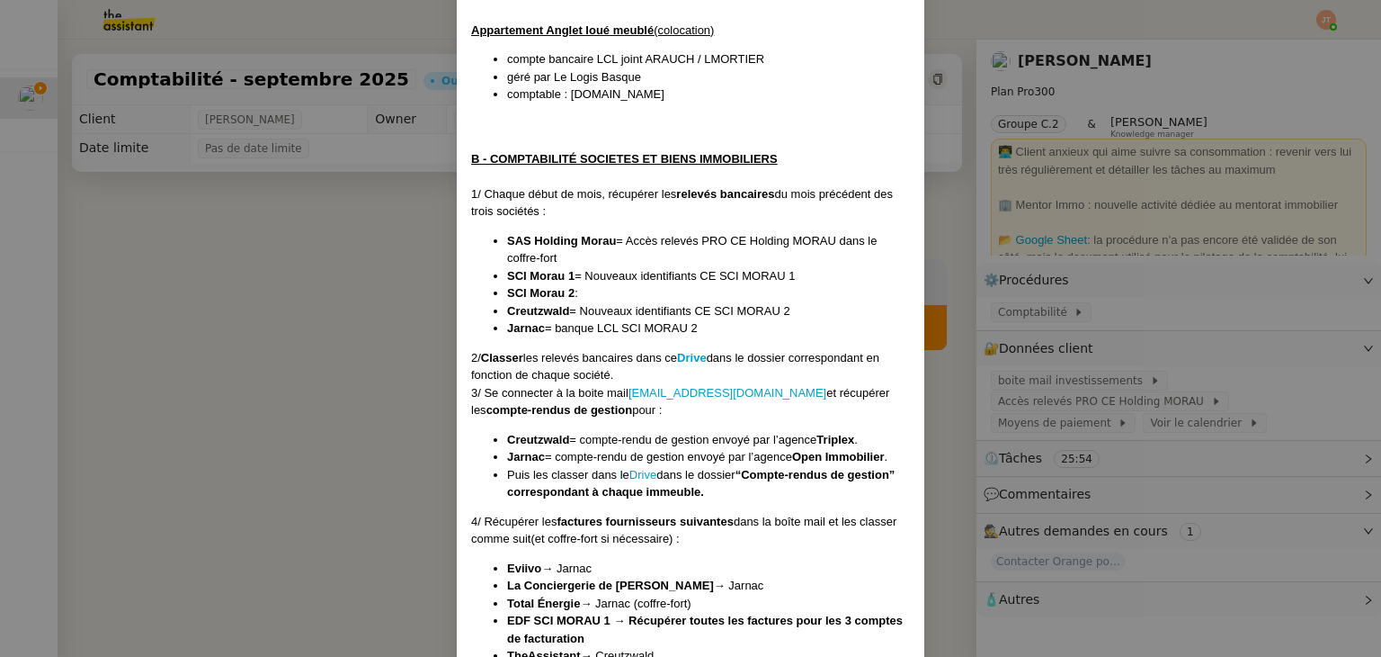
click at [376, 407] on nz-modal-container "Créée le [DATE] MAJ le [DATE] Contexte : Le client souhaite que nous prenions e…" at bounding box center [690, 328] width 1381 height 657
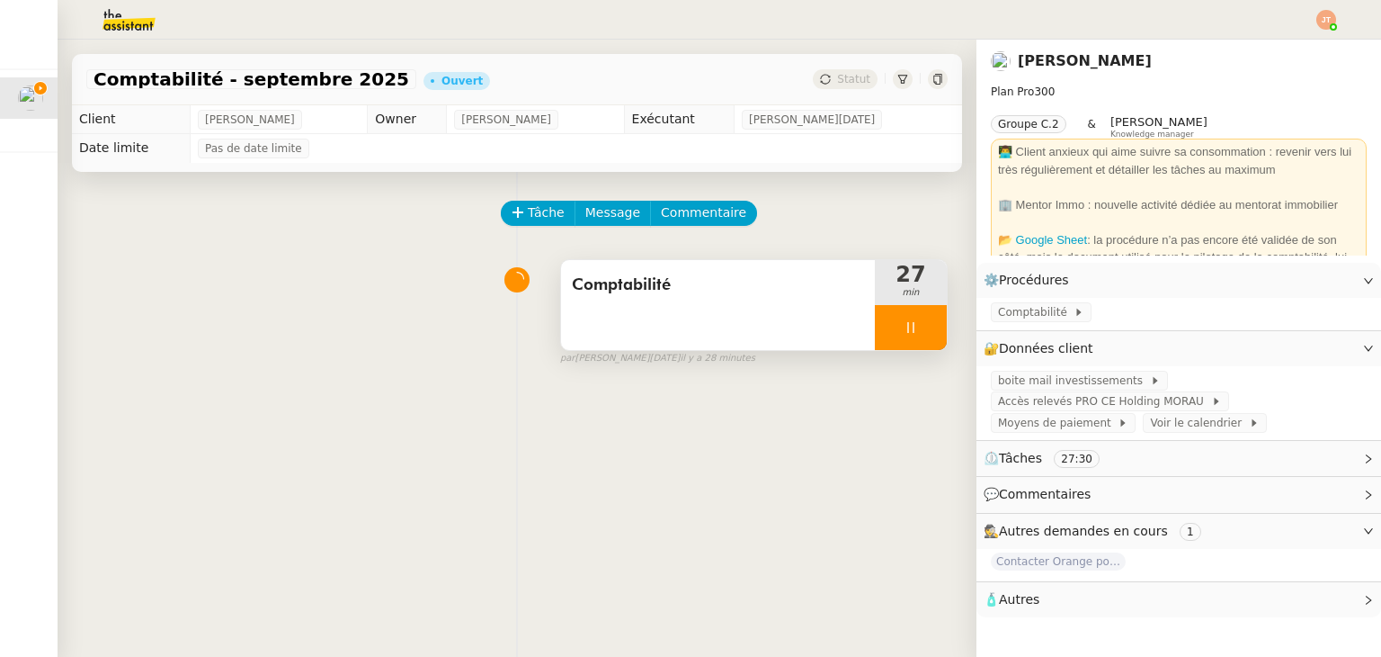
click at [875, 322] on div at bounding box center [911, 327] width 72 height 45
